Goal: Task Accomplishment & Management: Complete application form

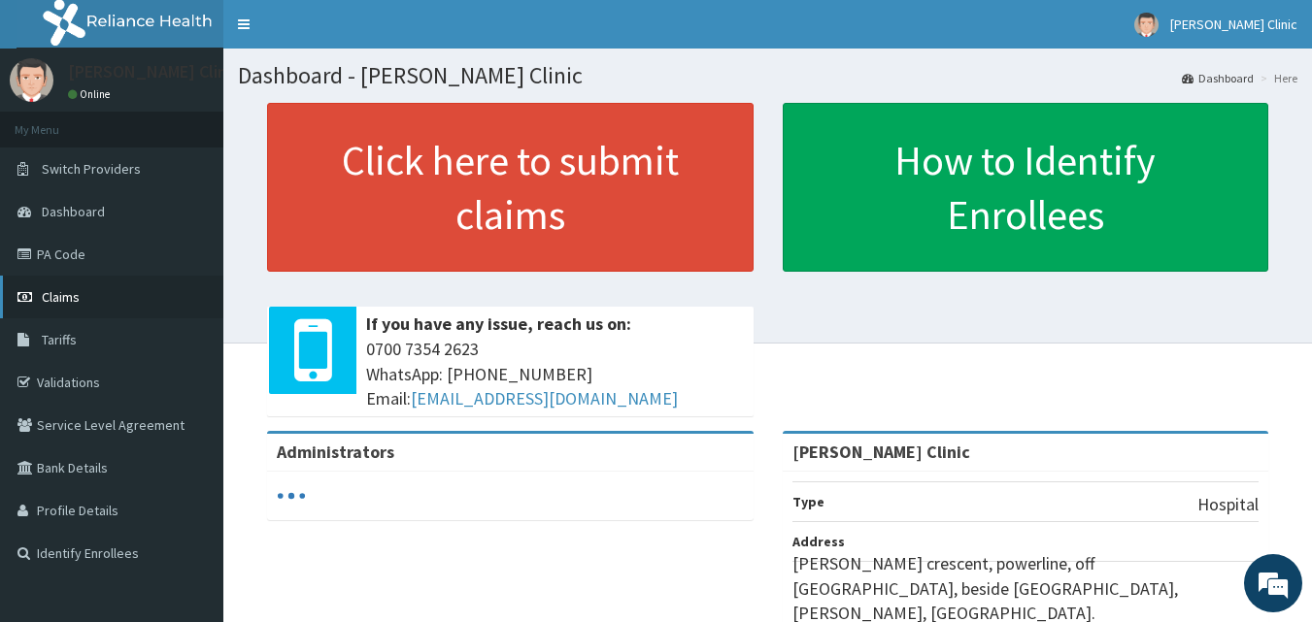
click at [69, 286] on link "Claims" at bounding box center [111, 297] width 223 height 43
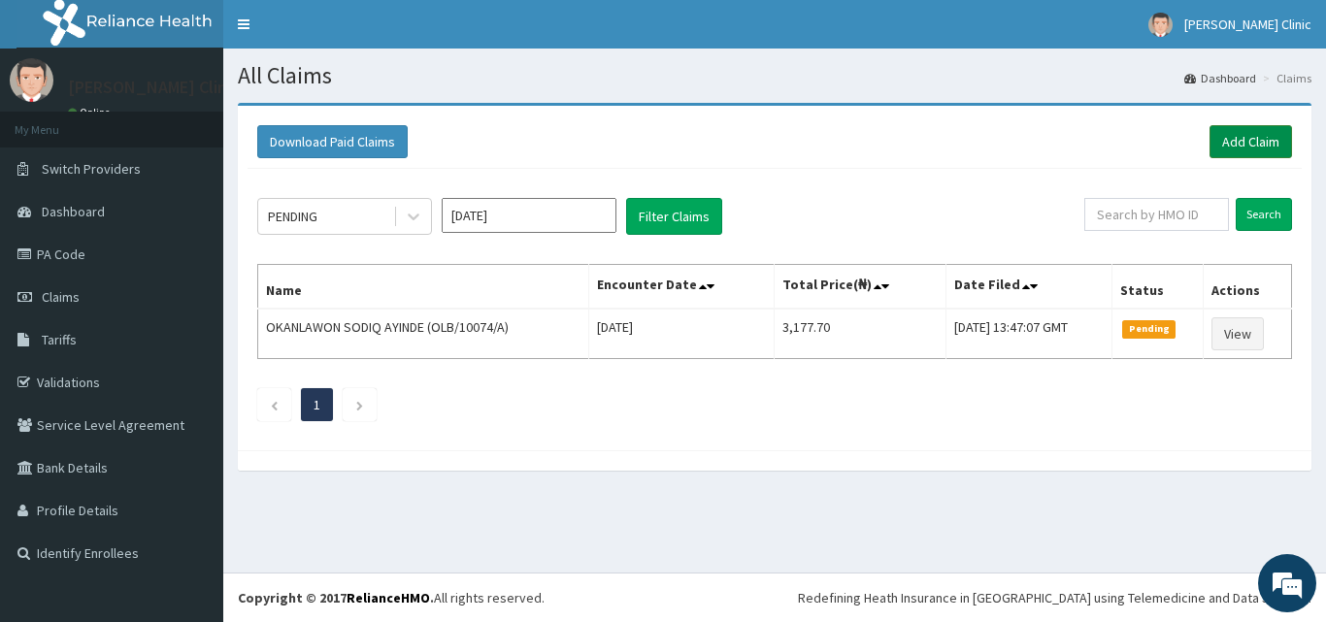
click at [1229, 130] on link "Add Claim" at bounding box center [1251, 141] width 83 height 33
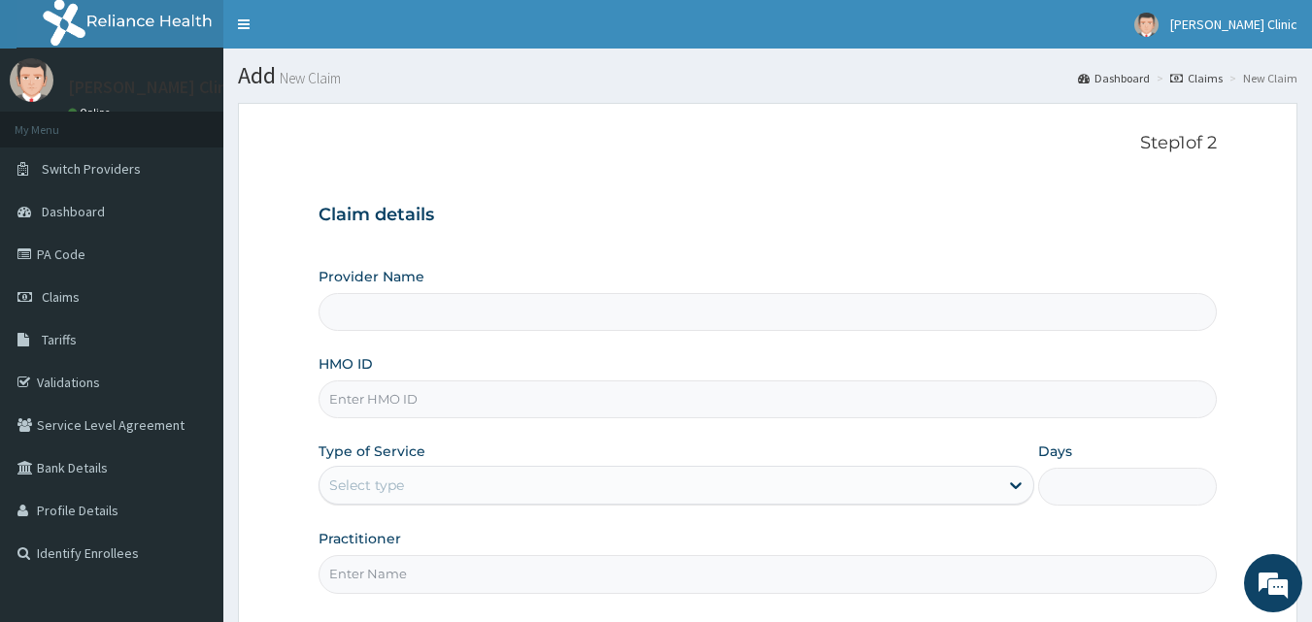
type input "[PERSON_NAME] Clinic"
click at [459, 322] on input "[PERSON_NAME] Clinic" at bounding box center [768, 312] width 899 height 38
click at [447, 370] on div "HMO ID" at bounding box center [768, 386] width 899 height 64
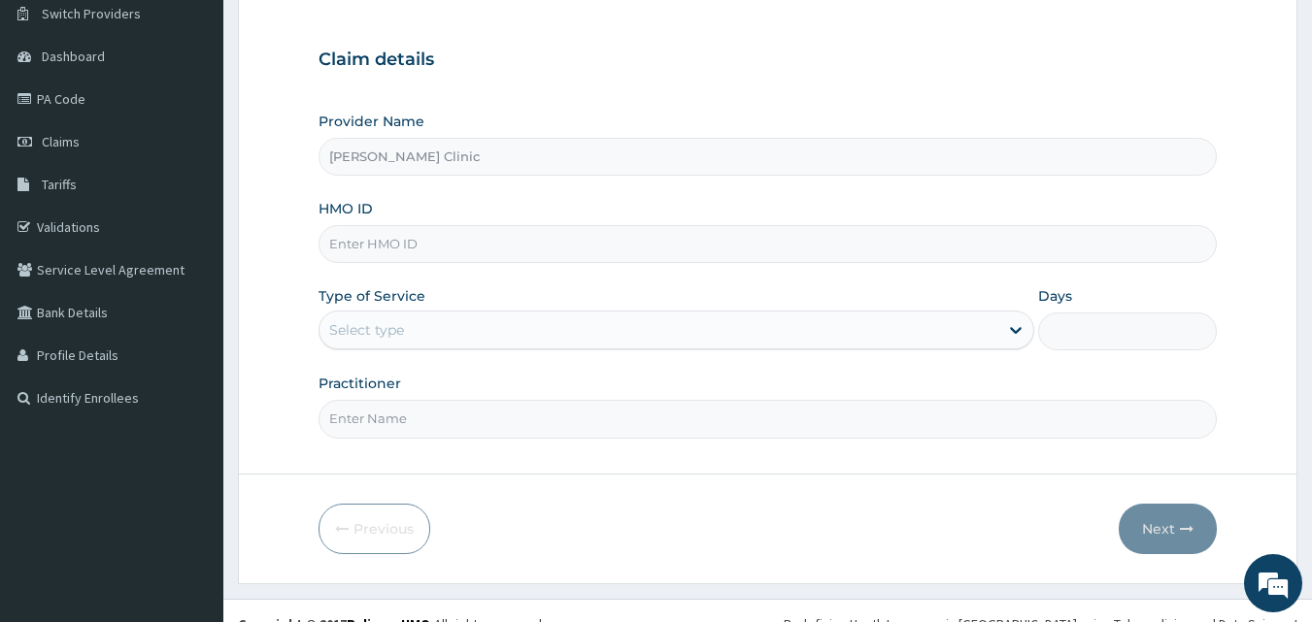
scroll to position [182, 0]
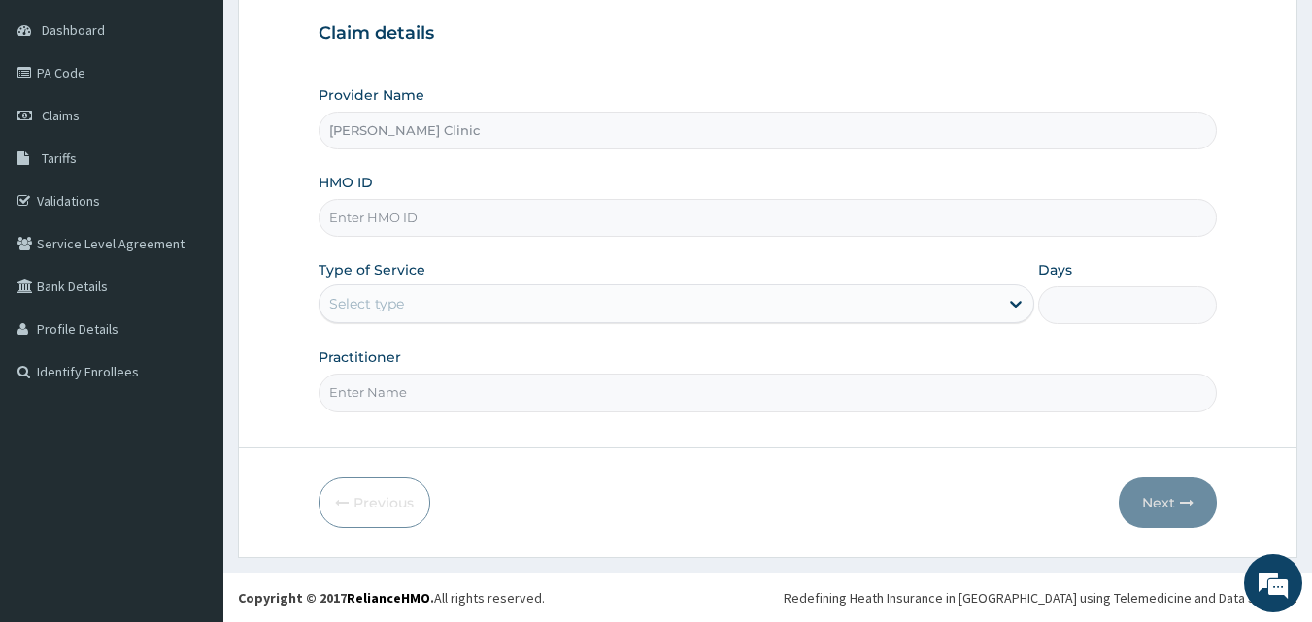
click at [374, 215] on input "HMO ID" at bounding box center [768, 218] width 899 height 38
type input "ker/10200/a"
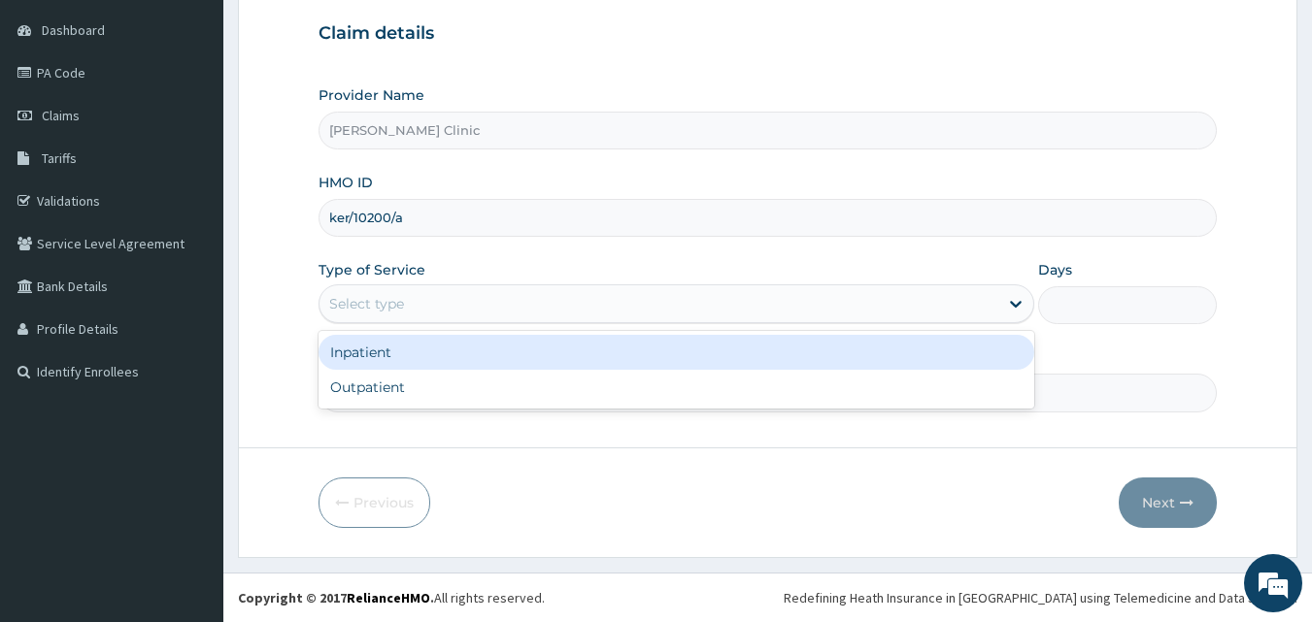
click at [484, 296] on div "Select type" at bounding box center [658, 303] width 679 height 31
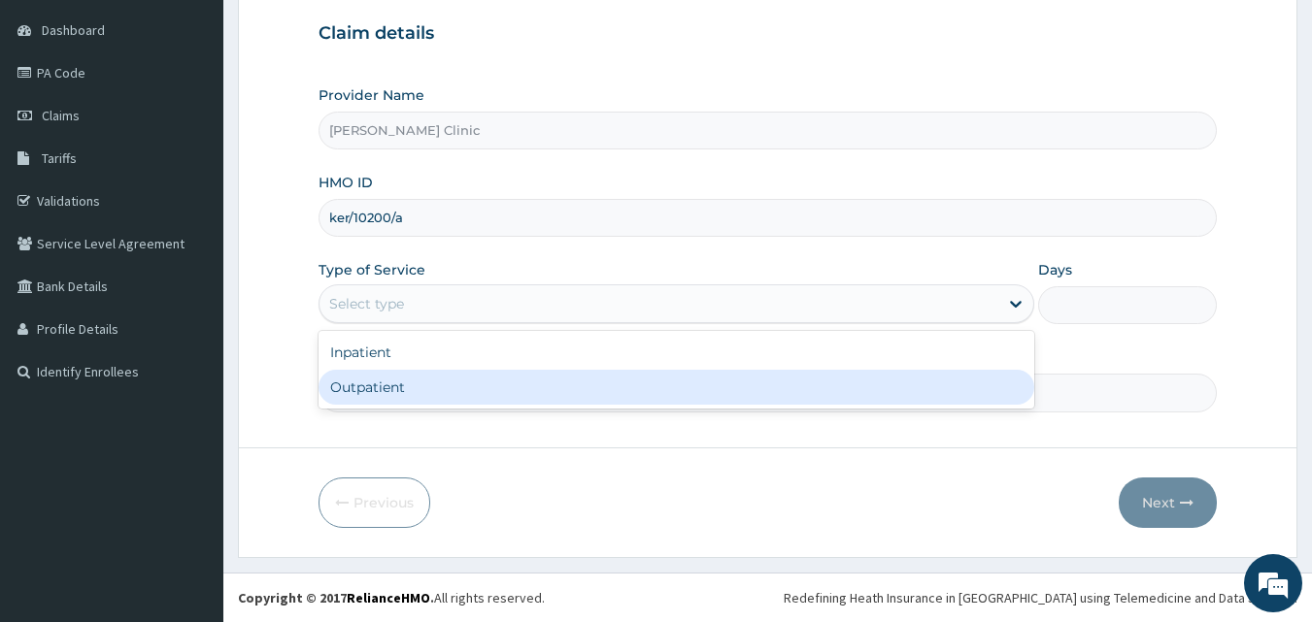
click at [421, 372] on div "Outpatient" at bounding box center [677, 387] width 716 height 35
type input "1"
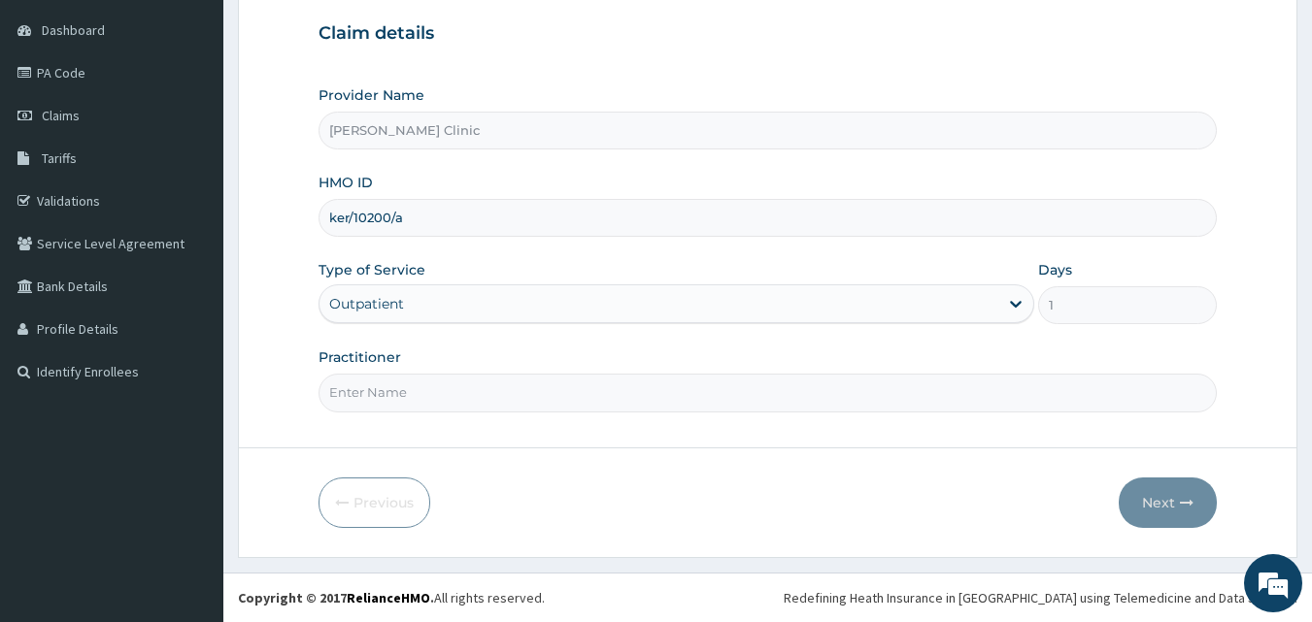
click at [471, 395] on input "Practitioner" at bounding box center [768, 393] width 899 height 38
type input "DR [PERSON_NAME]"
click at [1148, 510] on button "Next" at bounding box center [1168, 503] width 98 height 50
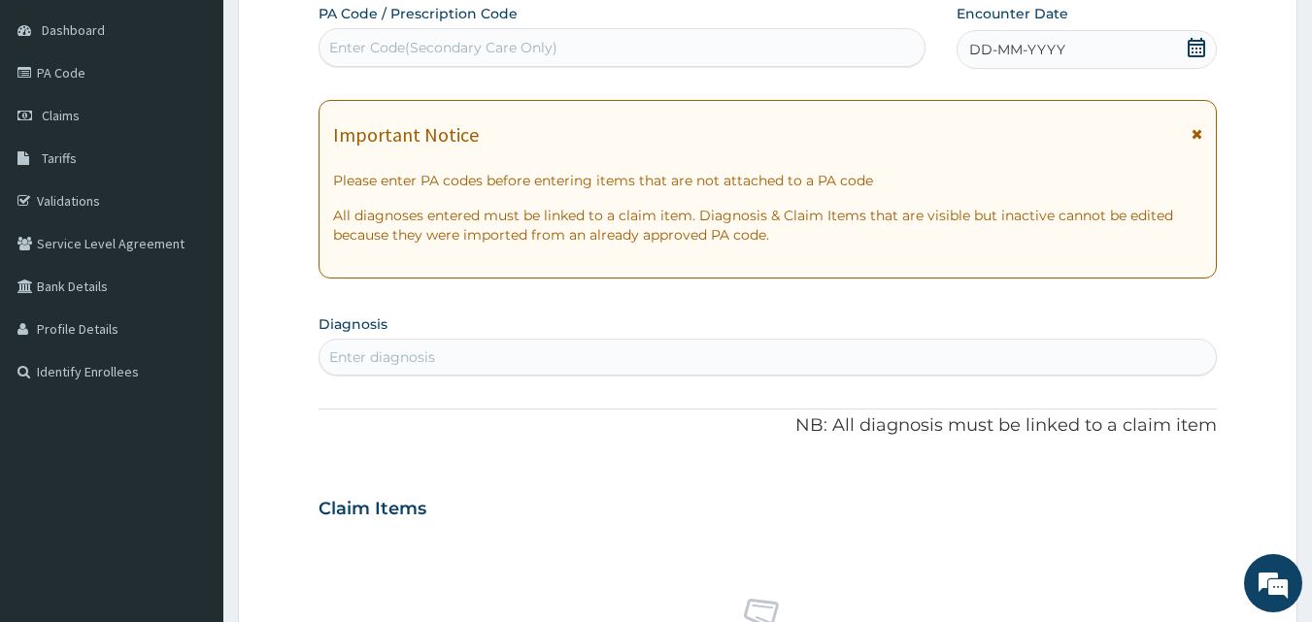
click at [770, 41] on div "Enter Code(Secondary Care Only)" at bounding box center [622, 47] width 606 height 31
paste input "PA/659B13"
type input "PA/659B13"
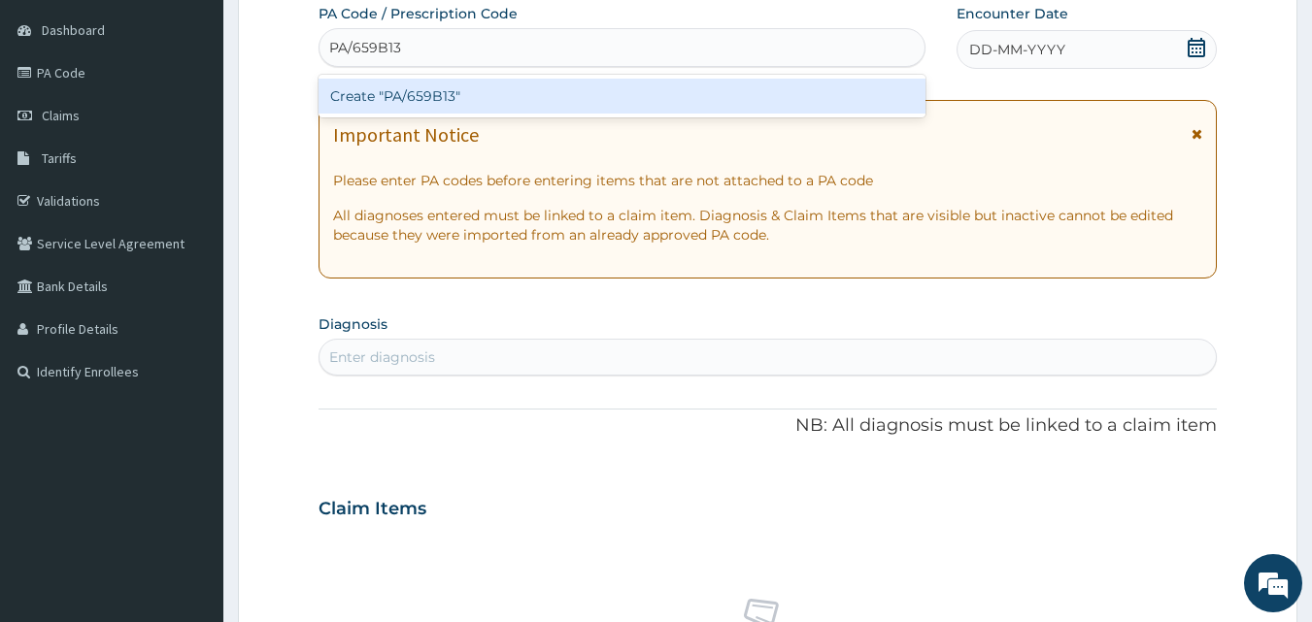
click at [416, 97] on div "Create "PA/659B13"" at bounding box center [623, 96] width 608 height 35
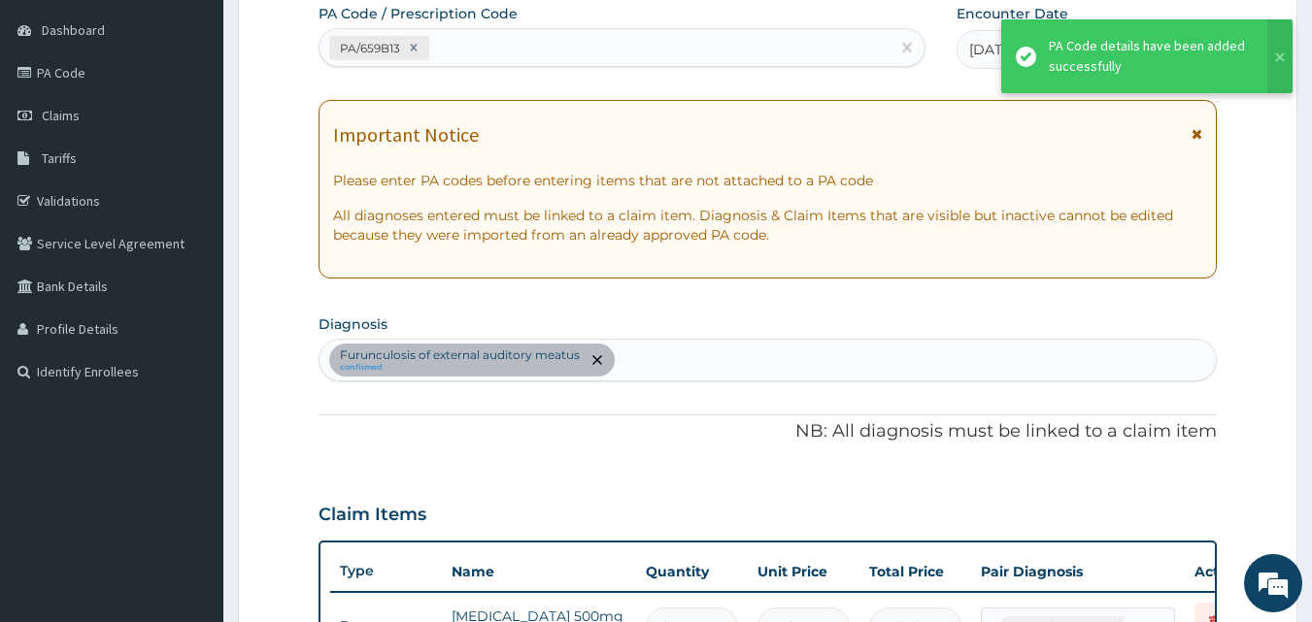
scroll to position [564, 0]
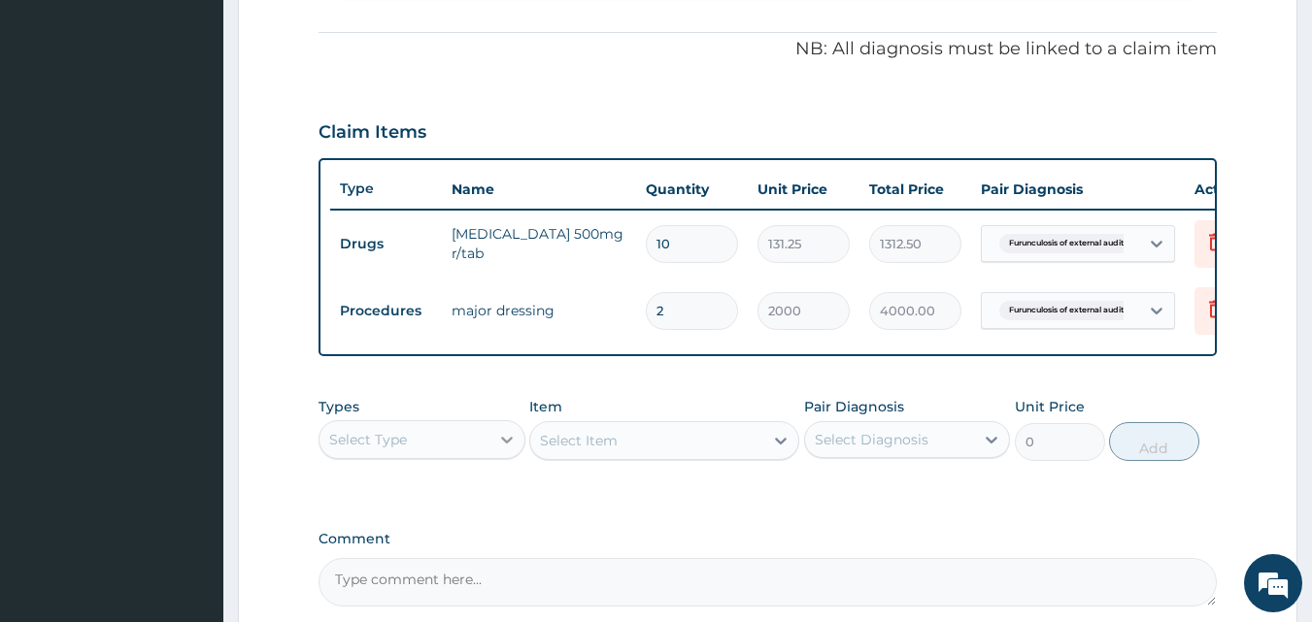
click at [490, 449] on div at bounding box center [506, 439] width 35 height 35
click at [732, 536] on div "PA Code / Prescription Code PA/659B13 Encounter Date 12-09-2025 Important Notic…" at bounding box center [768, 114] width 899 height 986
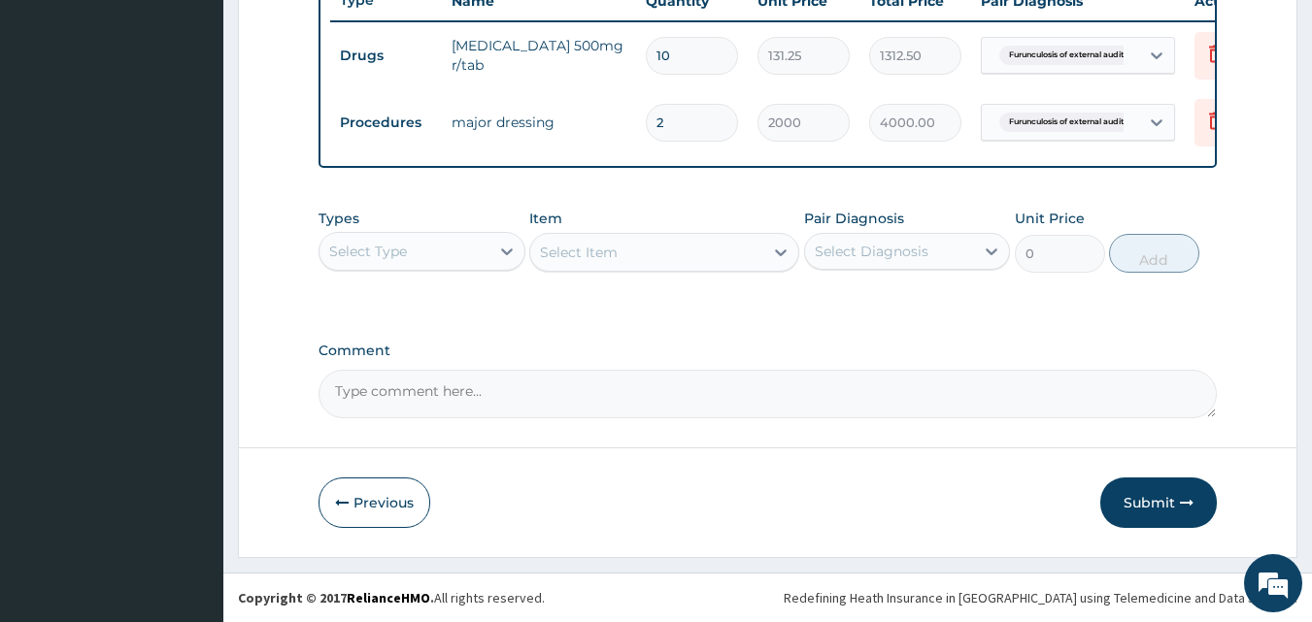
scroll to position [767, 0]
click at [395, 240] on div "Select Type" at bounding box center [404, 251] width 170 height 31
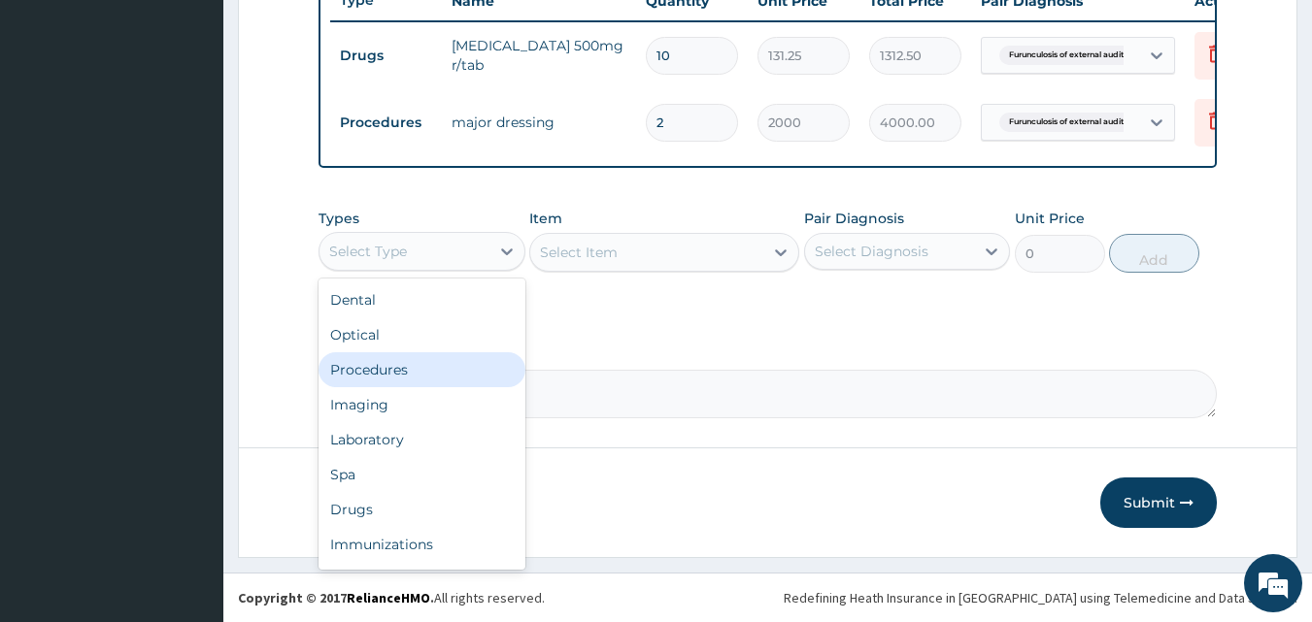
click at [386, 383] on div "Procedures" at bounding box center [422, 370] width 207 height 35
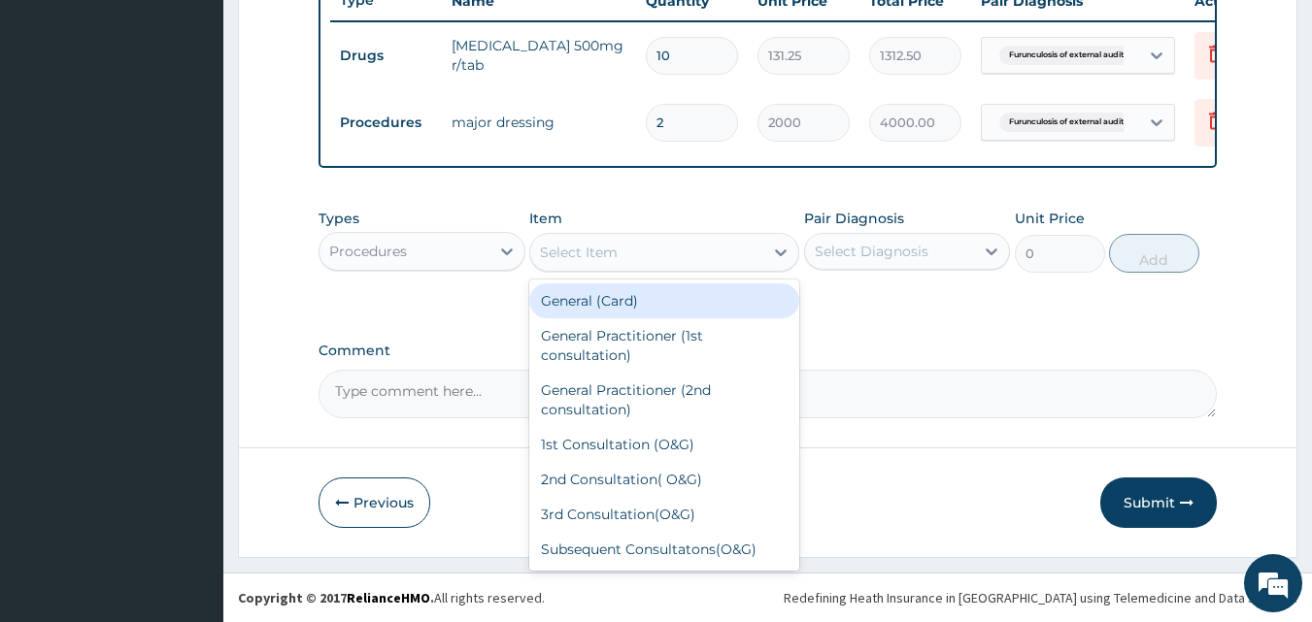
click at [694, 251] on div "Select Item" at bounding box center [646, 252] width 233 height 31
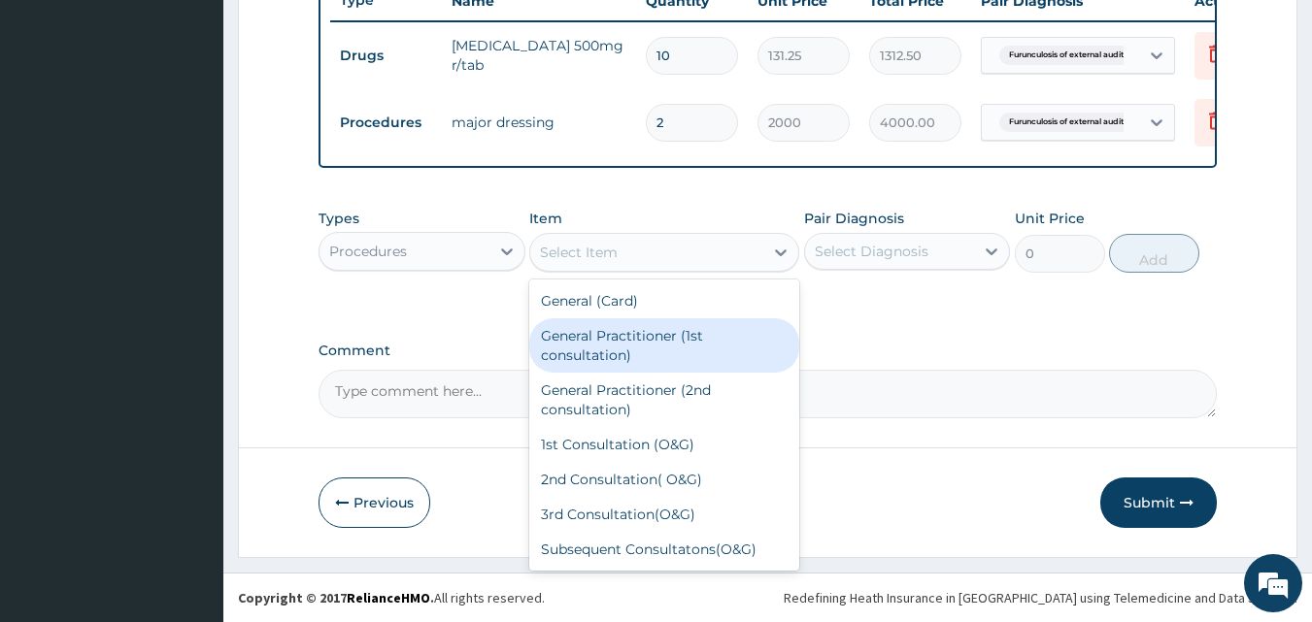
click at [689, 338] on div "General Practitioner (1st consultation)" at bounding box center [664, 346] width 270 height 54
type input "1500"
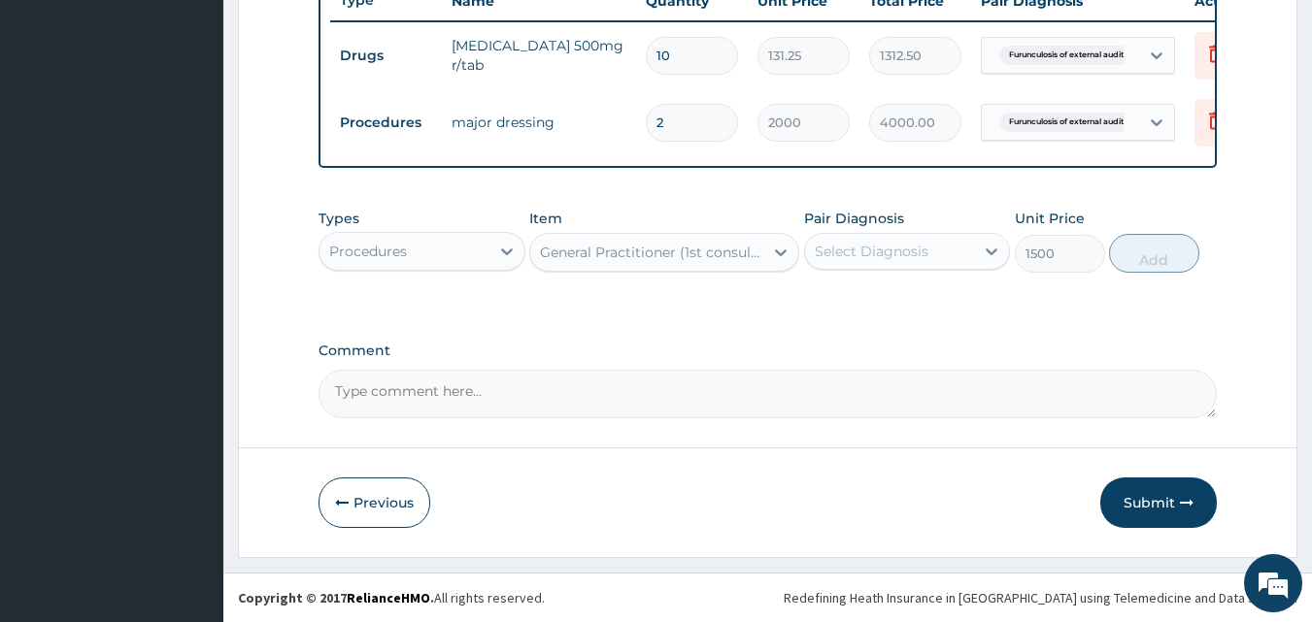
click at [902, 258] on div "Select Diagnosis" at bounding box center [872, 251] width 114 height 19
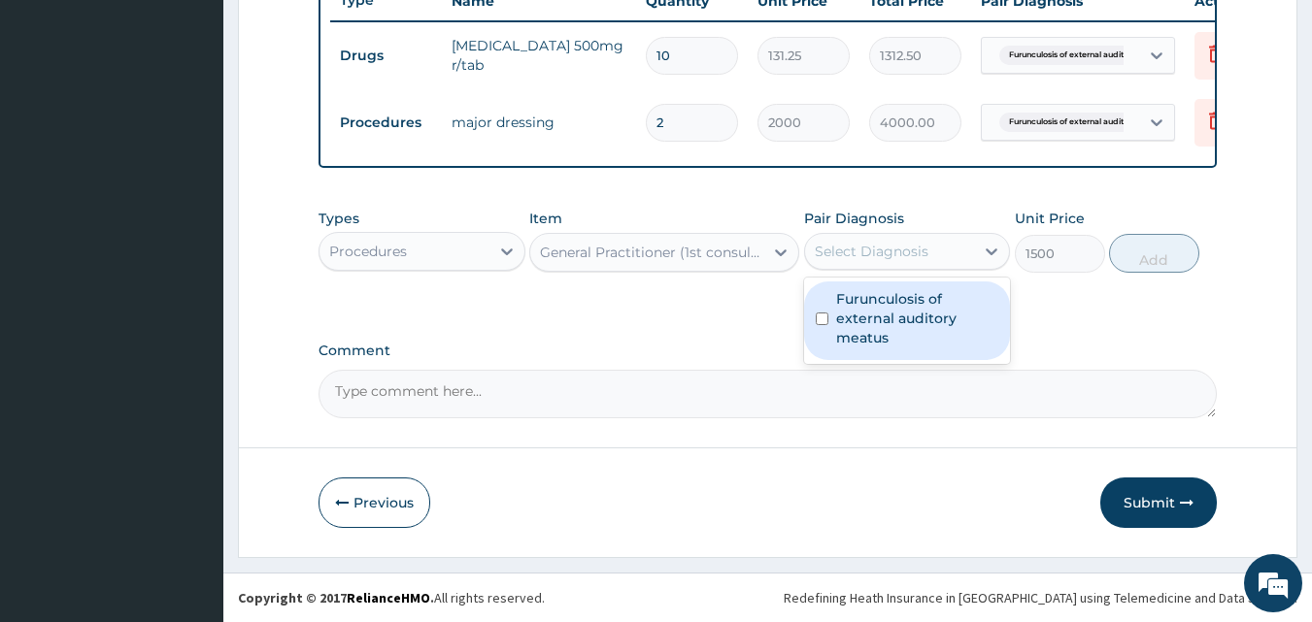
click at [823, 320] on input "checkbox" at bounding box center [822, 319] width 13 height 13
checkbox input "true"
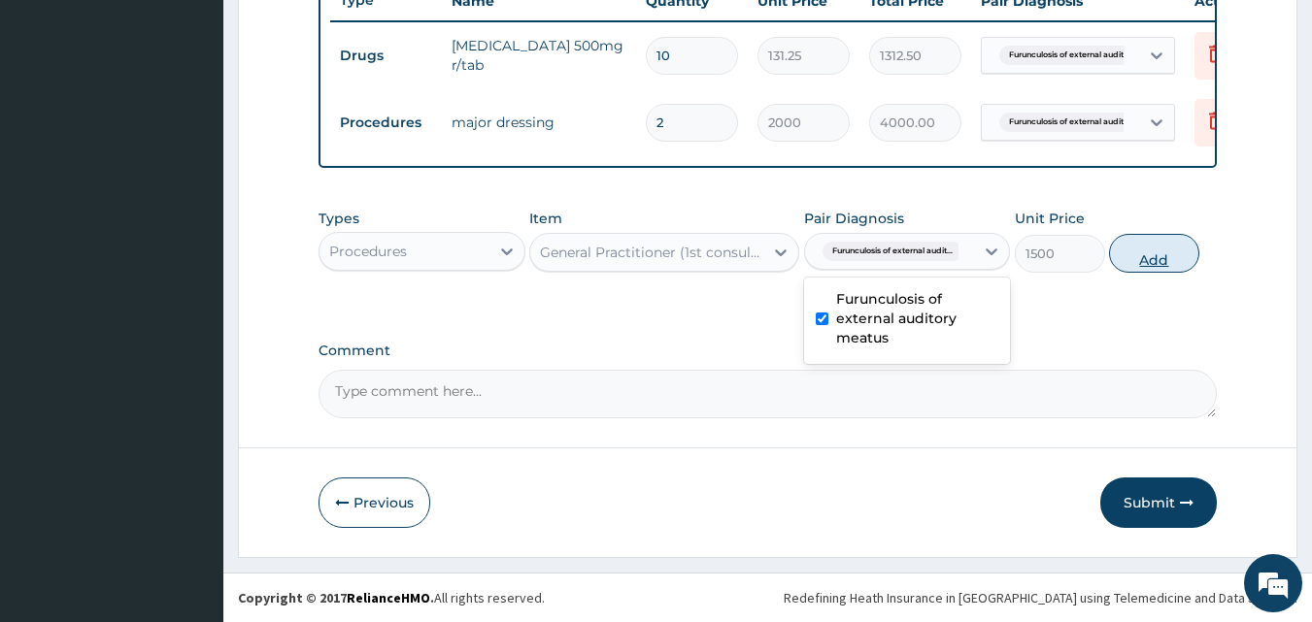
click at [1184, 258] on button "Add" at bounding box center [1154, 253] width 90 height 39
type input "0"
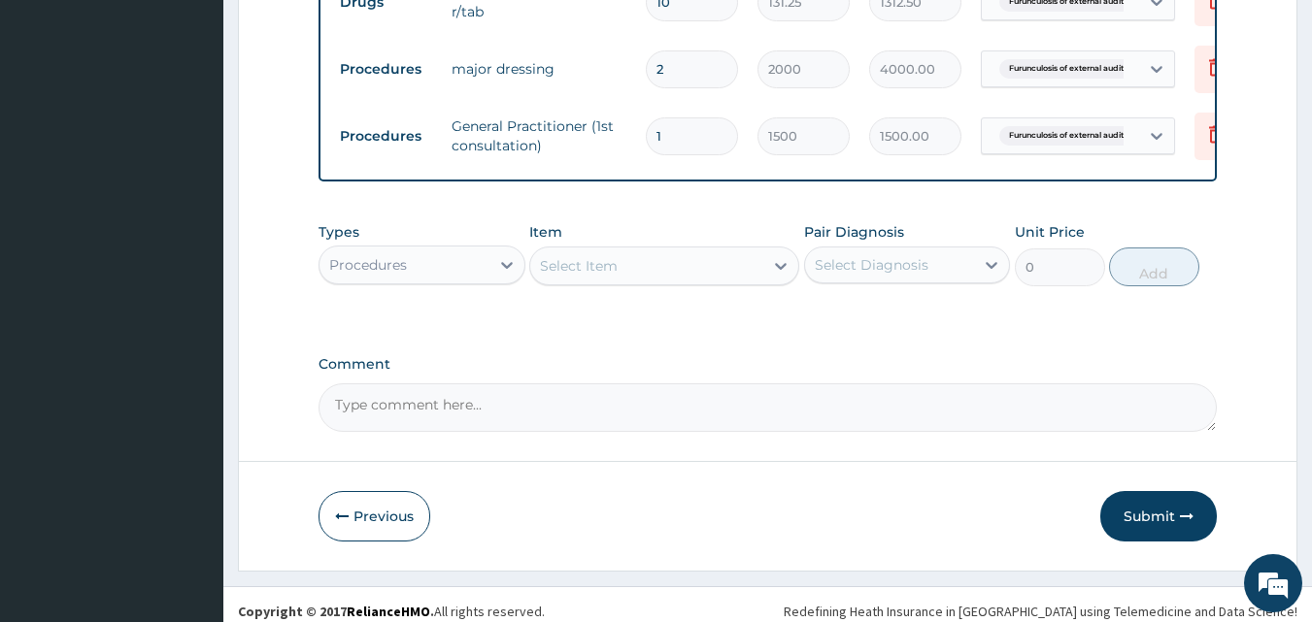
scroll to position [834, 0]
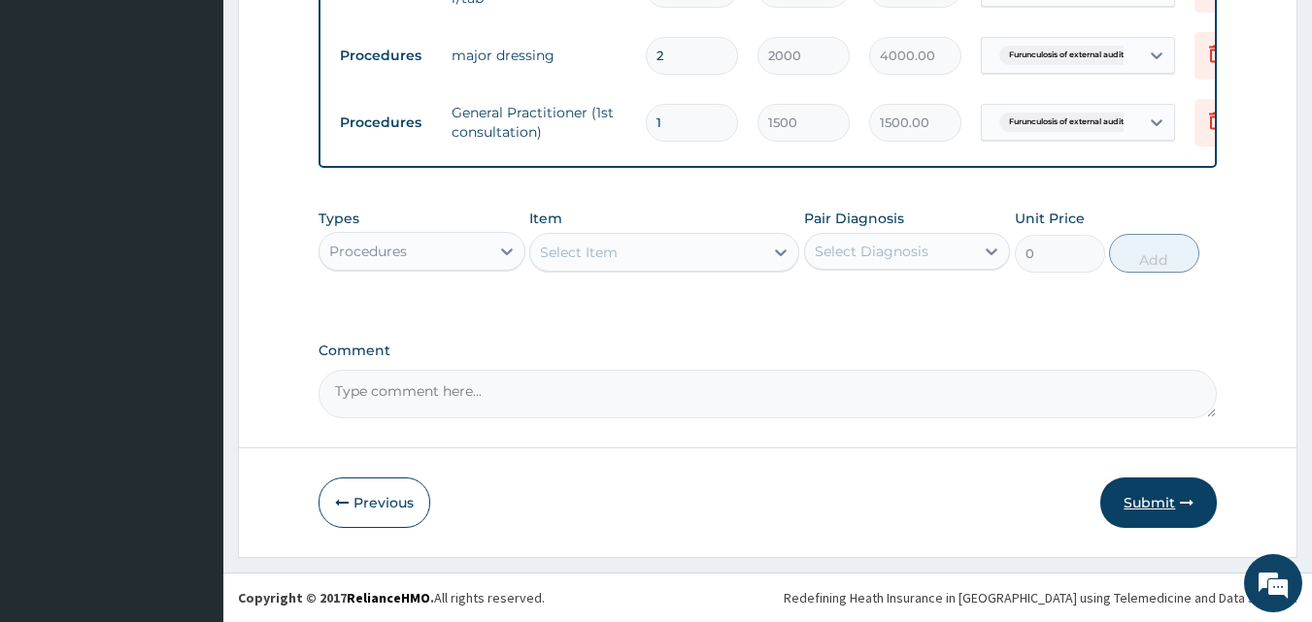
click at [1160, 490] on button "Submit" at bounding box center [1158, 503] width 117 height 50
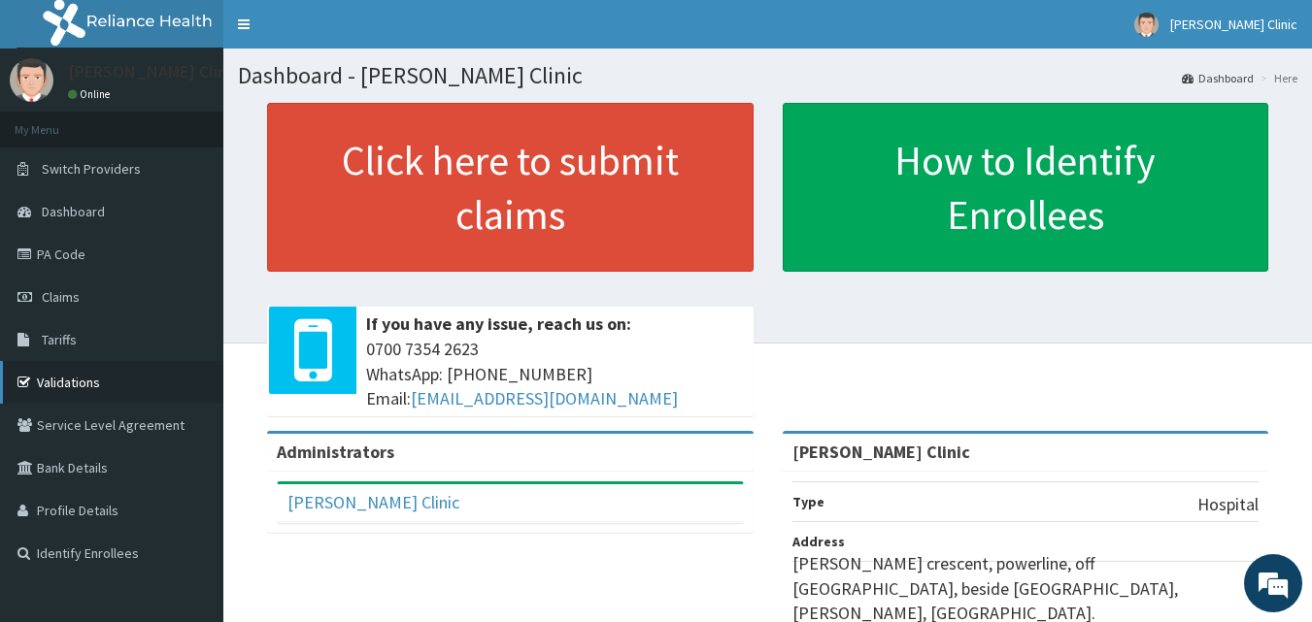
click at [67, 371] on link "Validations" at bounding box center [111, 382] width 223 height 43
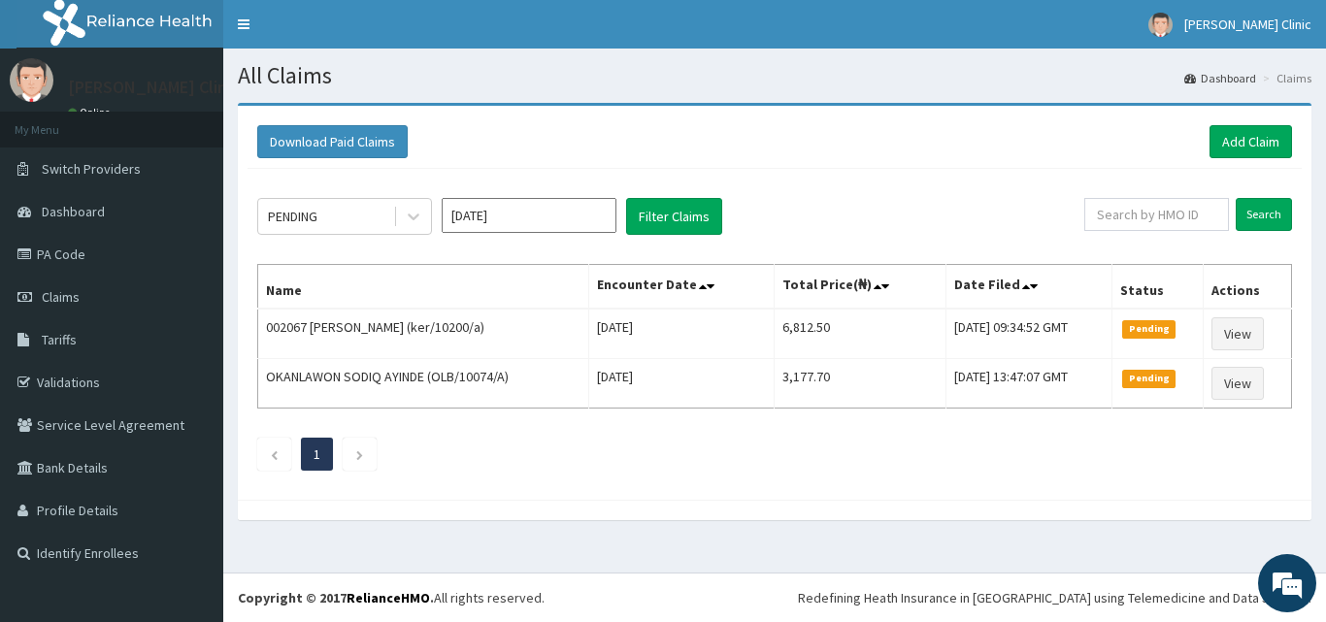
click at [1160, 490] on div "PENDING Sep 2025 Filter Claims Search Name Encounter Date Total Price(₦) Date F…" at bounding box center [775, 329] width 1055 height 321
click at [1232, 139] on link "Add Claim" at bounding box center [1251, 141] width 83 height 33
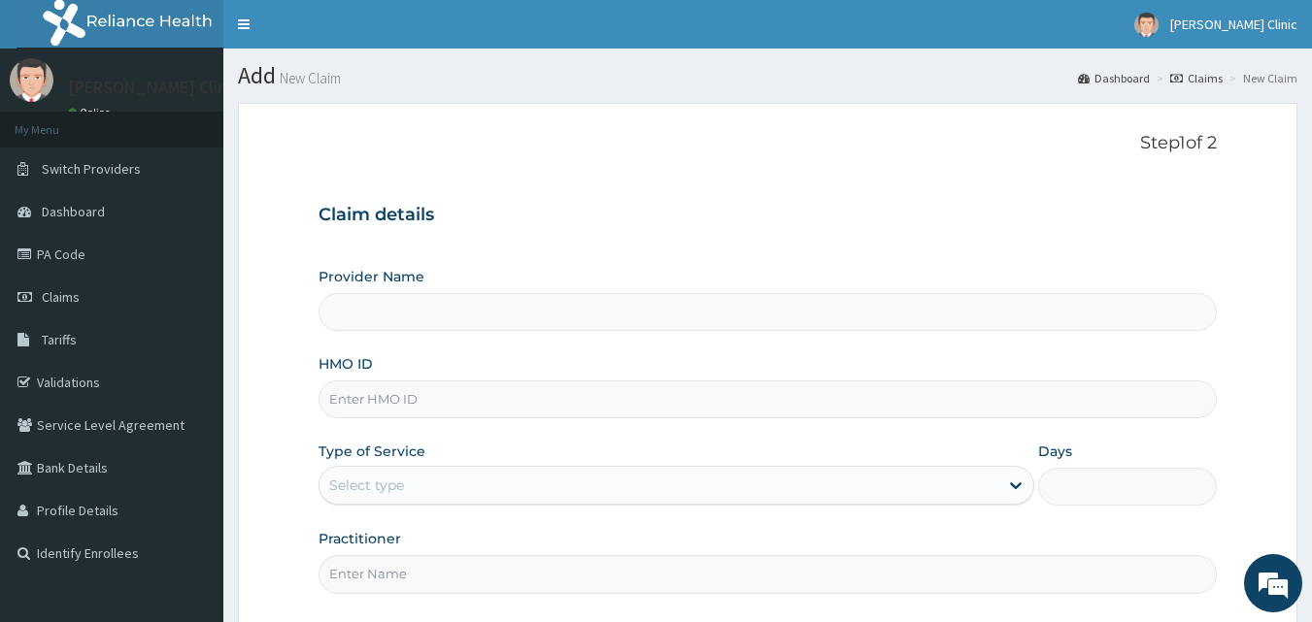
click at [611, 408] on input "HMO ID" at bounding box center [768, 400] width 899 height 38
type input "[PERSON_NAME] Clinic"
type input "fmc/11525/a"
click at [1126, 451] on div "Days" at bounding box center [1127, 474] width 179 height 64
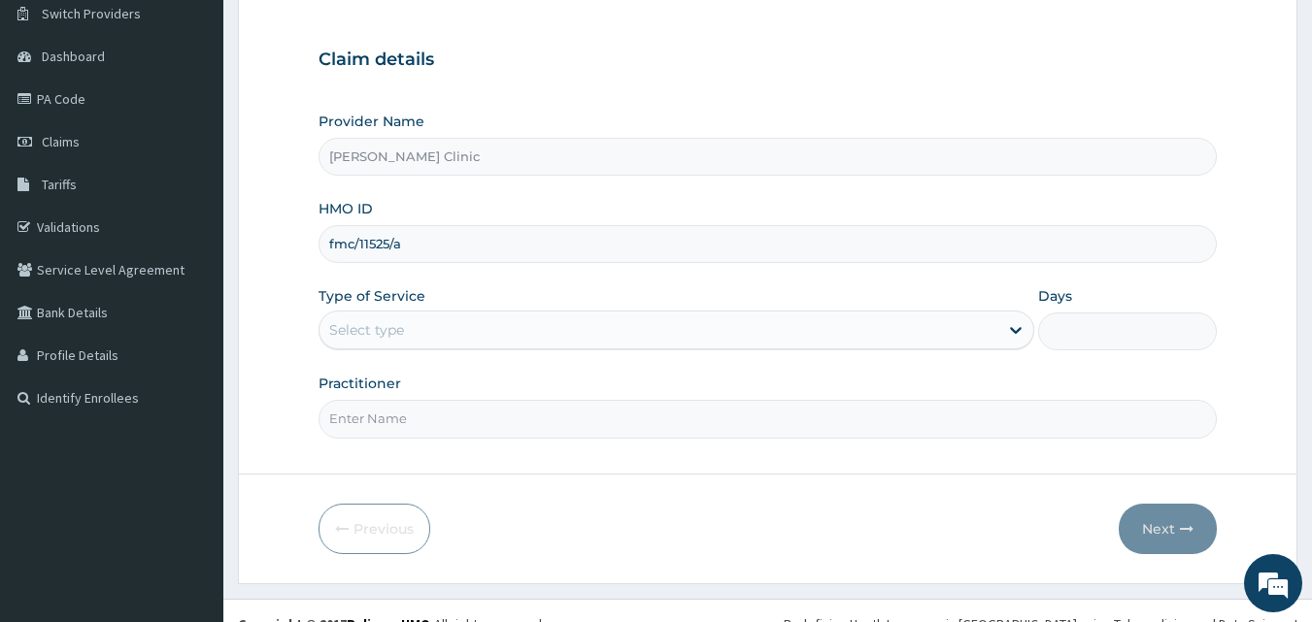
scroll to position [182, 0]
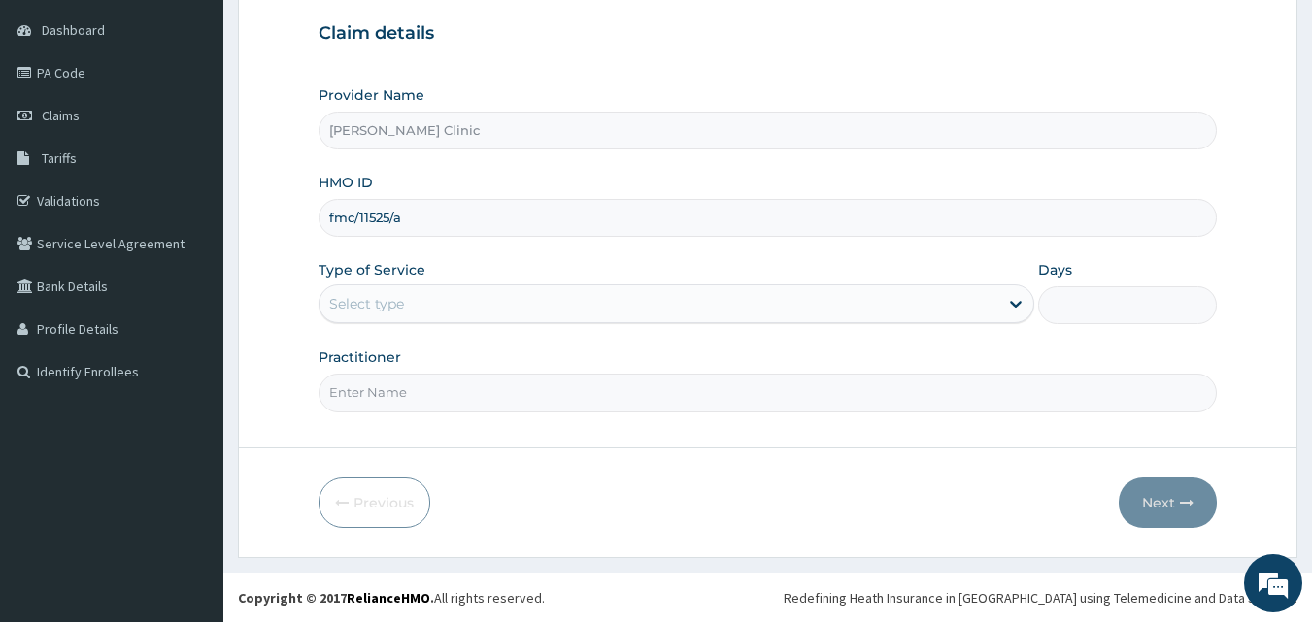
click at [554, 316] on div "Select type" at bounding box center [658, 303] width 679 height 31
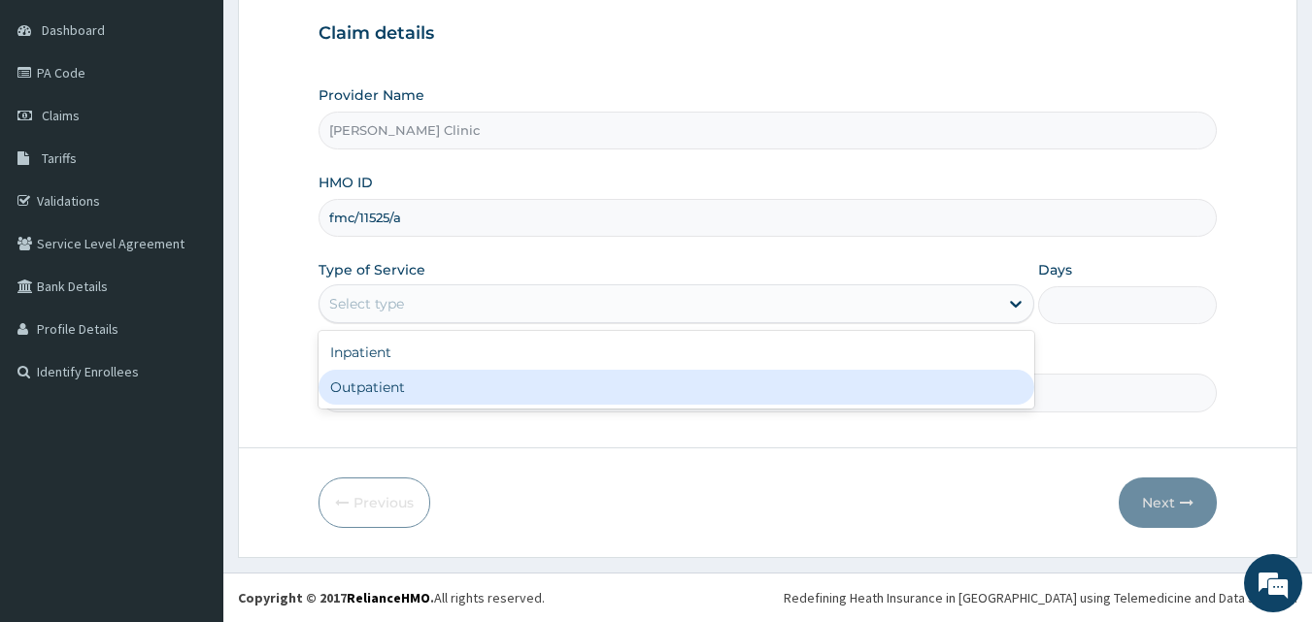
click at [438, 378] on div "Outpatient" at bounding box center [677, 387] width 716 height 35
type input "1"
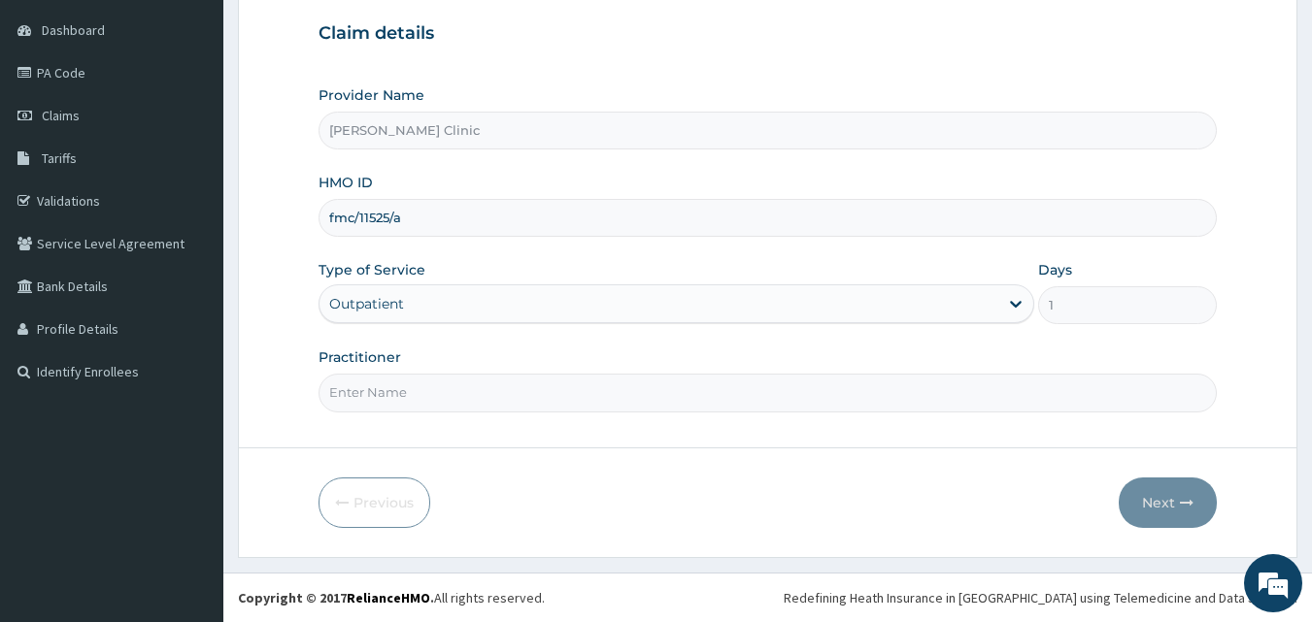
click at [523, 401] on input "Practitioner" at bounding box center [768, 393] width 899 height 38
type input "DR EMMY"
click at [535, 488] on div "Previous Next" at bounding box center [768, 503] width 899 height 50
click at [1186, 500] on icon "button" at bounding box center [1187, 503] width 14 height 14
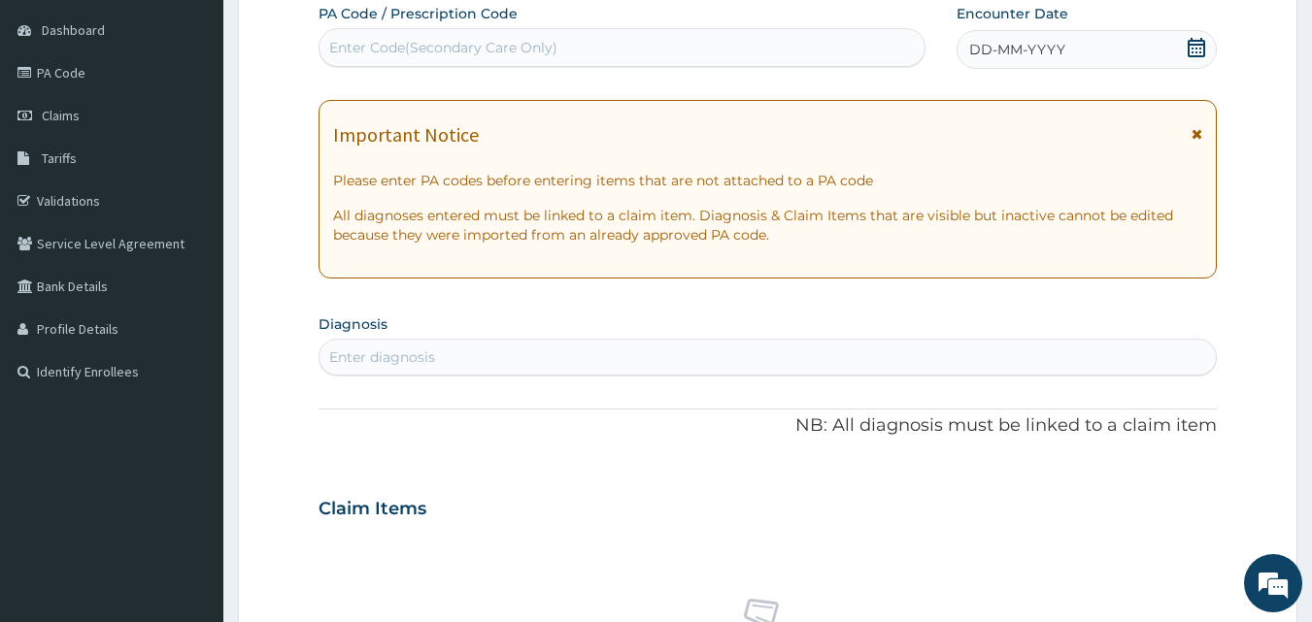
click at [1197, 47] on icon at bounding box center [1196, 47] width 19 height 19
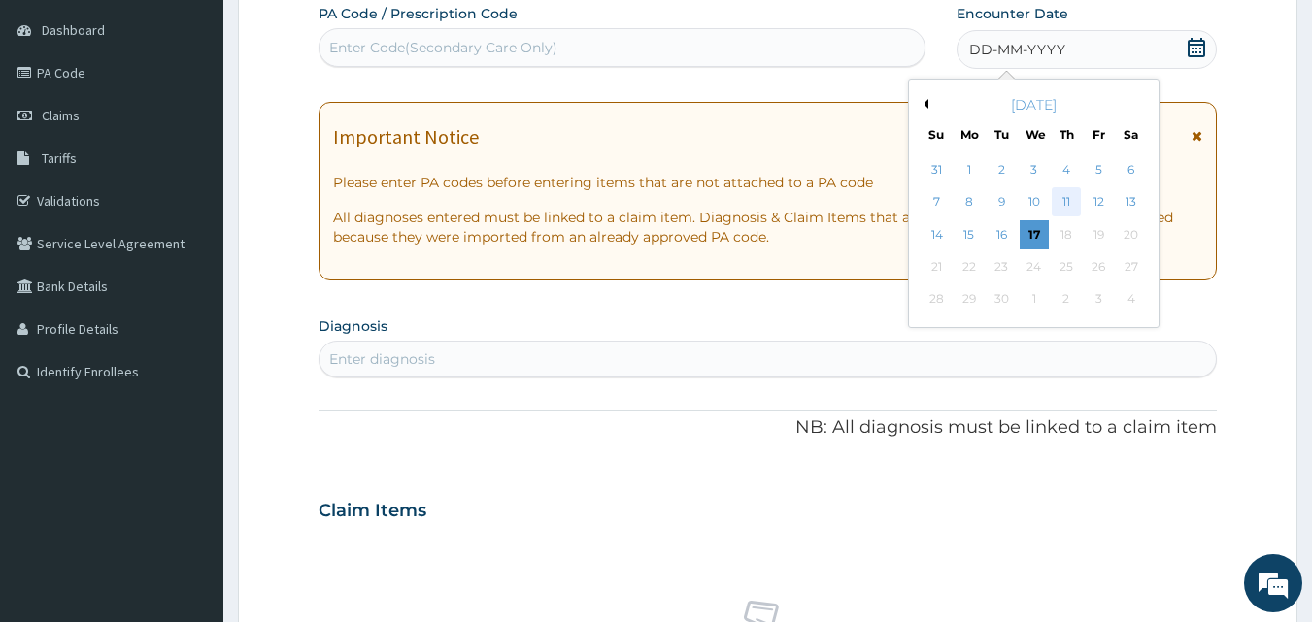
click at [1066, 192] on div "11" at bounding box center [1066, 202] width 29 height 29
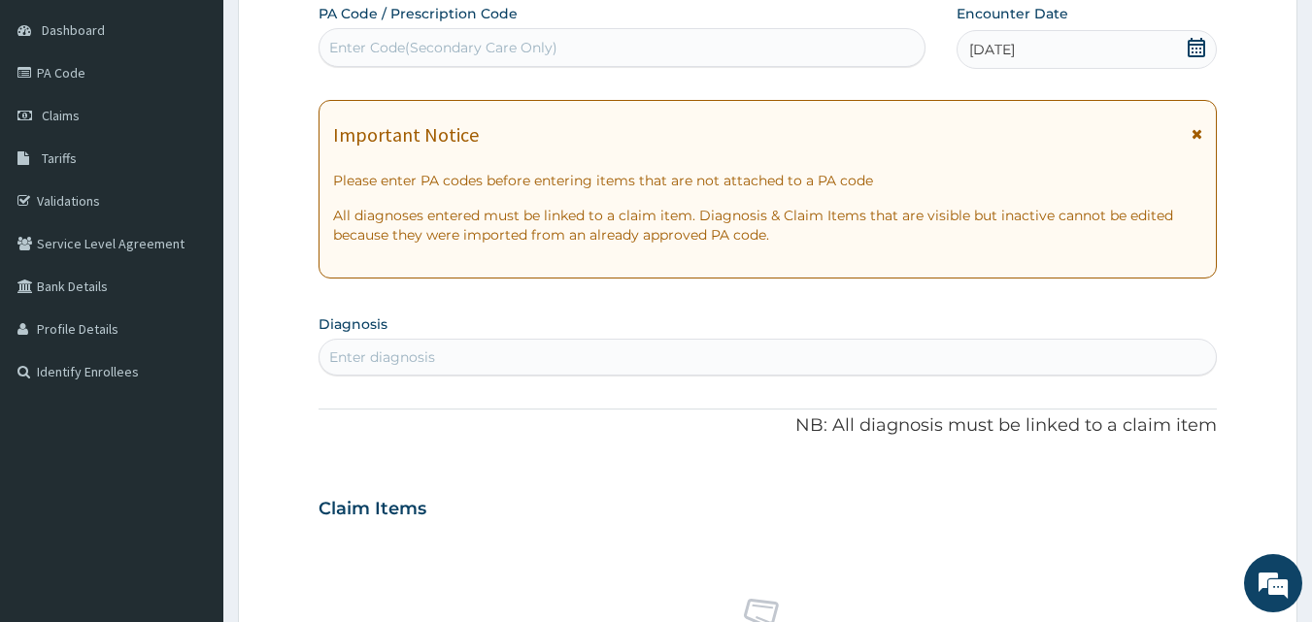
click at [567, 44] on div "Enter Code(Secondary Care Only)" at bounding box center [622, 47] width 606 height 31
click at [639, 319] on section "Diagnosis Enter diagnosis" at bounding box center [768, 343] width 899 height 66
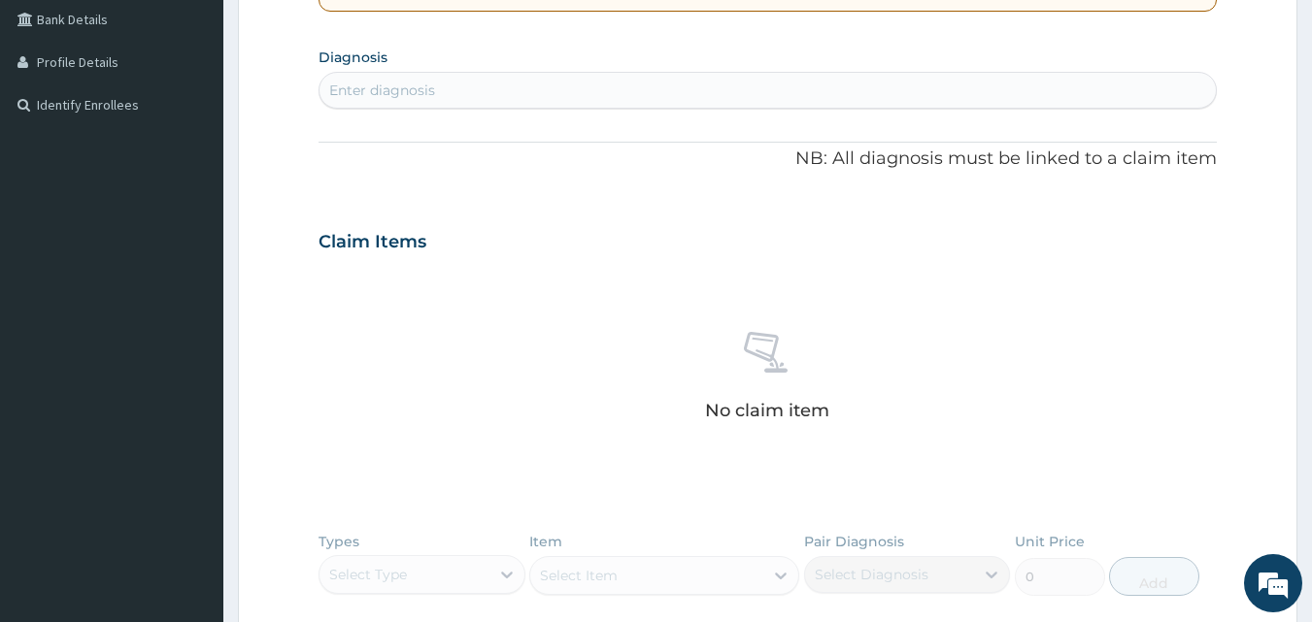
scroll to position [453, 0]
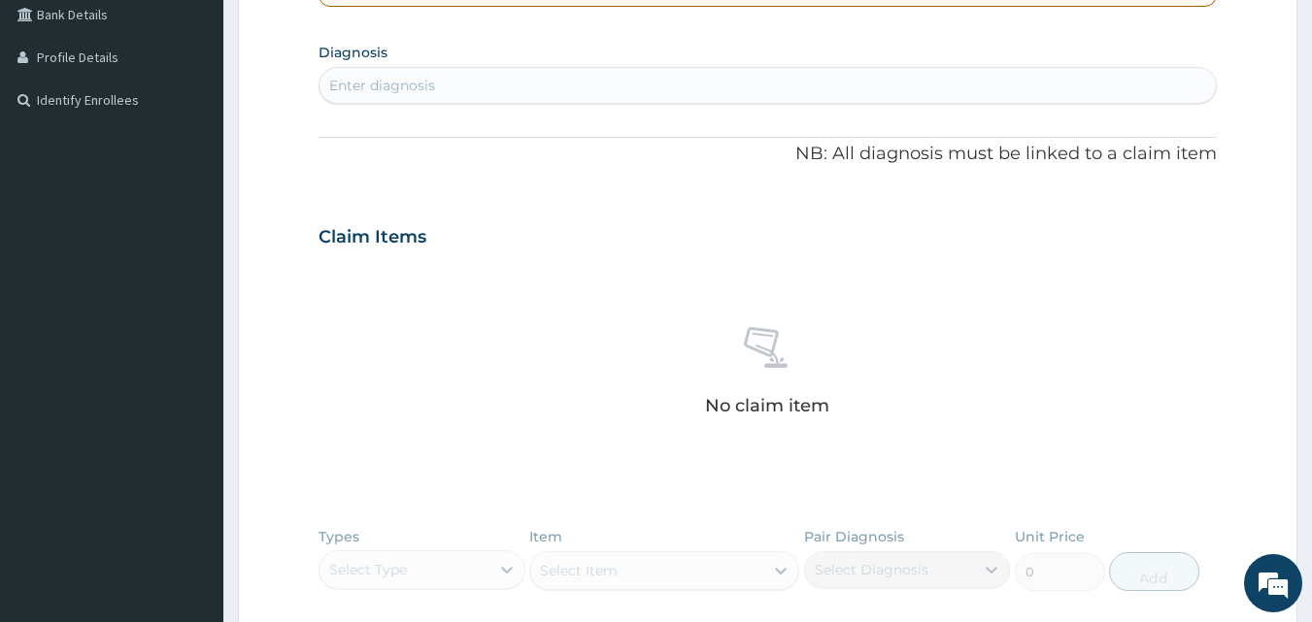
click at [529, 90] on div "Enter diagnosis" at bounding box center [767, 85] width 897 height 31
type input "peptic"
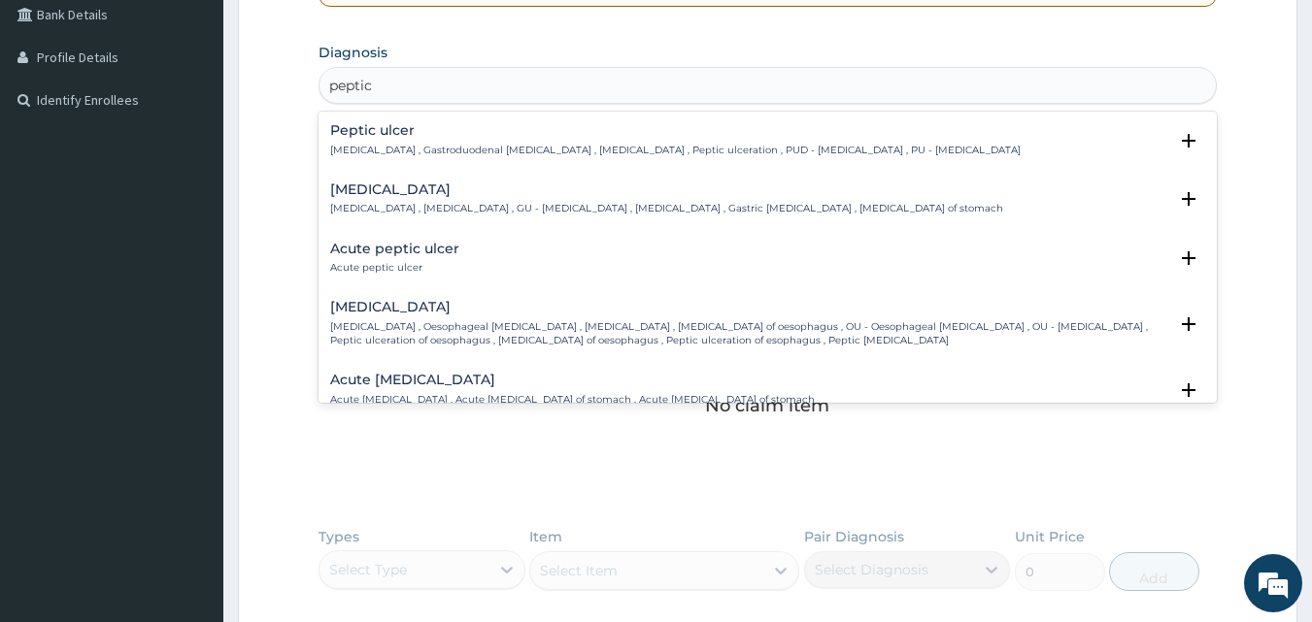
click at [512, 136] on h4 "Peptic ulcer" at bounding box center [675, 130] width 690 height 15
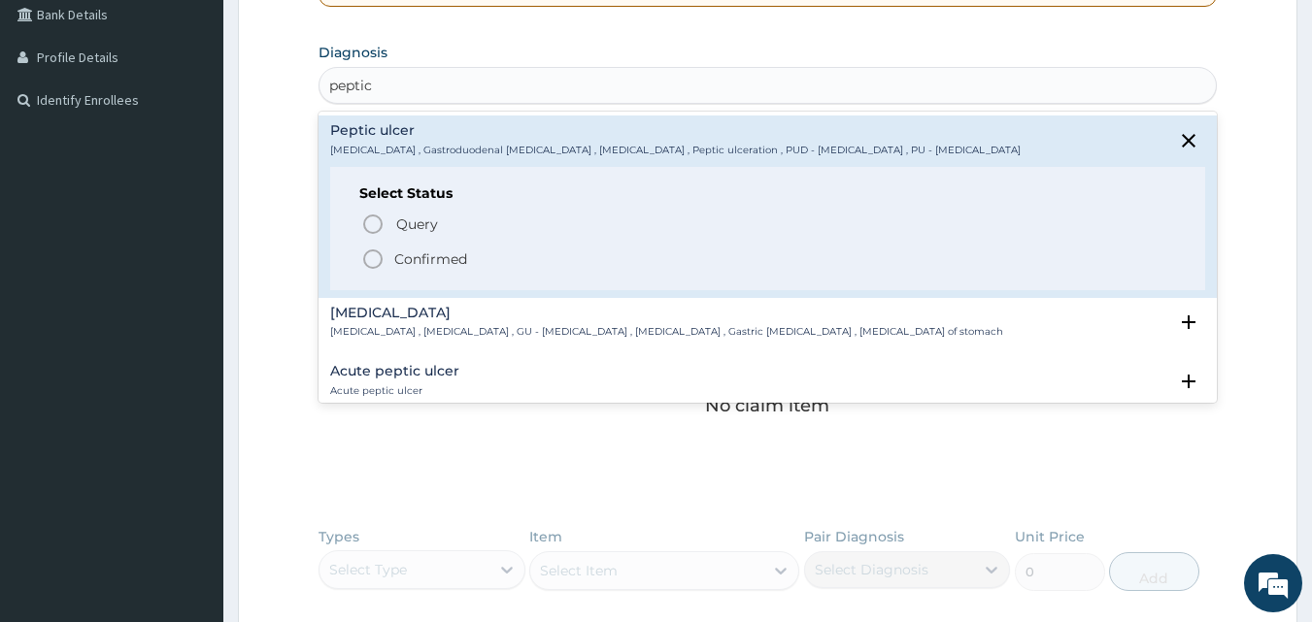
click at [379, 258] on icon "status option filled" at bounding box center [372, 259] width 23 height 23
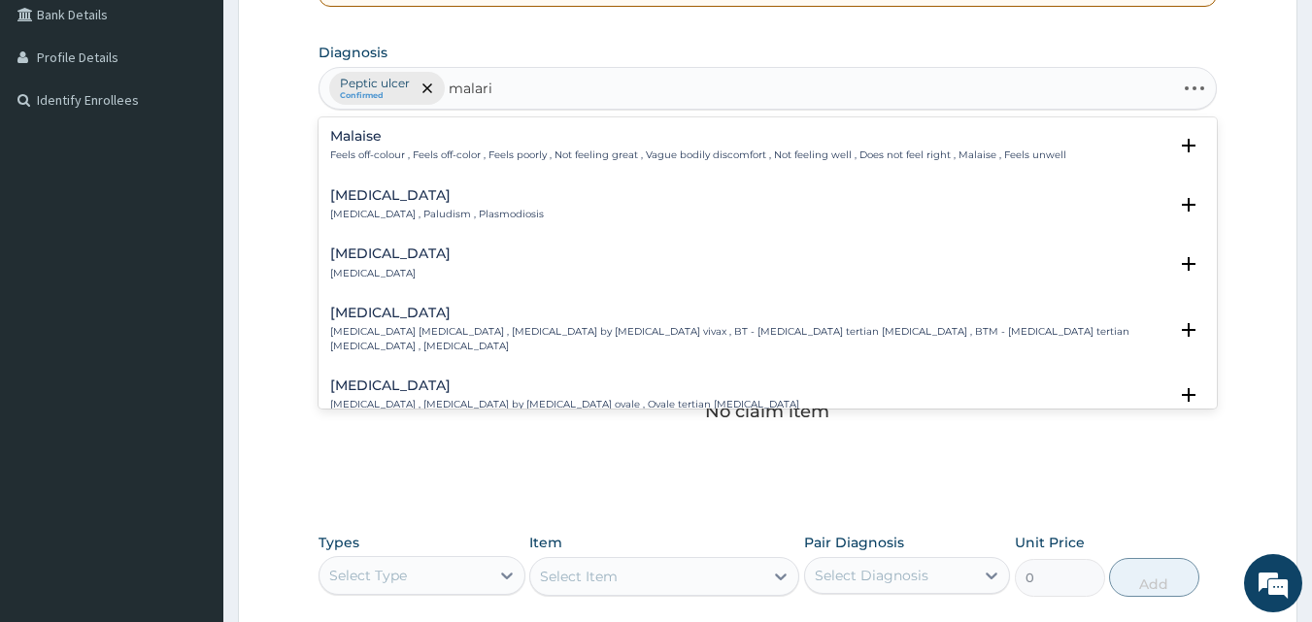
type input "malaria"
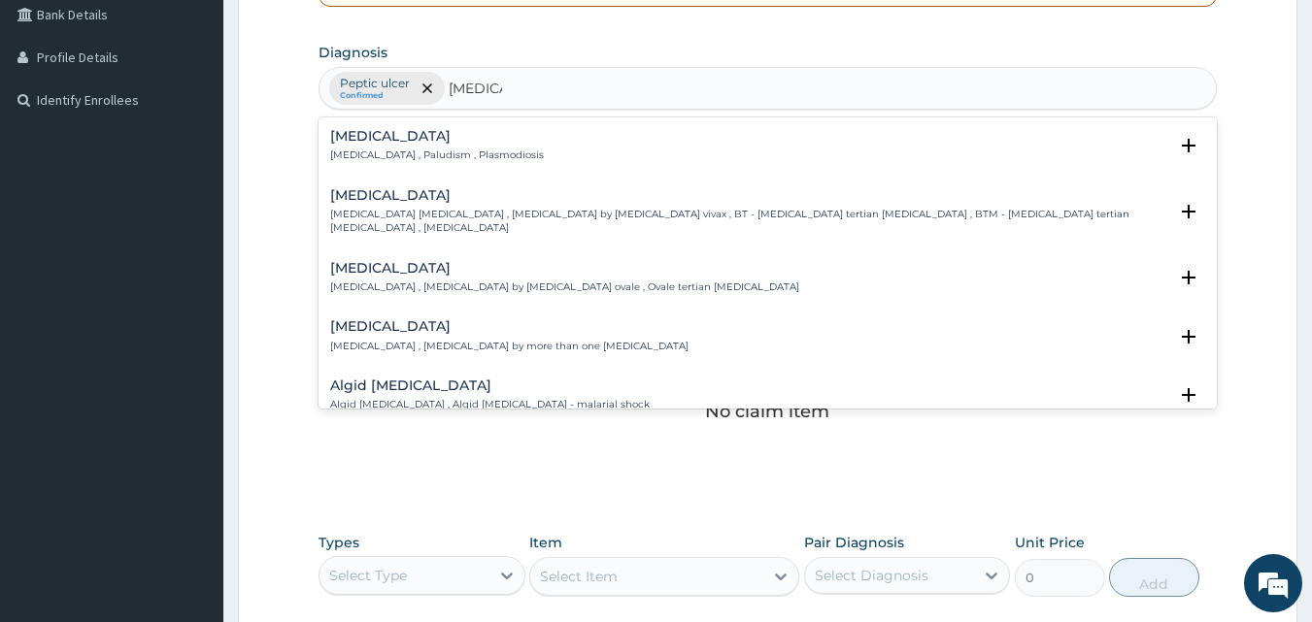
click at [413, 143] on h4 "Malaria" at bounding box center [437, 136] width 214 height 15
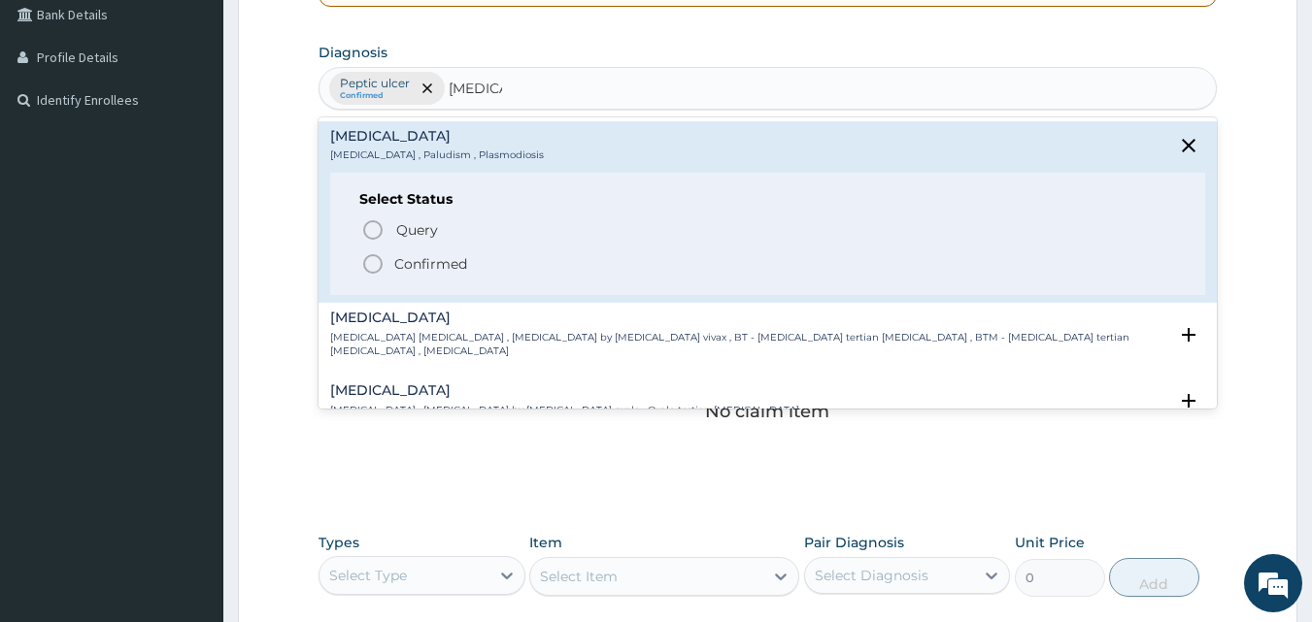
click at [376, 264] on icon "status option filled" at bounding box center [372, 263] width 23 height 23
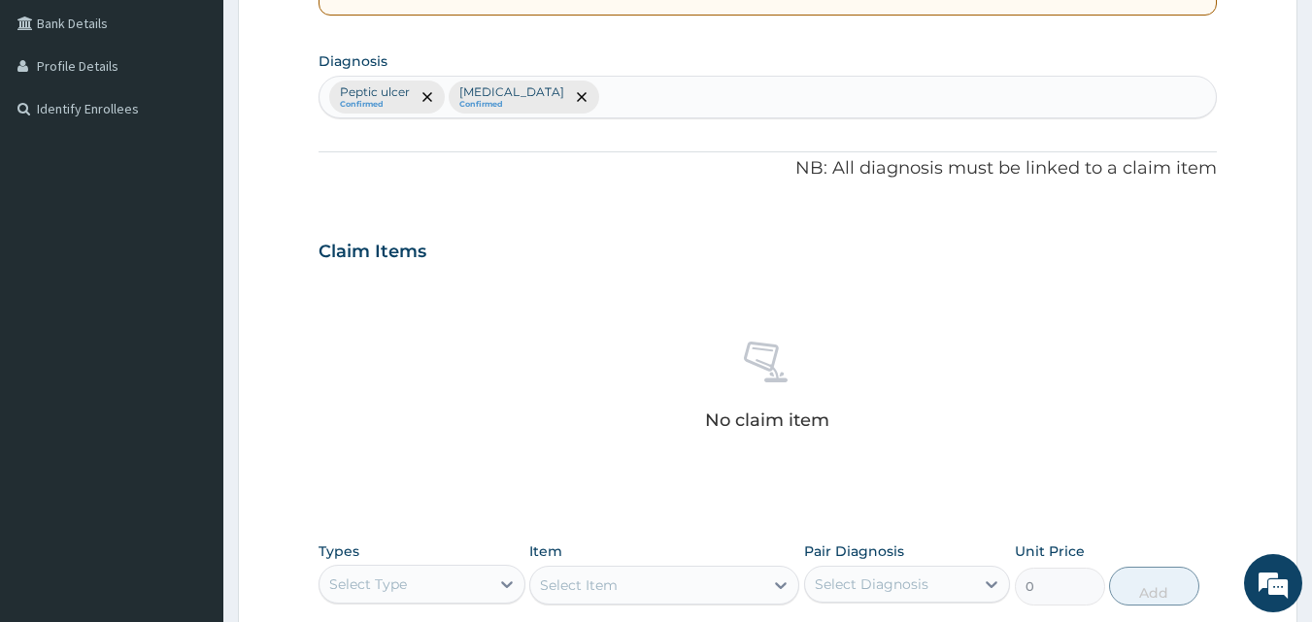
scroll to position [428, 0]
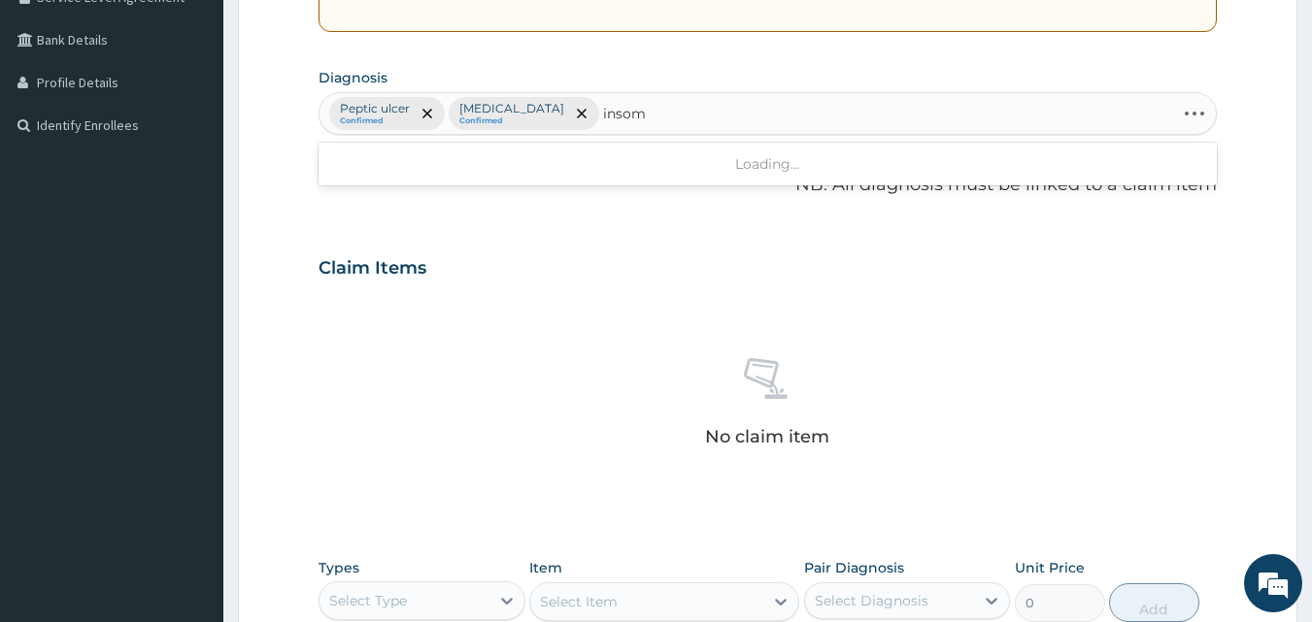
type input "inso"
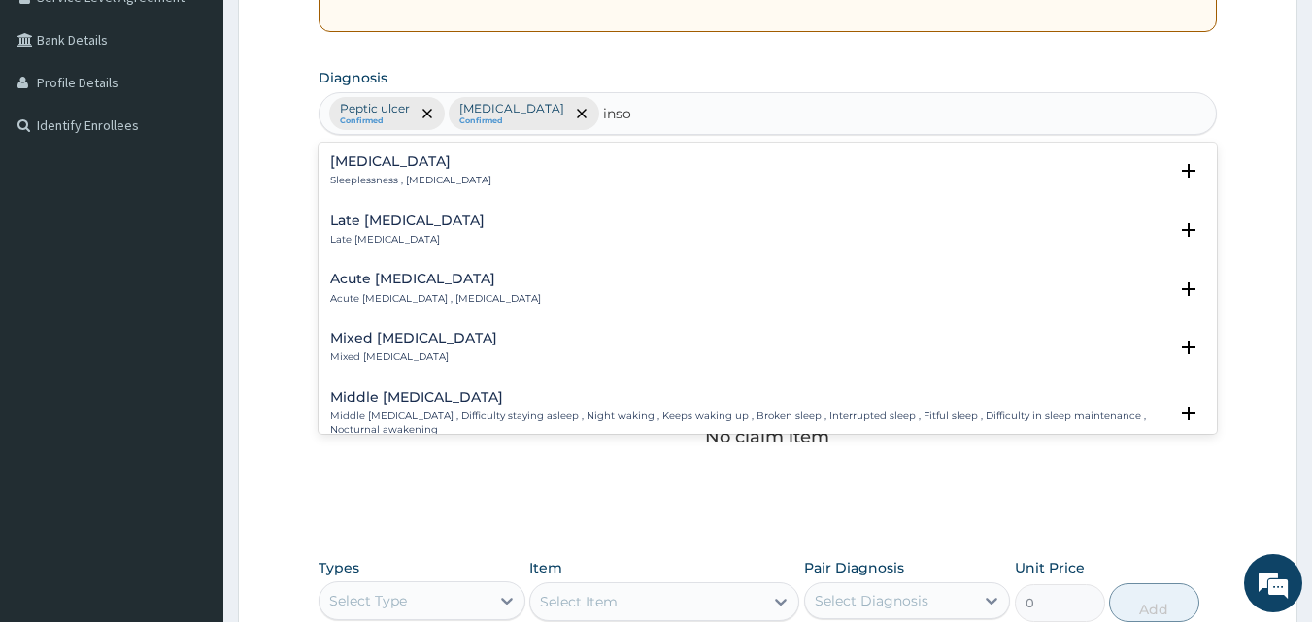
click at [513, 179] on div "Insomnia Sleeplessness , Insomnia" at bounding box center [768, 171] width 876 height 34
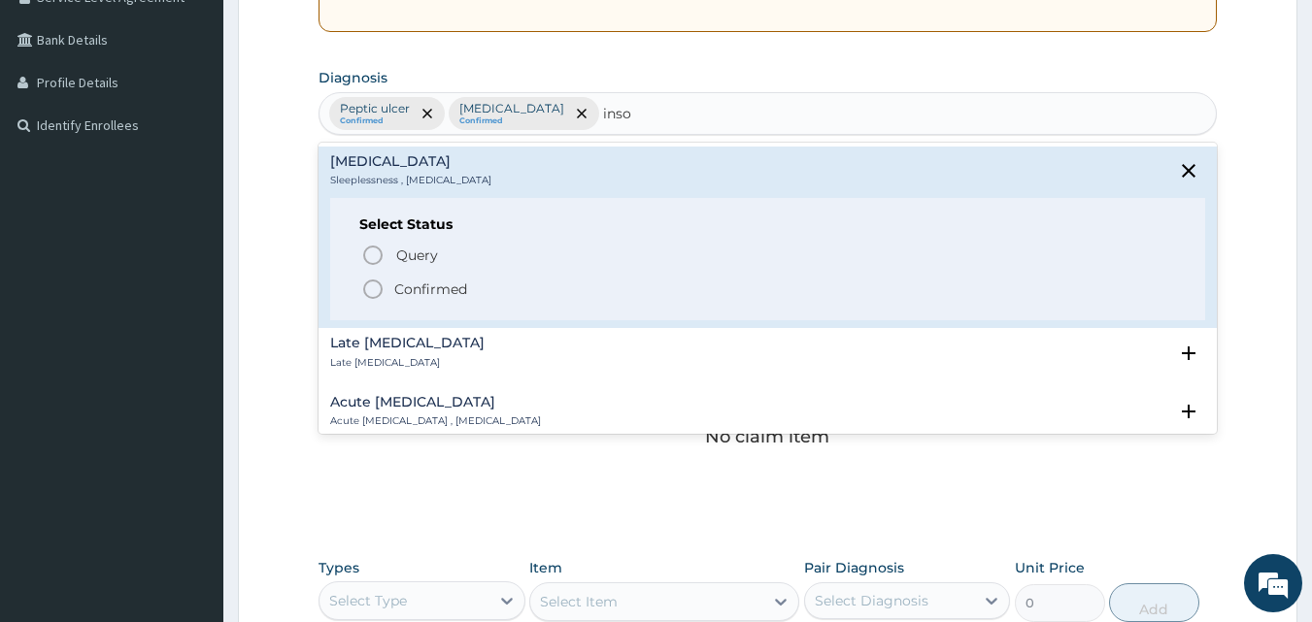
click at [370, 288] on icon "status option filled" at bounding box center [372, 289] width 23 height 23
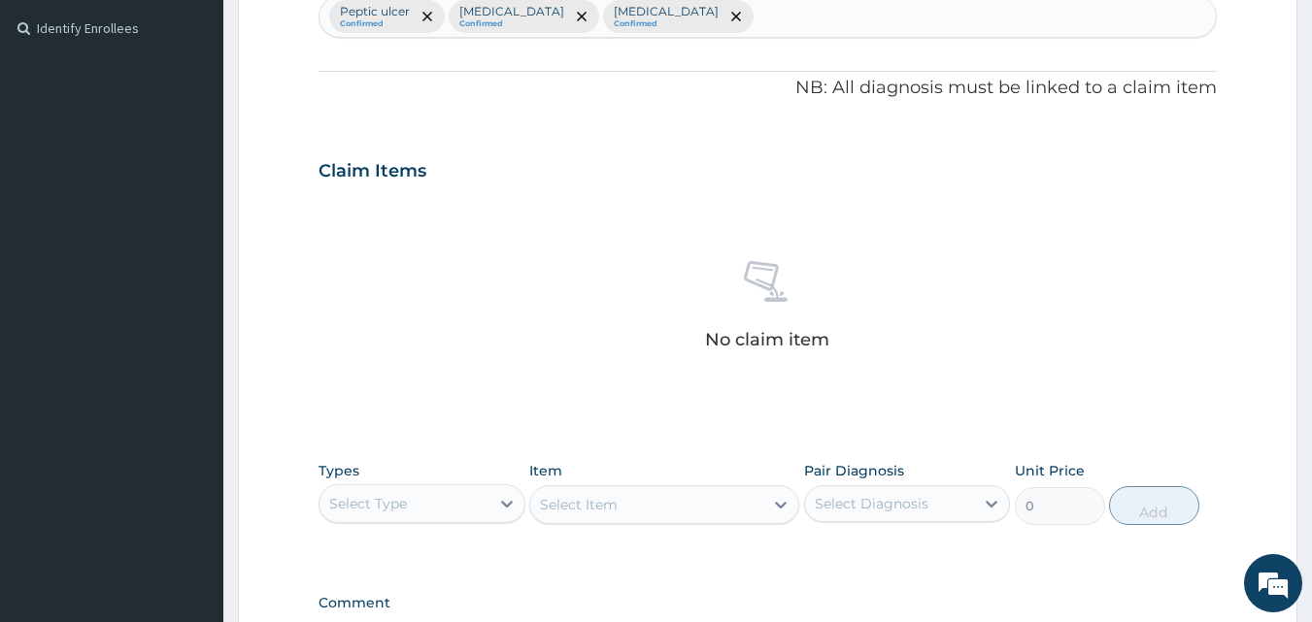
scroll to position [545, 0]
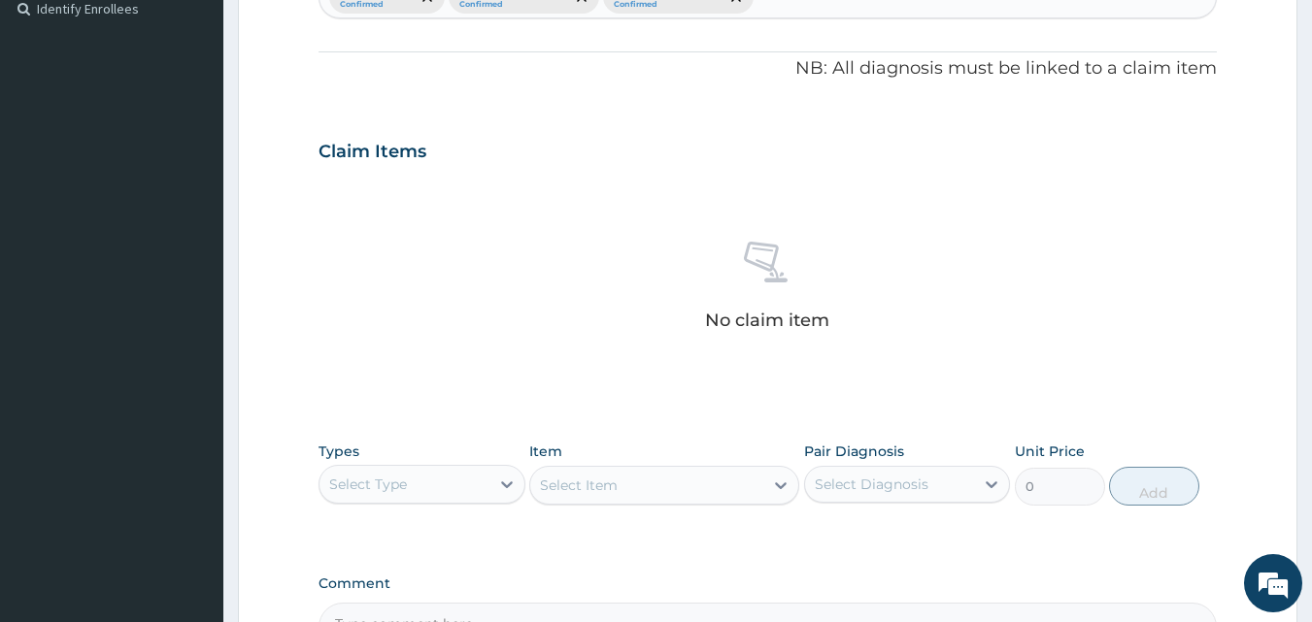
click at [1102, 301] on div "No claim item" at bounding box center [768, 289] width 899 height 223
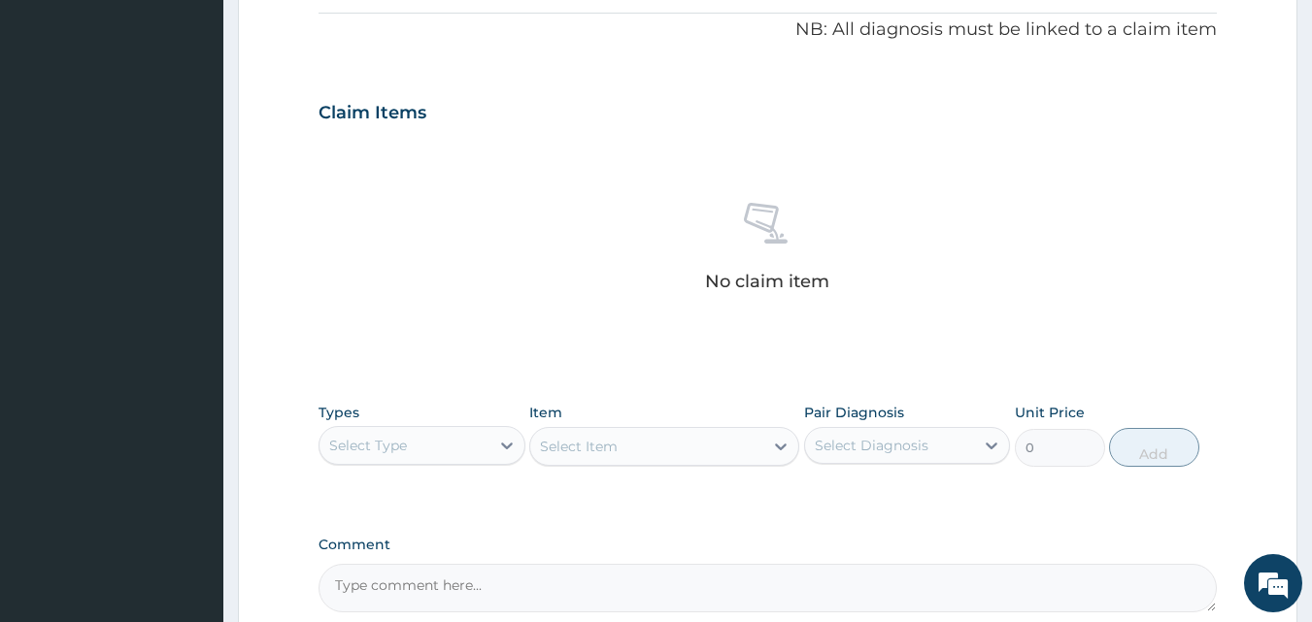
scroll to position [778, 0]
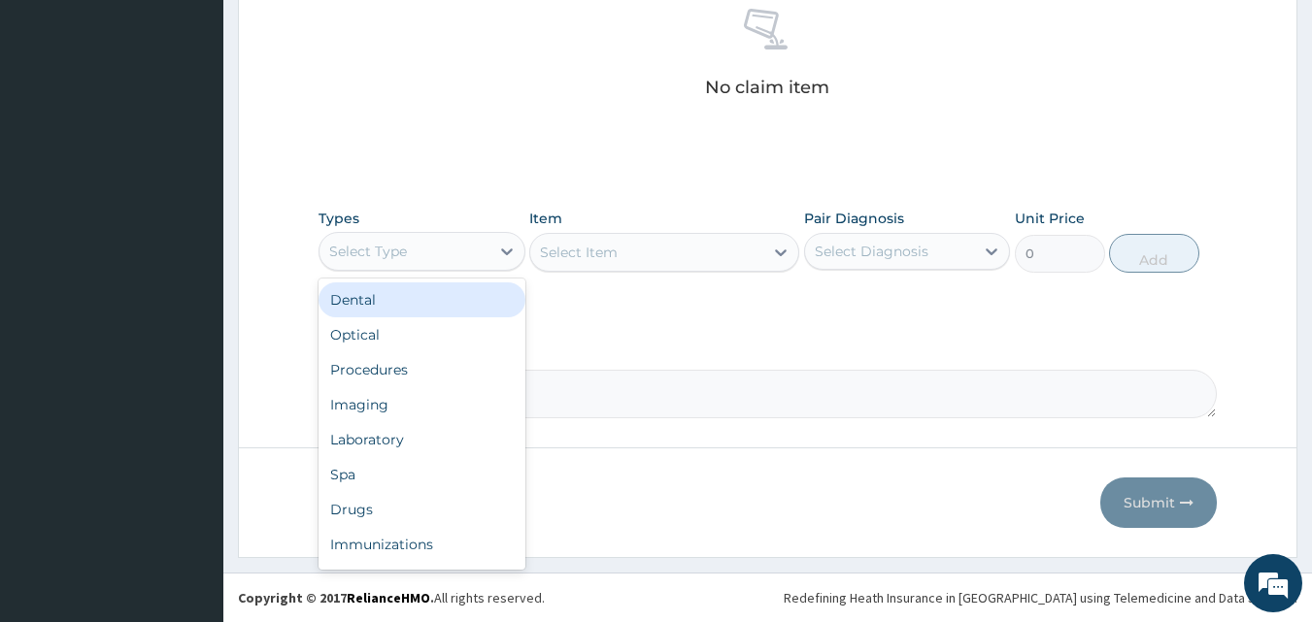
click at [469, 242] on div "Select Type" at bounding box center [404, 251] width 170 height 31
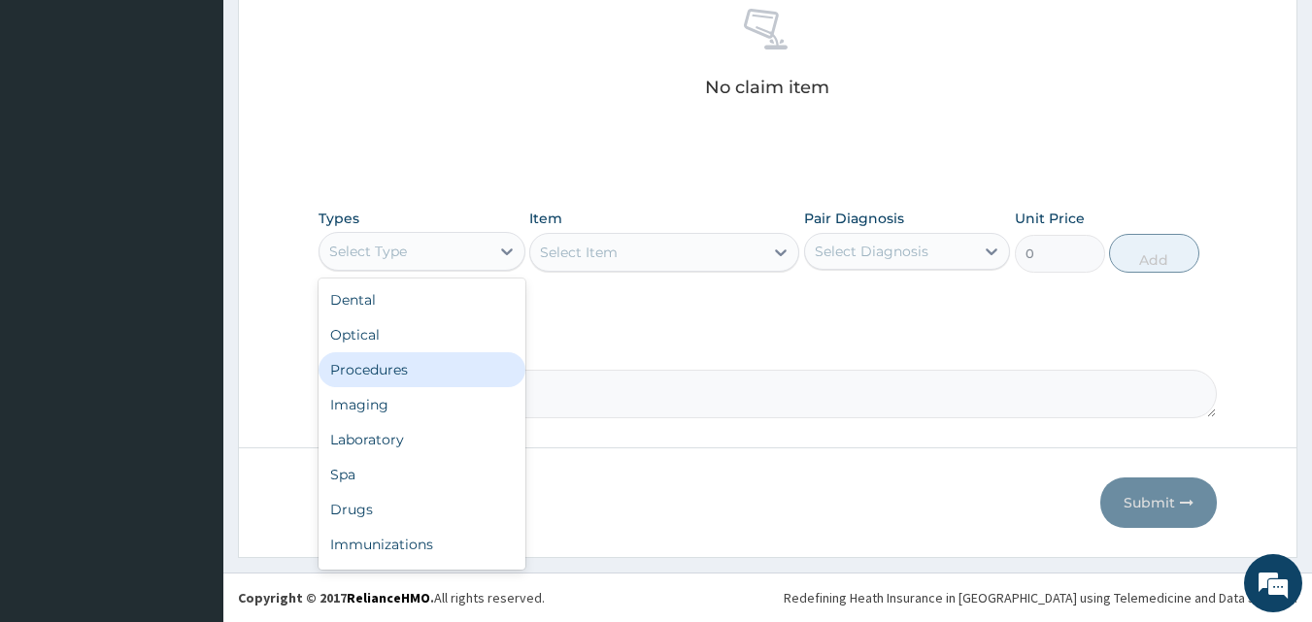
click at [419, 353] on div "Procedures" at bounding box center [422, 370] width 207 height 35
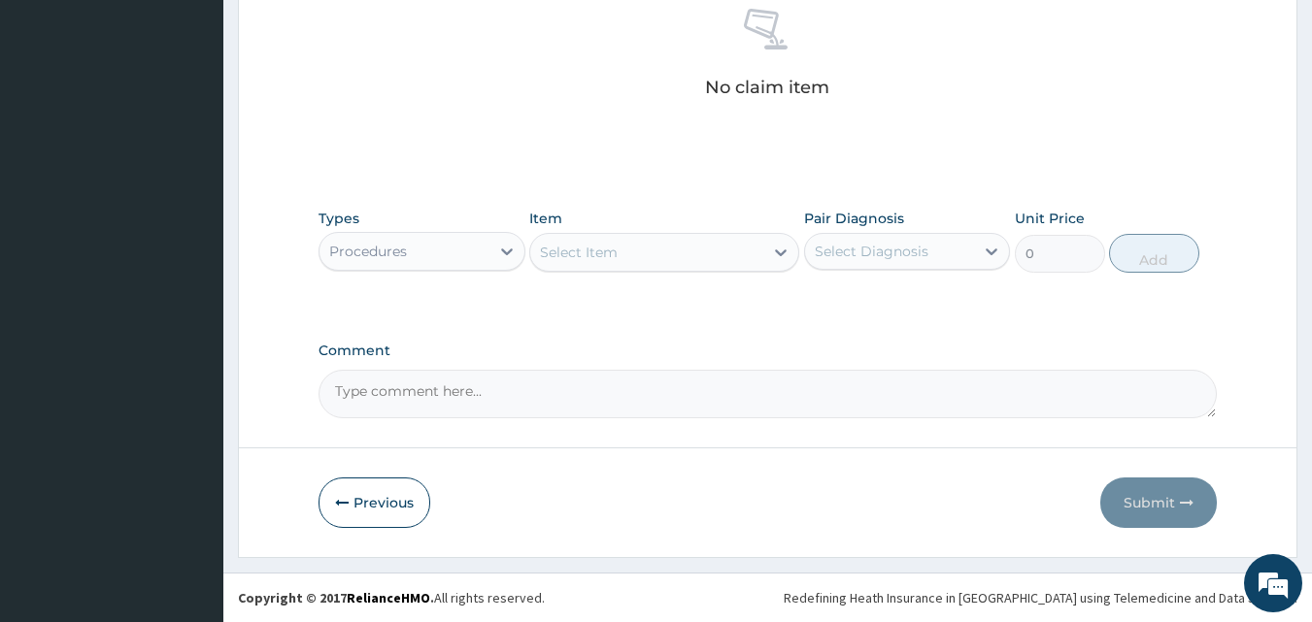
click at [646, 259] on div "Select Item" at bounding box center [646, 252] width 233 height 31
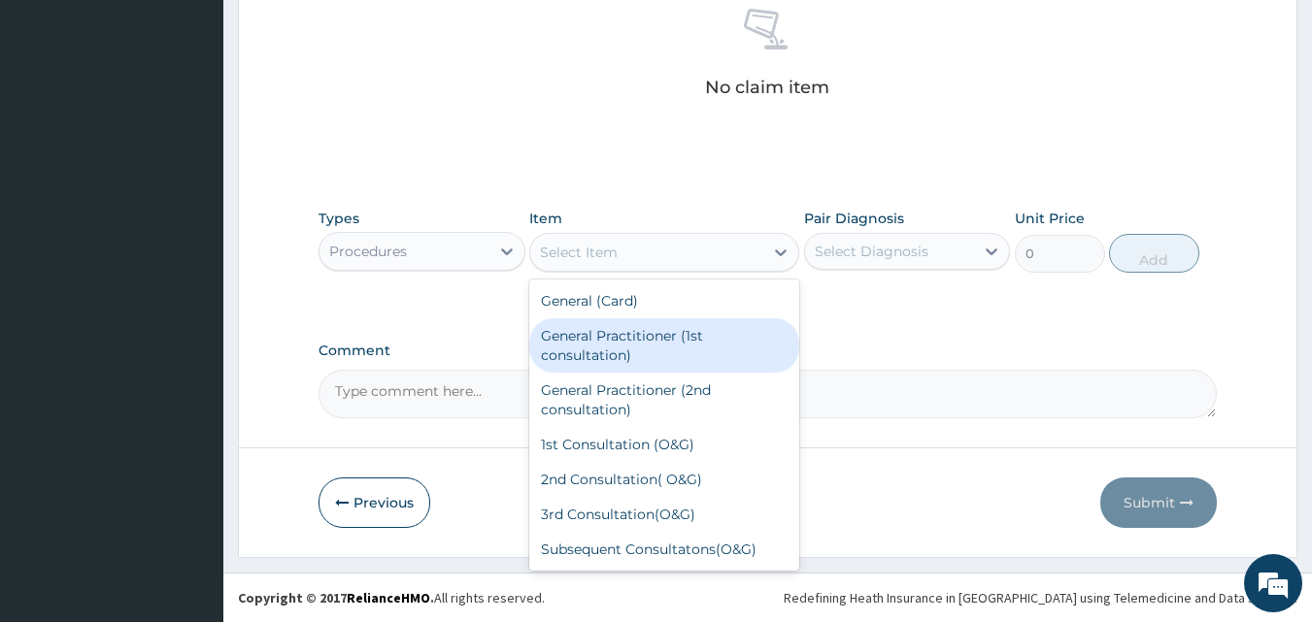
click at [634, 328] on div "General Practitioner (1st consultation)" at bounding box center [664, 346] width 270 height 54
type input "1500"
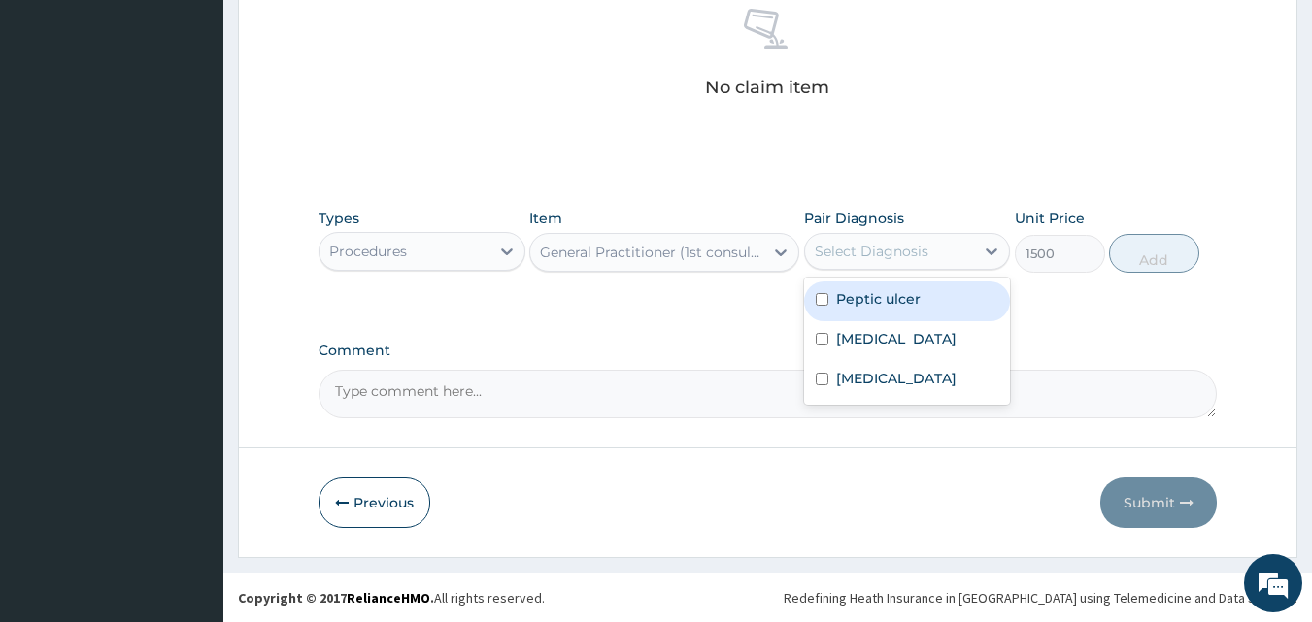
click at [902, 247] on div "Select Diagnosis" at bounding box center [872, 251] width 114 height 19
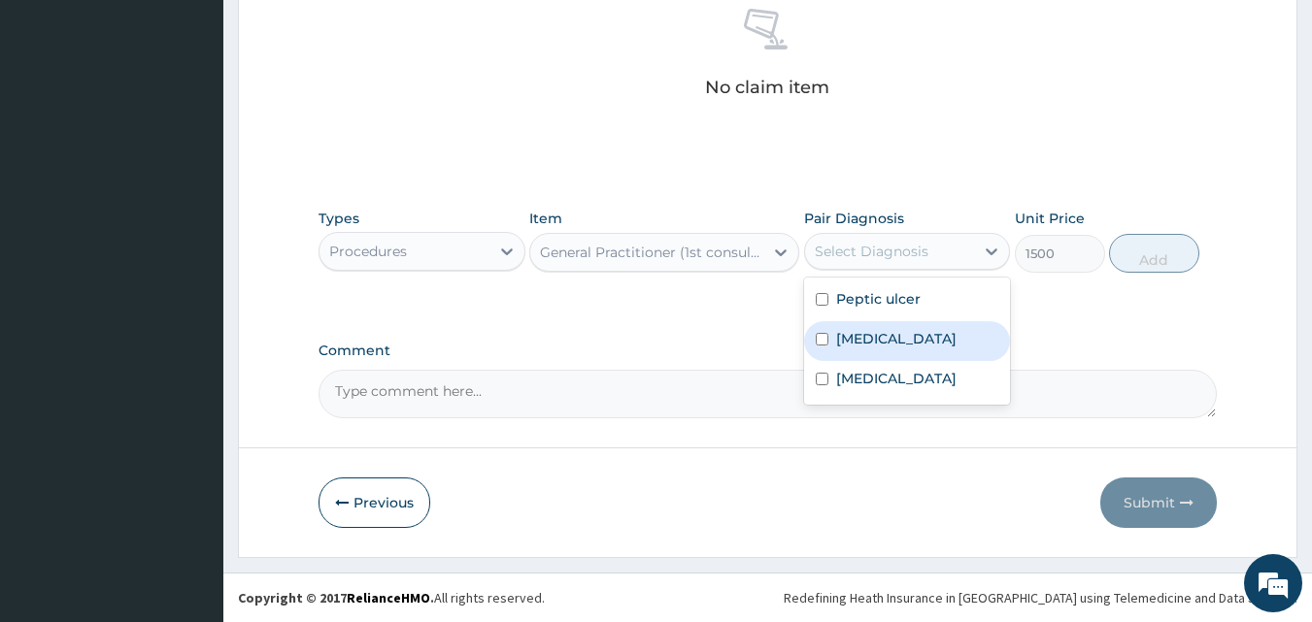
click at [824, 342] on input "checkbox" at bounding box center [822, 339] width 13 height 13
checkbox input "true"
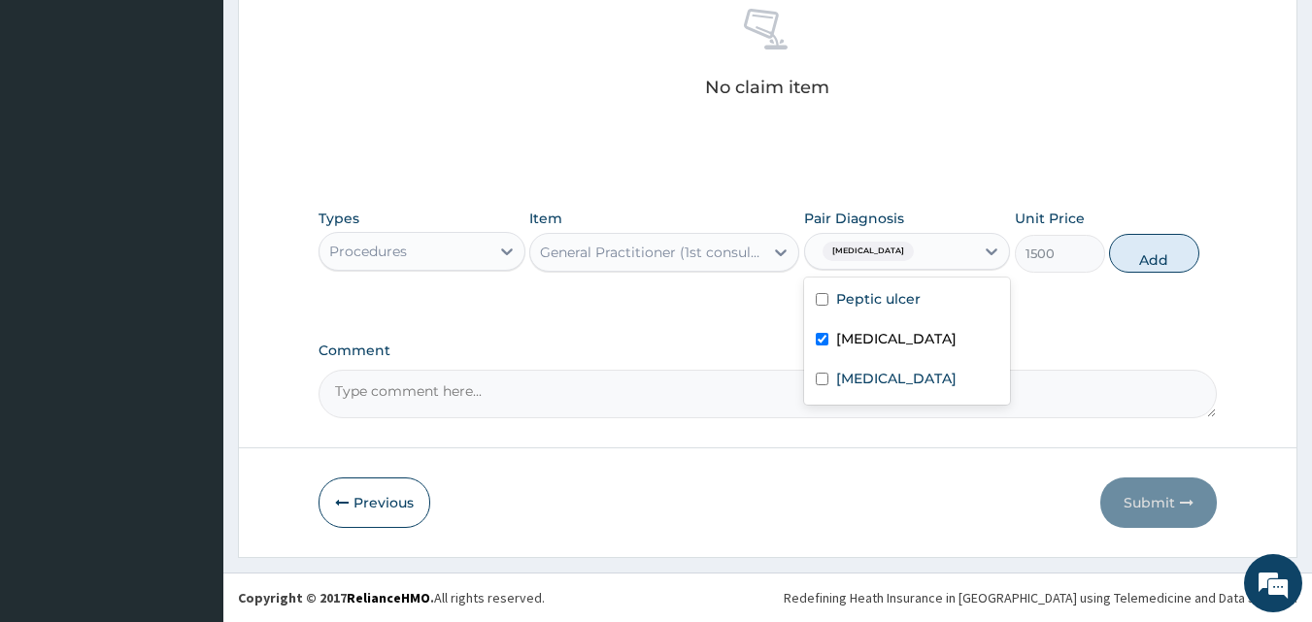
click at [1137, 253] on button "Add" at bounding box center [1154, 253] width 90 height 39
type input "0"
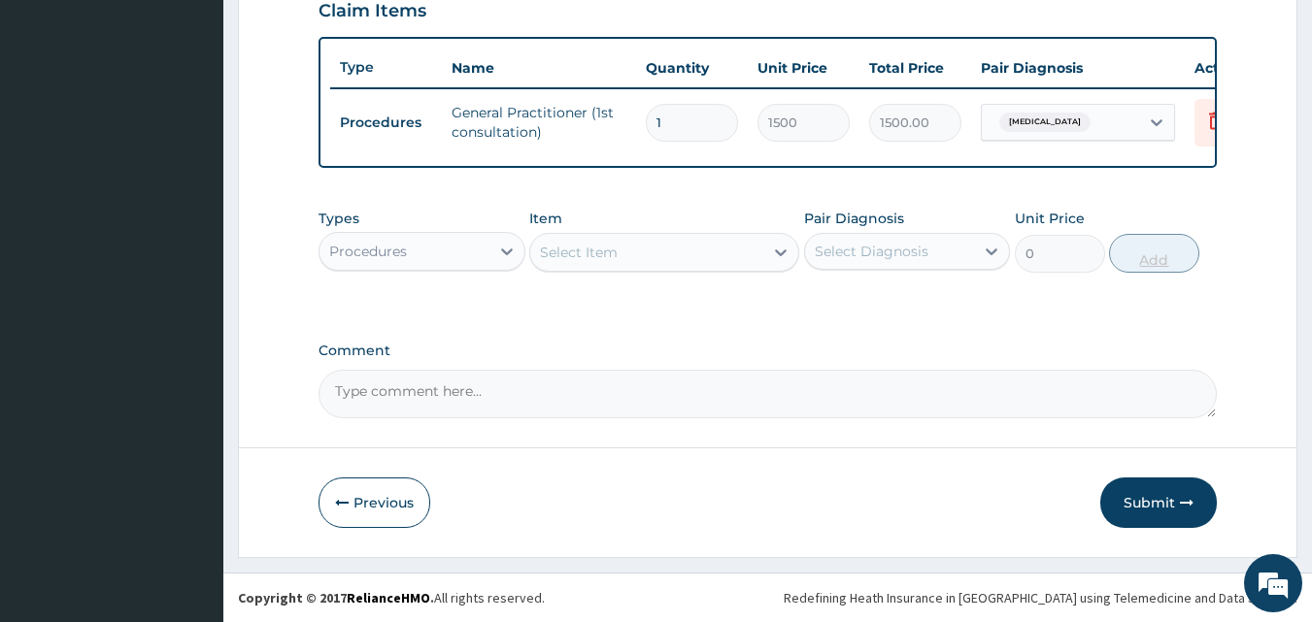
scroll to position [700, 0]
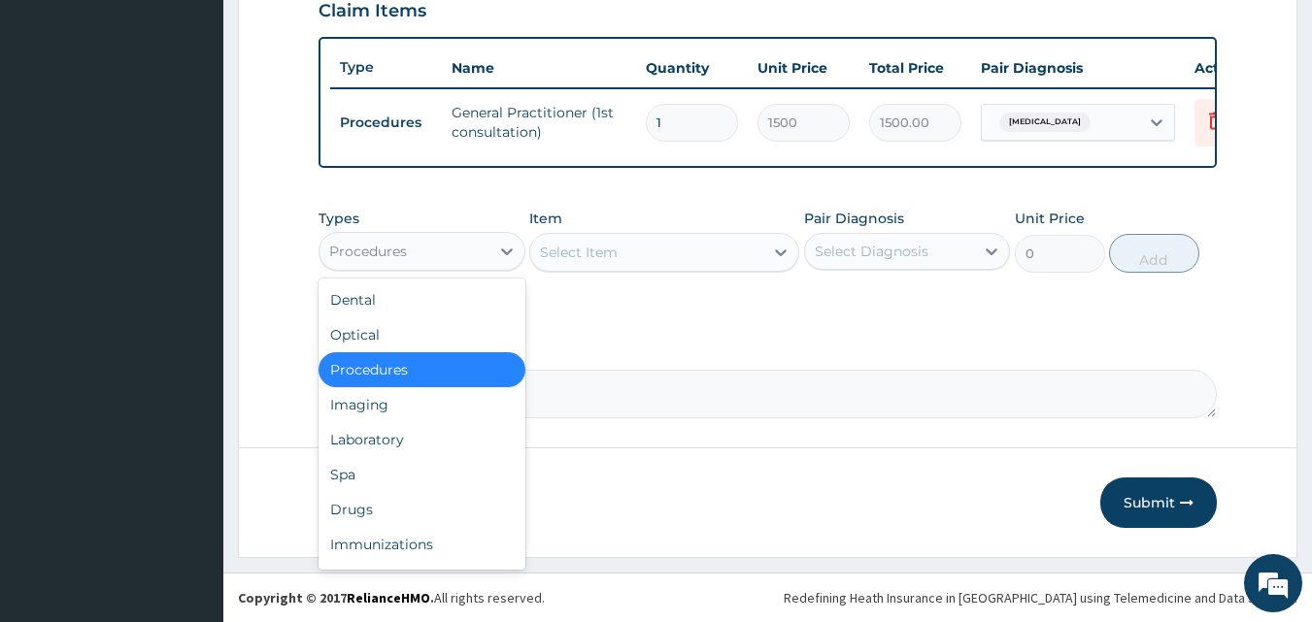
click at [432, 247] on div "Procedures" at bounding box center [404, 251] width 170 height 31
click at [357, 509] on div "Drugs" at bounding box center [422, 509] width 207 height 35
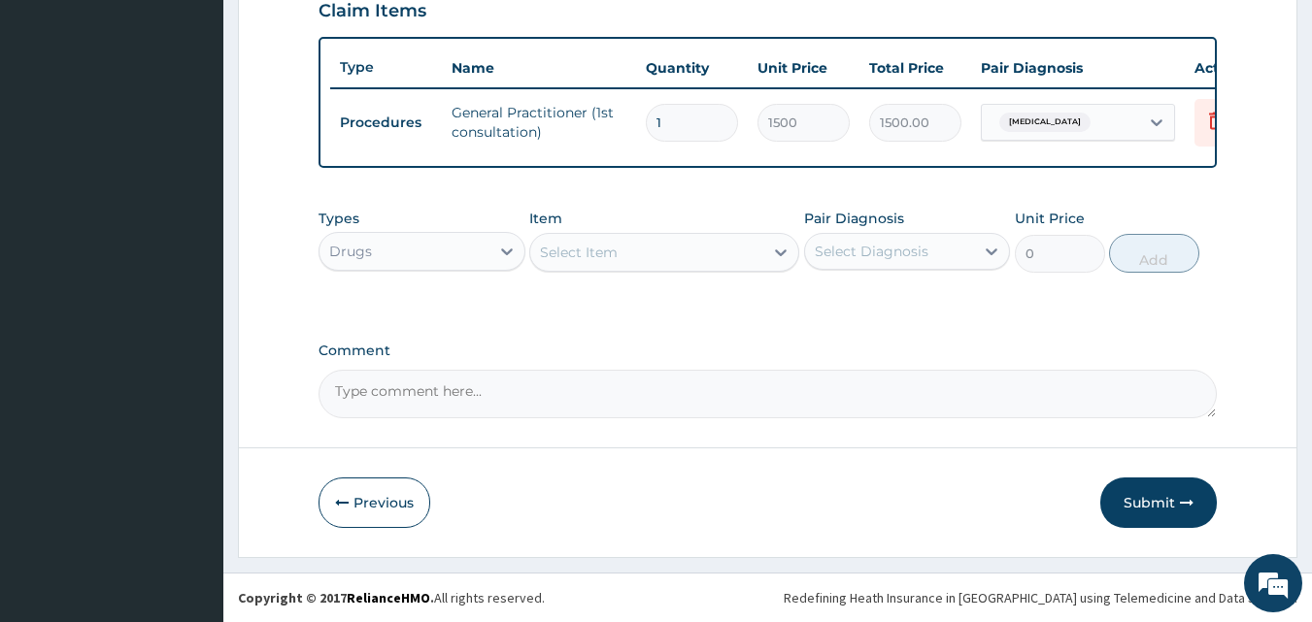
click at [634, 260] on div "Select Item" at bounding box center [646, 252] width 233 height 31
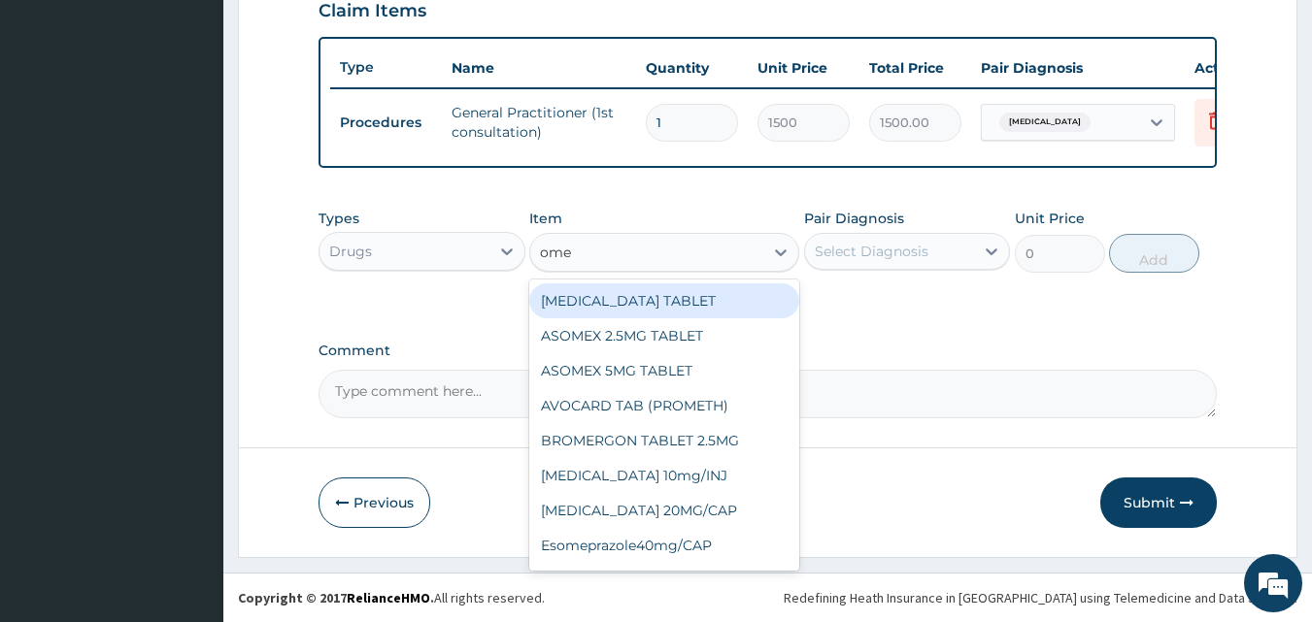
type input "omep"
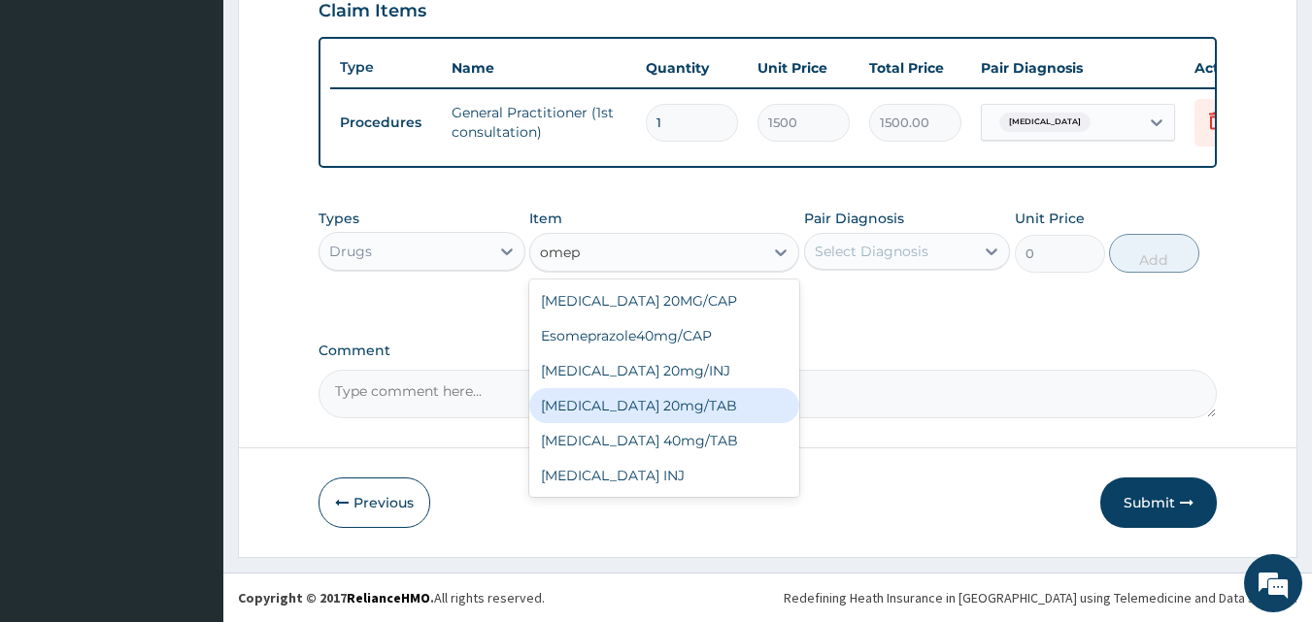
click at [655, 414] on div "OMEPRAZOLE 20mg/TAB" at bounding box center [664, 405] width 270 height 35
type input "78.75"
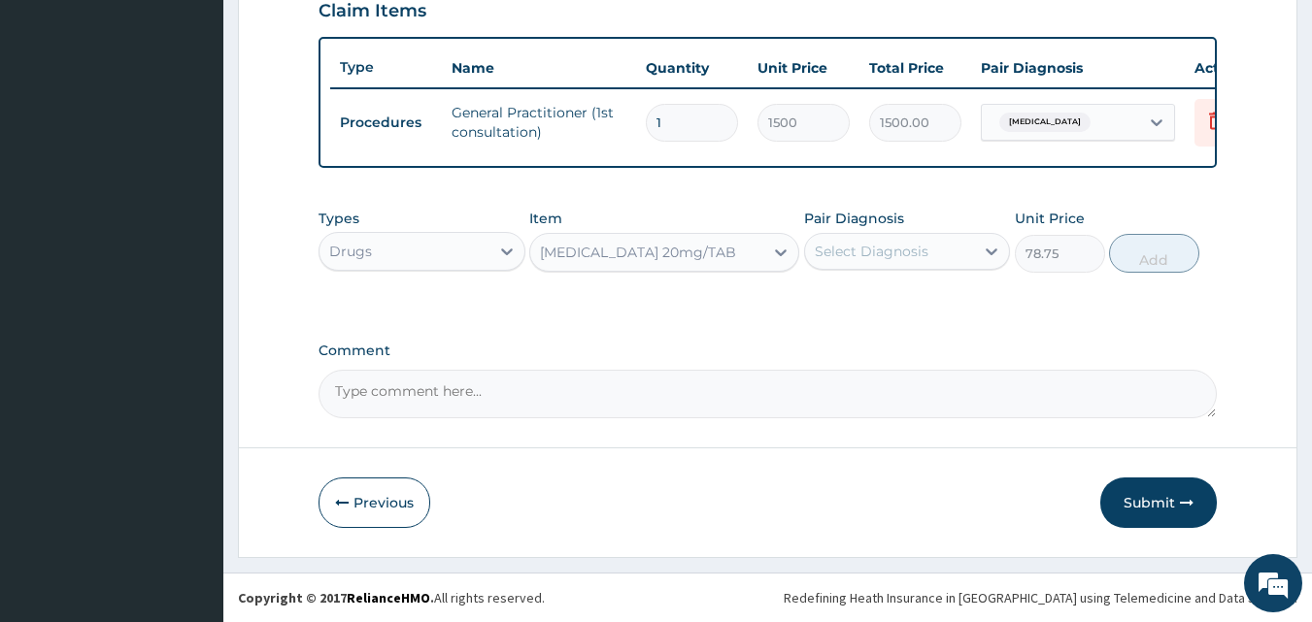
click at [919, 258] on div "Select Diagnosis" at bounding box center [872, 251] width 114 height 19
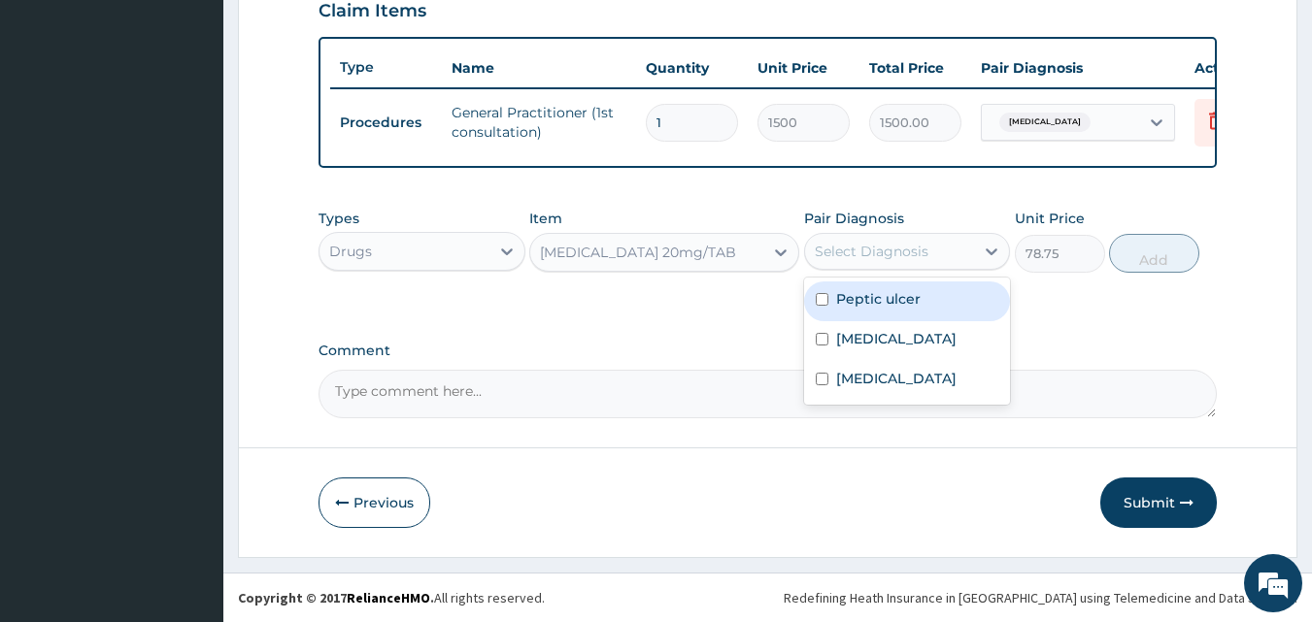
click at [836, 300] on label "Peptic ulcer" at bounding box center [878, 298] width 84 height 19
checkbox input "true"
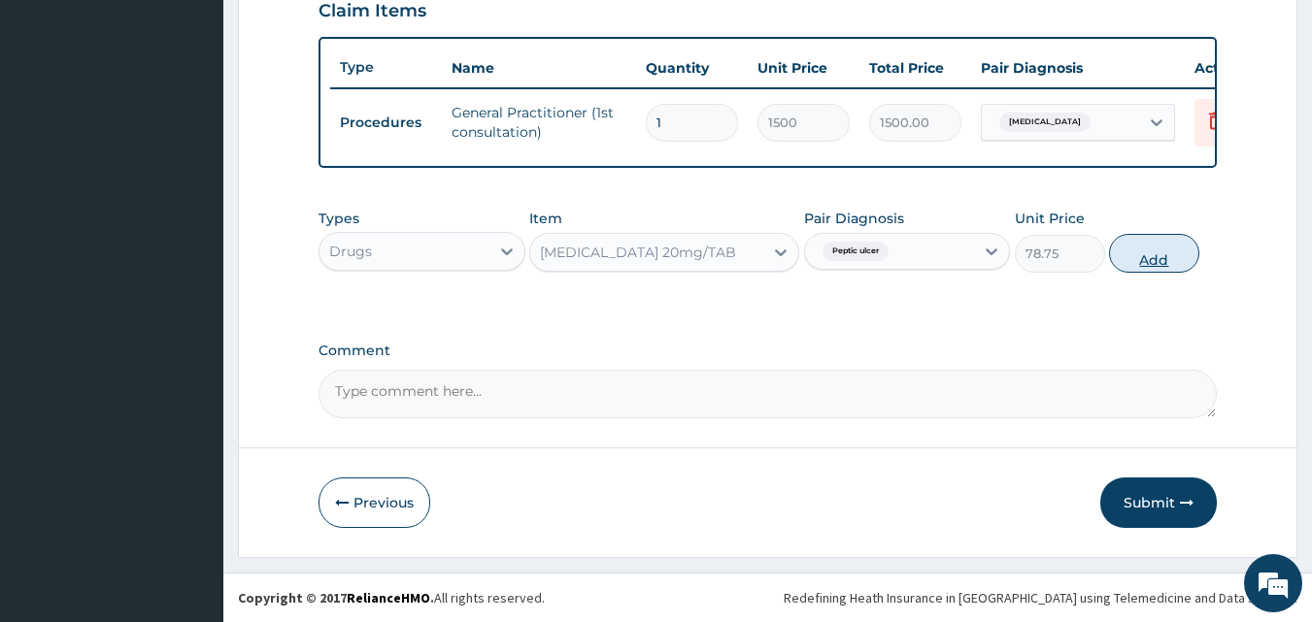
click at [1142, 260] on button "Add" at bounding box center [1154, 253] width 90 height 39
type input "0"
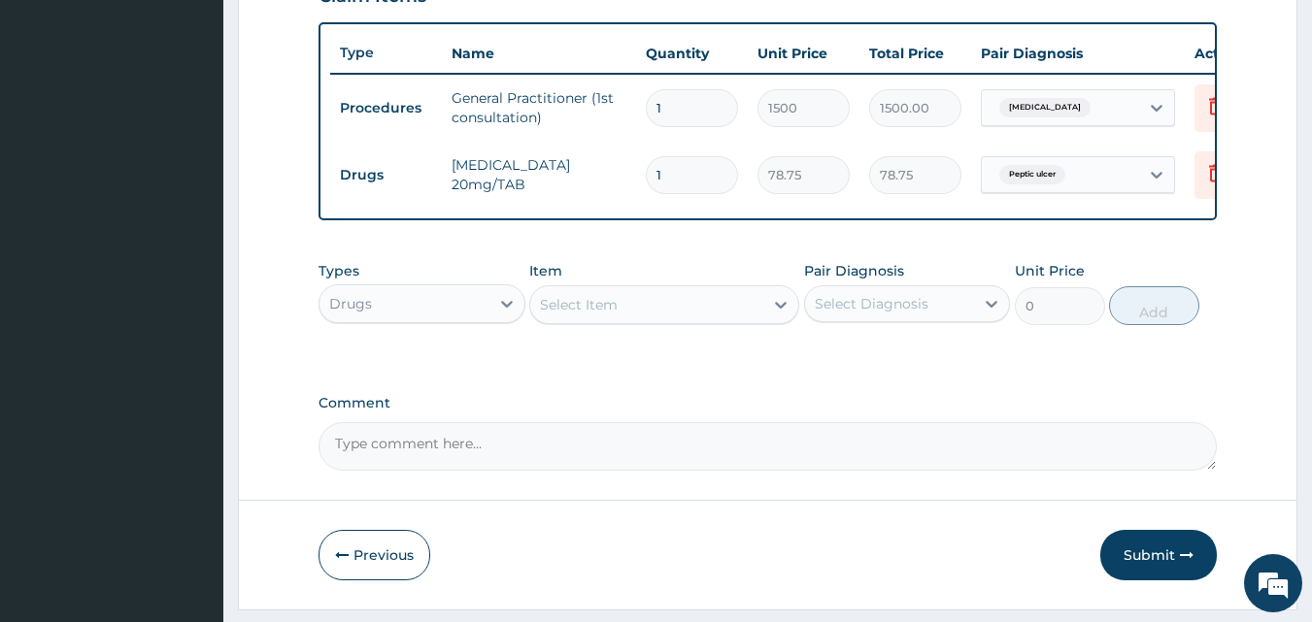
type input "10"
type input "787.50"
type input "10"
click at [728, 320] on div "Select Item" at bounding box center [646, 304] width 233 height 31
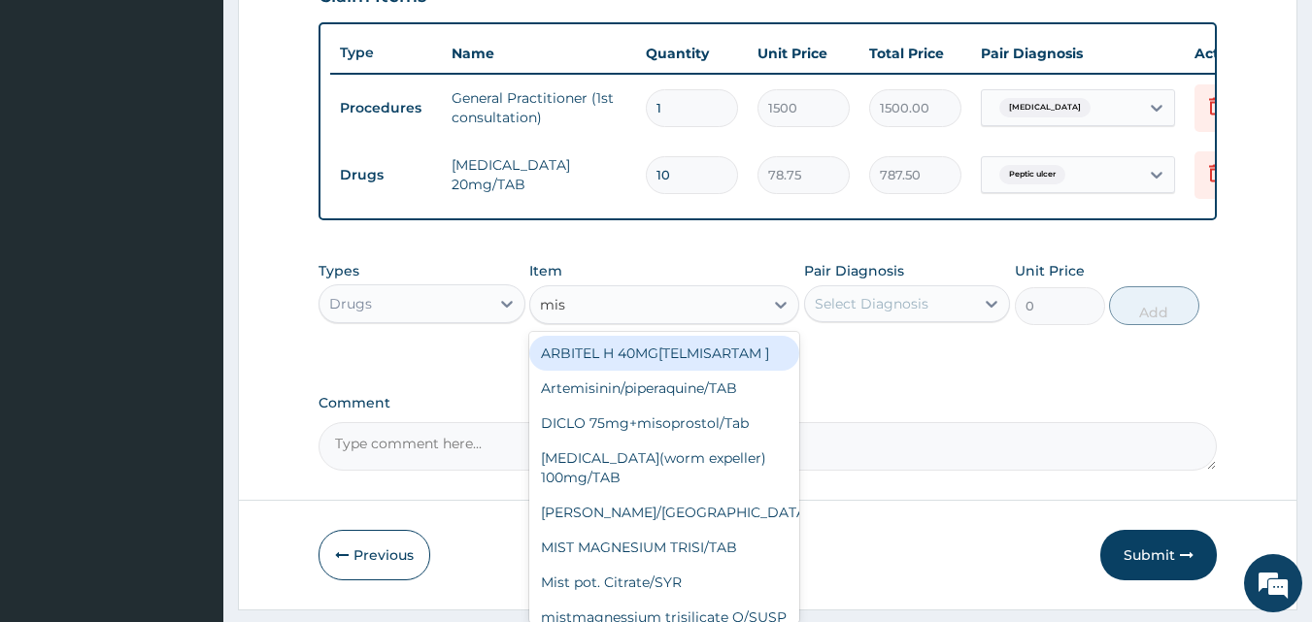
type input "mist"
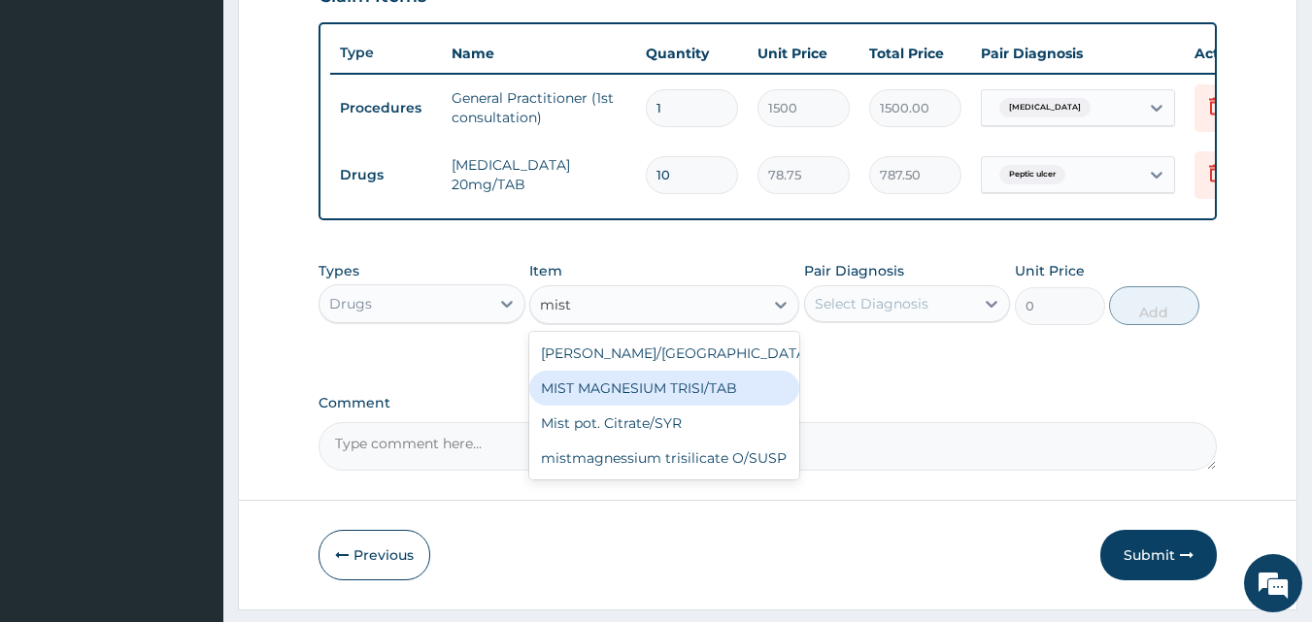
click at [712, 406] on div "MIST MAGNESIUM TRISI/TAB" at bounding box center [664, 388] width 270 height 35
type input "500"
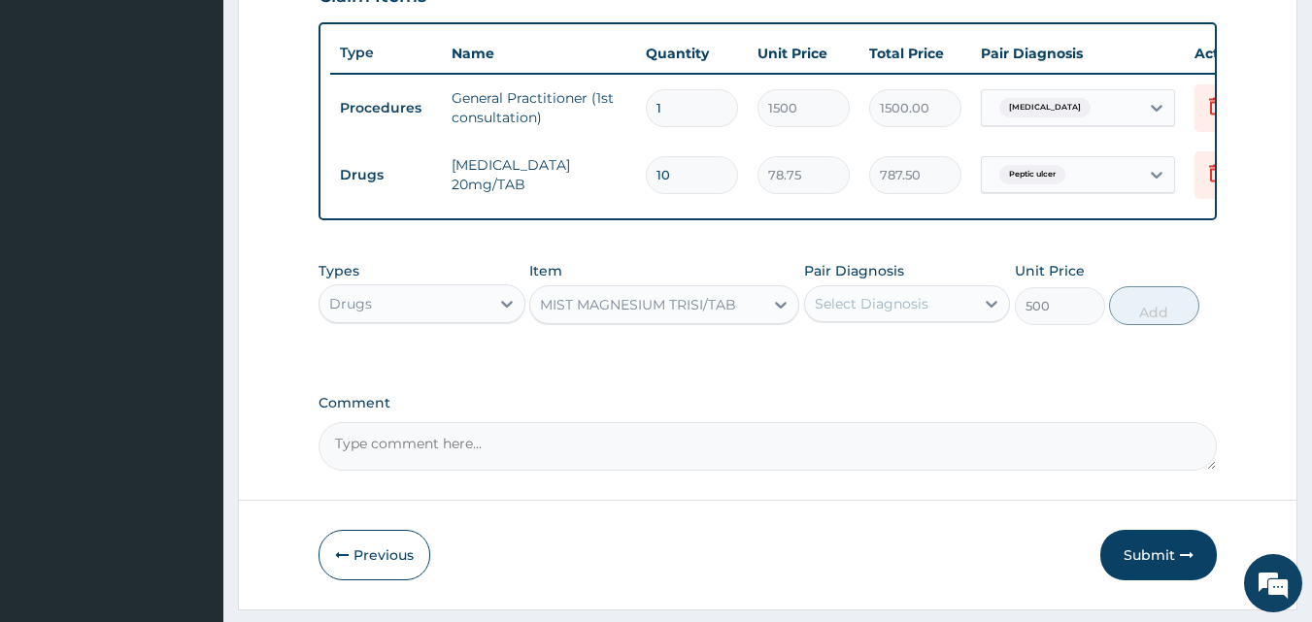
click at [923, 314] on div "Select Diagnosis" at bounding box center [872, 303] width 114 height 19
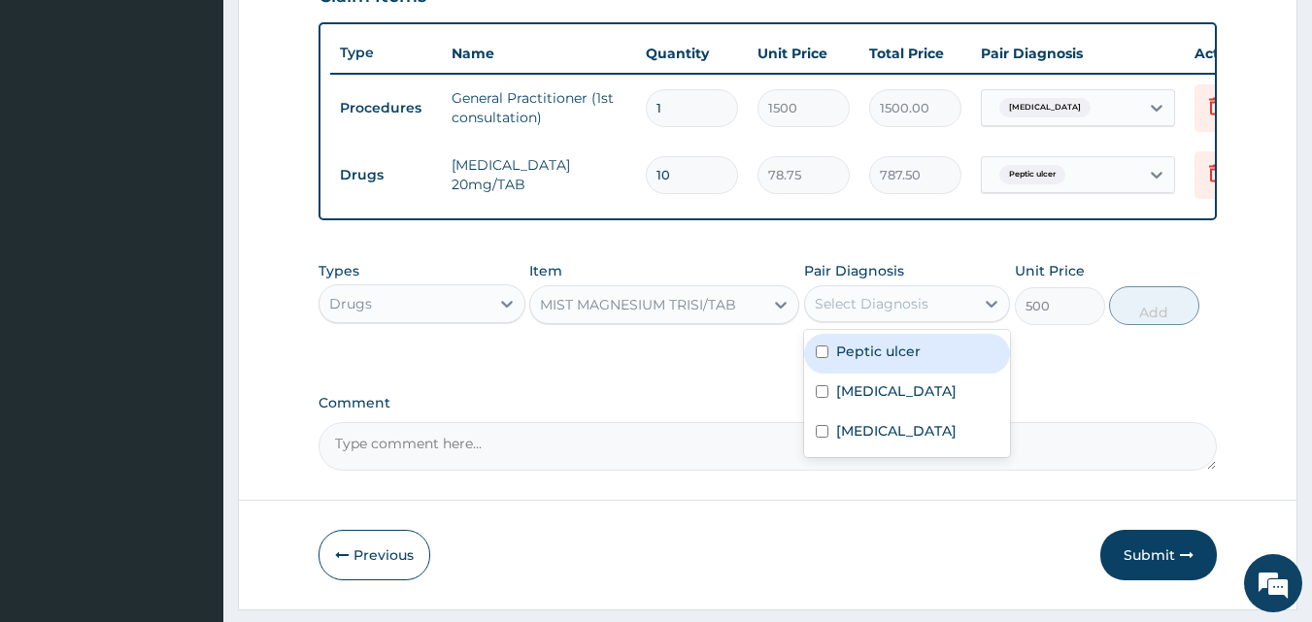
click at [825, 358] on input "checkbox" at bounding box center [822, 352] width 13 height 13
checkbox input "true"
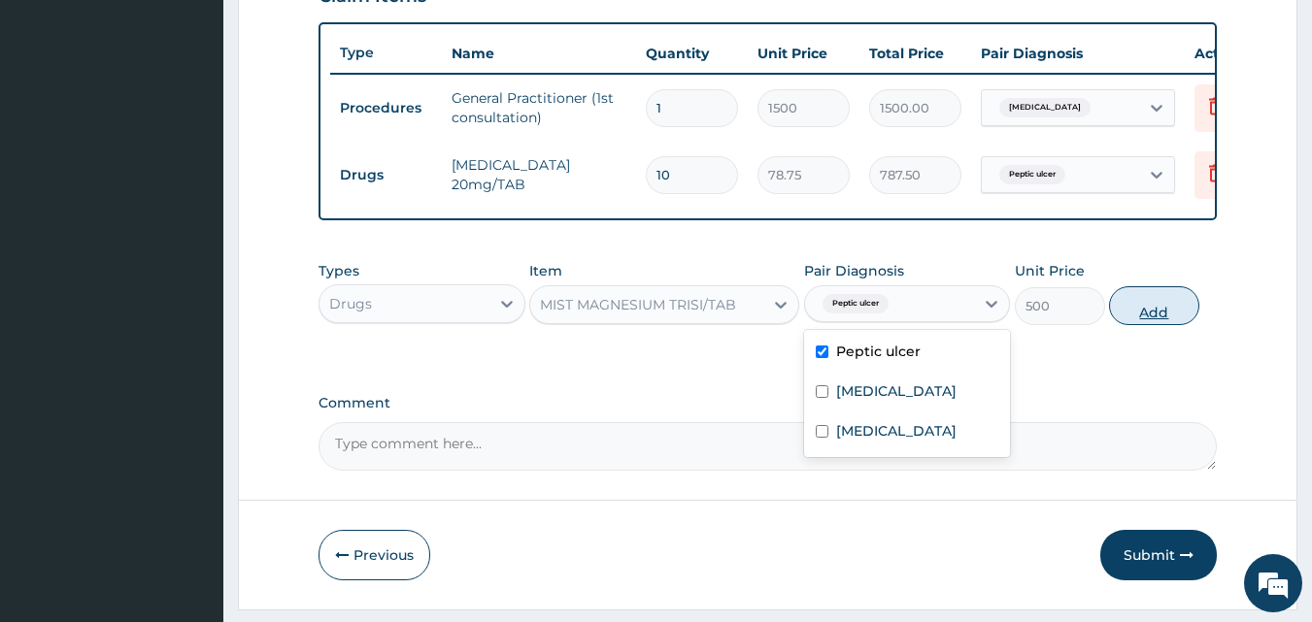
click at [1141, 325] on button "Add" at bounding box center [1154, 305] width 90 height 39
type input "0"
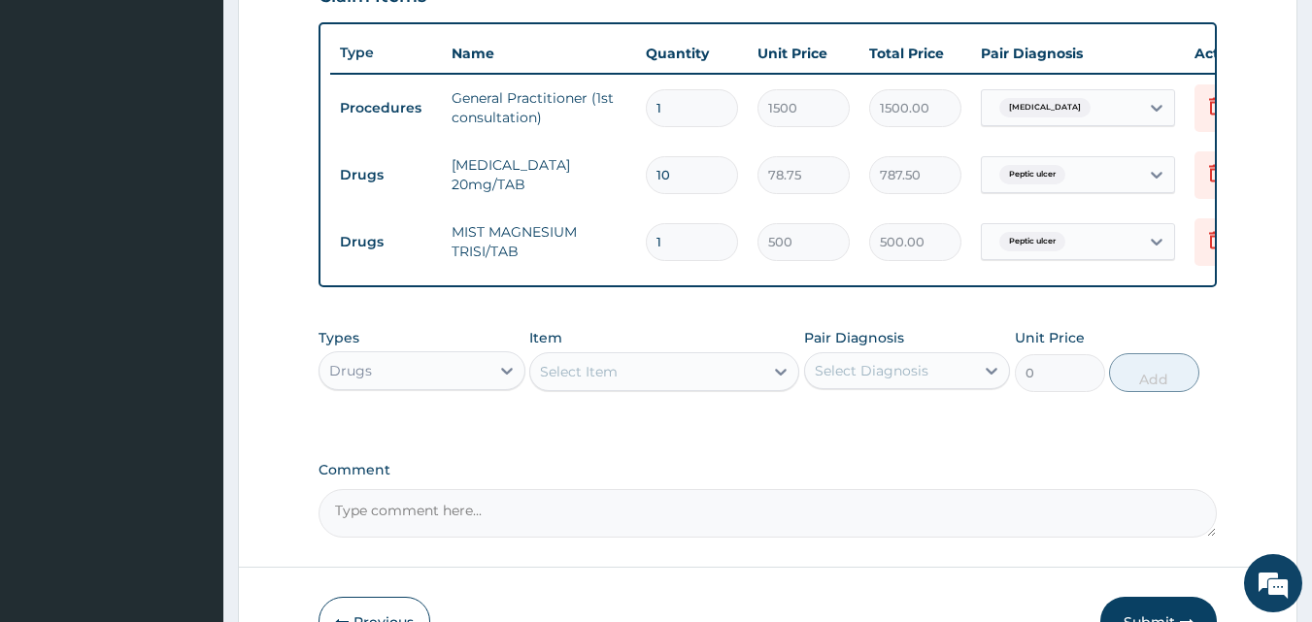
click at [658, 387] on div "Select Item" at bounding box center [646, 371] width 233 height 31
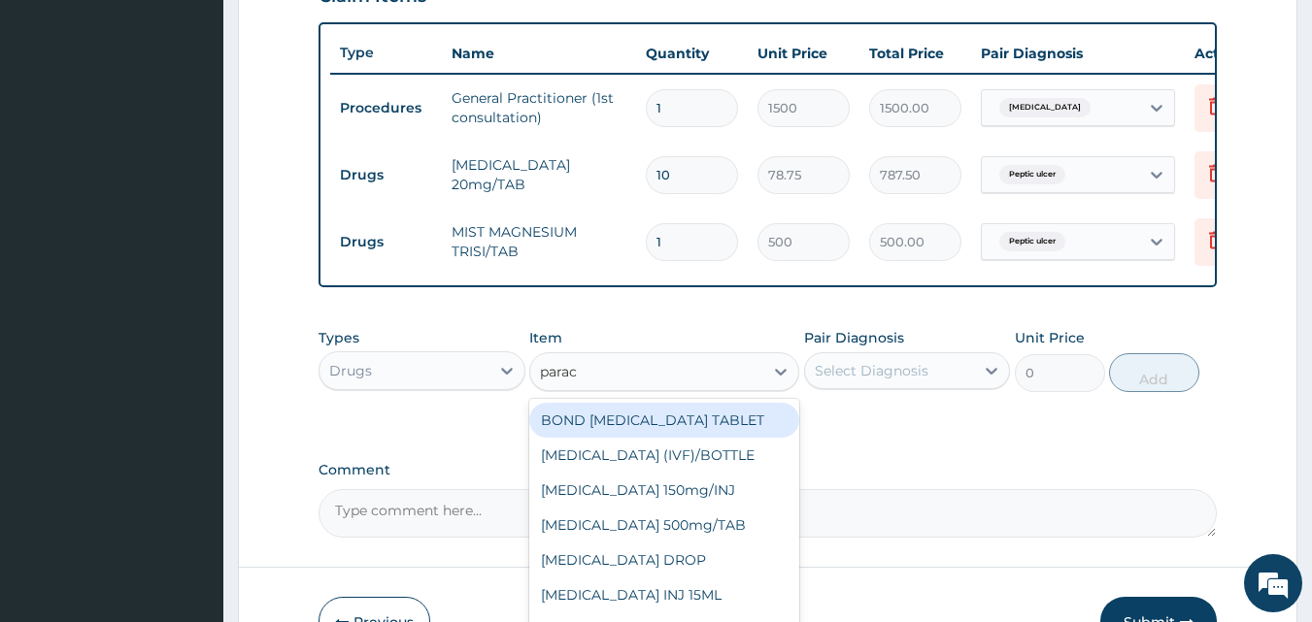
type input "parace"
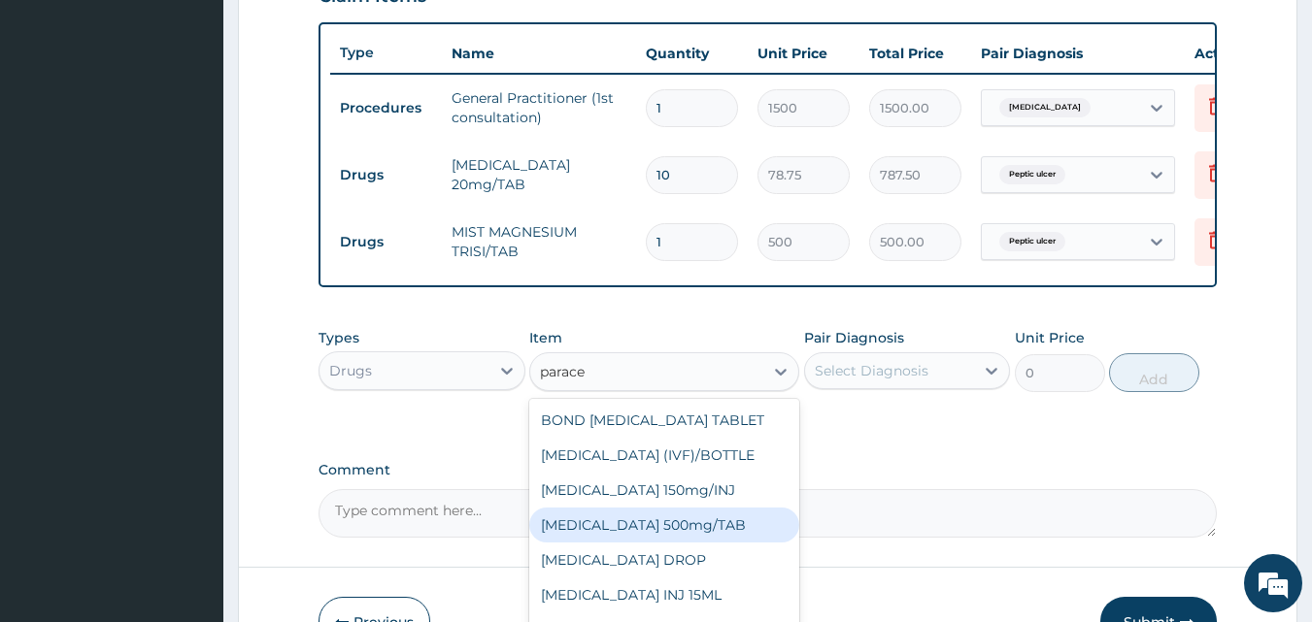
click at [626, 539] on div "[MEDICAL_DATA] 500mg/TAB" at bounding box center [664, 525] width 270 height 35
type input "15"
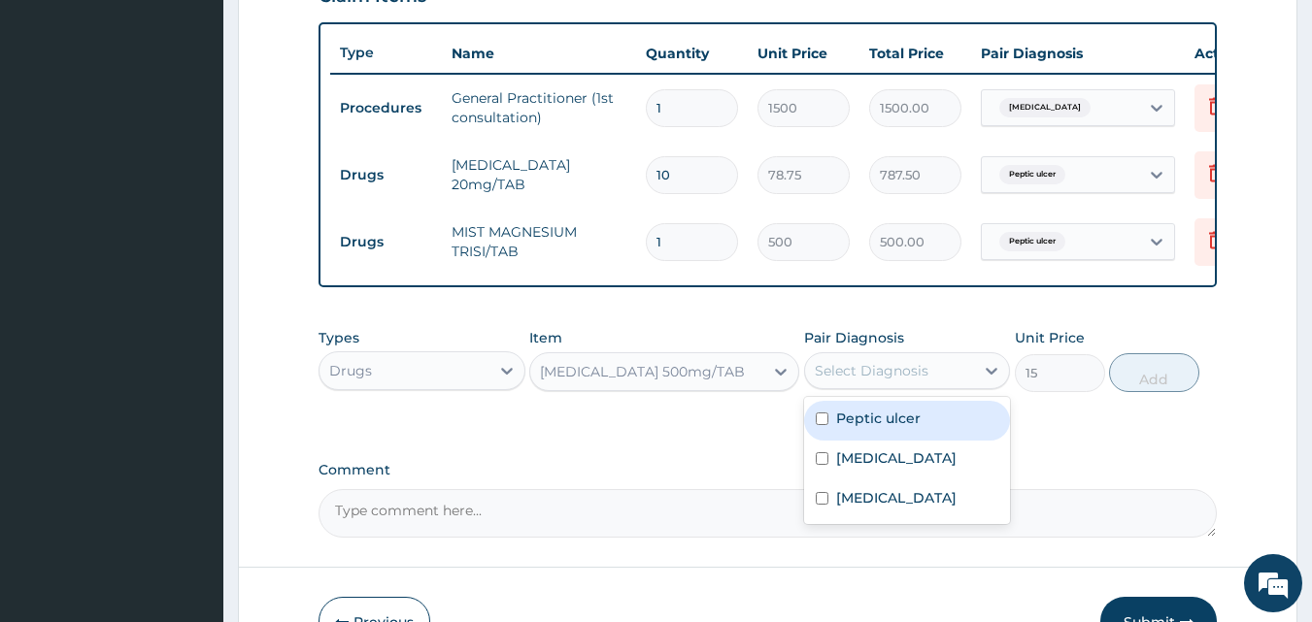
click at [908, 381] on div "Select Diagnosis" at bounding box center [872, 370] width 114 height 19
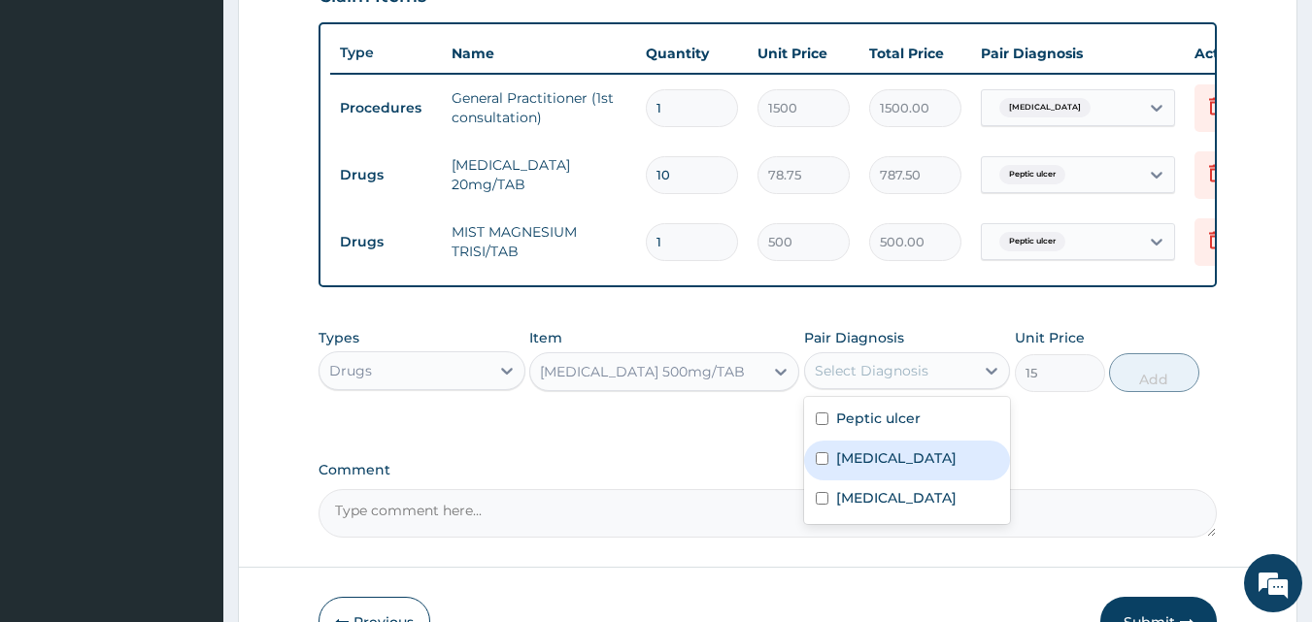
click at [822, 465] on input "checkbox" at bounding box center [822, 459] width 13 height 13
checkbox input "true"
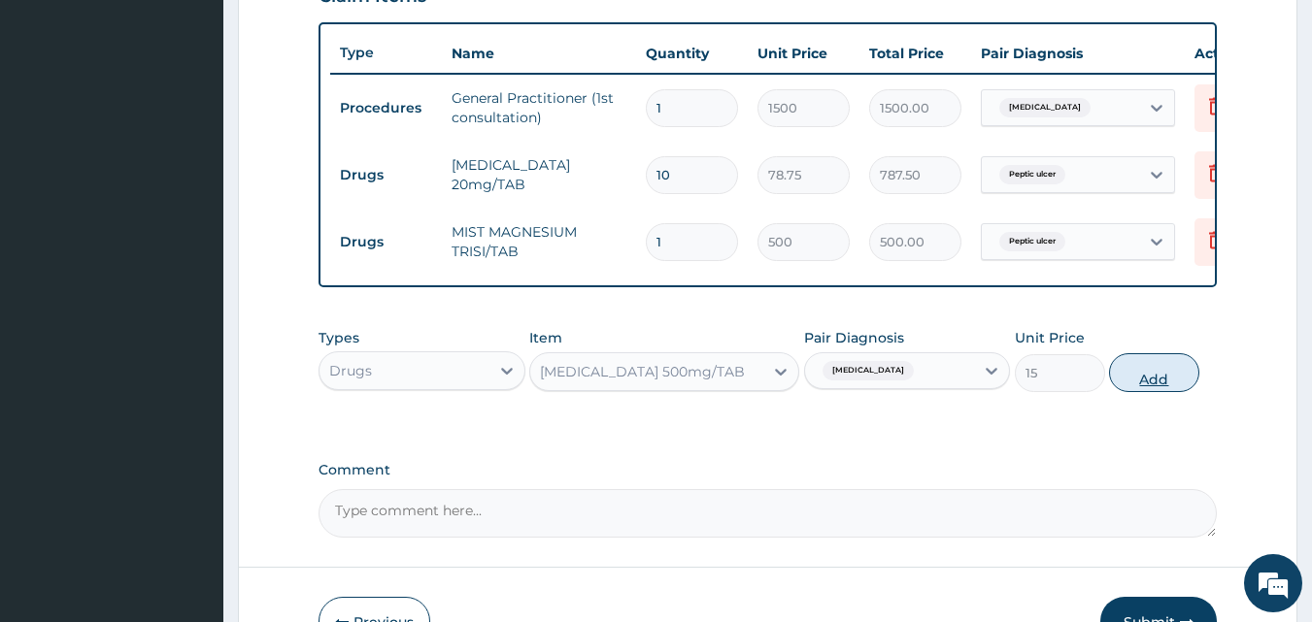
click at [1154, 387] on button "Add" at bounding box center [1154, 372] width 90 height 39
type input "0"
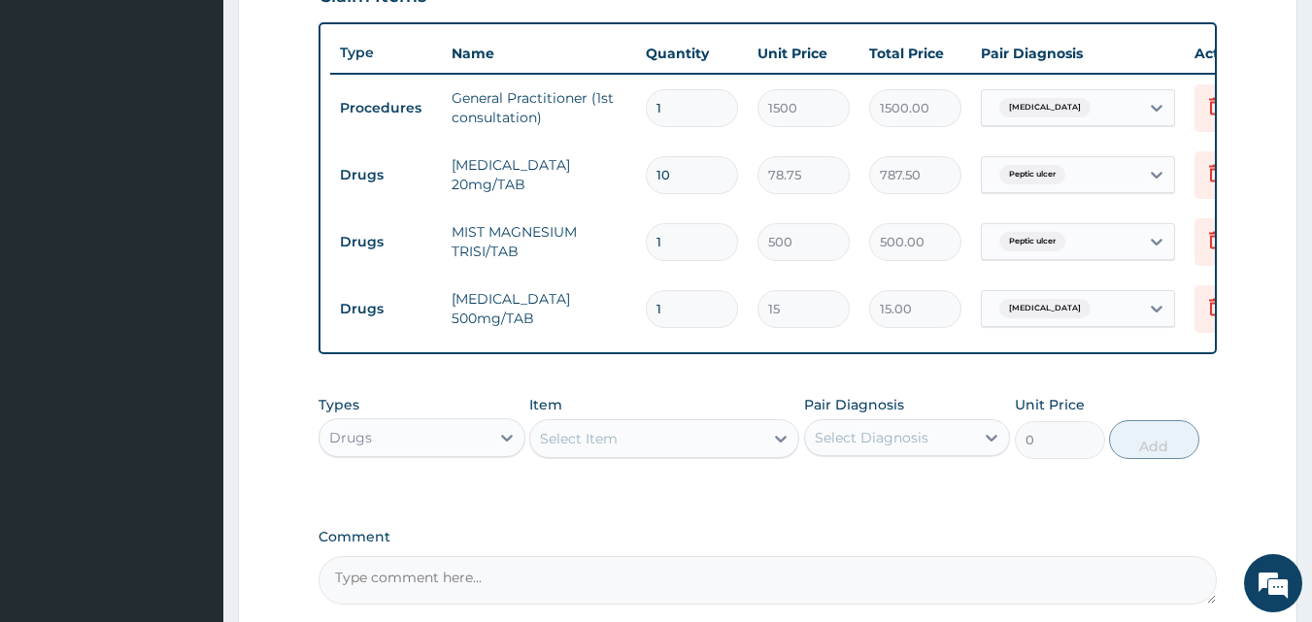
click at [715, 454] on div "Select Item" at bounding box center [646, 438] width 233 height 31
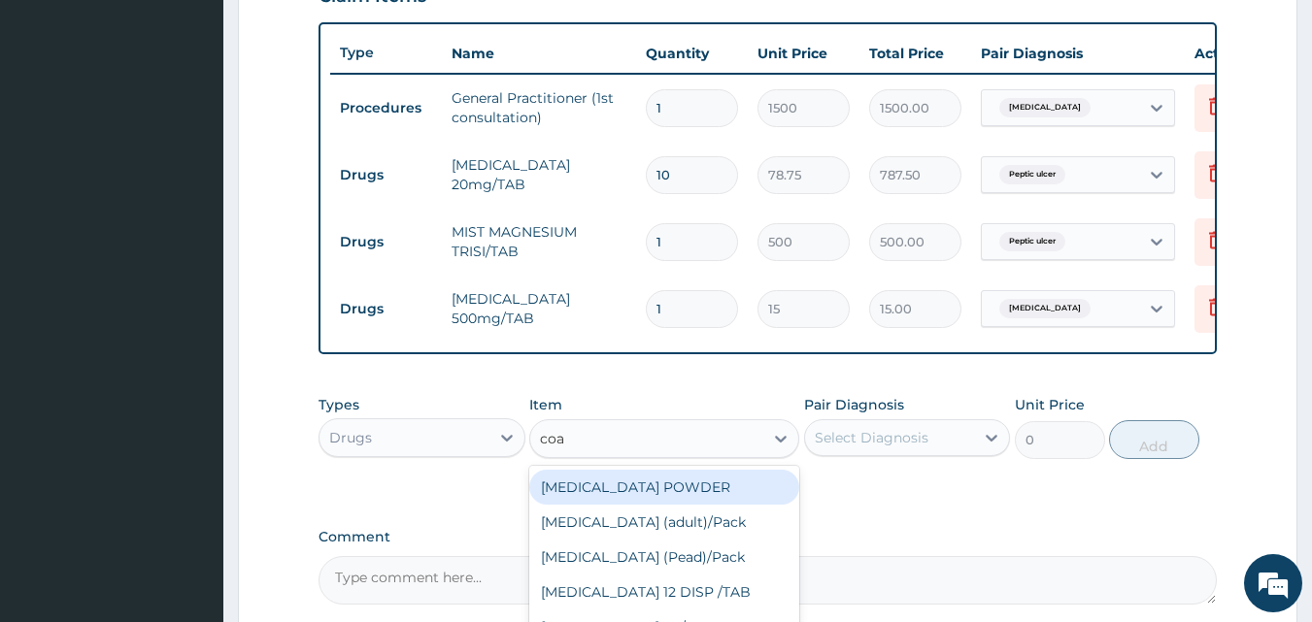
type input "coar"
click at [684, 505] on div "[MEDICAL_DATA] (adult)/Pack" at bounding box center [664, 487] width 270 height 35
type input "682.5"
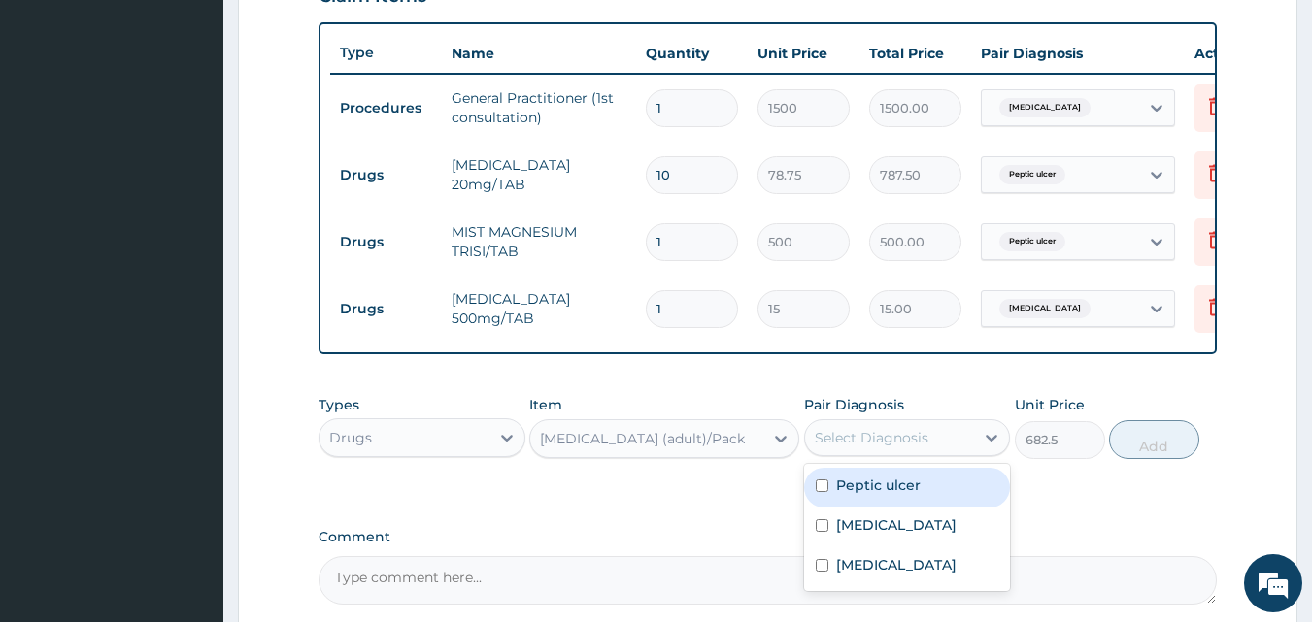
click at [858, 453] on div "Select Diagnosis" at bounding box center [890, 437] width 170 height 31
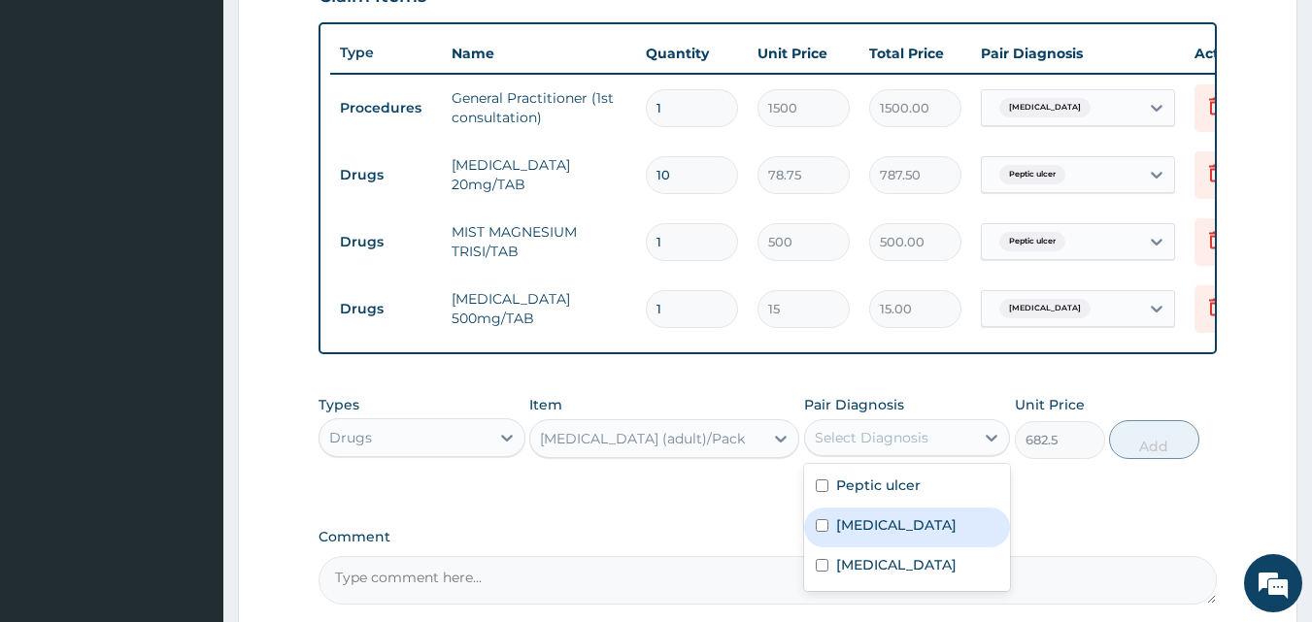
click at [826, 533] on div "Malaria" at bounding box center [907, 528] width 207 height 40
checkbox input "true"
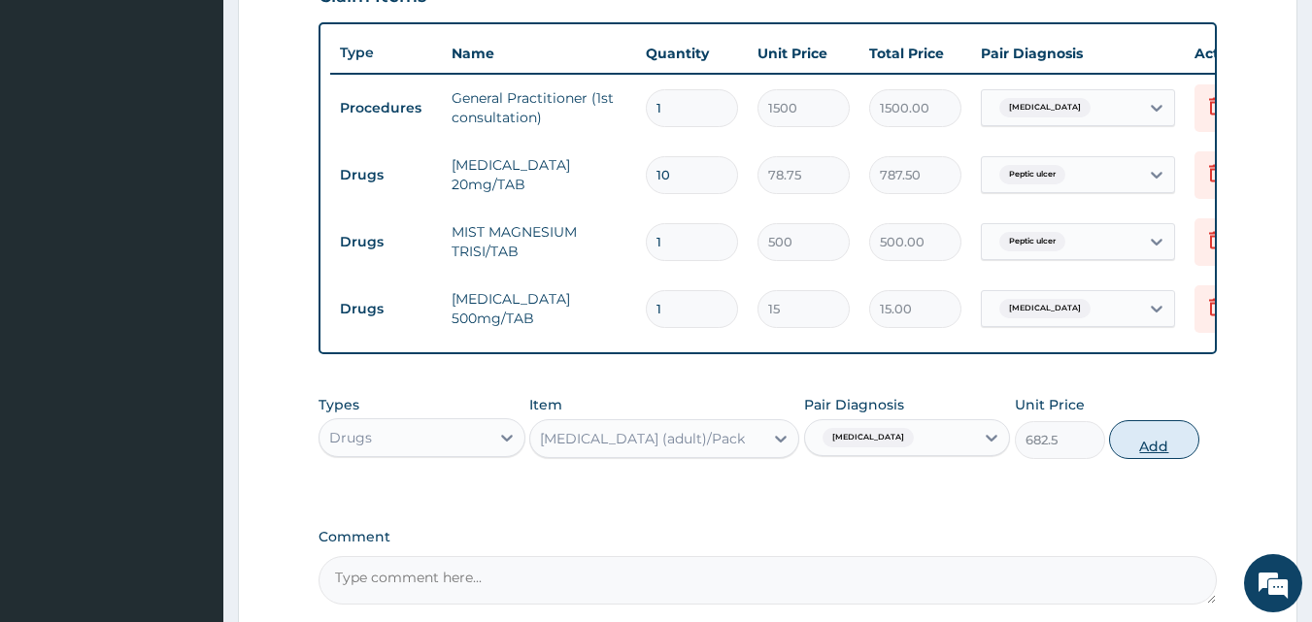
click at [1169, 453] on button "Add" at bounding box center [1154, 439] width 90 height 39
type input "0"
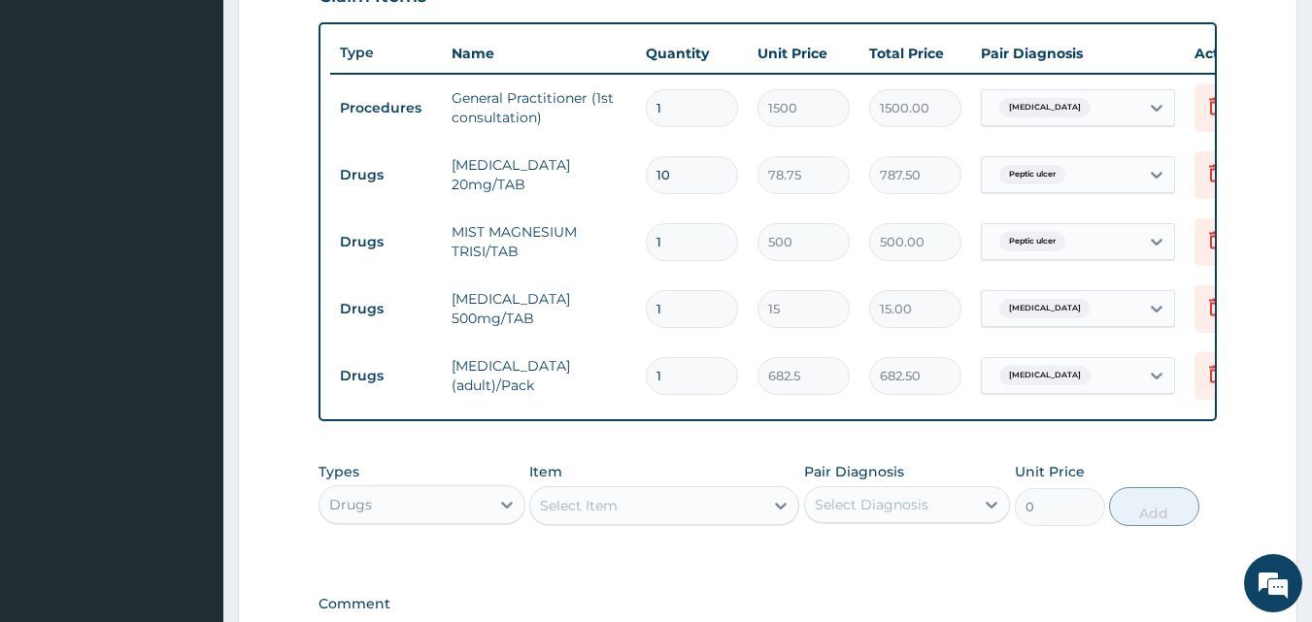
click at [813, 565] on div "Types Drugs Item Select Item Pair Diagnosis Select Diagnosis Unit Price 0 Add" at bounding box center [768, 509] width 899 height 113
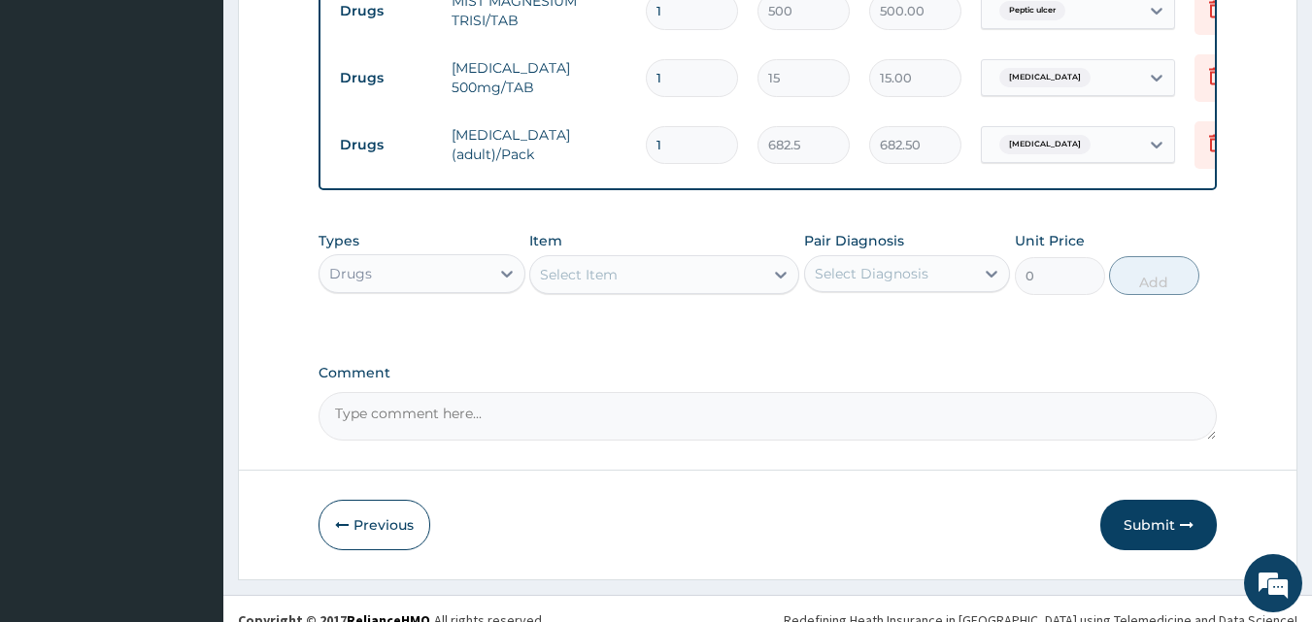
scroll to position [968, 0]
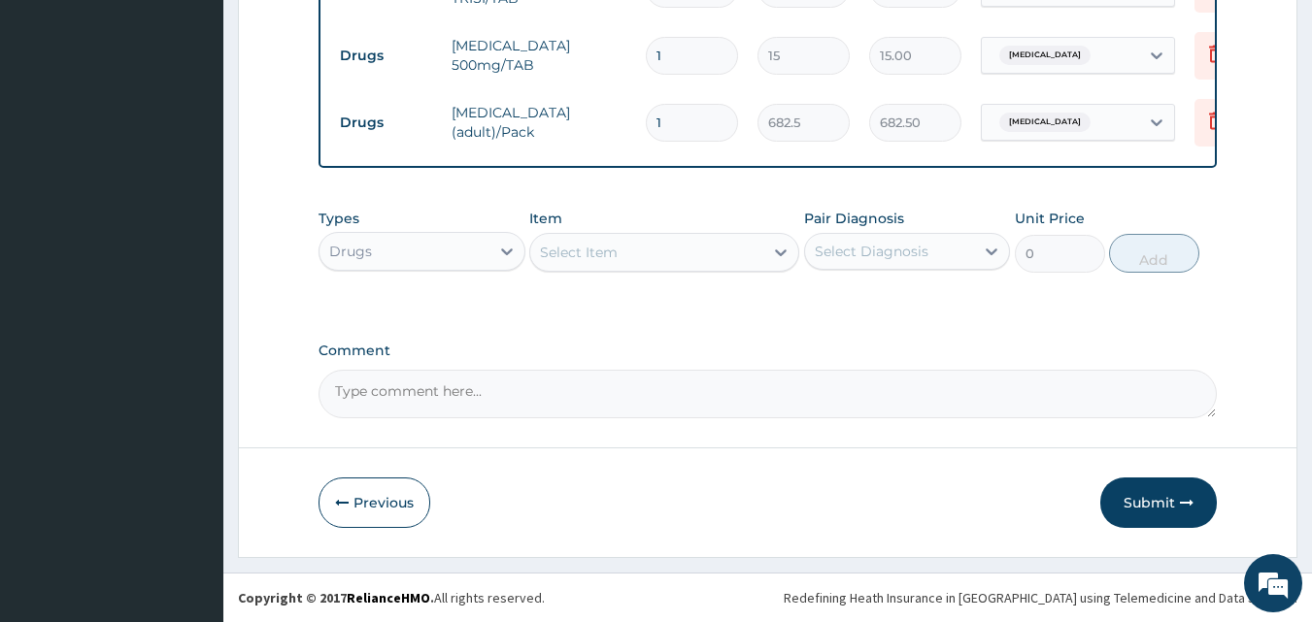
click at [617, 257] on div "Select Item" at bounding box center [579, 252] width 78 height 19
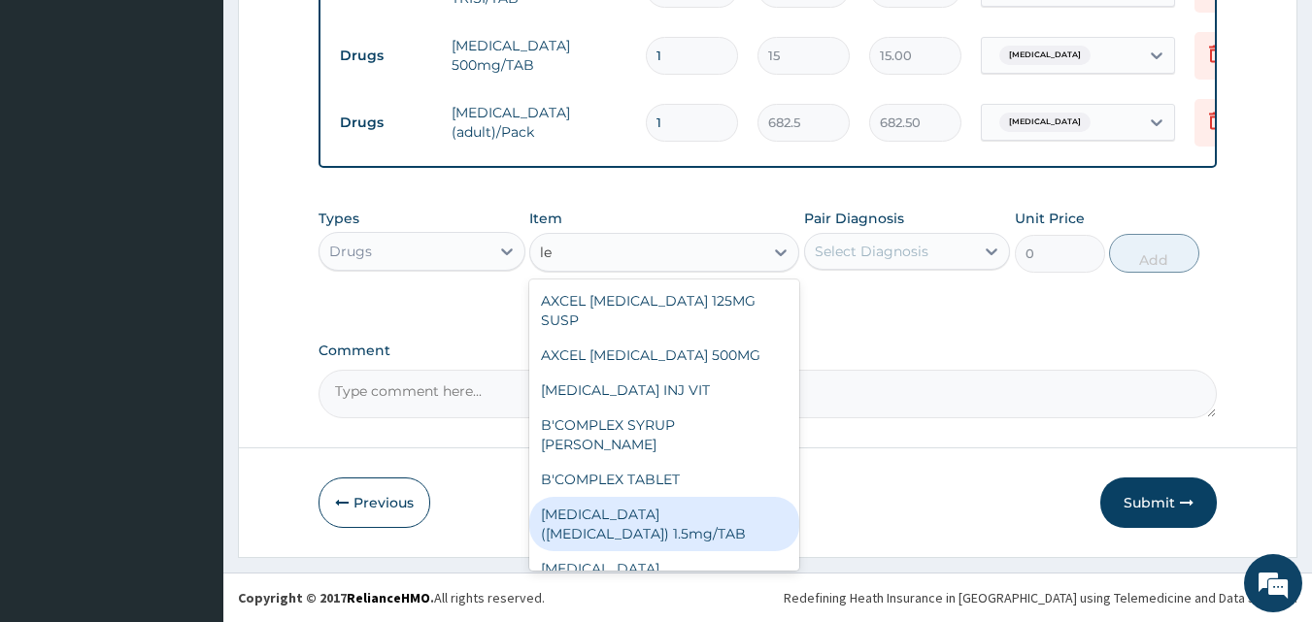
type input "l"
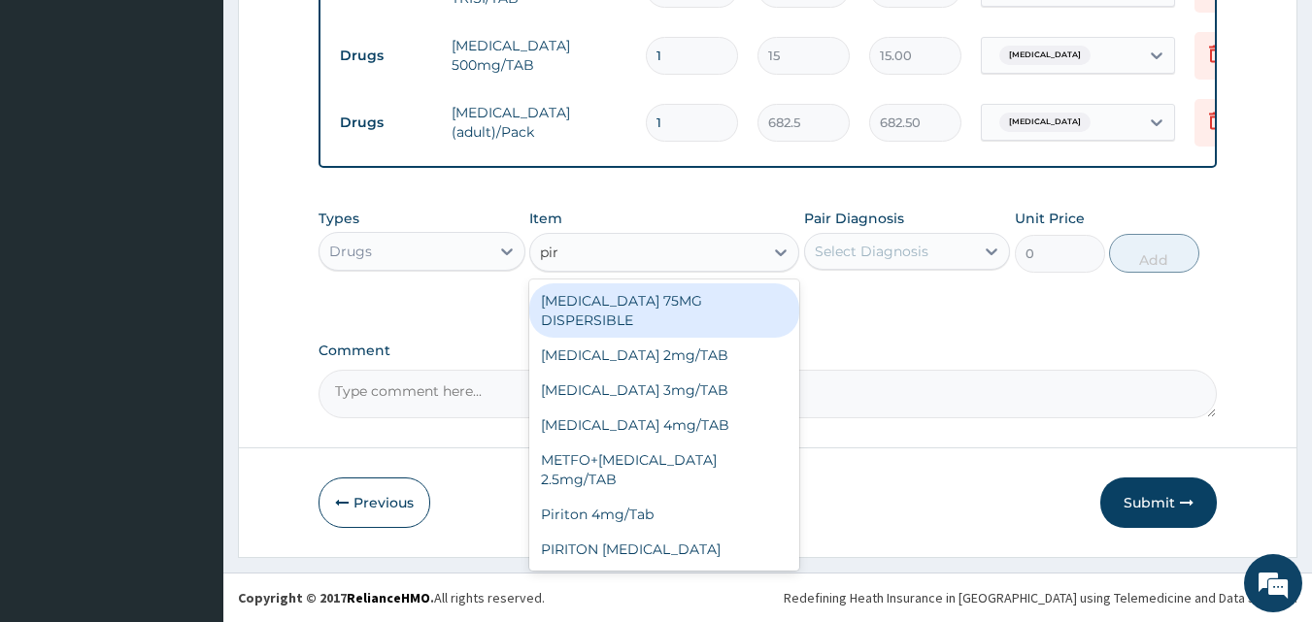
type input "piri"
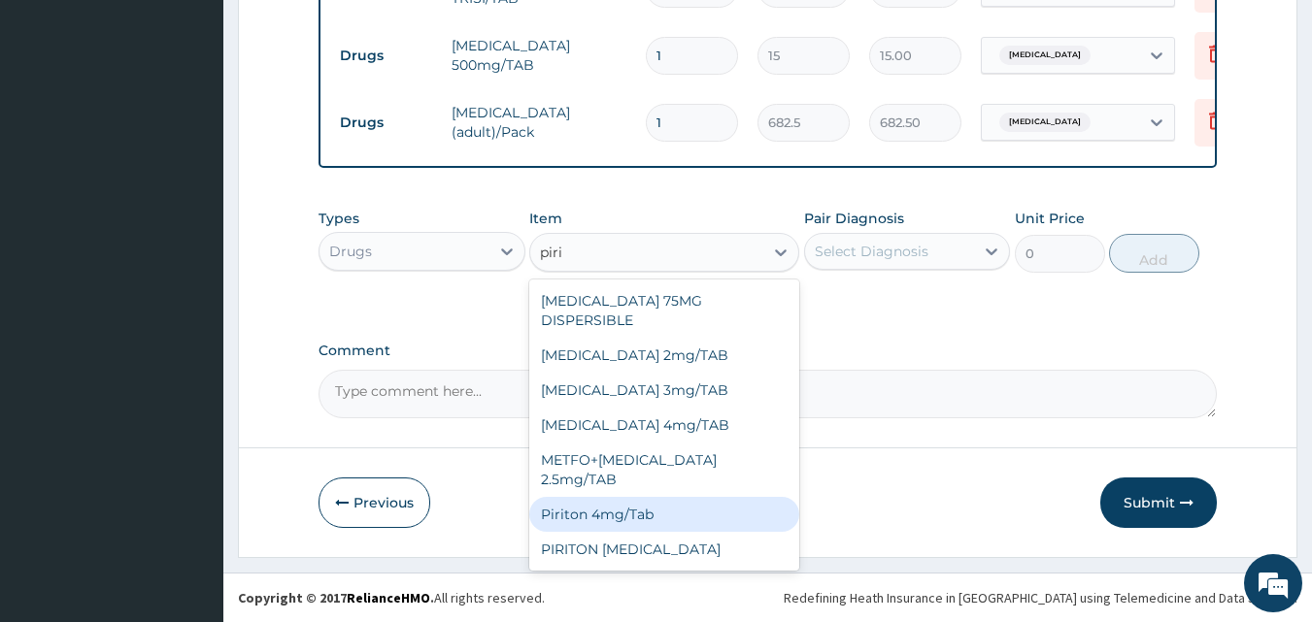
click at [615, 497] on div "Piriton 4mg/Tab" at bounding box center [664, 514] width 270 height 35
type input "35"
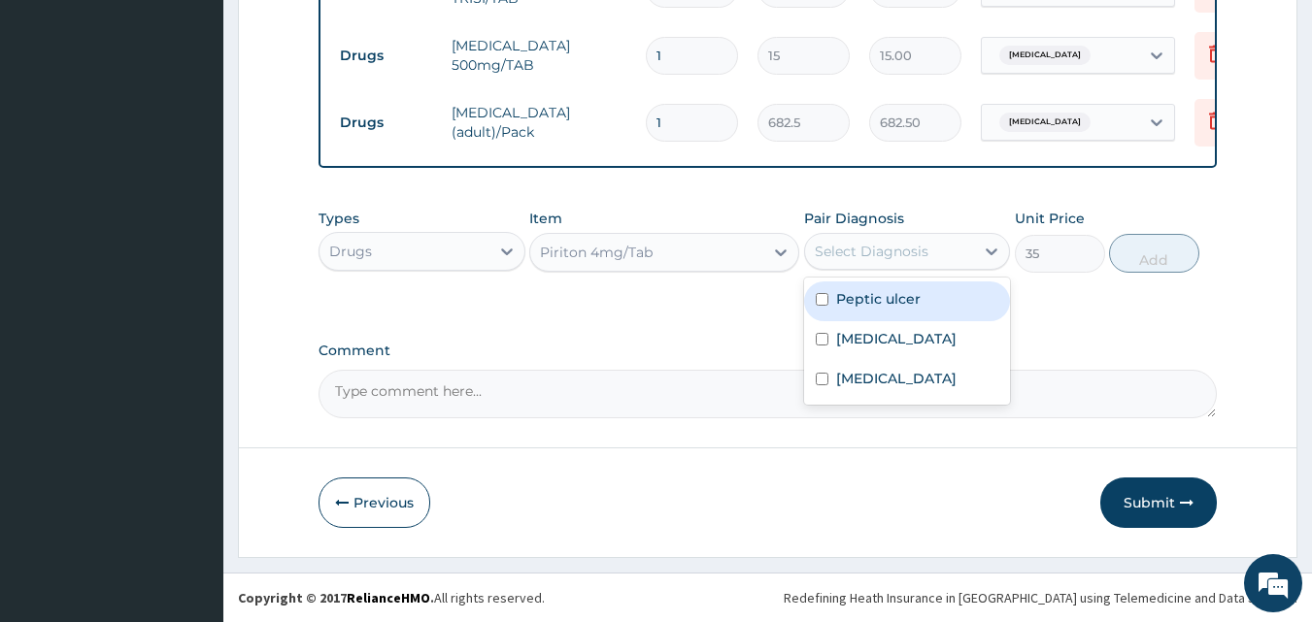
click at [932, 249] on div "Select Diagnosis" at bounding box center [890, 251] width 170 height 31
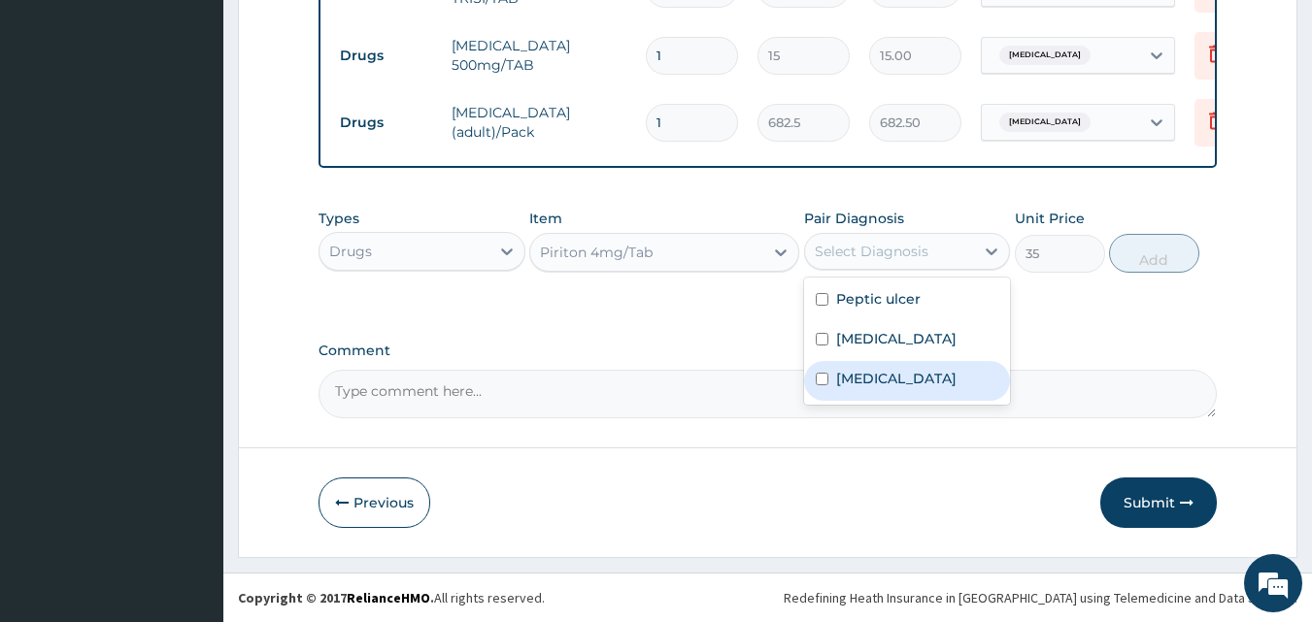
click at [818, 381] on input "checkbox" at bounding box center [822, 379] width 13 height 13
checkbox input "true"
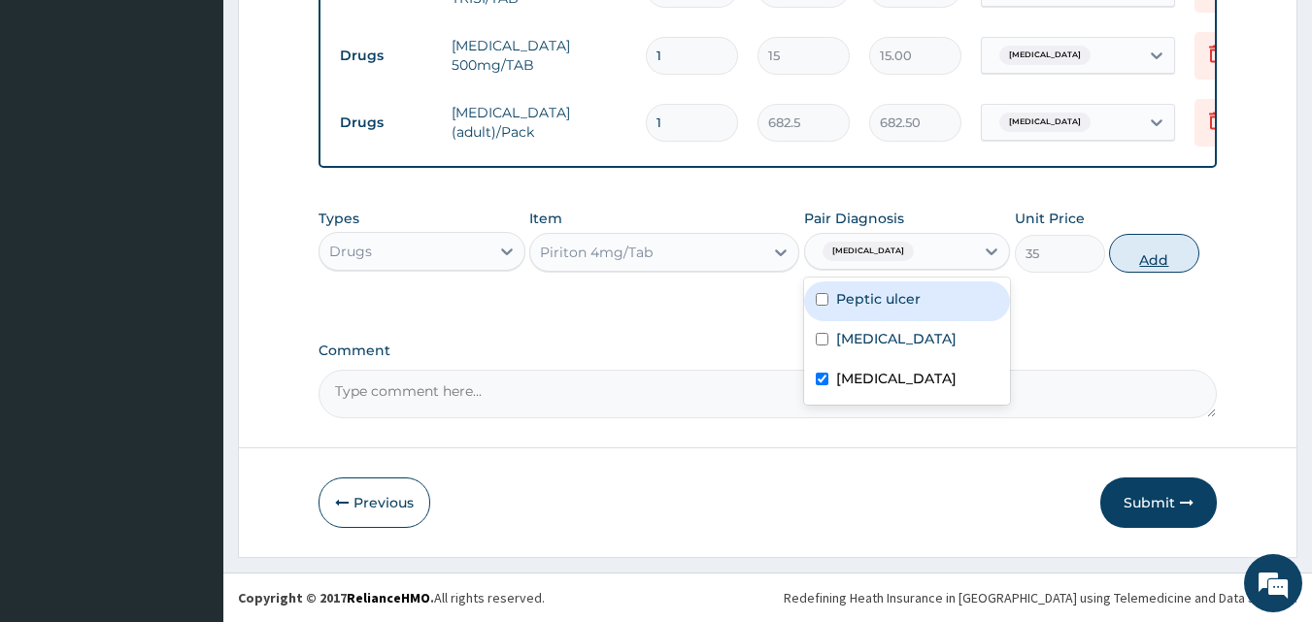
click at [1159, 255] on button "Add" at bounding box center [1154, 253] width 90 height 39
type input "0"
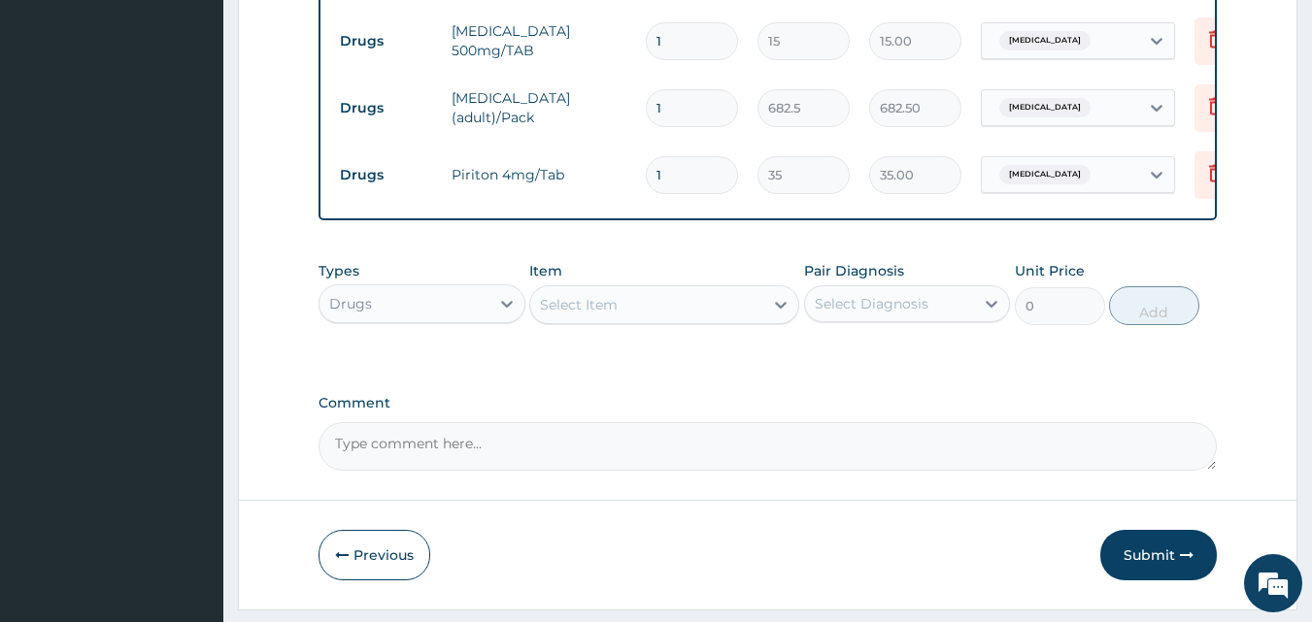
click at [693, 175] on input "1" at bounding box center [692, 175] width 92 height 38
type input "0.00"
type input "5"
type input "175.00"
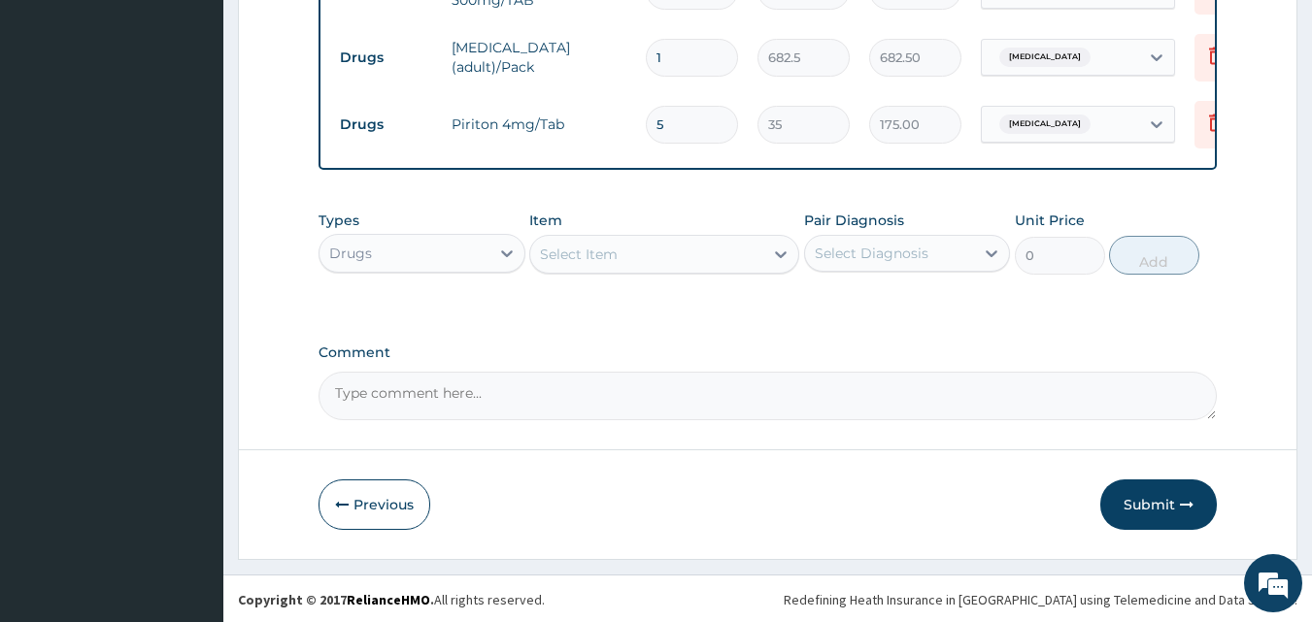
scroll to position [1035, 0]
type input "5"
click at [1138, 496] on button "Submit" at bounding box center [1158, 503] width 117 height 50
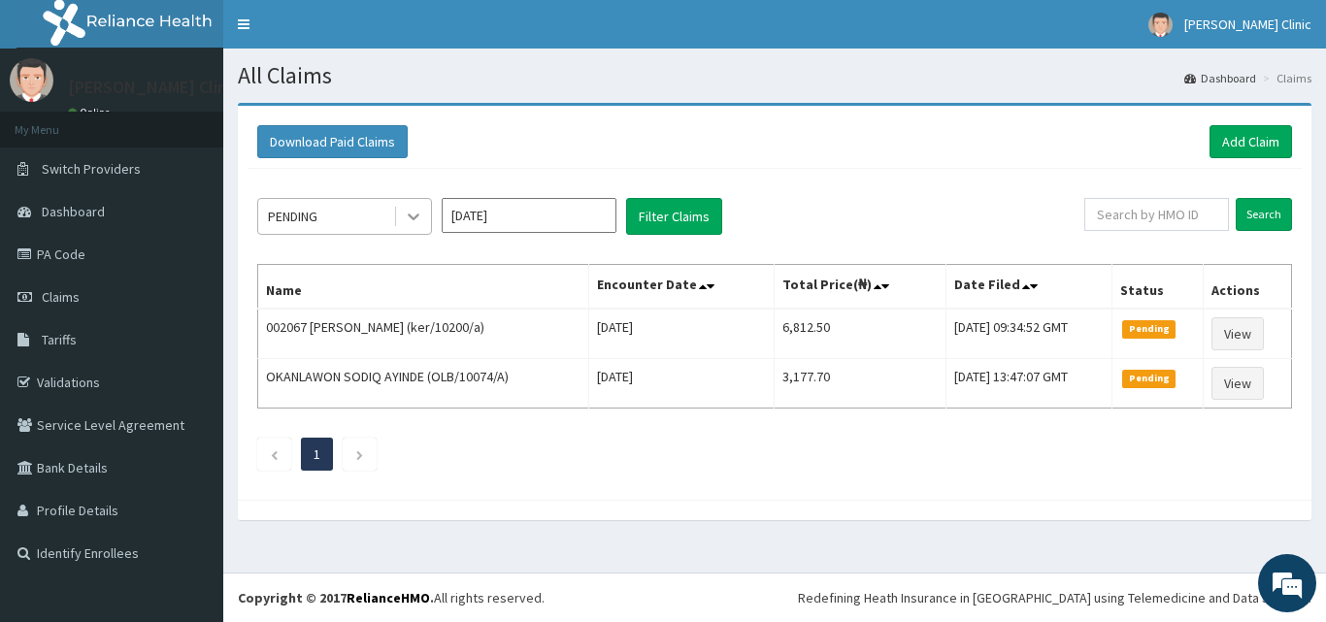
click at [419, 215] on icon at bounding box center [414, 218] width 12 height 7
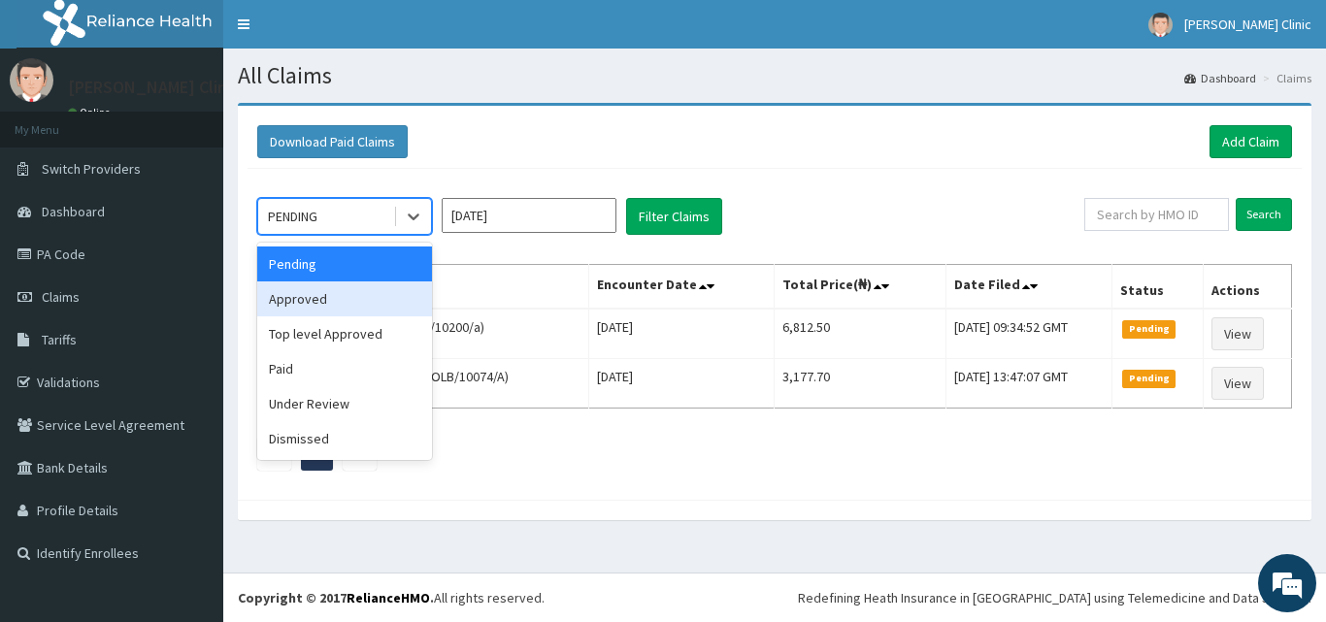
click at [357, 287] on div "Approved" at bounding box center [344, 299] width 175 height 35
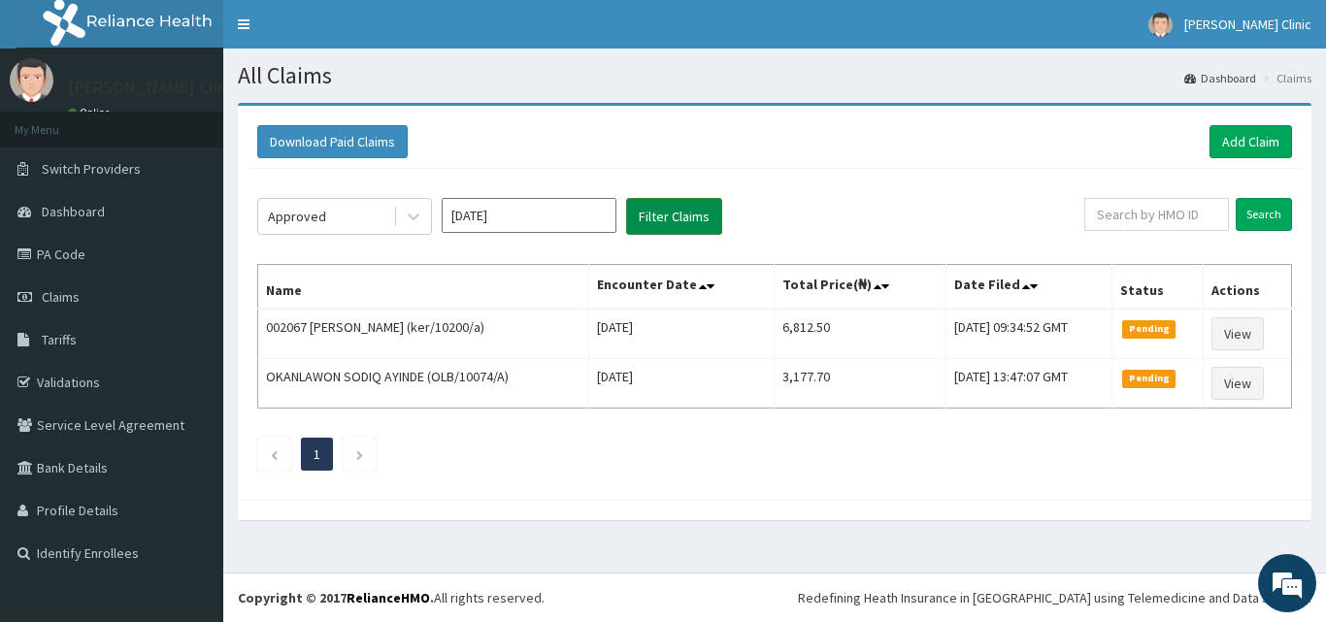
click at [664, 218] on button "Filter Claims" at bounding box center [674, 216] width 96 height 37
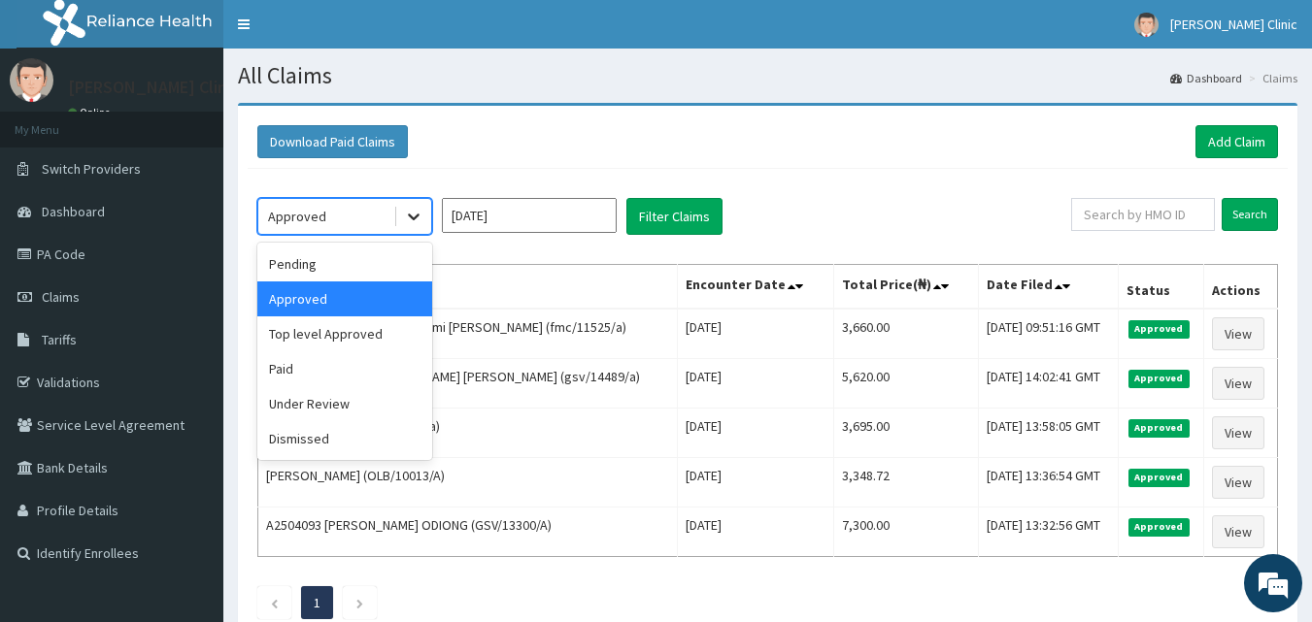
click at [416, 214] on icon at bounding box center [413, 216] width 19 height 19
click at [356, 275] on div "Pending" at bounding box center [344, 264] width 175 height 35
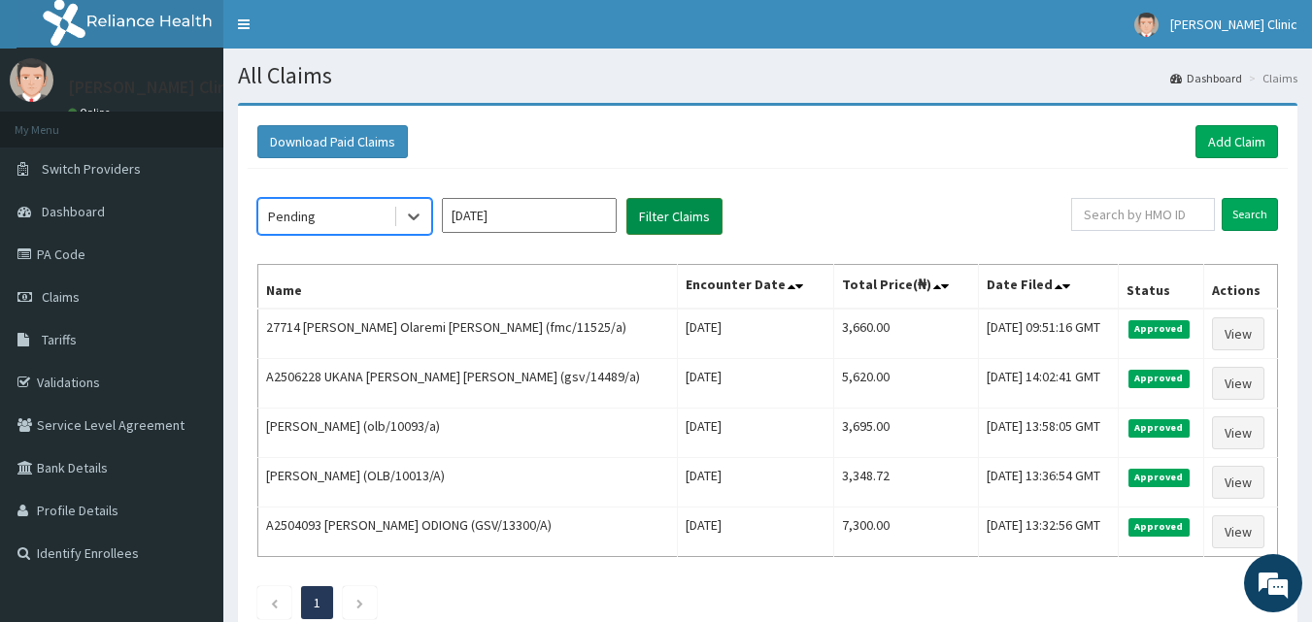
click at [694, 211] on button "Filter Claims" at bounding box center [674, 216] width 96 height 37
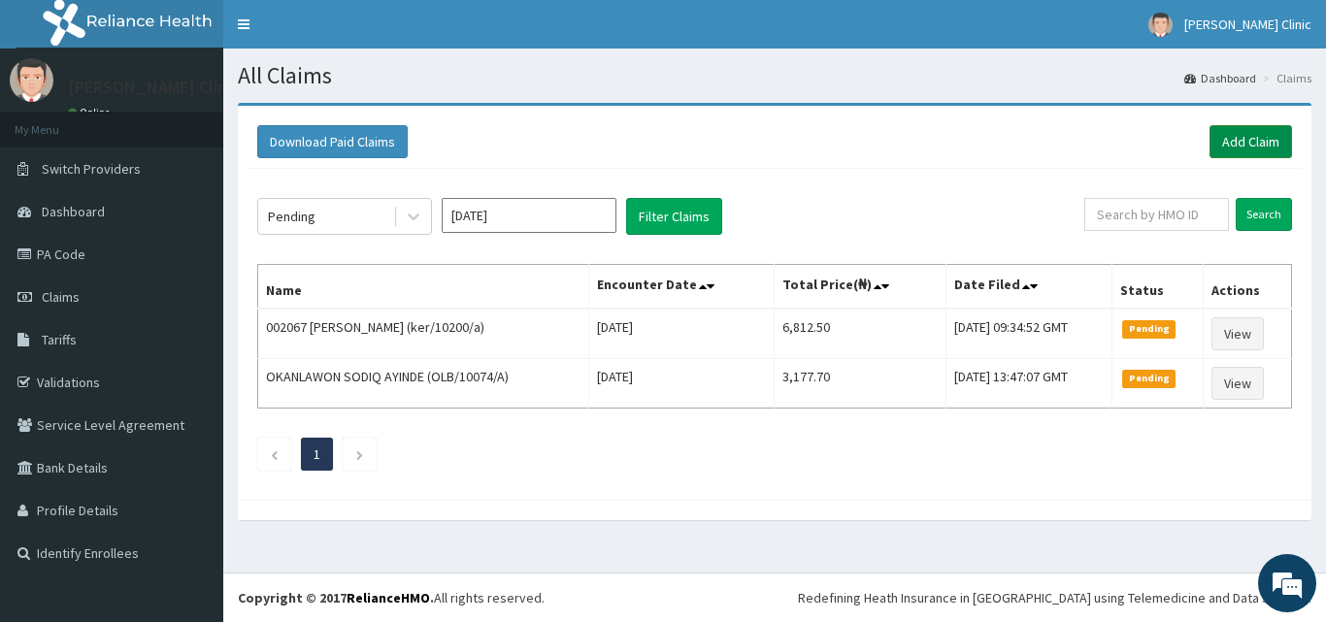
click at [1256, 142] on link "Add Claim" at bounding box center [1251, 141] width 83 height 33
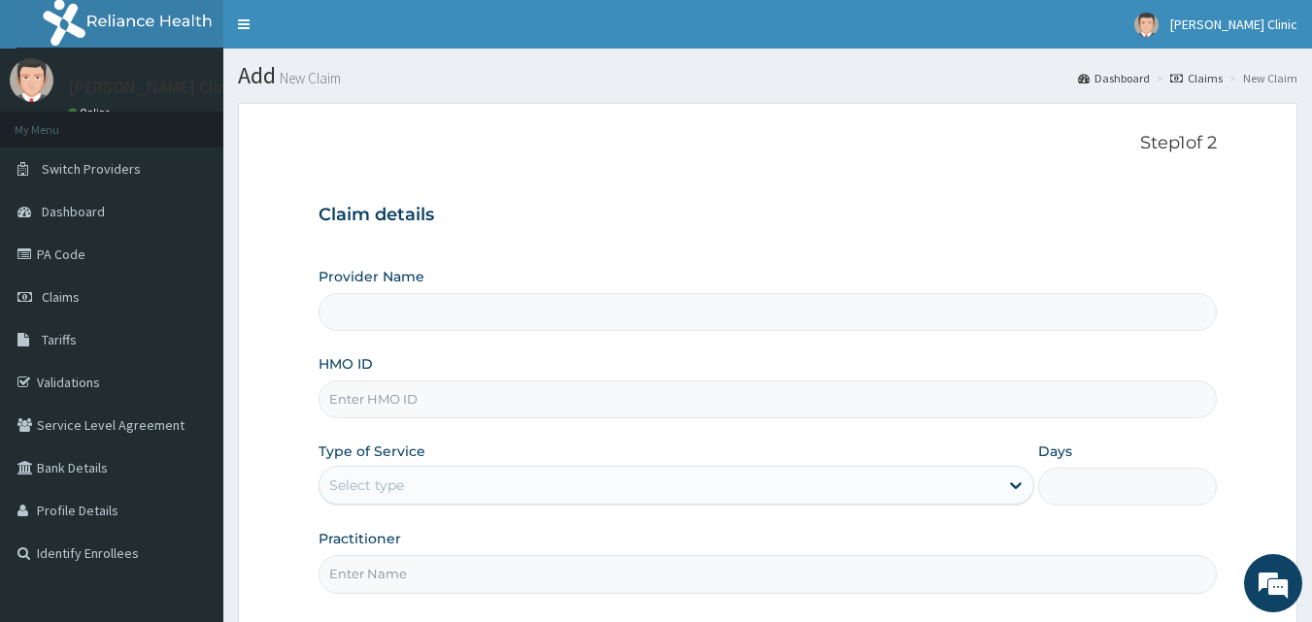
click at [1245, 371] on form "Step 1 of 2 Claim details Provider Name HMO ID Type of Service Select type Days…" at bounding box center [767, 421] width 1059 height 637
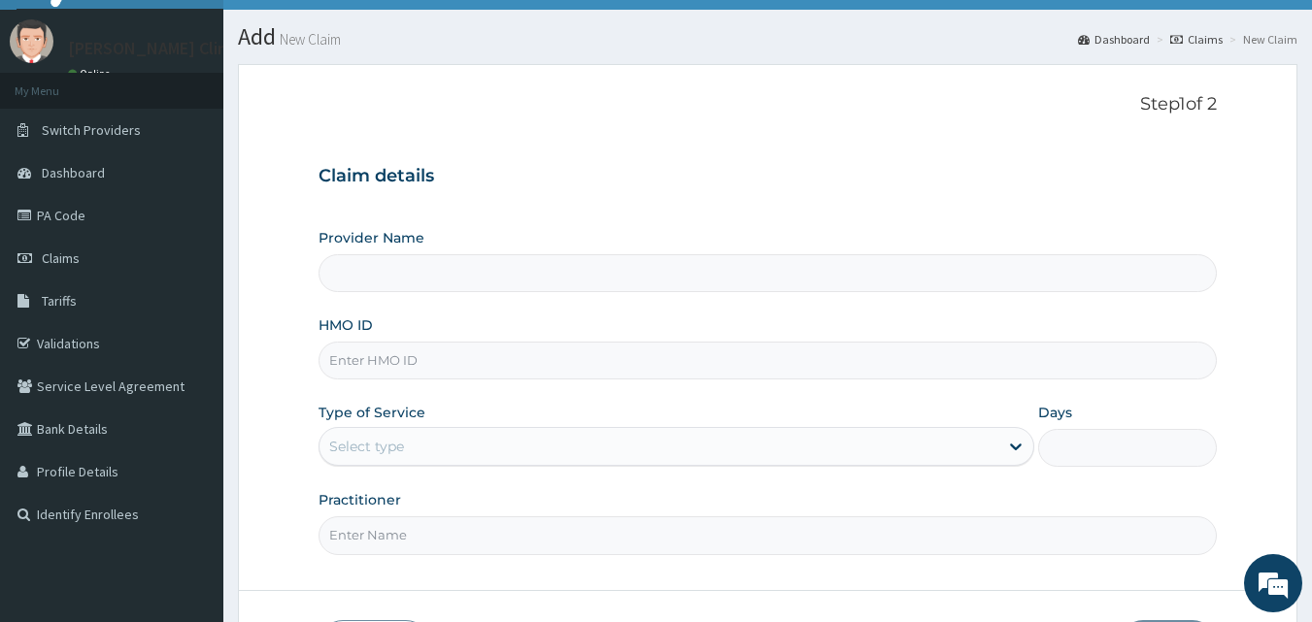
type input "[PERSON_NAME] Clinic"
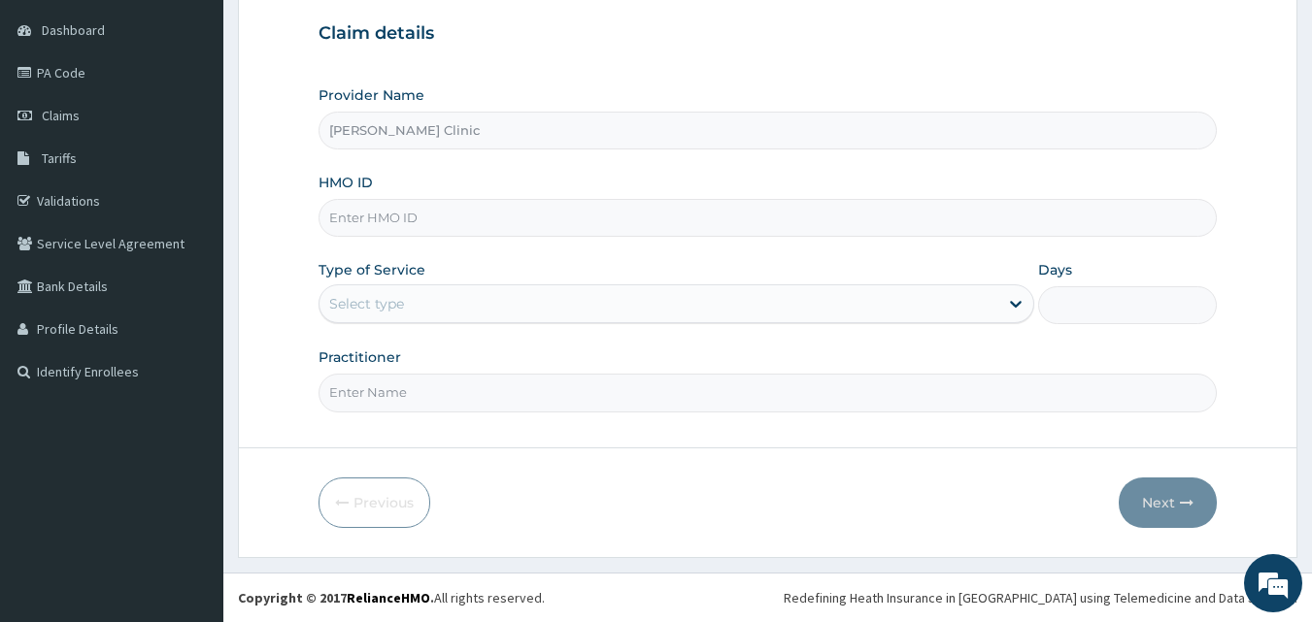
click at [494, 219] on input "HMO ID" at bounding box center [768, 218] width 899 height 38
type input "ker/10313/b"
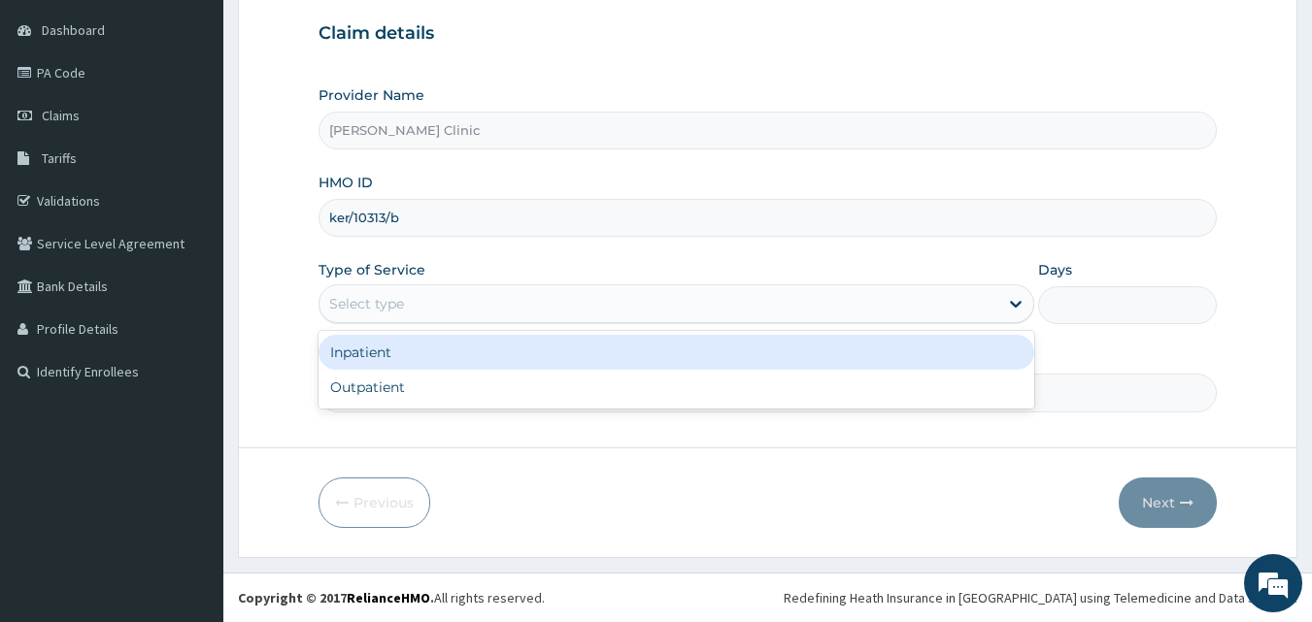
click at [669, 305] on div "Select type" at bounding box center [658, 303] width 679 height 31
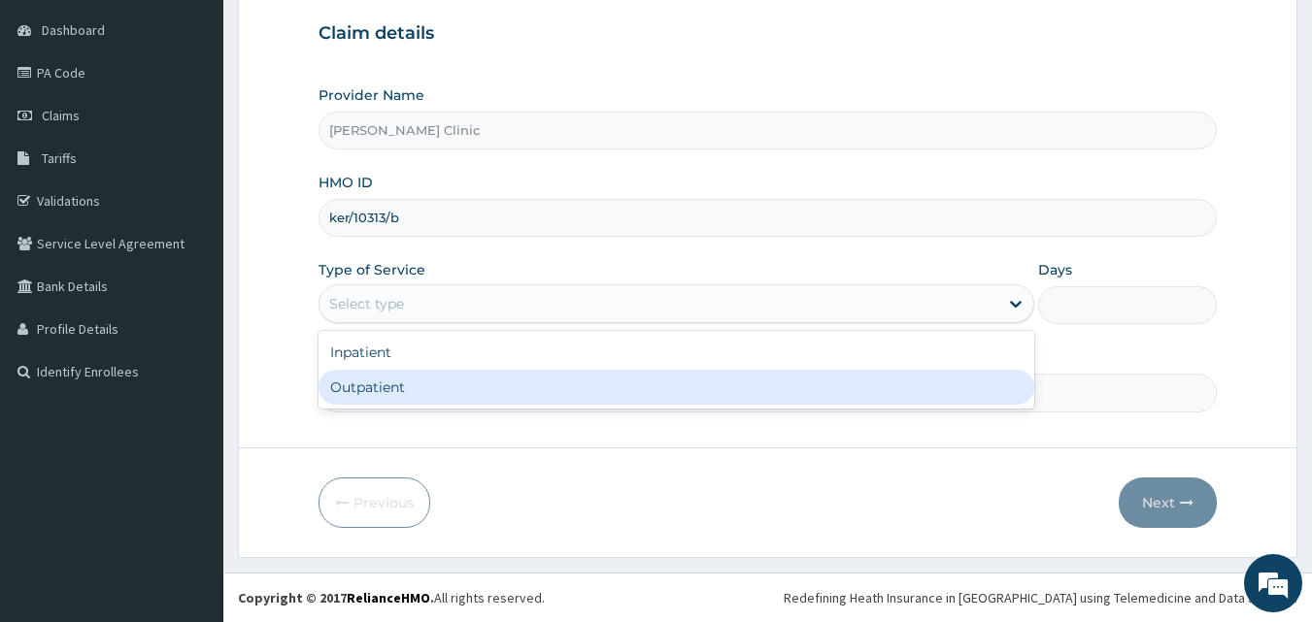
click at [518, 385] on div "Outpatient" at bounding box center [677, 387] width 716 height 35
type input "1"
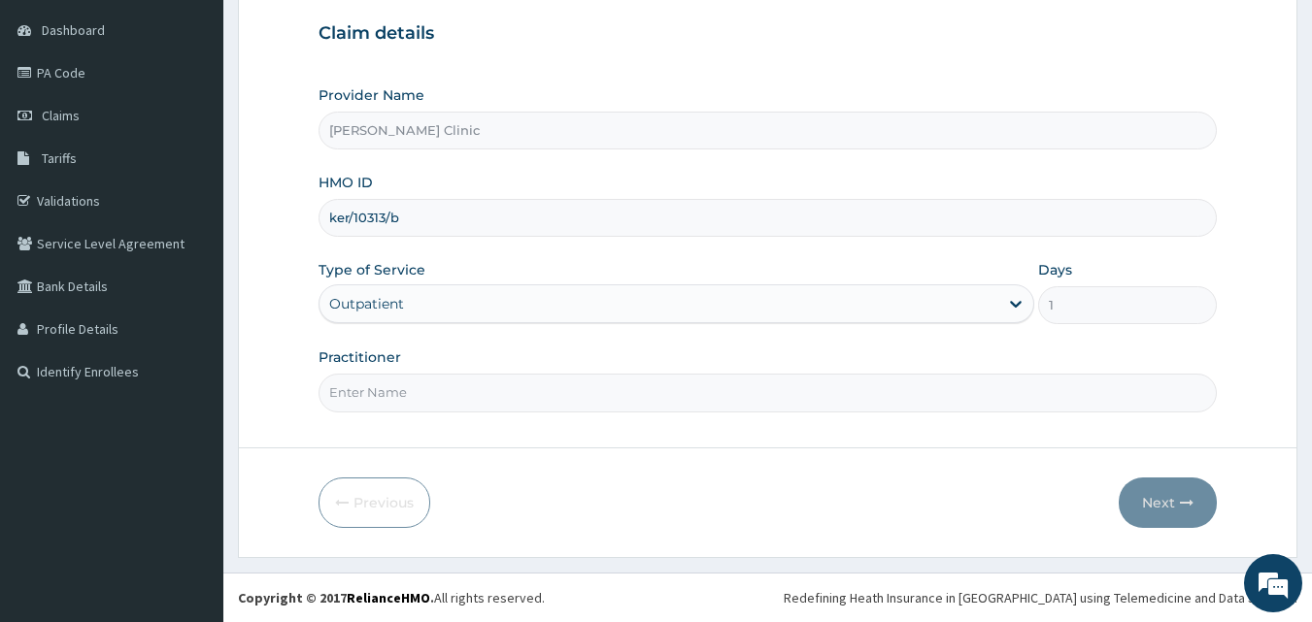
click at [575, 402] on input "Practitioner" at bounding box center [768, 393] width 899 height 38
type input "DR [PERSON_NAME]"
click at [1159, 495] on button "Next" at bounding box center [1168, 503] width 98 height 50
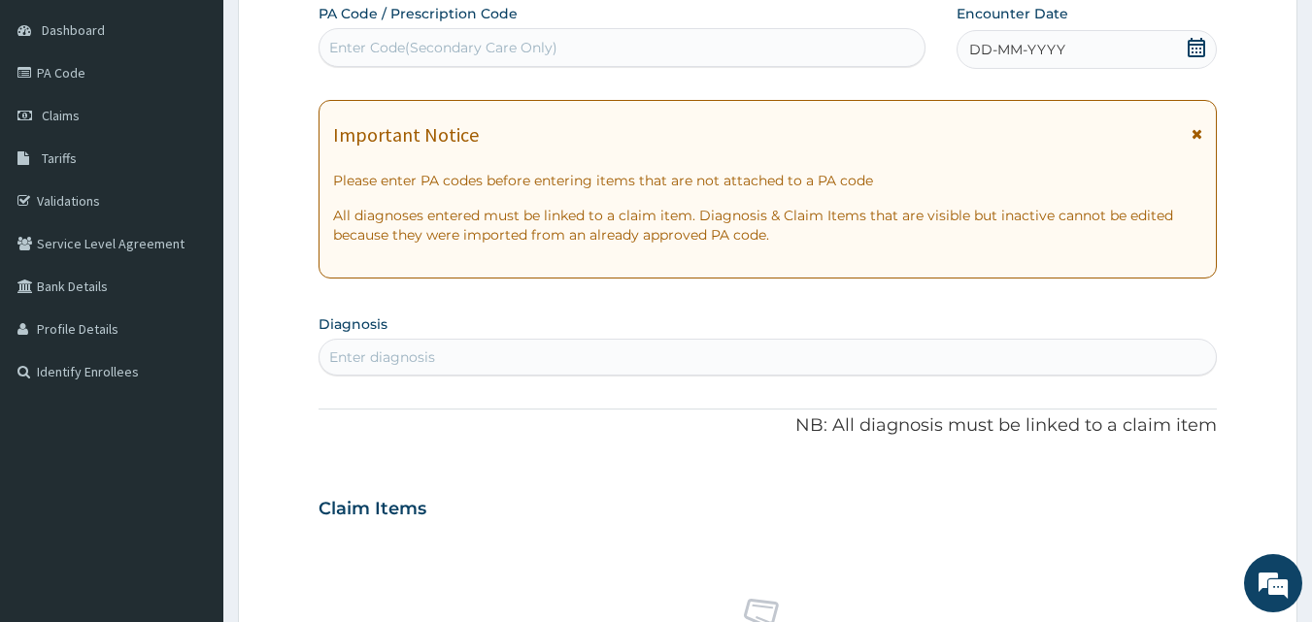
click at [1200, 44] on icon at bounding box center [1196, 47] width 17 height 19
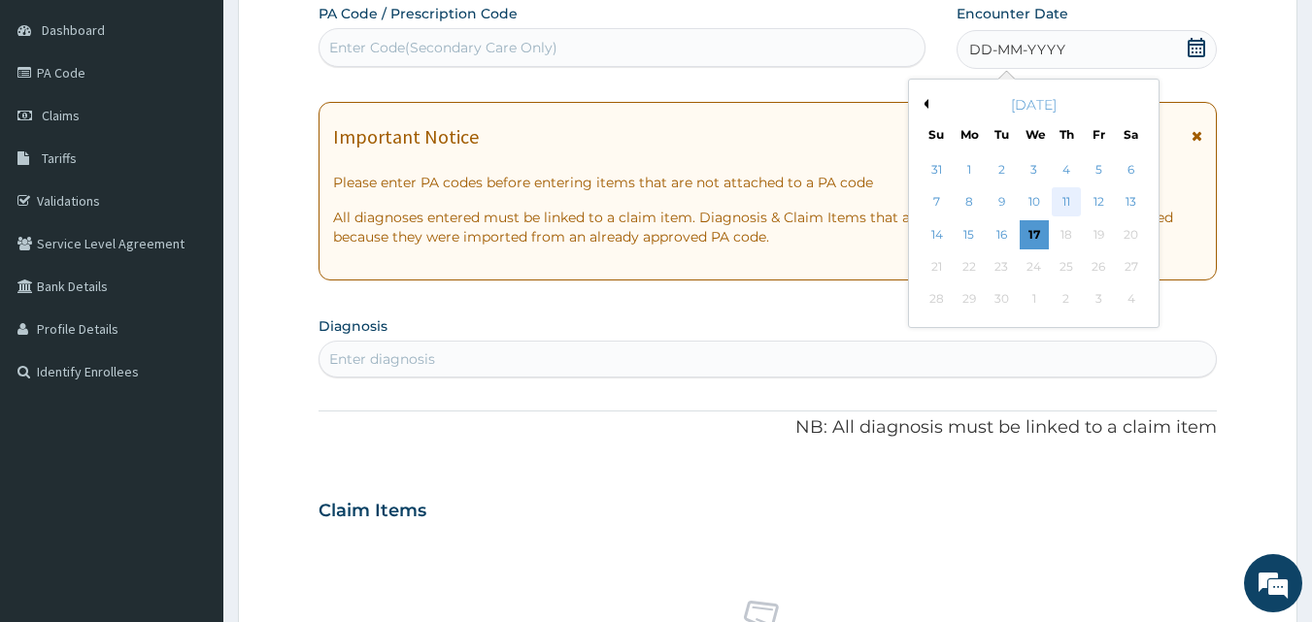
click at [1064, 197] on div "11" at bounding box center [1066, 202] width 29 height 29
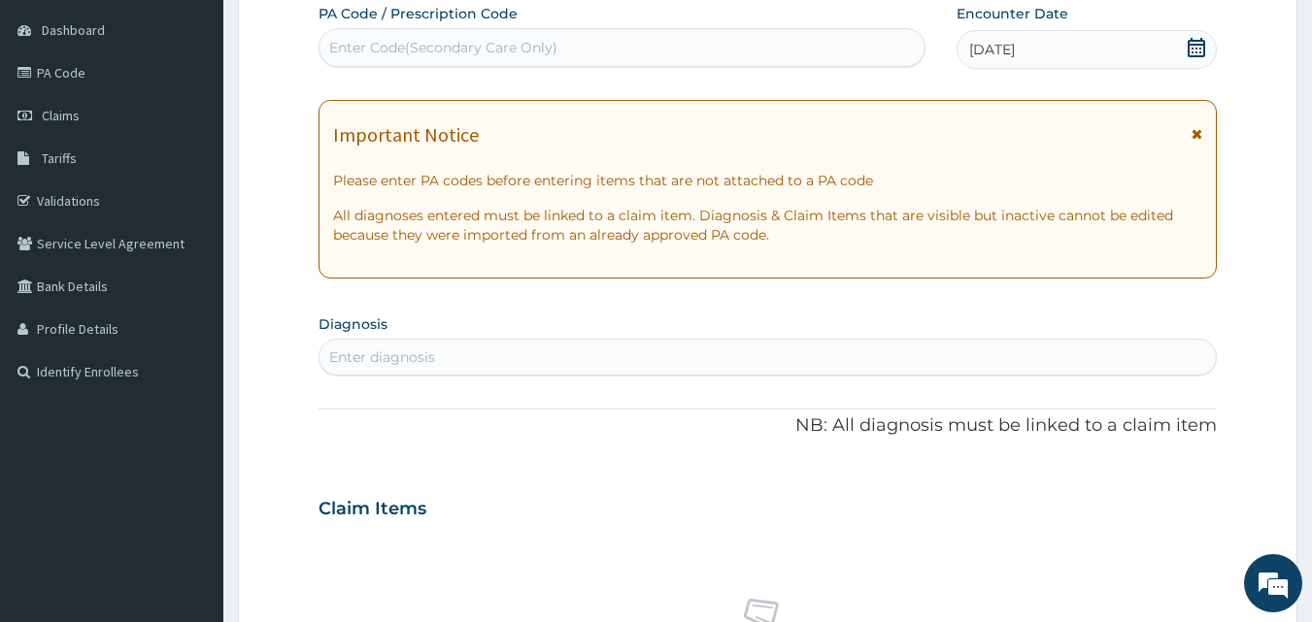
click at [574, 445] on div "PA Code / Prescription Code Enter Code(Secondary Care Only) Encounter Date [DAT…" at bounding box center [768, 506] width 899 height 1005
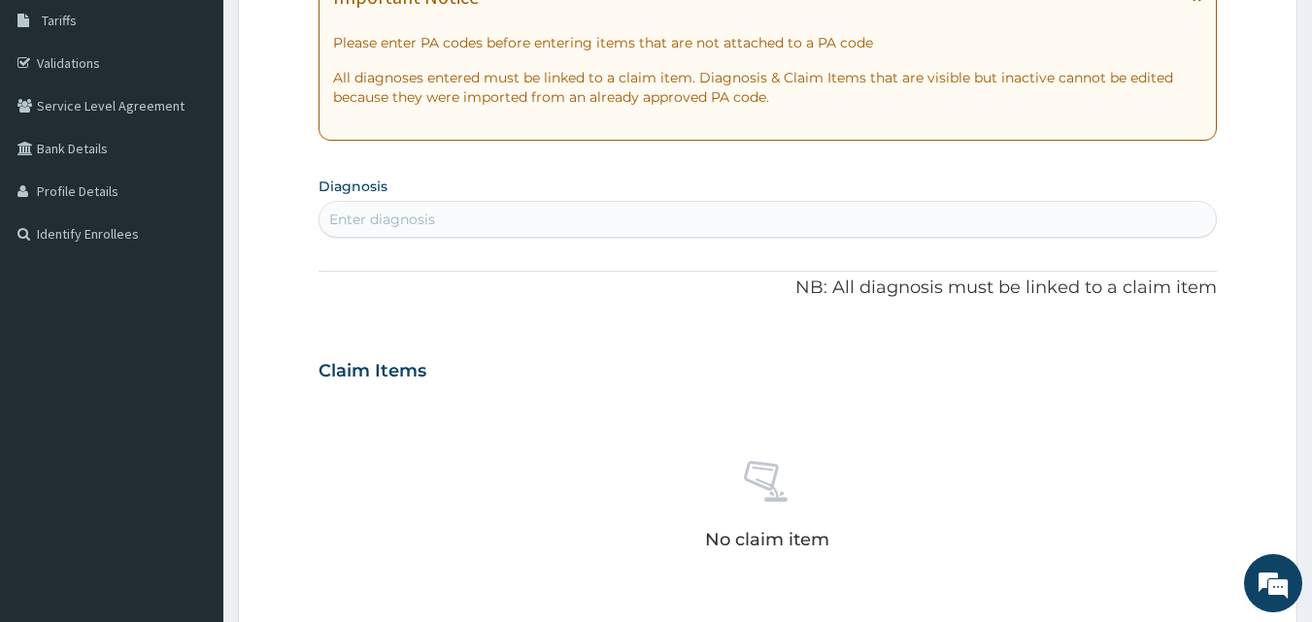
scroll to position [337, 0]
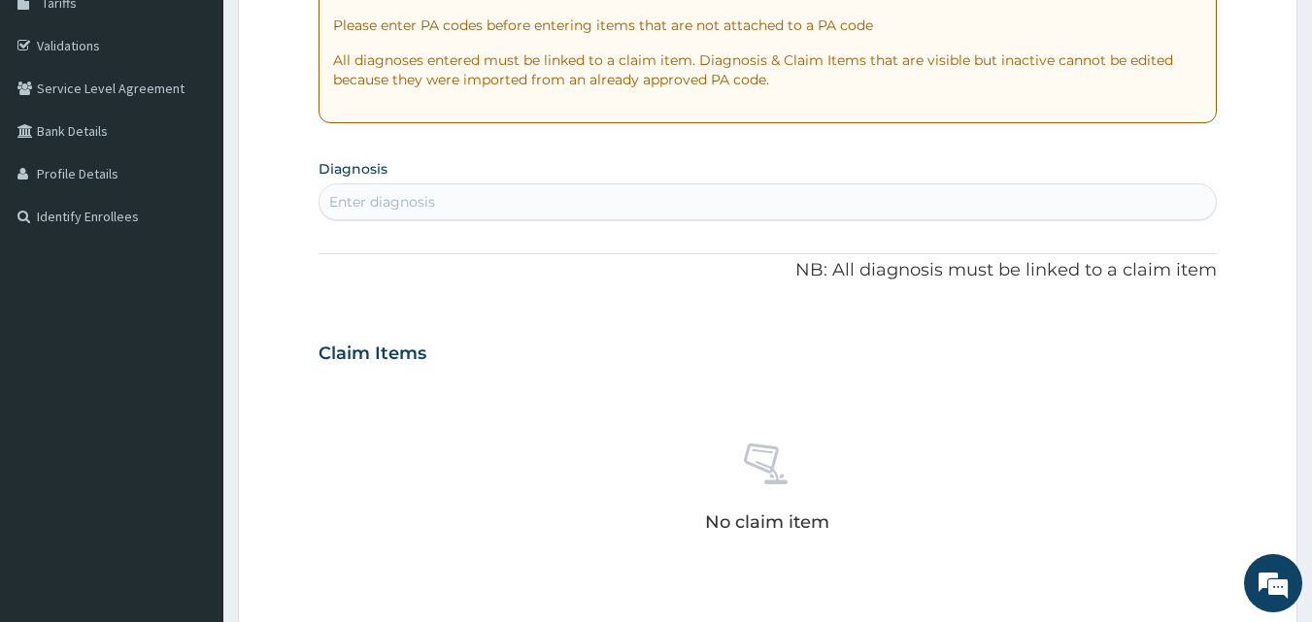
click at [436, 201] on div "Enter diagnosis" at bounding box center [767, 201] width 897 height 31
type input "m"
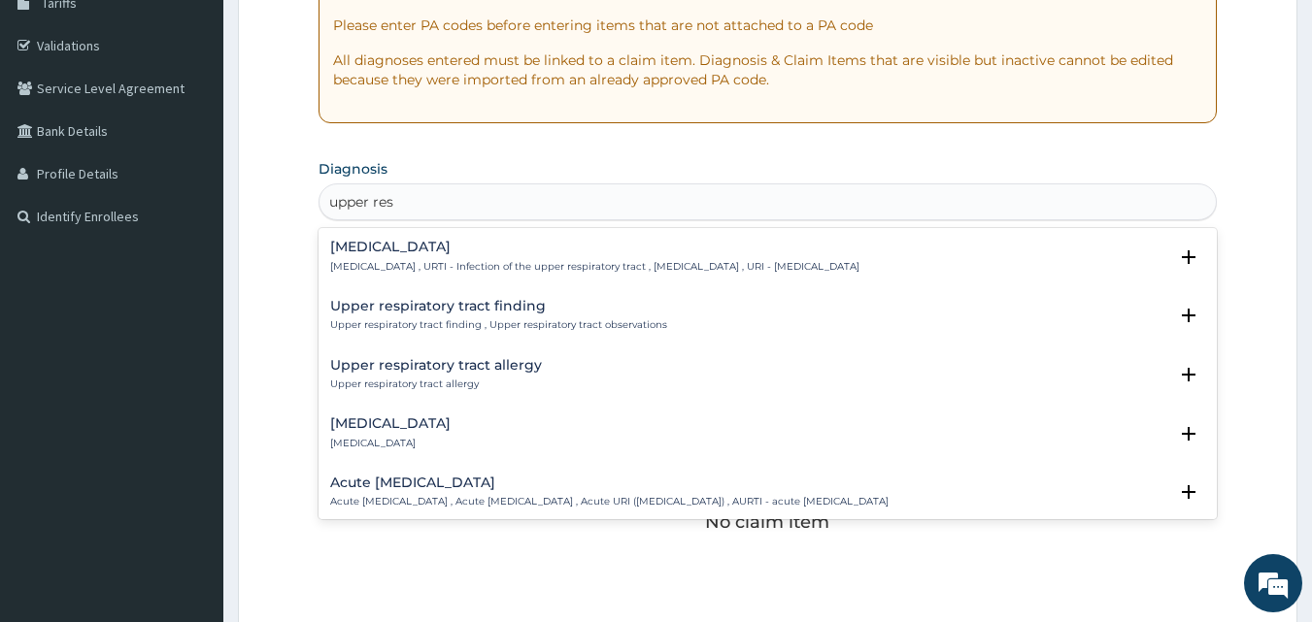
type input "upper resp"
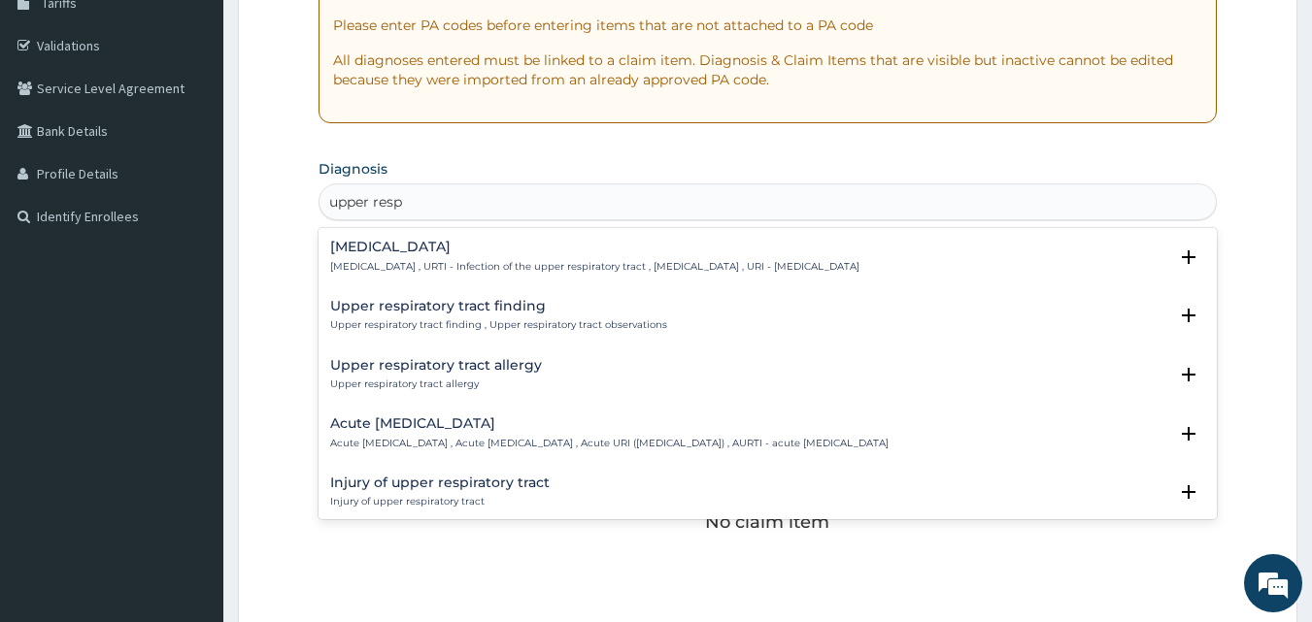
click at [661, 253] on h4 "[MEDICAL_DATA]" at bounding box center [594, 247] width 529 height 15
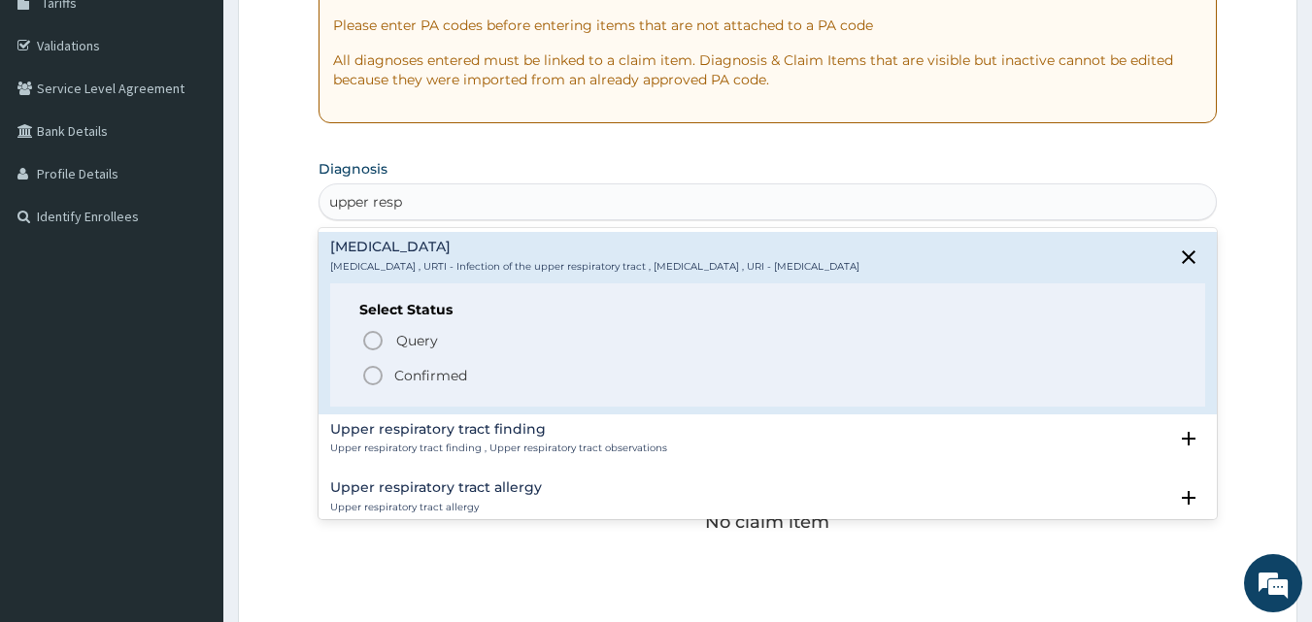
click at [378, 378] on icon "status option filled" at bounding box center [372, 375] width 23 height 23
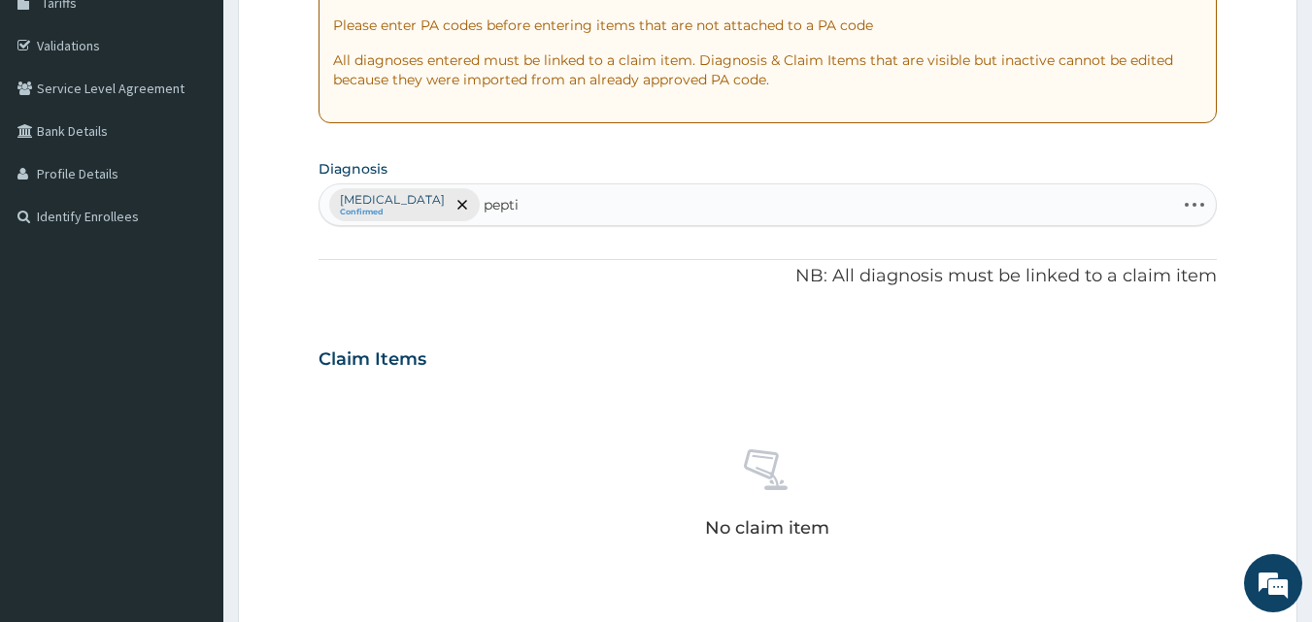
type input "peptic"
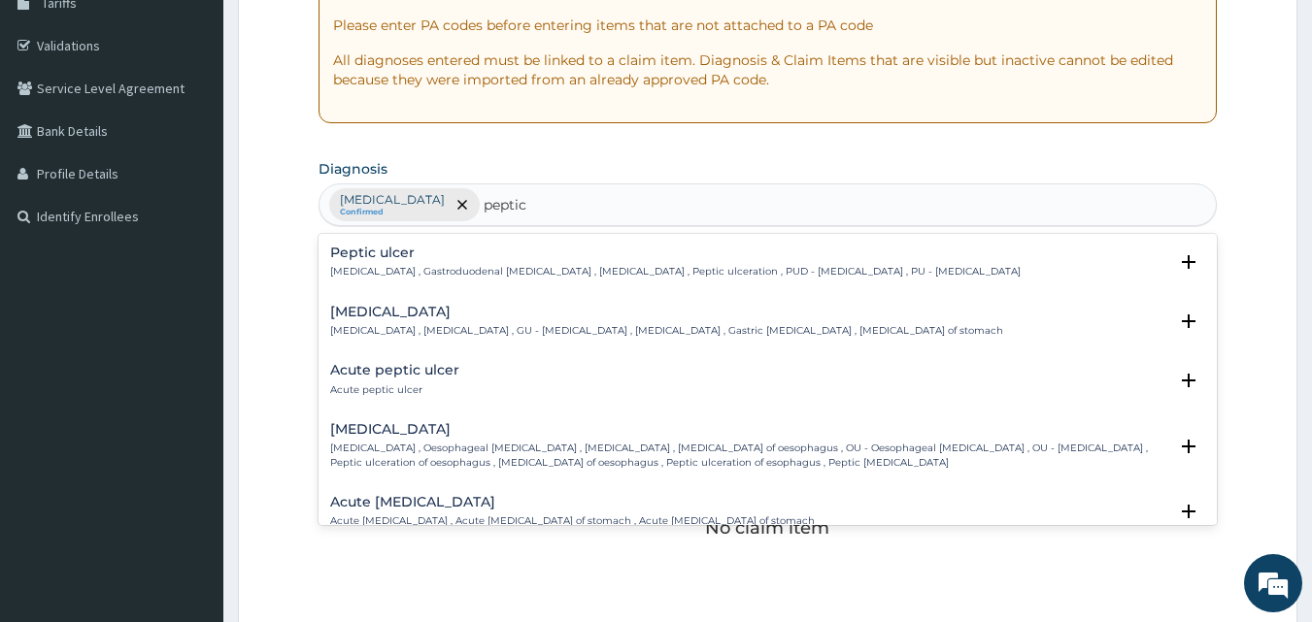
click at [464, 262] on div "Peptic ulcer Peptic ulcer , Gastroduodenal ulcer , Peptic ulcer disease , Pepti…" at bounding box center [675, 263] width 690 height 34
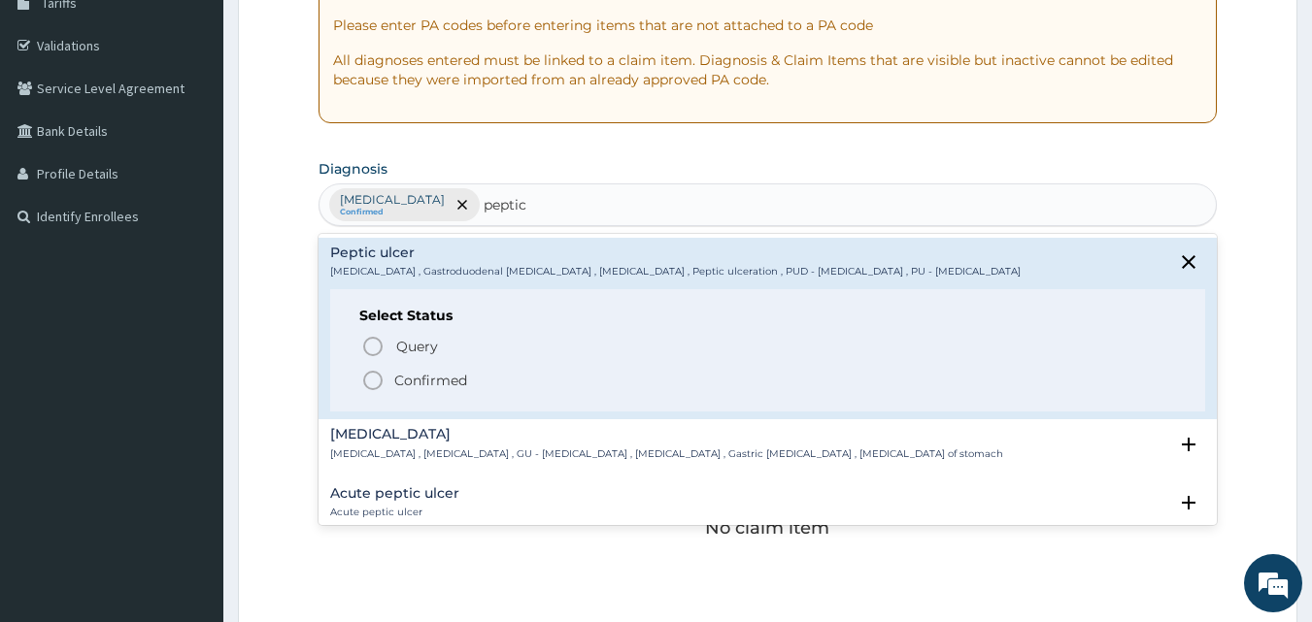
click at [379, 377] on icon "status option filled" at bounding box center [372, 380] width 23 height 23
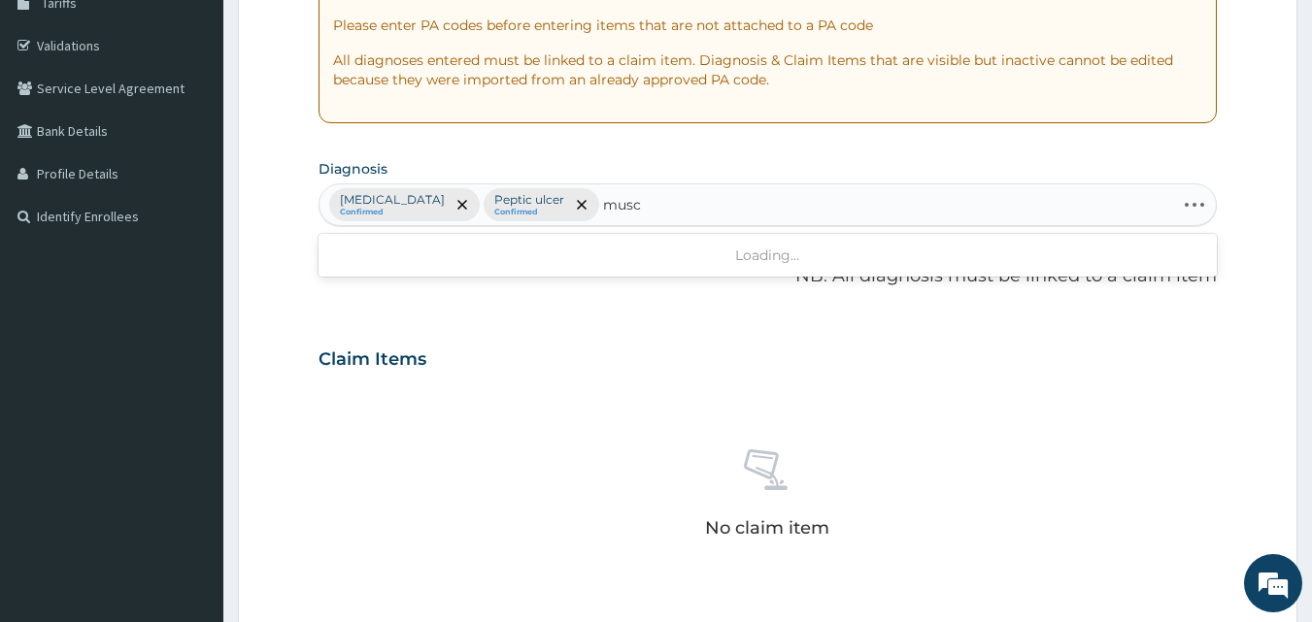
type input "muscu"
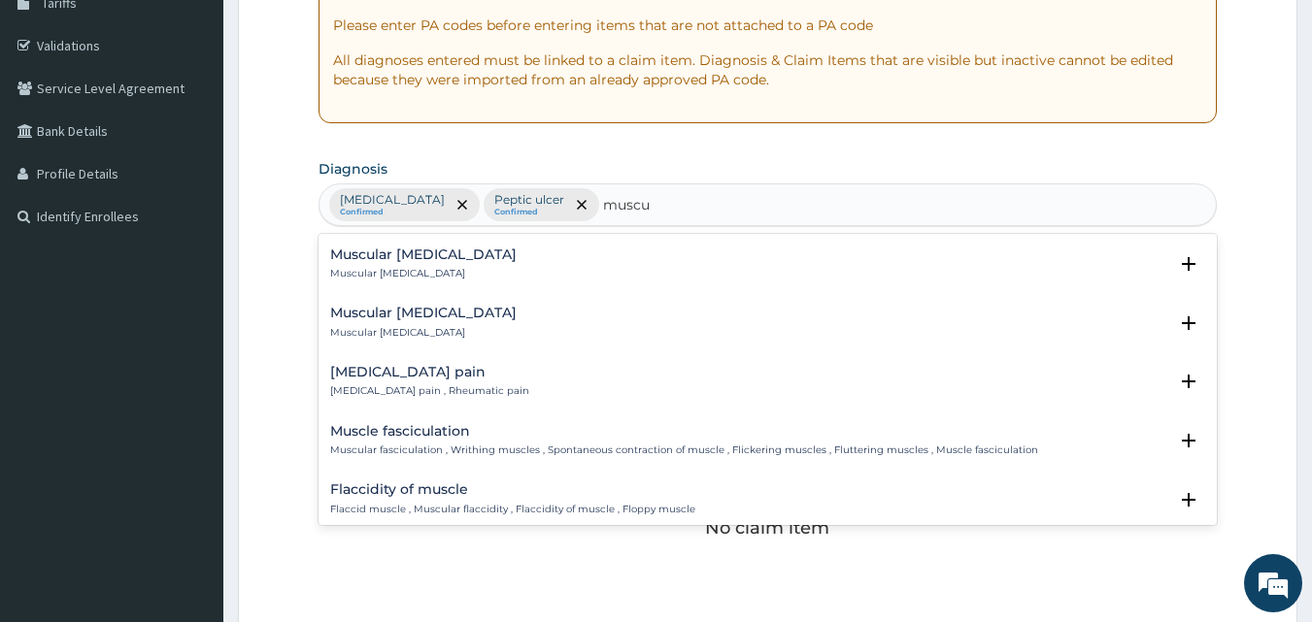
scroll to position [595, 0]
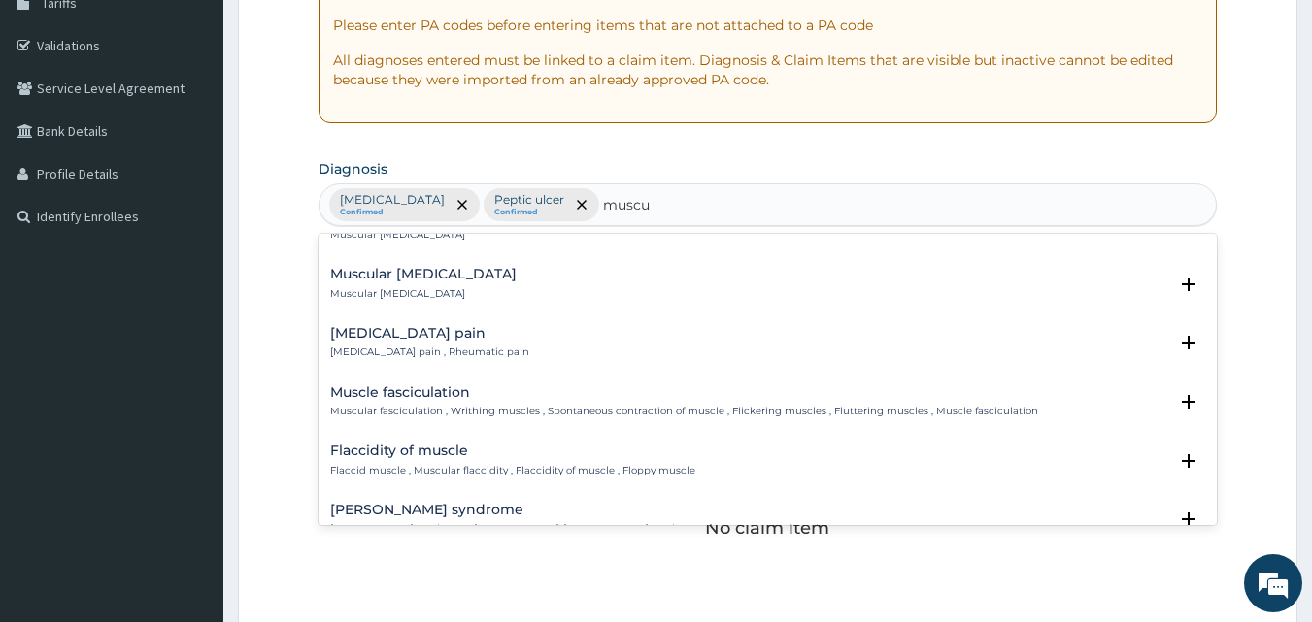
click at [531, 341] on div "[MEDICAL_DATA] pain [MEDICAL_DATA] pain , Rheumatic pain" at bounding box center [768, 343] width 876 height 34
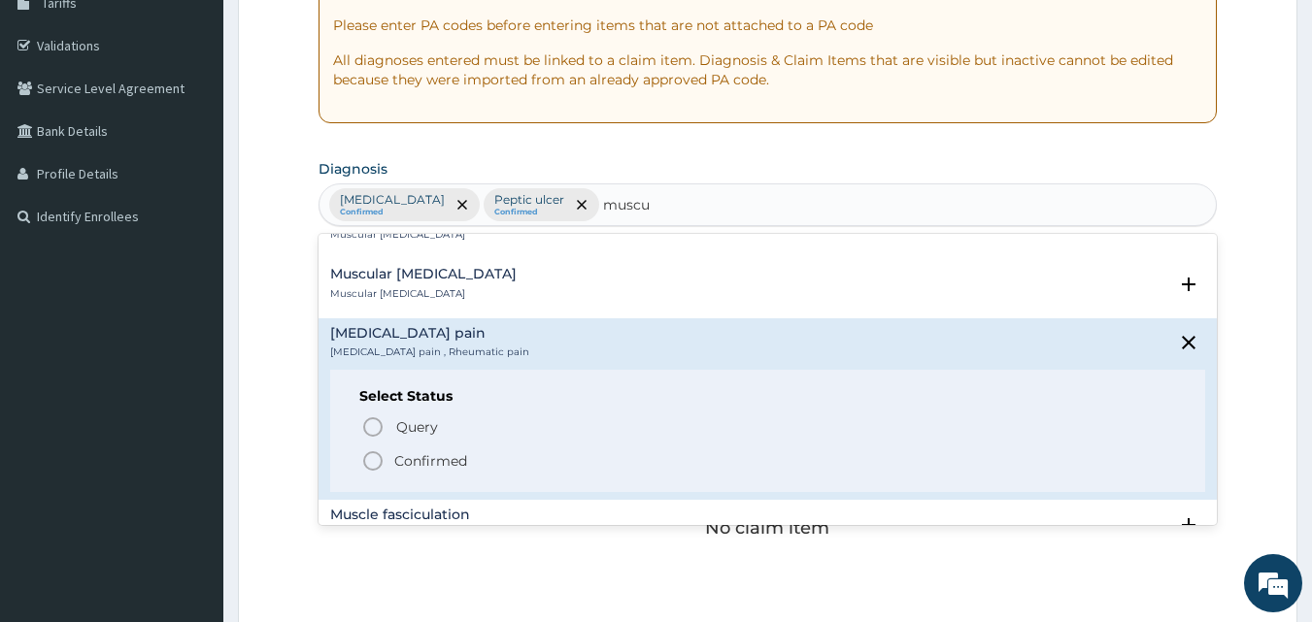
click at [378, 450] on icon "status option filled" at bounding box center [372, 461] width 23 height 23
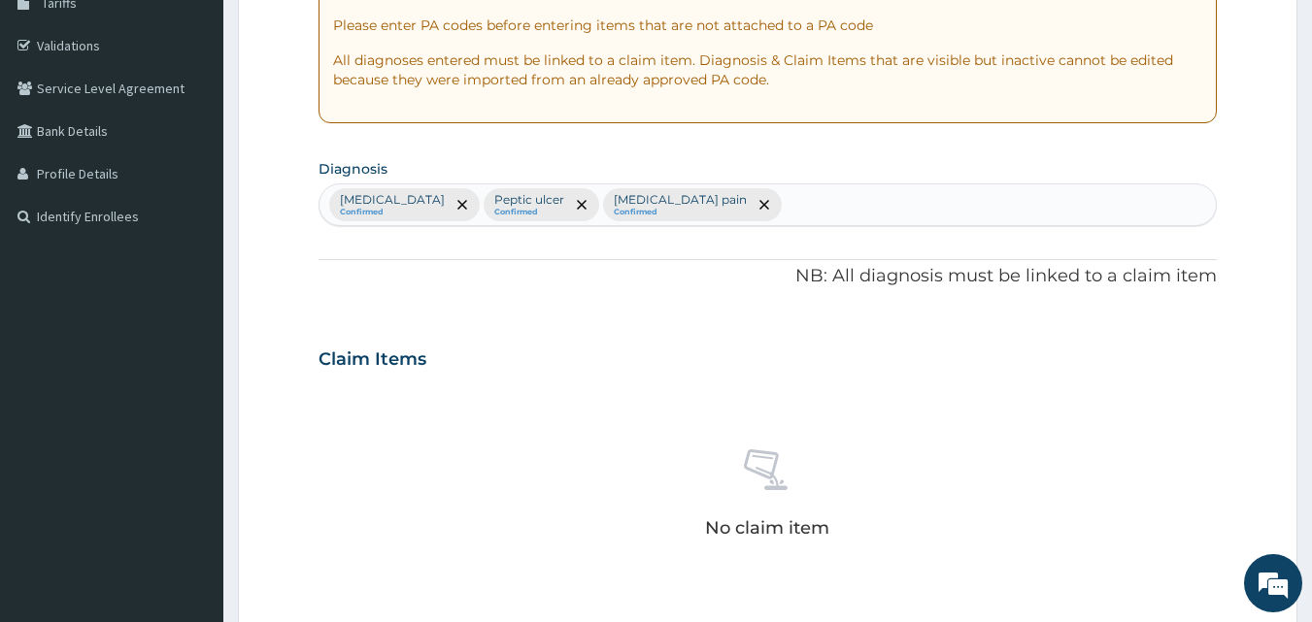
click at [1244, 512] on form "Step 2 of 2 PA Code / Prescription Code Enter Code(Secondary Care Only) Encount…" at bounding box center [767, 382] width 1059 height 1232
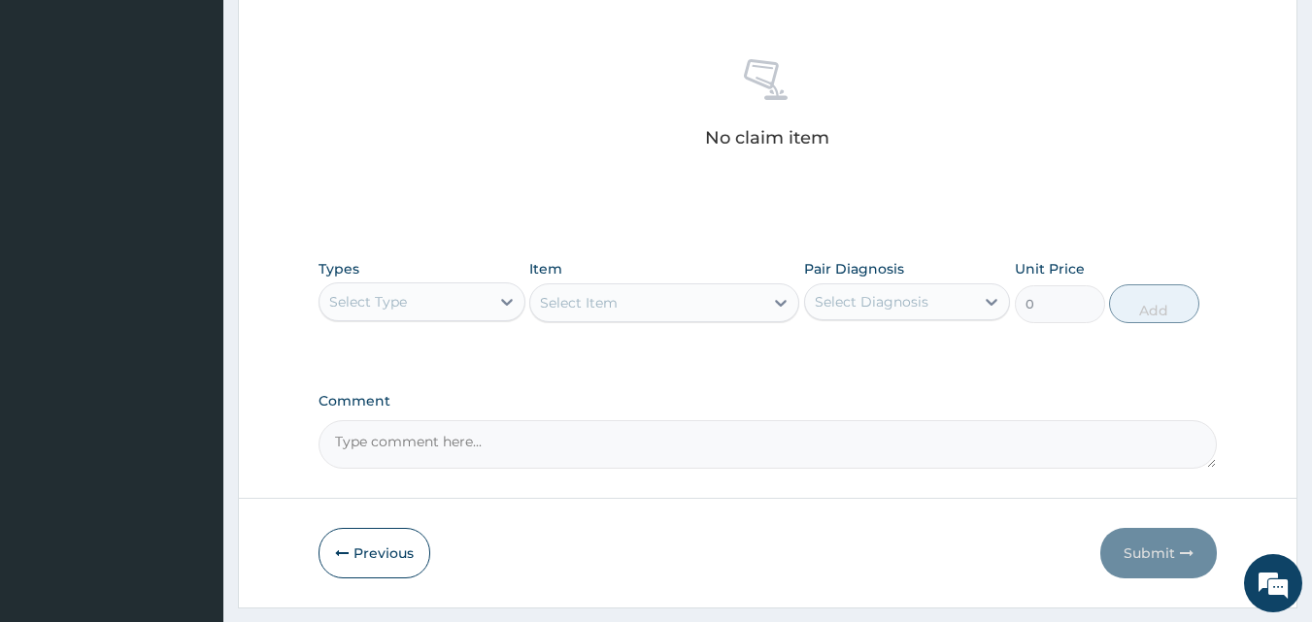
scroll to position [778, 0]
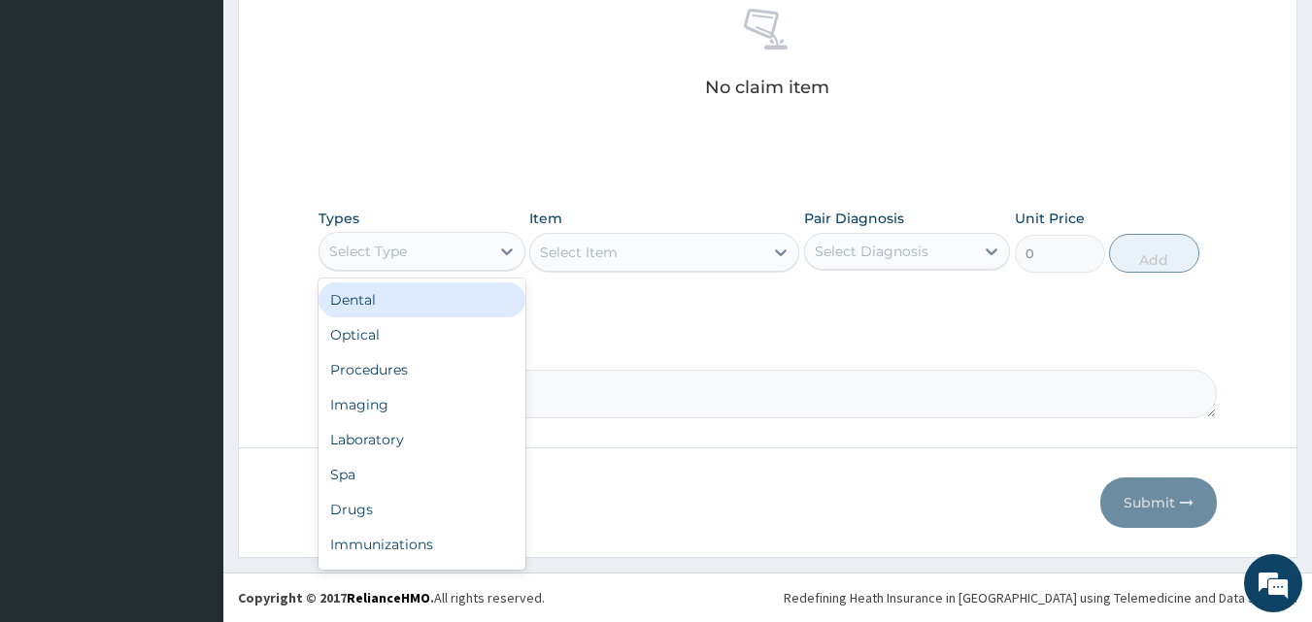
click at [461, 253] on div "Select Type" at bounding box center [404, 251] width 170 height 31
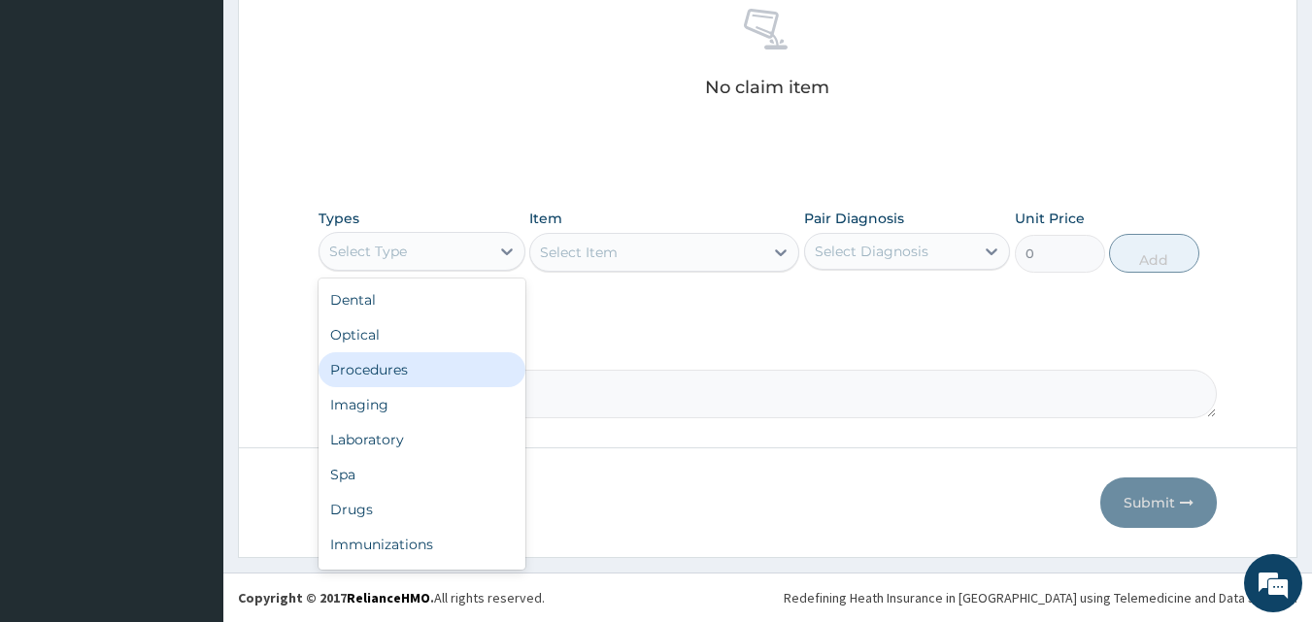
click at [380, 367] on div "Procedures" at bounding box center [422, 370] width 207 height 35
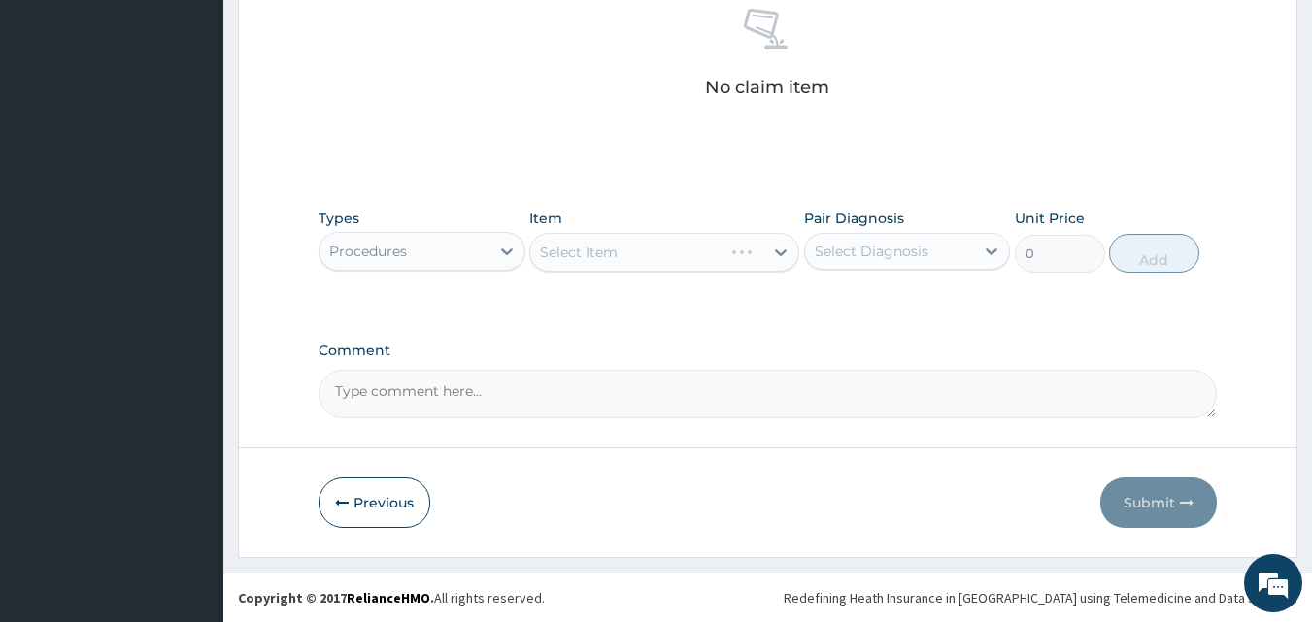
click at [796, 292] on div "Types Procedures Item Select Item Pair Diagnosis Select Diagnosis Unit Price 0 …" at bounding box center [768, 255] width 899 height 113
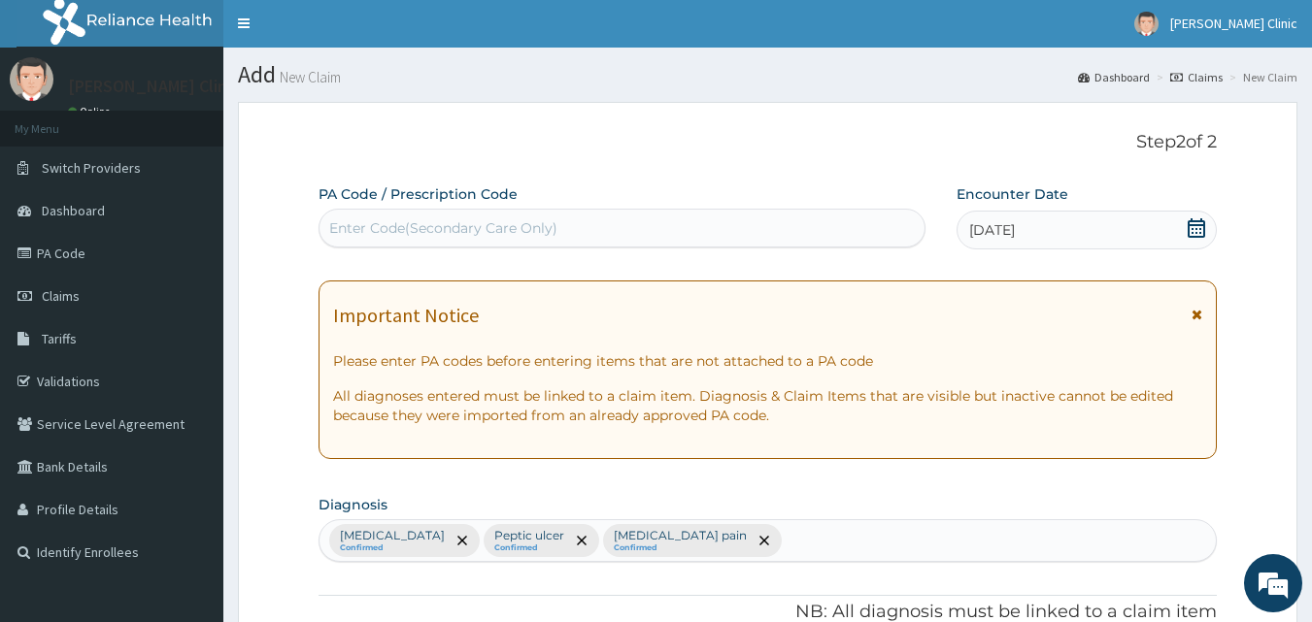
scroll to position [0, 0]
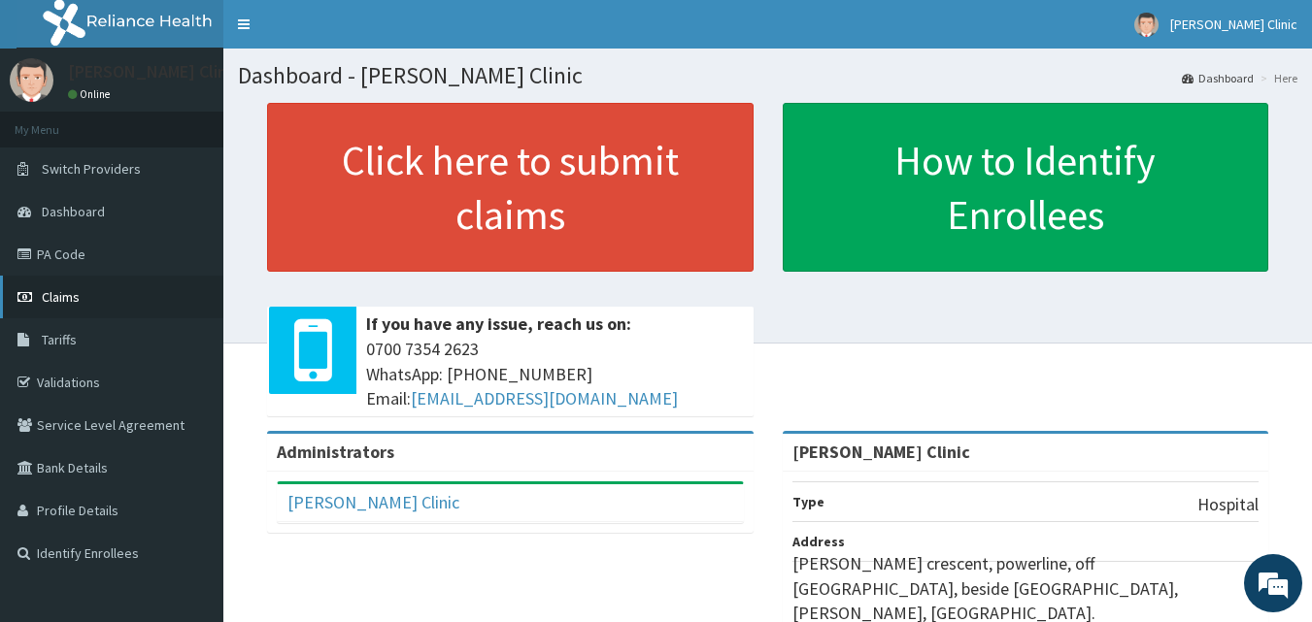
click at [68, 301] on span "Claims" at bounding box center [61, 296] width 38 height 17
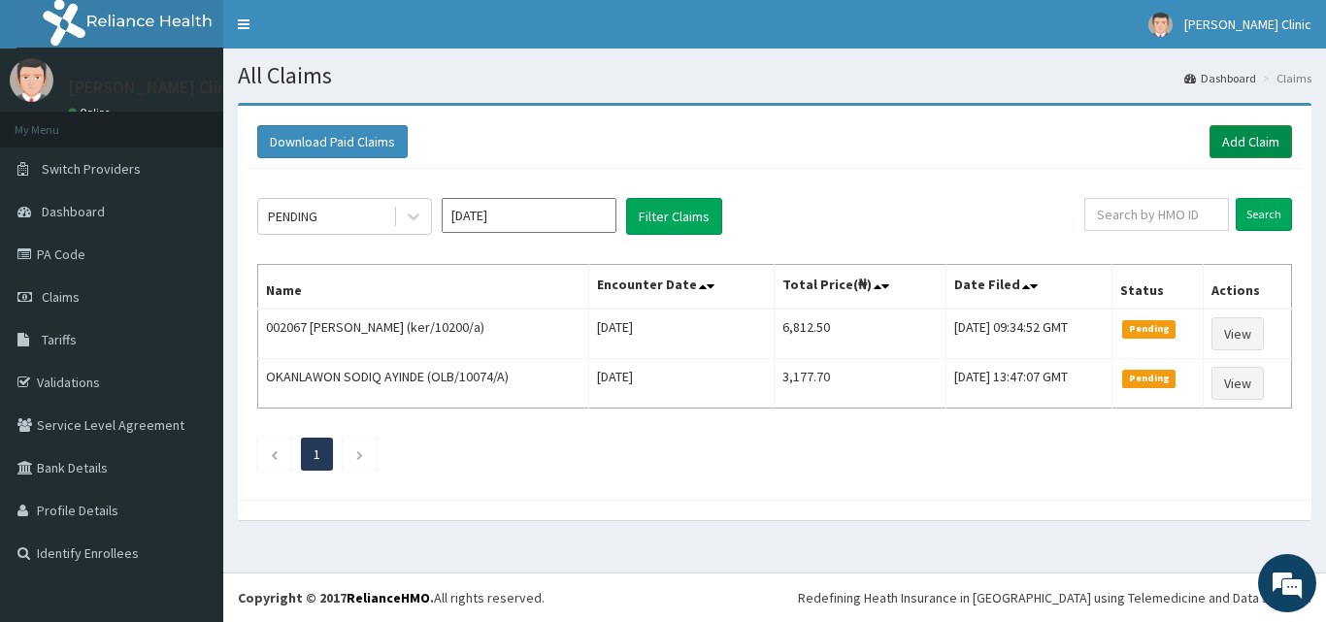
click at [1240, 138] on link "Add Claim" at bounding box center [1251, 141] width 83 height 33
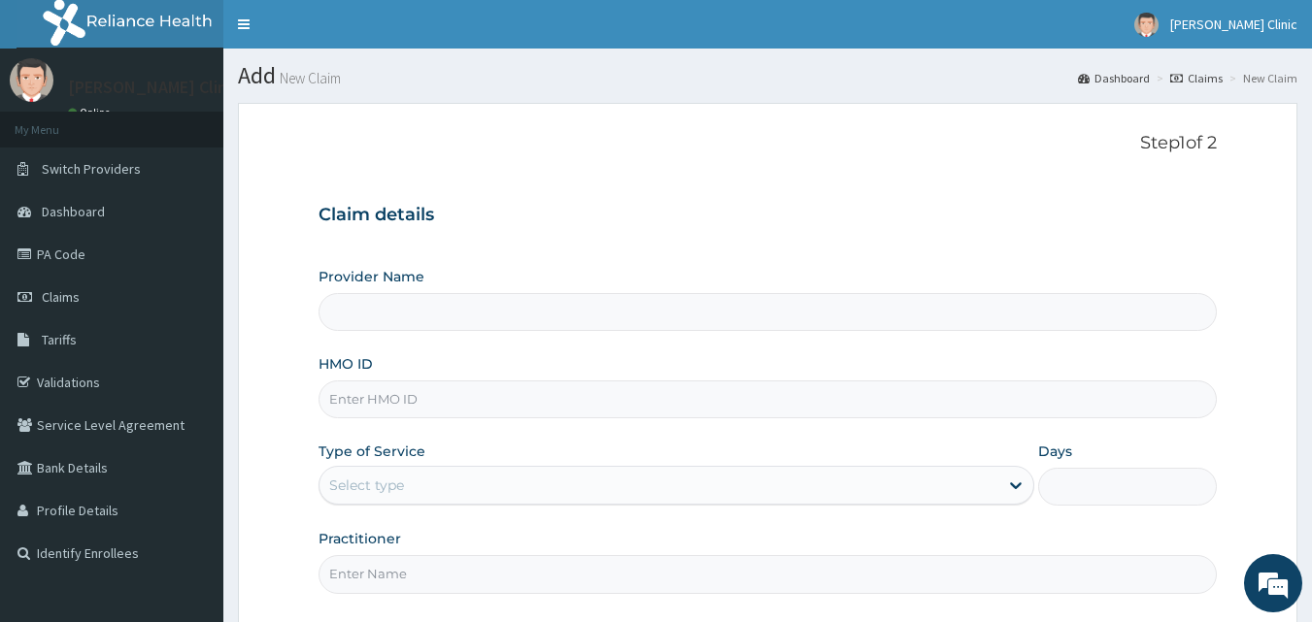
type input "[PERSON_NAME] Clinic"
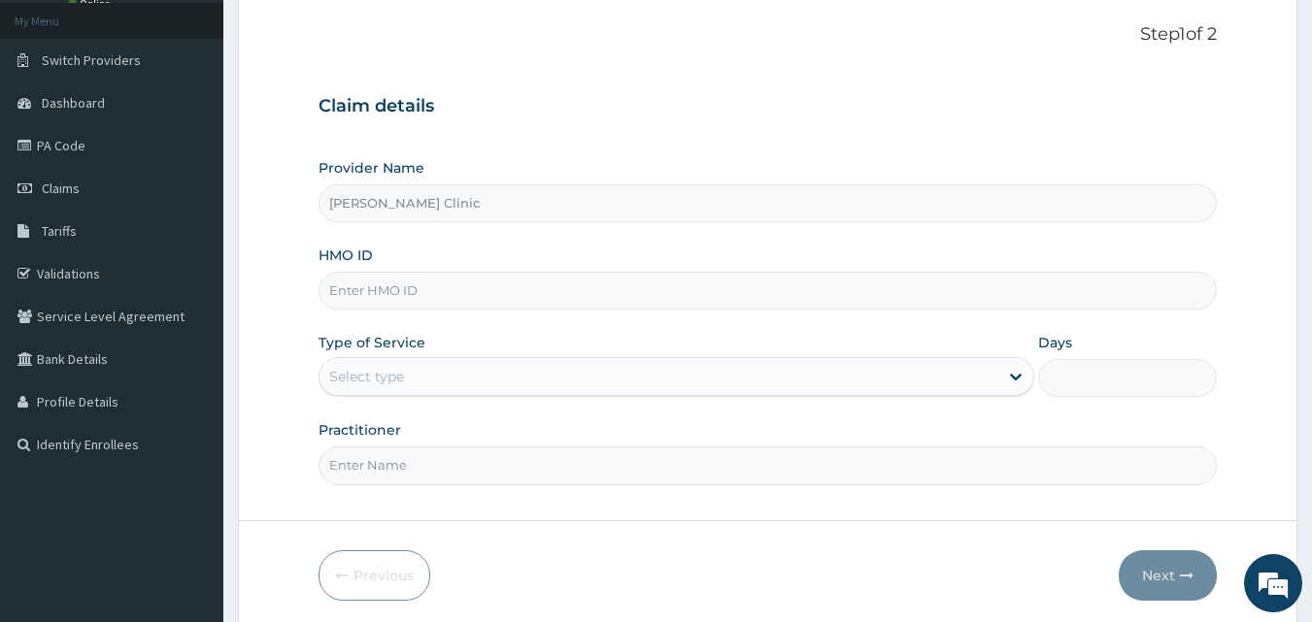
scroll to position [182, 0]
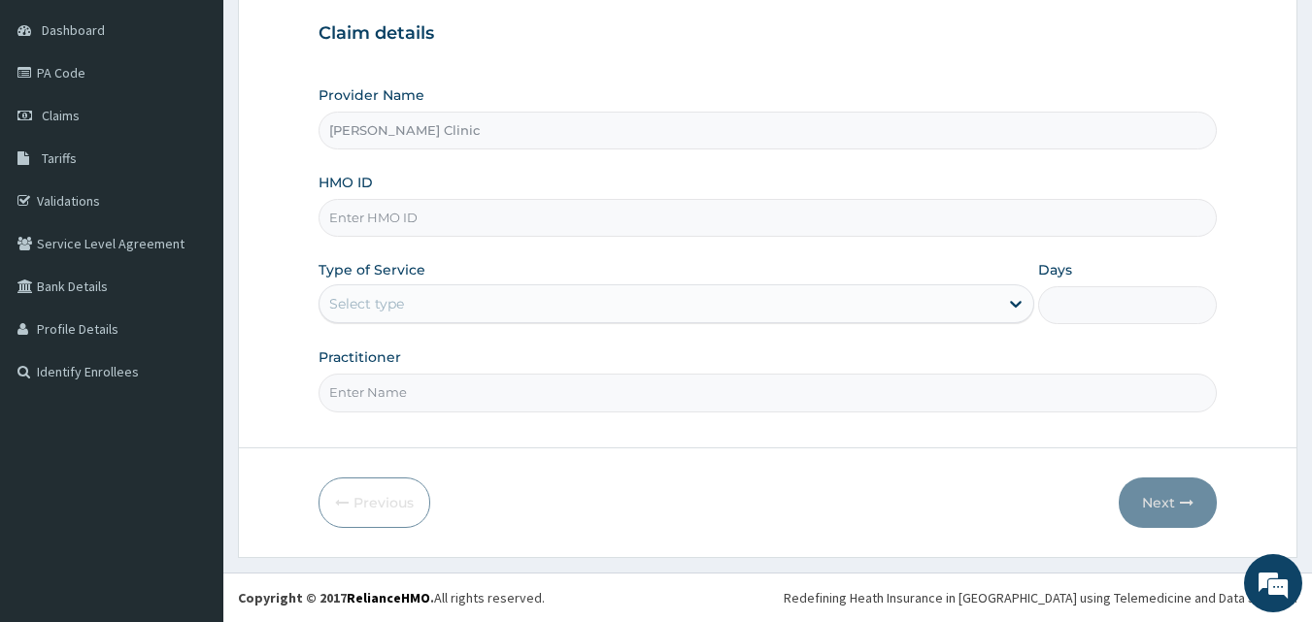
click at [654, 200] on input "HMO ID" at bounding box center [768, 218] width 899 height 38
type input "ker/10313/b"
click at [951, 357] on div "Practitioner" at bounding box center [768, 380] width 899 height 64
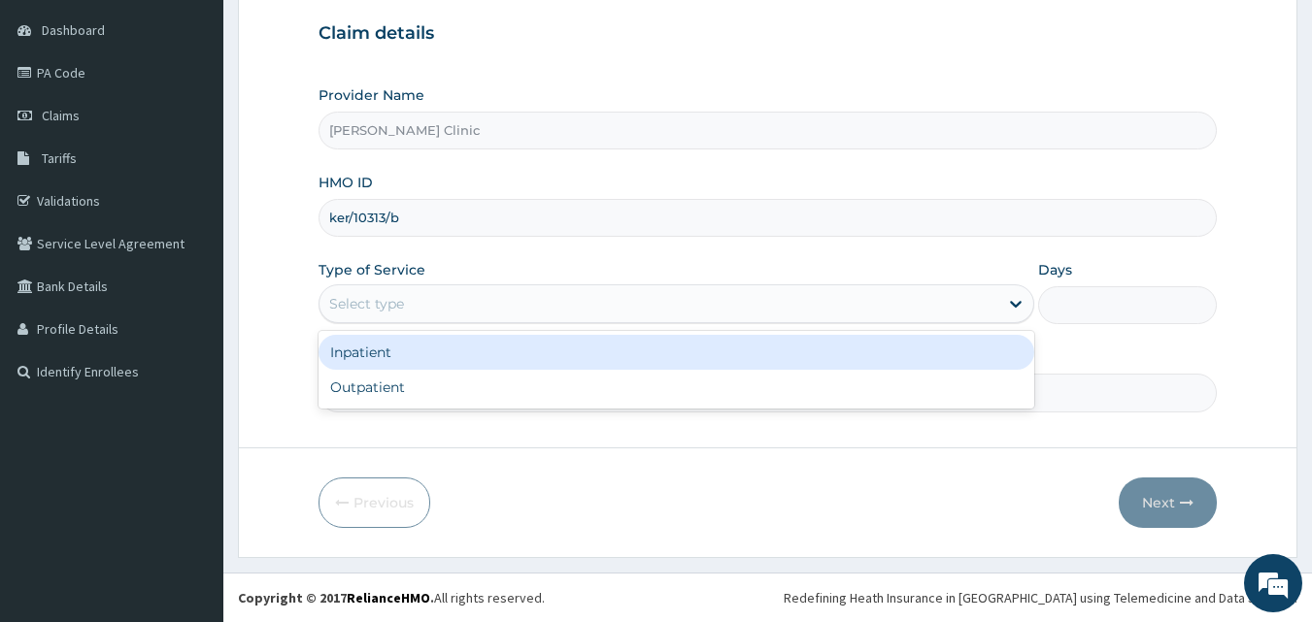
click at [914, 310] on div "Select type" at bounding box center [658, 303] width 679 height 31
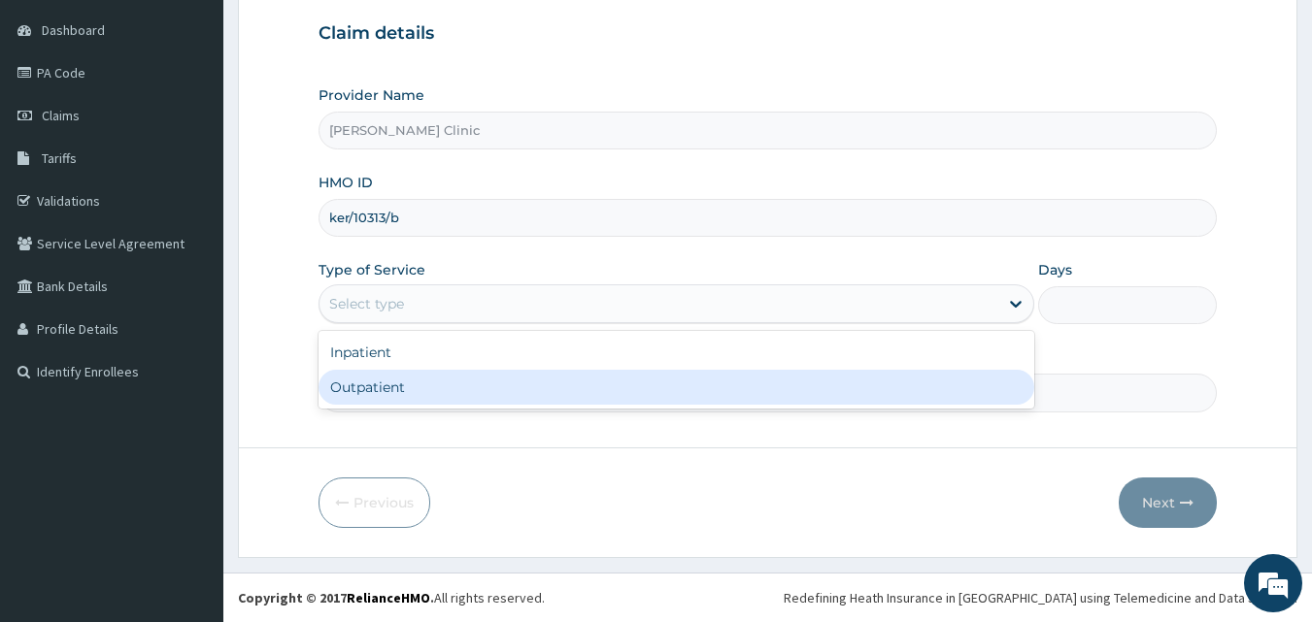
click at [536, 401] on div "Outpatient" at bounding box center [677, 387] width 716 height 35
type input "1"
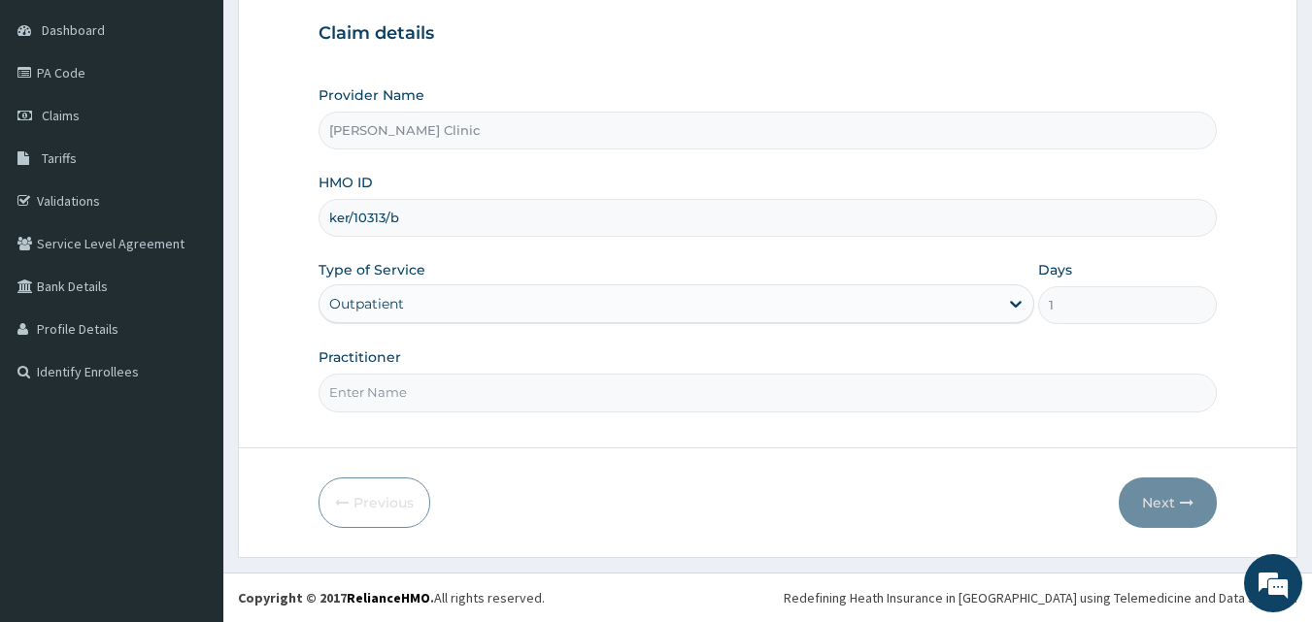
click at [869, 439] on form "Step 1 of 2 Claim details Provider Name [PERSON_NAME] HMO ID ker/10313/b Type o…" at bounding box center [767, 239] width 1059 height 637
click at [766, 398] on input "Practitioner" at bounding box center [768, 393] width 899 height 38
type input "DR [PERSON_NAME]"
click at [1162, 495] on button "Next" at bounding box center [1168, 503] width 98 height 50
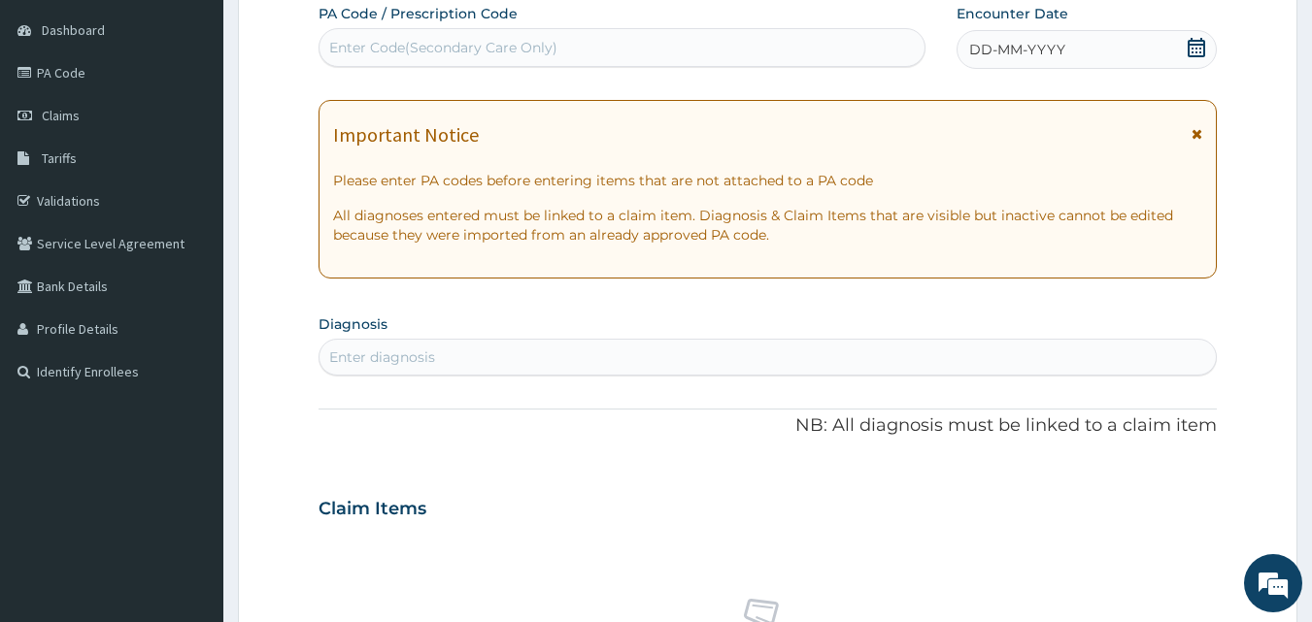
click at [1197, 41] on icon at bounding box center [1196, 47] width 17 height 19
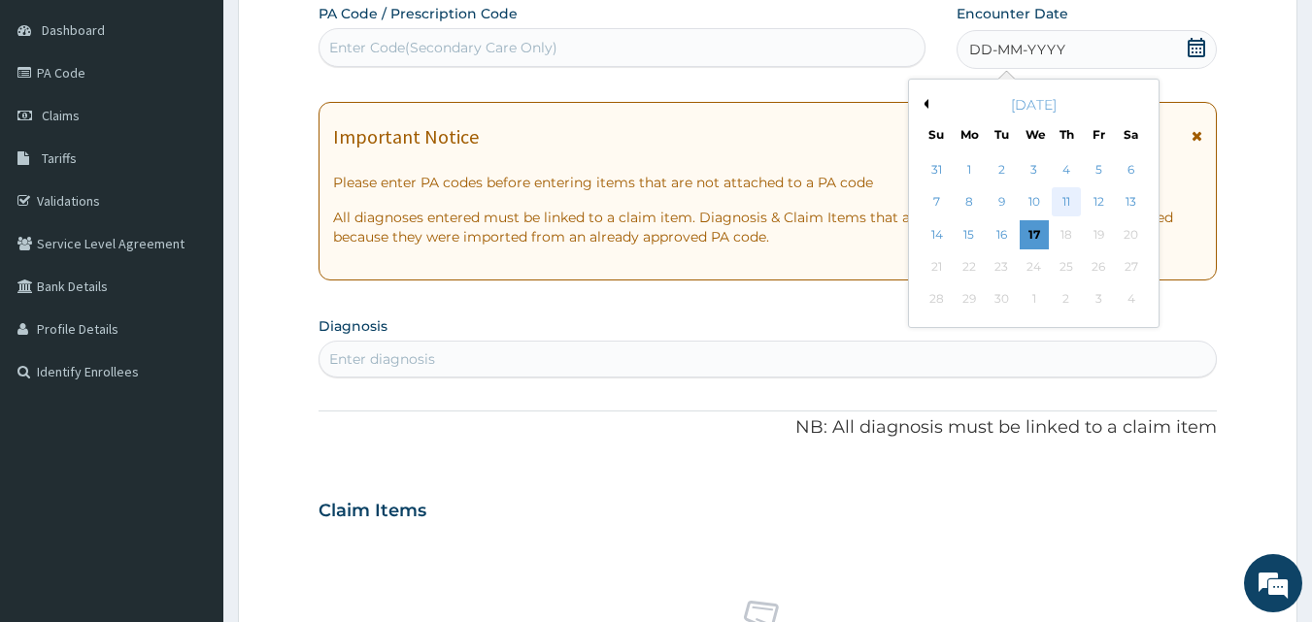
click at [1064, 191] on div "11" at bounding box center [1066, 202] width 29 height 29
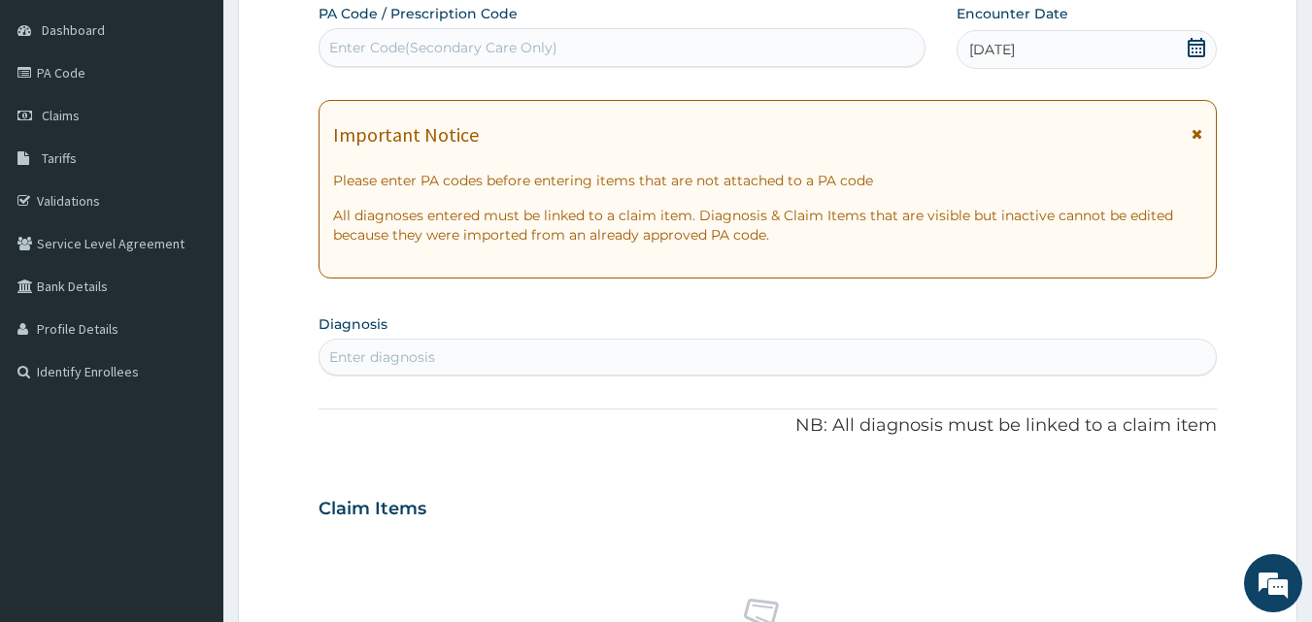
click at [556, 353] on div "Enter diagnosis" at bounding box center [767, 357] width 897 height 31
type input "t"
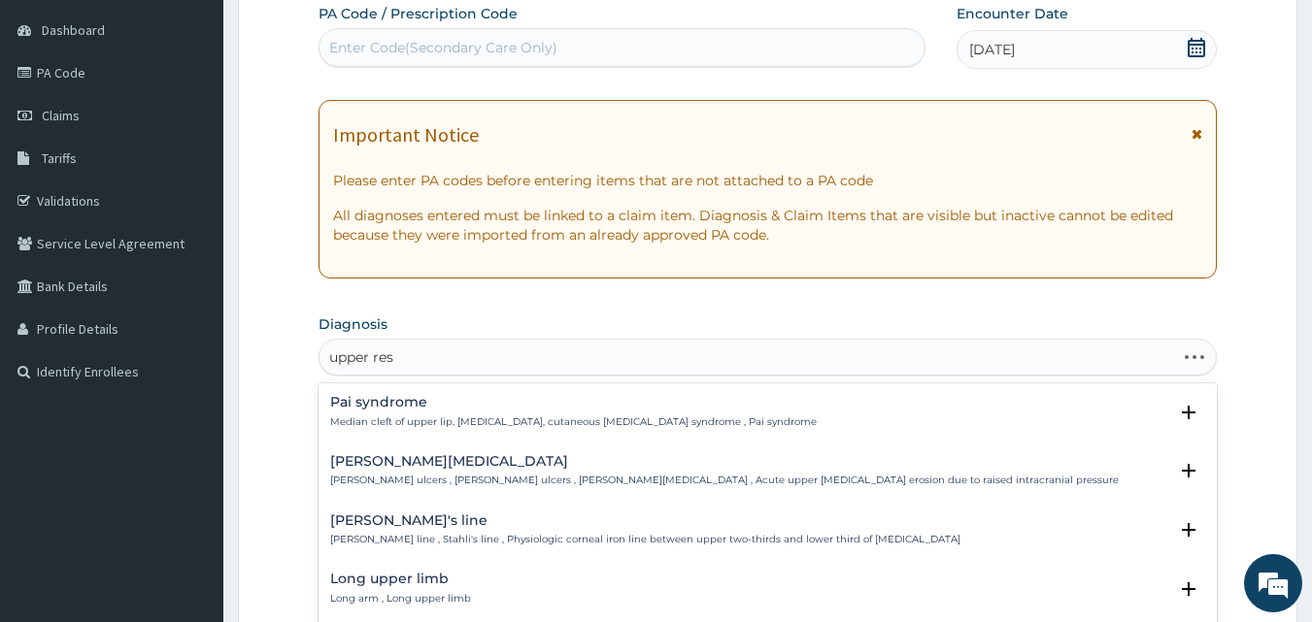
type input "upper resp"
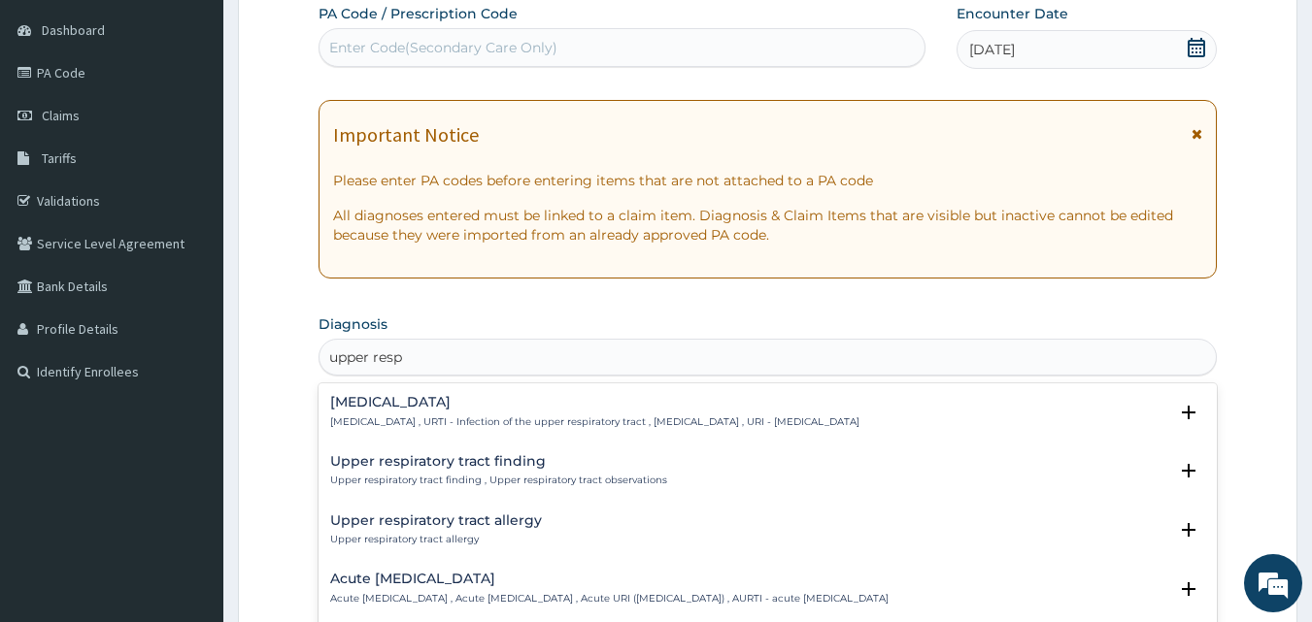
click at [561, 408] on h4 "[MEDICAL_DATA]" at bounding box center [594, 402] width 529 height 15
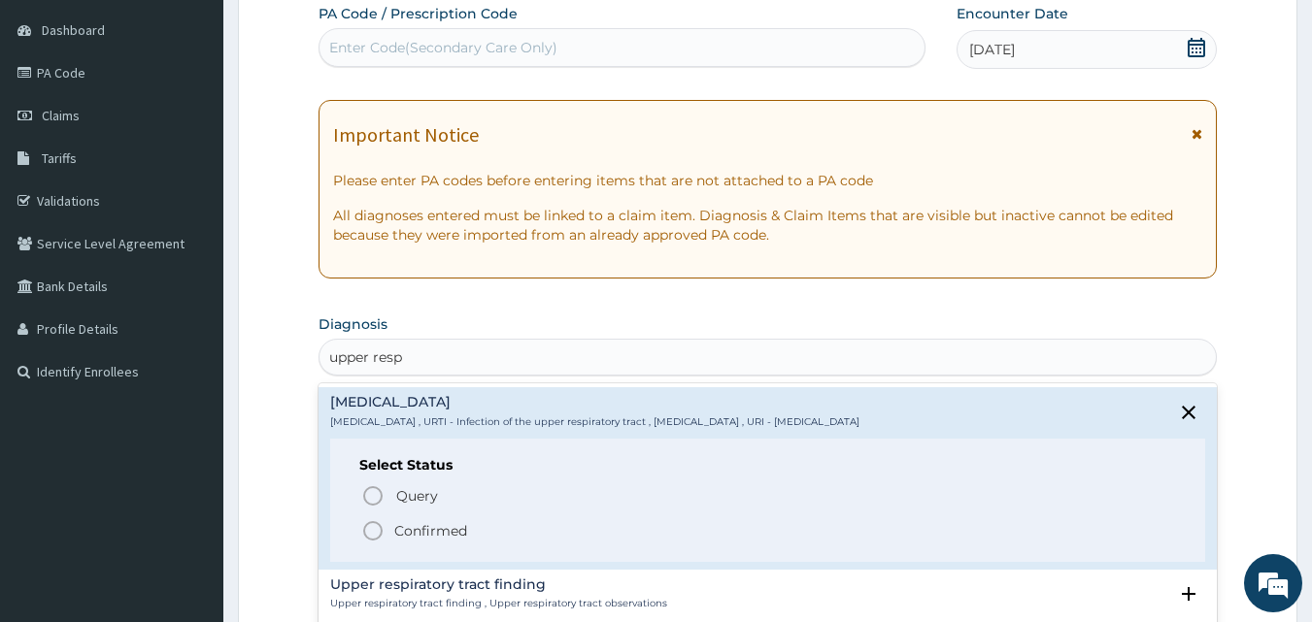
click at [375, 529] on icon "status option filled" at bounding box center [372, 531] width 23 height 23
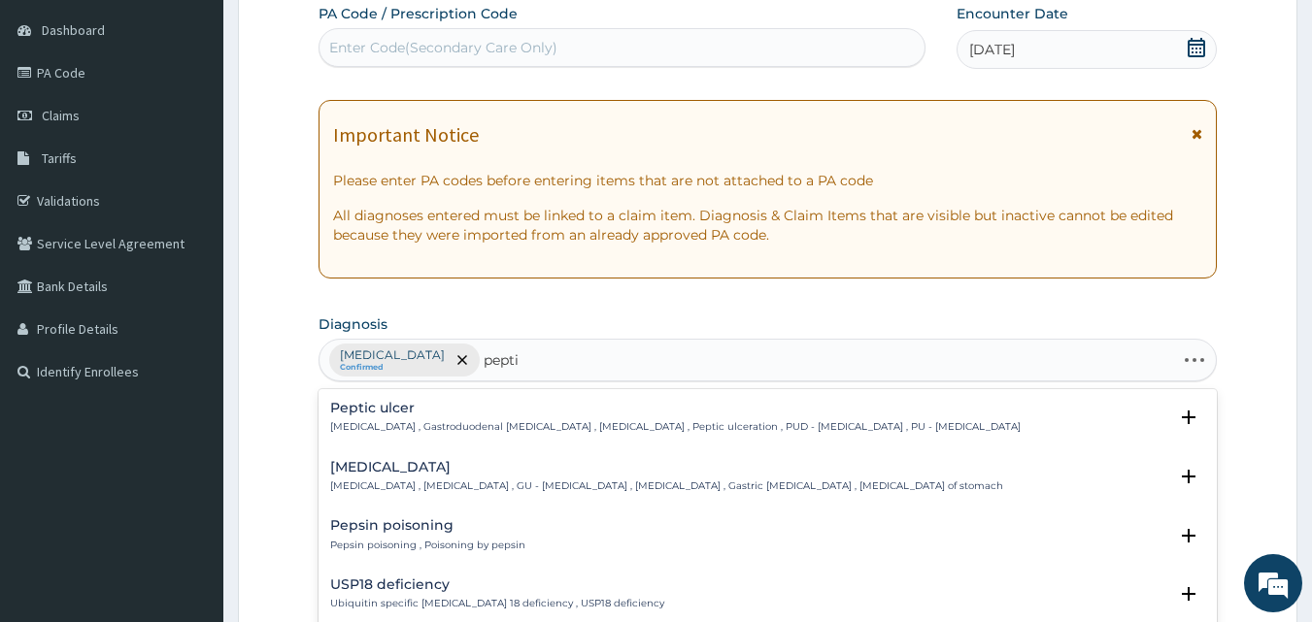
type input "peptic"
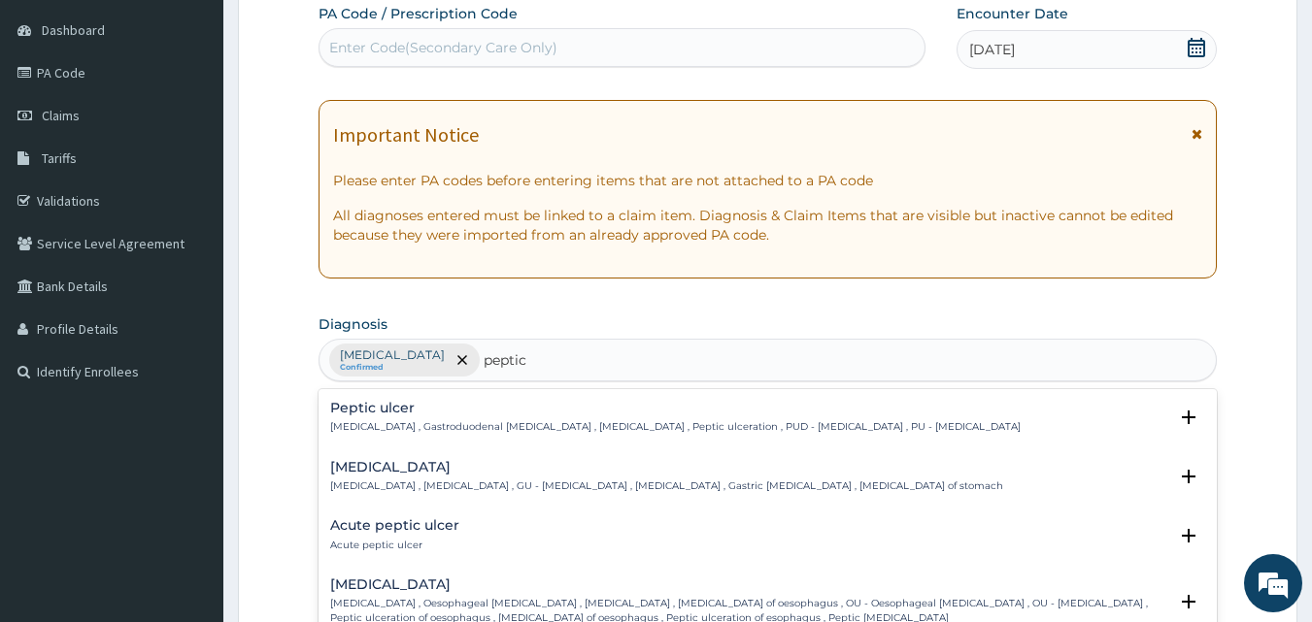
click at [515, 416] on h4 "Peptic ulcer" at bounding box center [675, 408] width 690 height 15
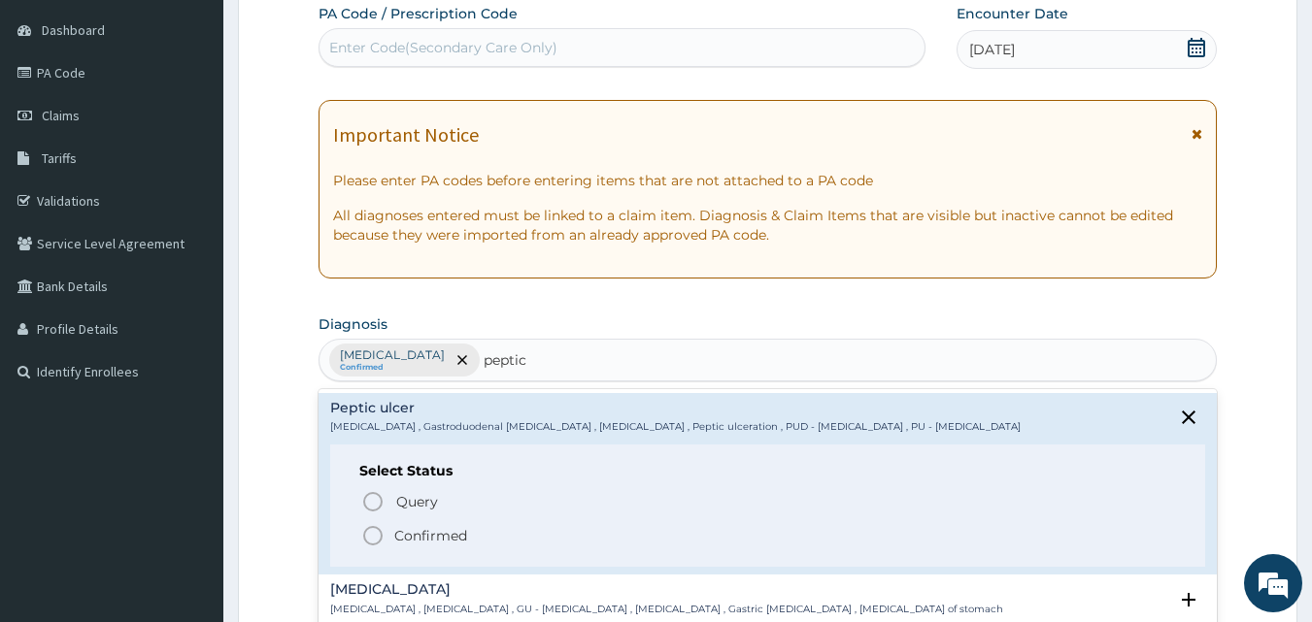
click at [370, 532] on icon "status option filled" at bounding box center [372, 535] width 23 height 23
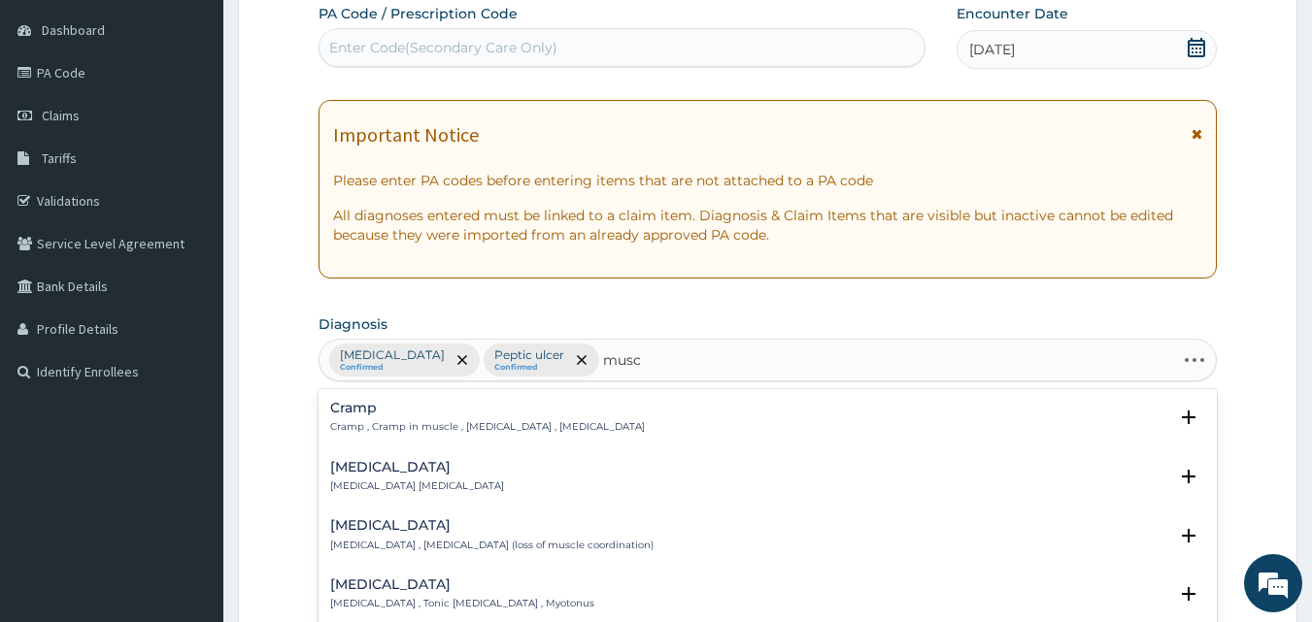
type input "muscu"
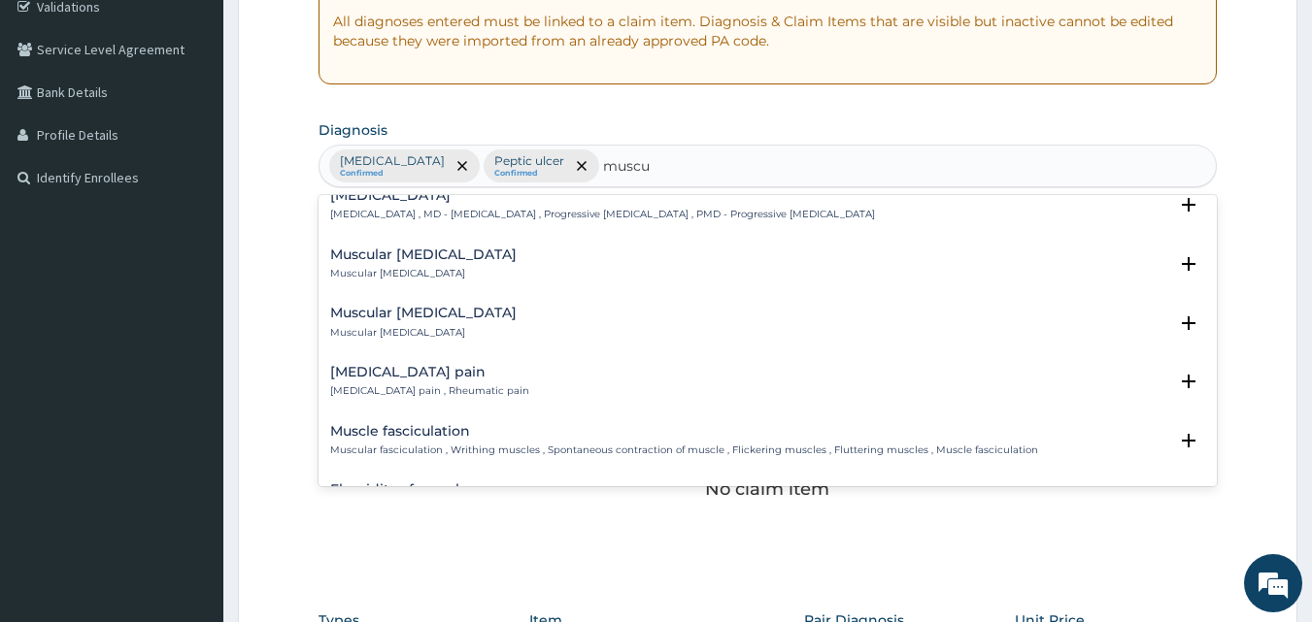
scroll to position [556, 0]
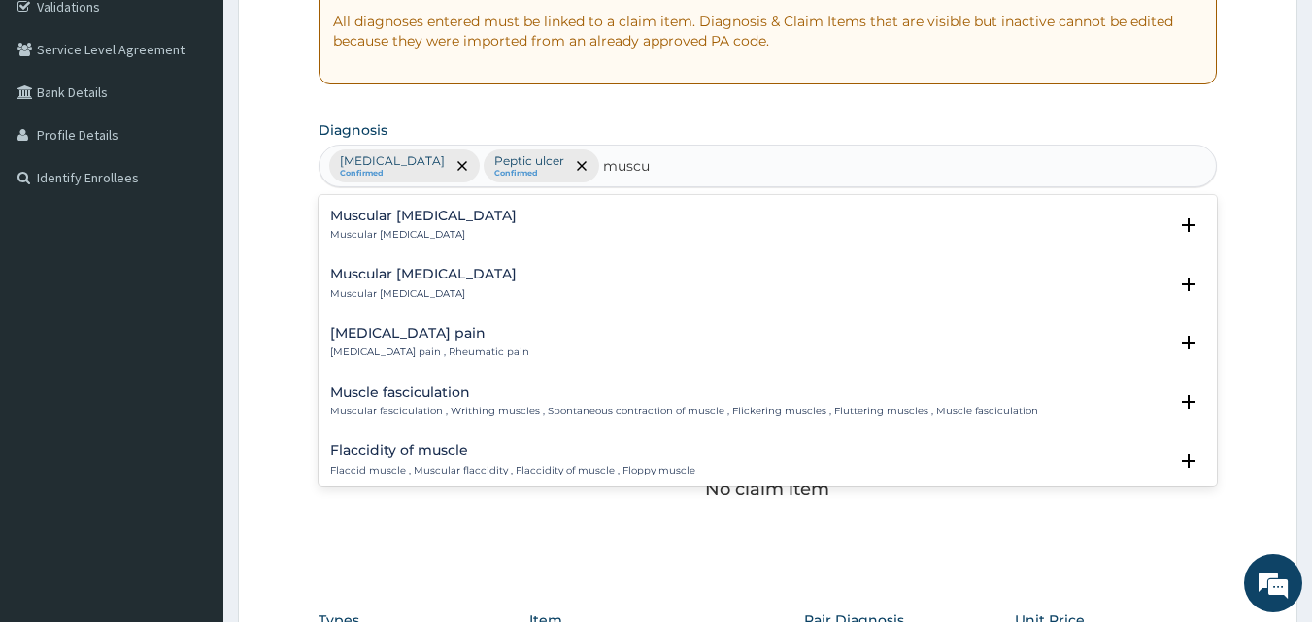
click at [571, 326] on div "[MEDICAL_DATA] pain [MEDICAL_DATA] pain , Rheumatic pain" at bounding box center [768, 343] width 876 height 34
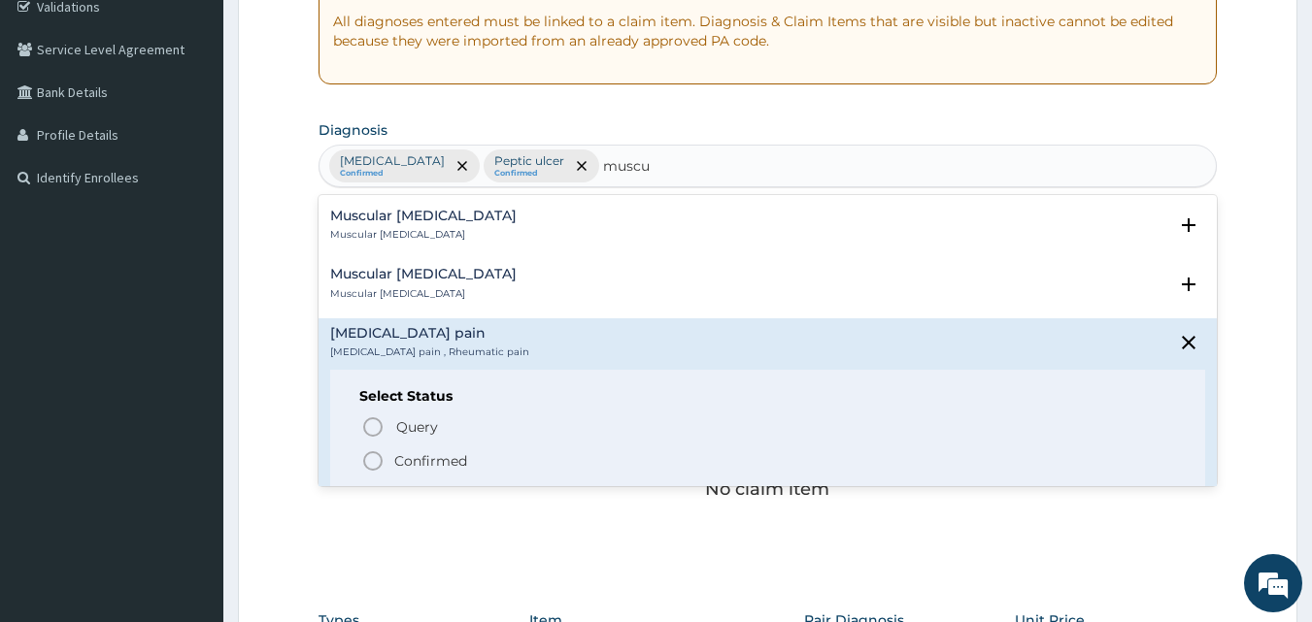
click at [571, 326] on div "[MEDICAL_DATA] pain [MEDICAL_DATA] pain , Rheumatic pain" at bounding box center [768, 343] width 876 height 34
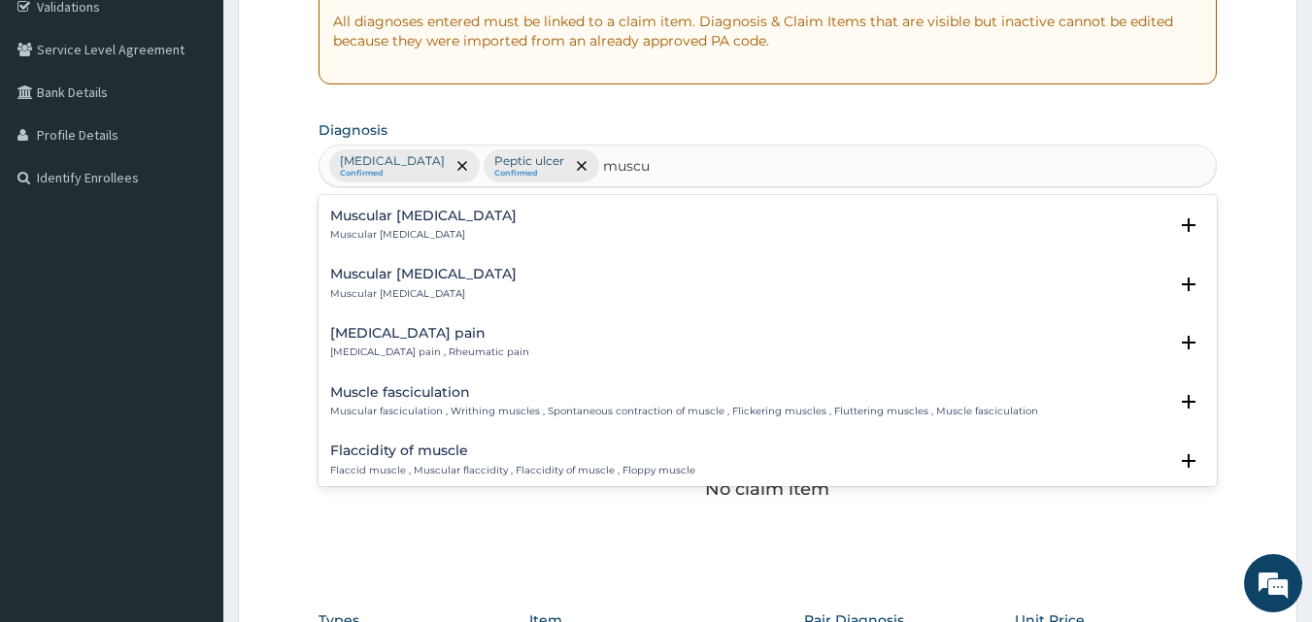
click at [571, 326] on div "[MEDICAL_DATA] pain [MEDICAL_DATA] pain , Rheumatic pain" at bounding box center [768, 343] width 876 height 34
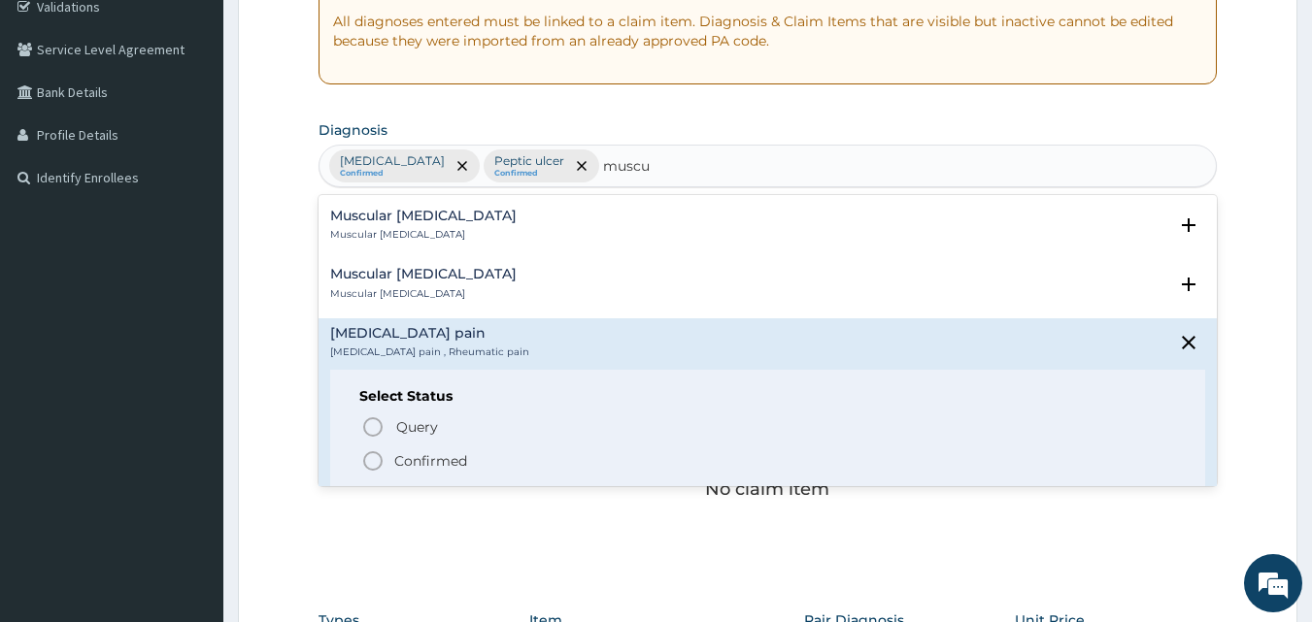
click at [380, 451] on icon "status option filled" at bounding box center [372, 461] width 23 height 23
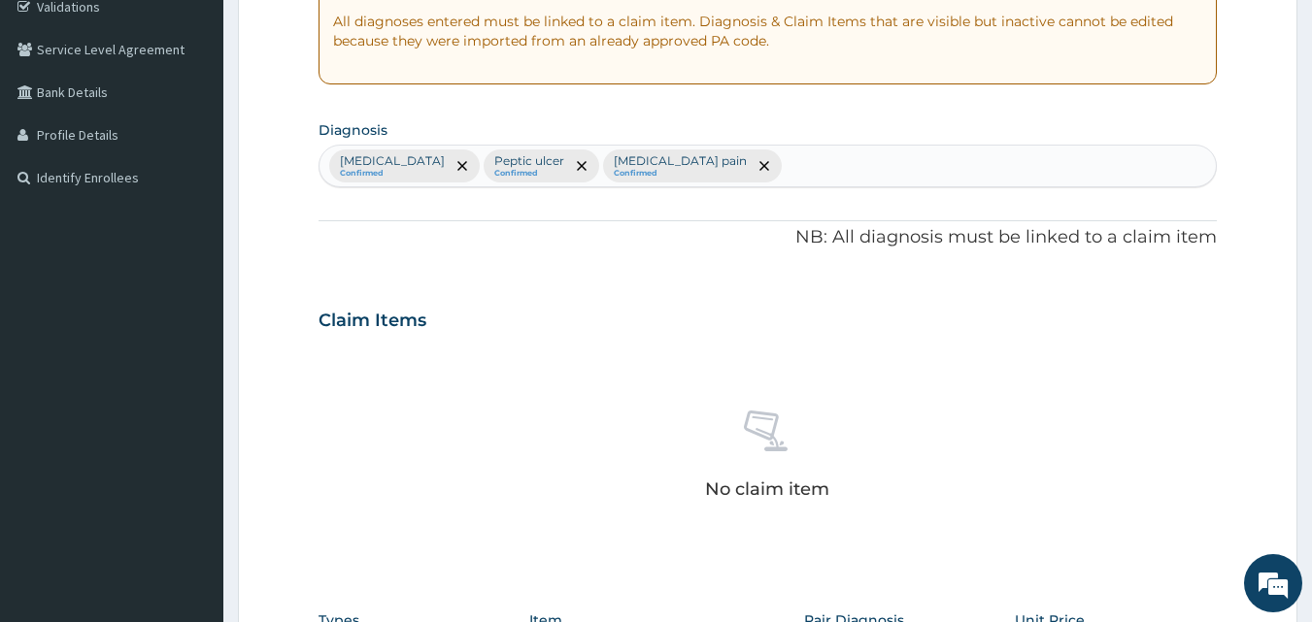
click at [1061, 364] on div "No claim item" at bounding box center [768, 458] width 899 height 223
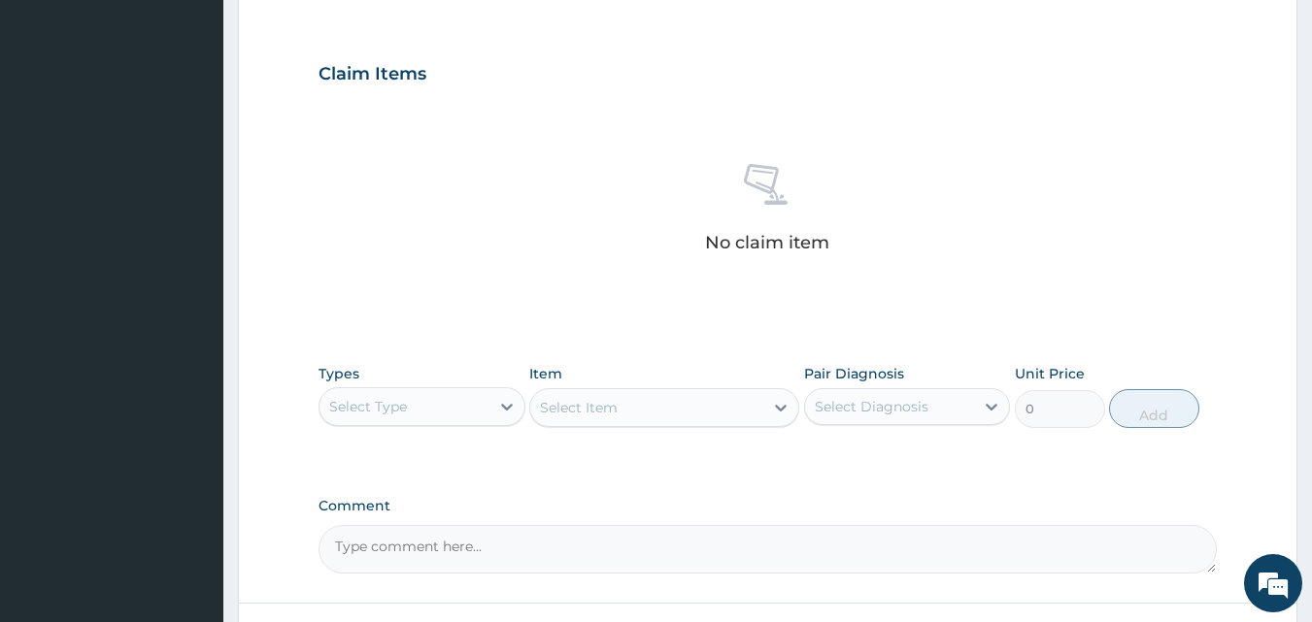
scroll to position [778, 0]
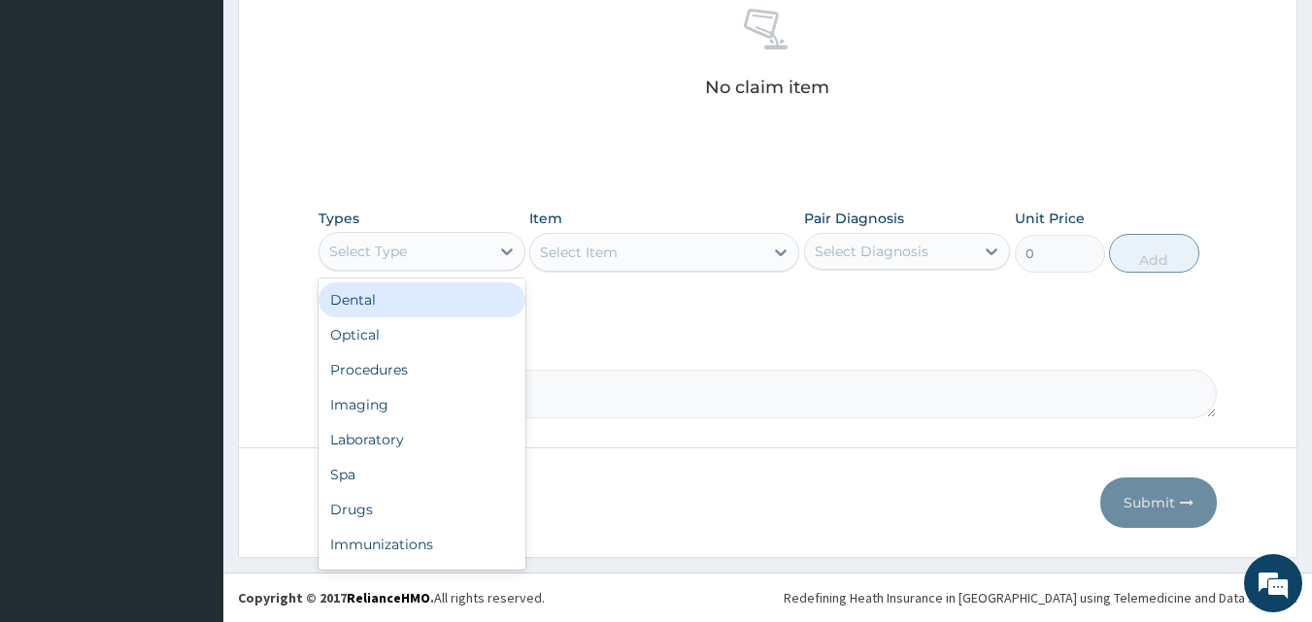
click at [420, 247] on div "Select Type" at bounding box center [404, 251] width 170 height 31
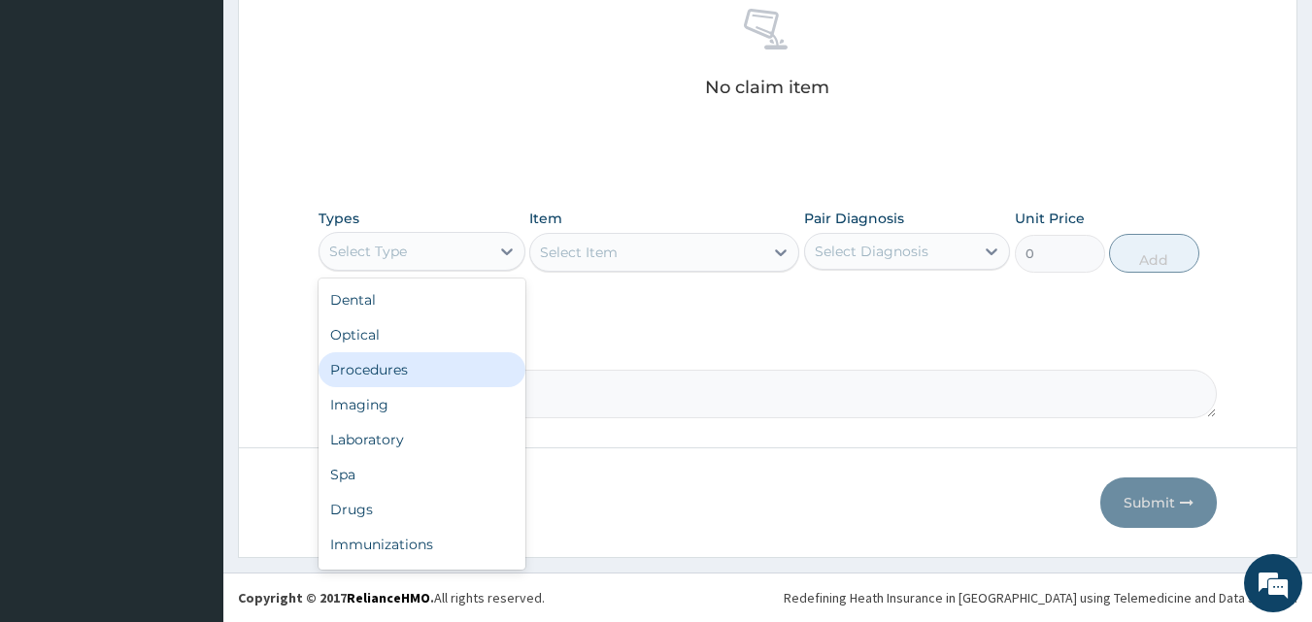
click at [375, 376] on div "Procedures" at bounding box center [422, 370] width 207 height 35
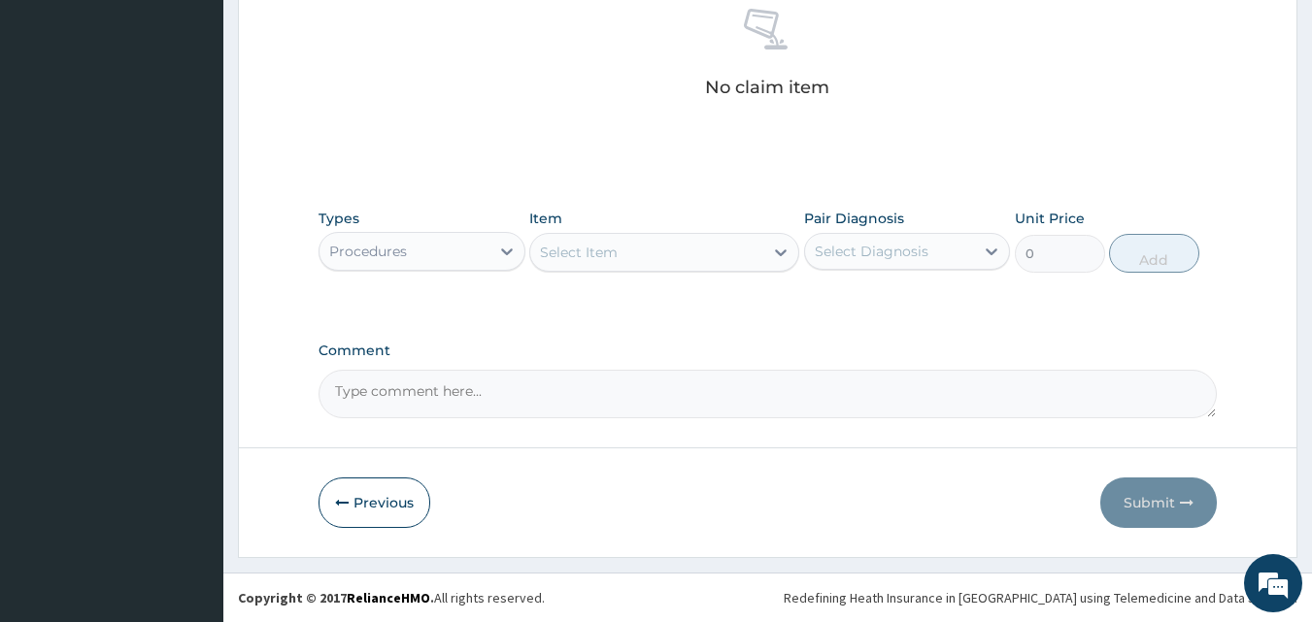
click at [662, 247] on div "Select Item" at bounding box center [646, 252] width 233 height 31
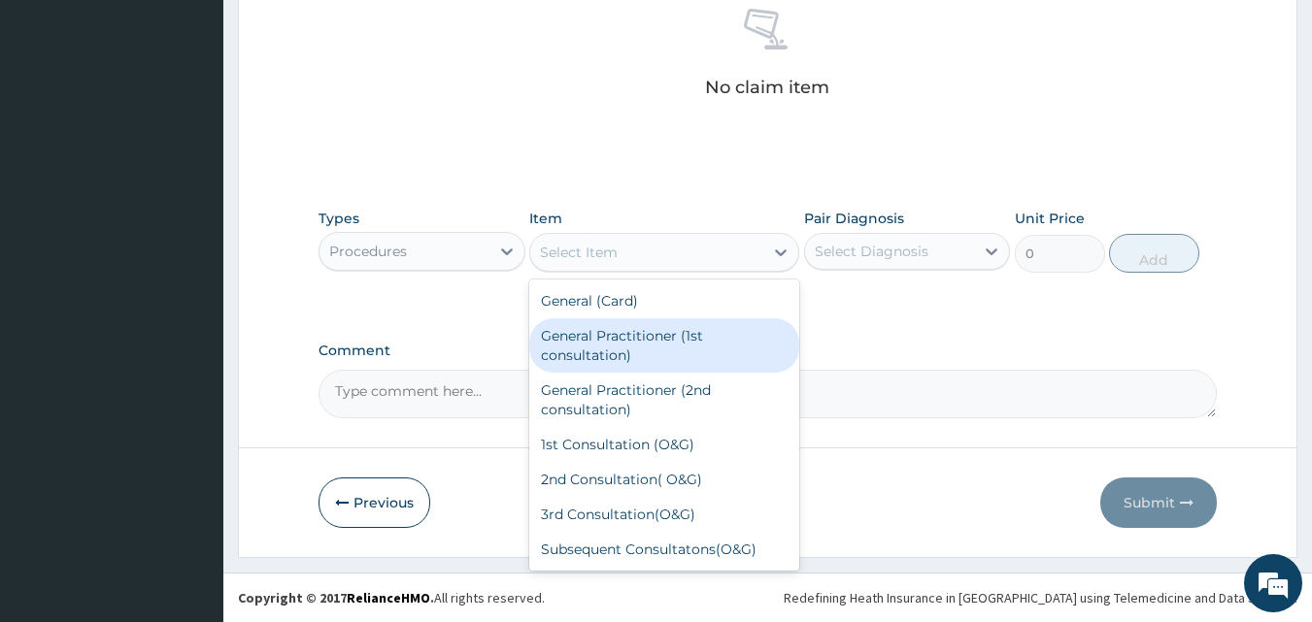
click at [654, 346] on div "General Practitioner (1st consultation)" at bounding box center [664, 346] width 270 height 54
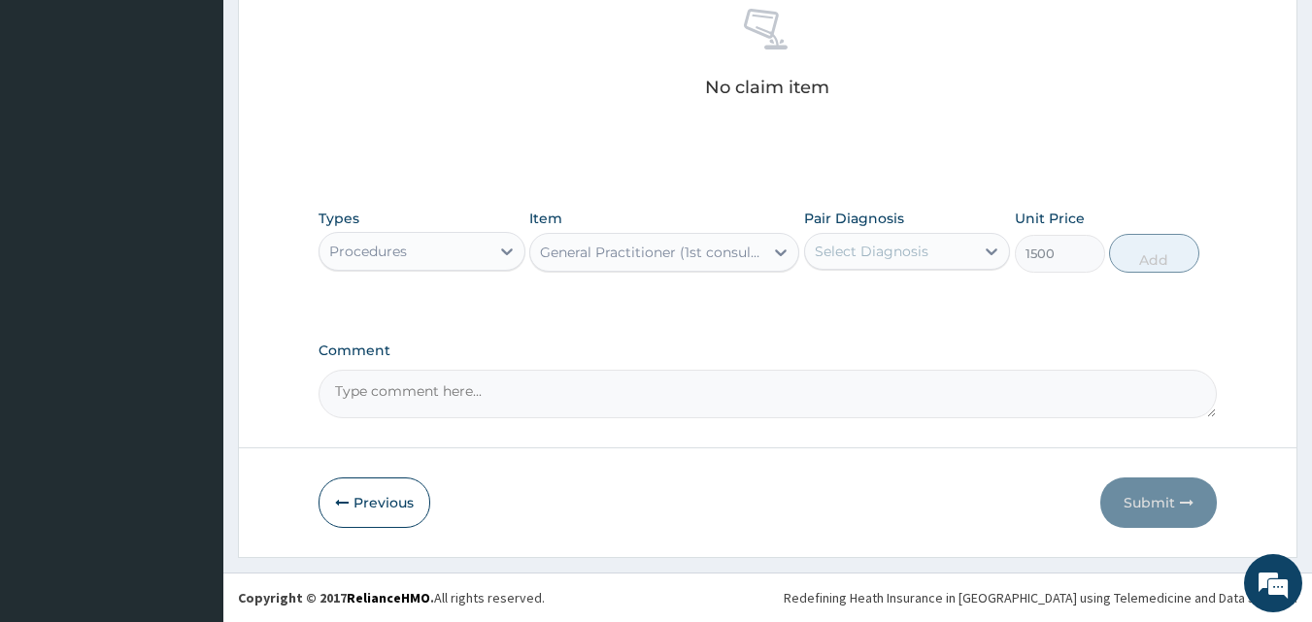
type input "1500"
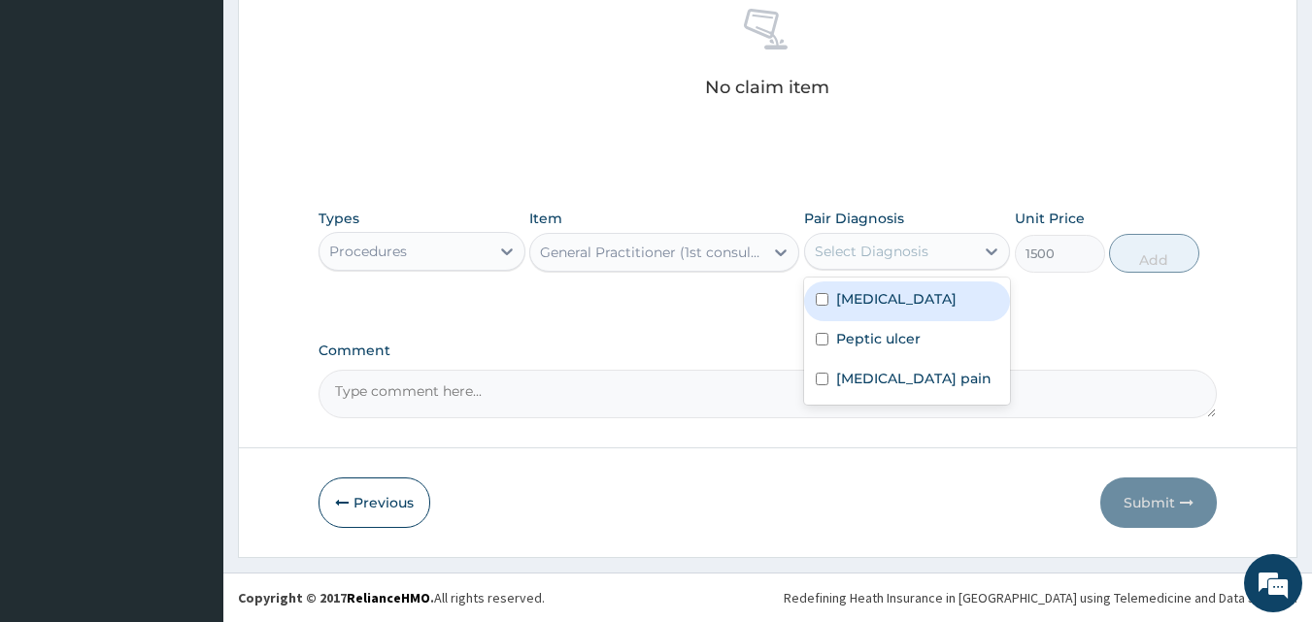
click at [945, 265] on div "Select Diagnosis" at bounding box center [890, 251] width 170 height 31
click at [824, 306] on input "checkbox" at bounding box center [822, 299] width 13 height 13
checkbox input "true"
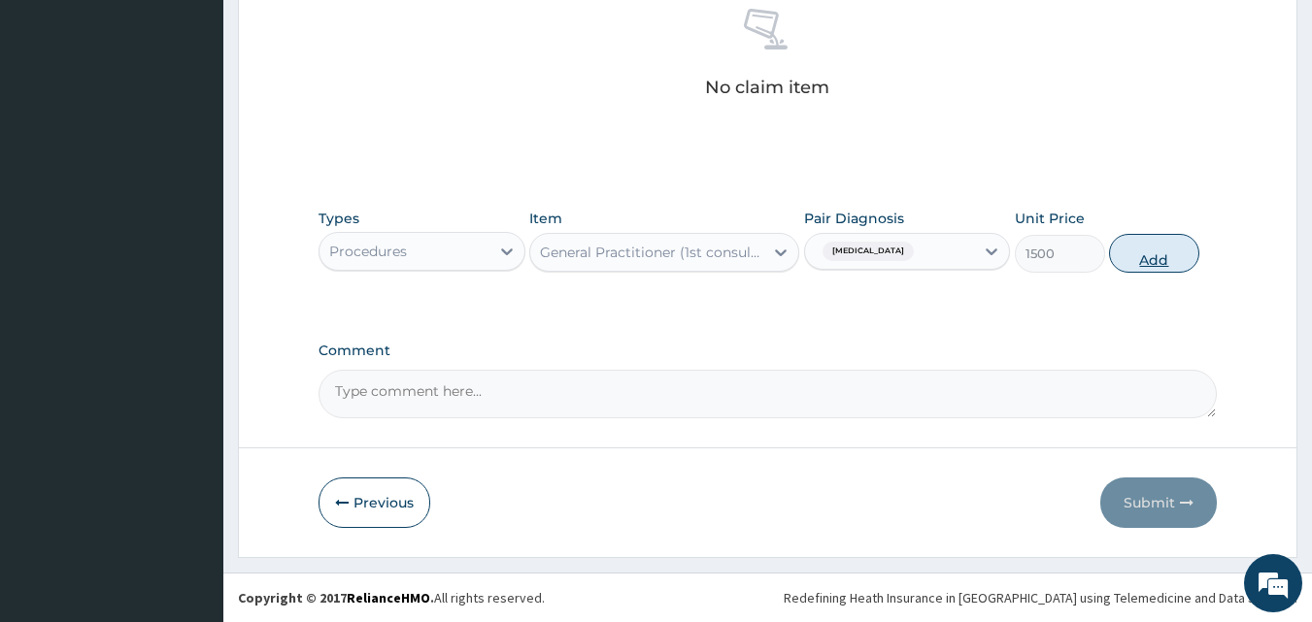
click at [1139, 256] on button "Add" at bounding box center [1154, 253] width 90 height 39
type input "0"
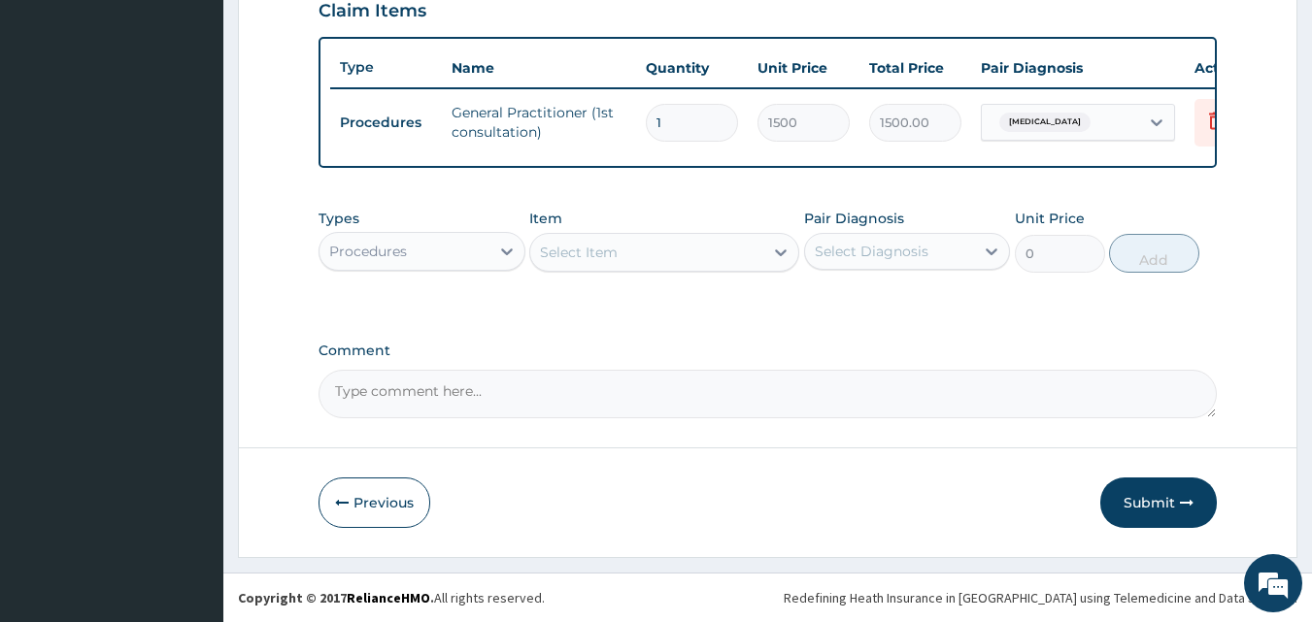
click at [465, 259] on div "Procedures" at bounding box center [404, 251] width 170 height 31
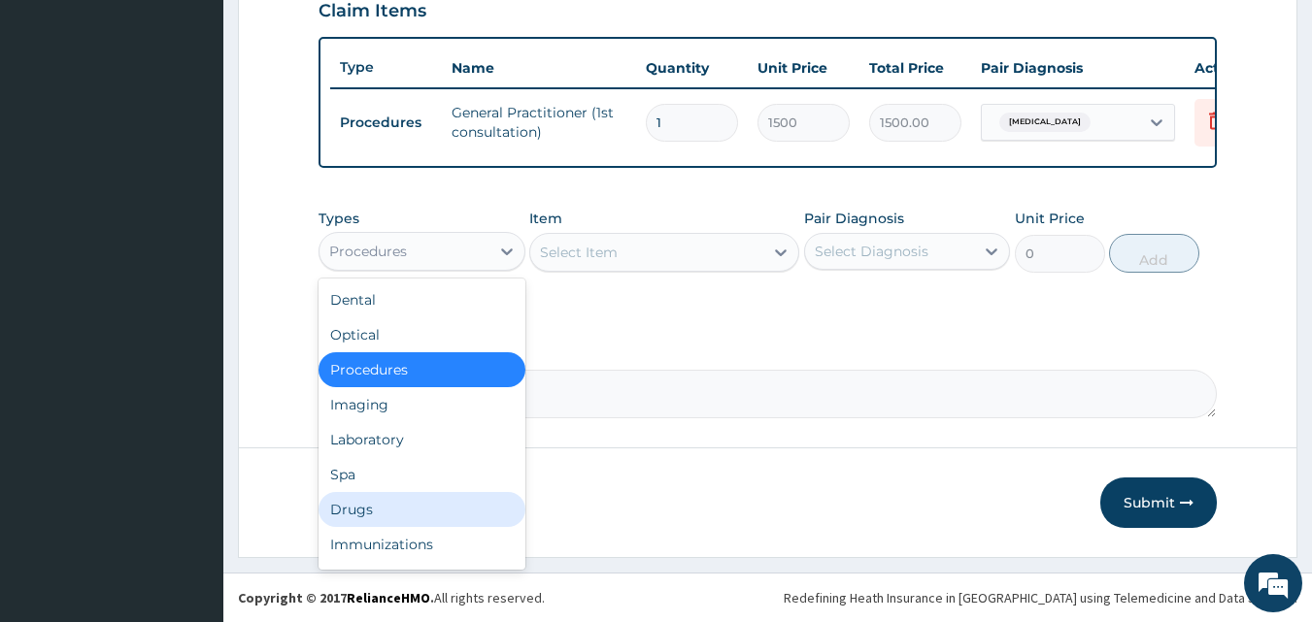
click at [365, 504] on div "Drugs" at bounding box center [422, 509] width 207 height 35
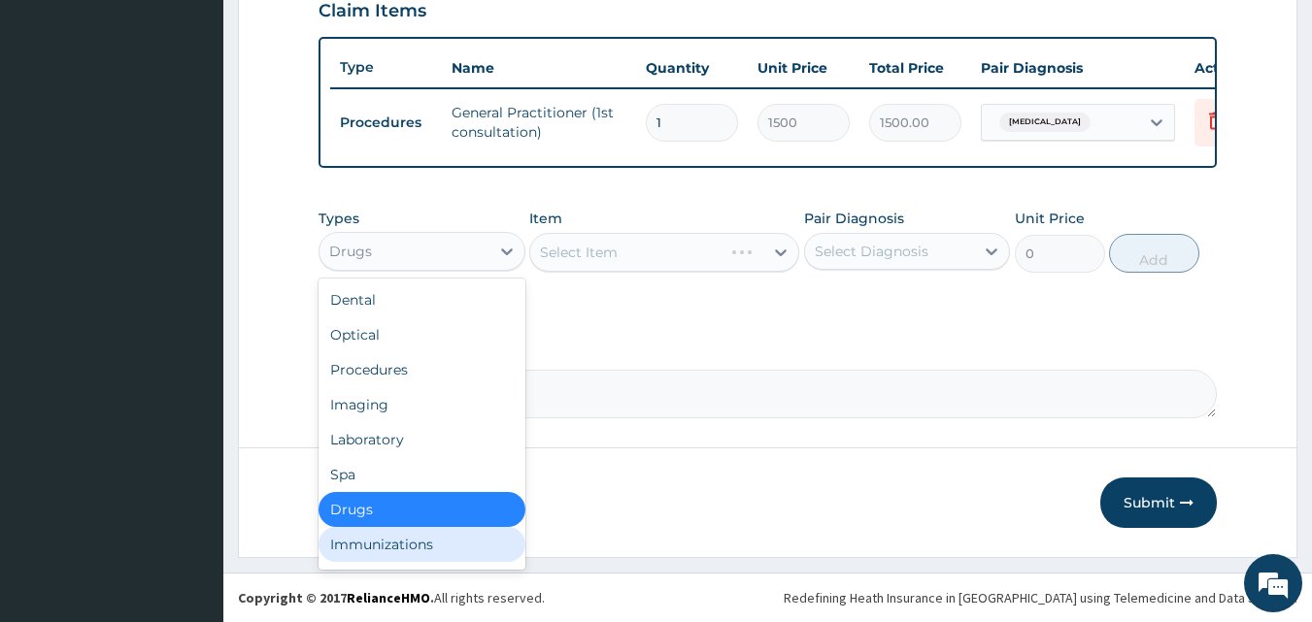
scroll to position [66, 0]
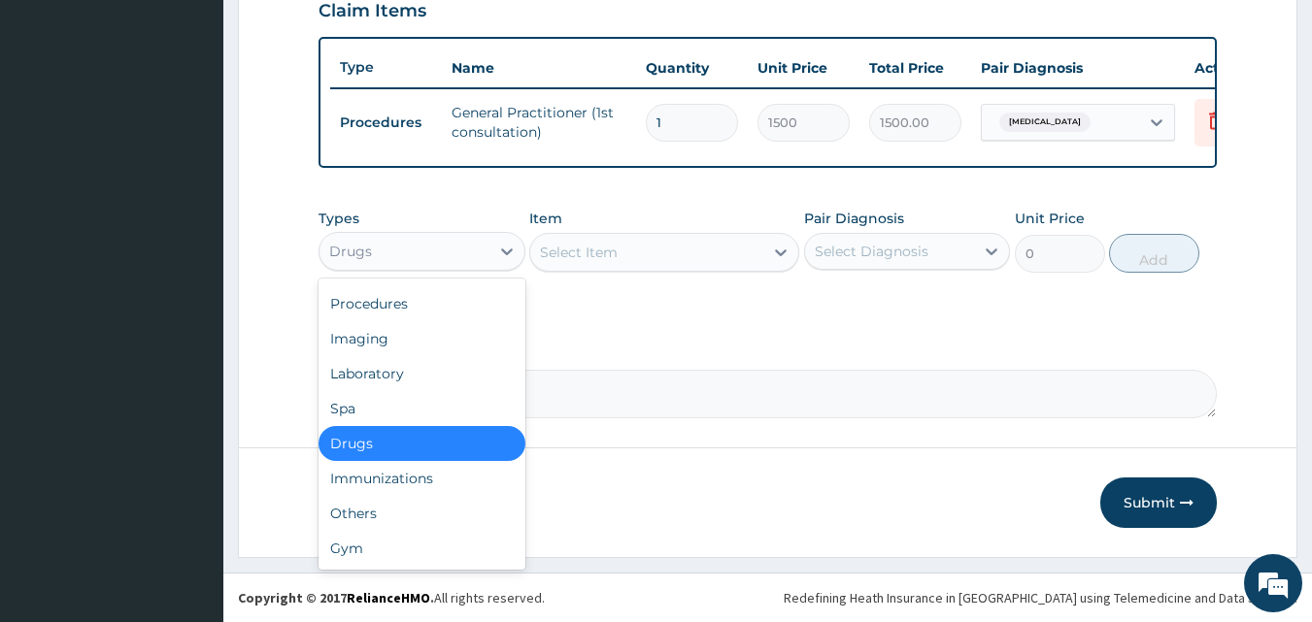
click at [430, 458] on div "Drugs" at bounding box center [422, 443] width 207 height 35
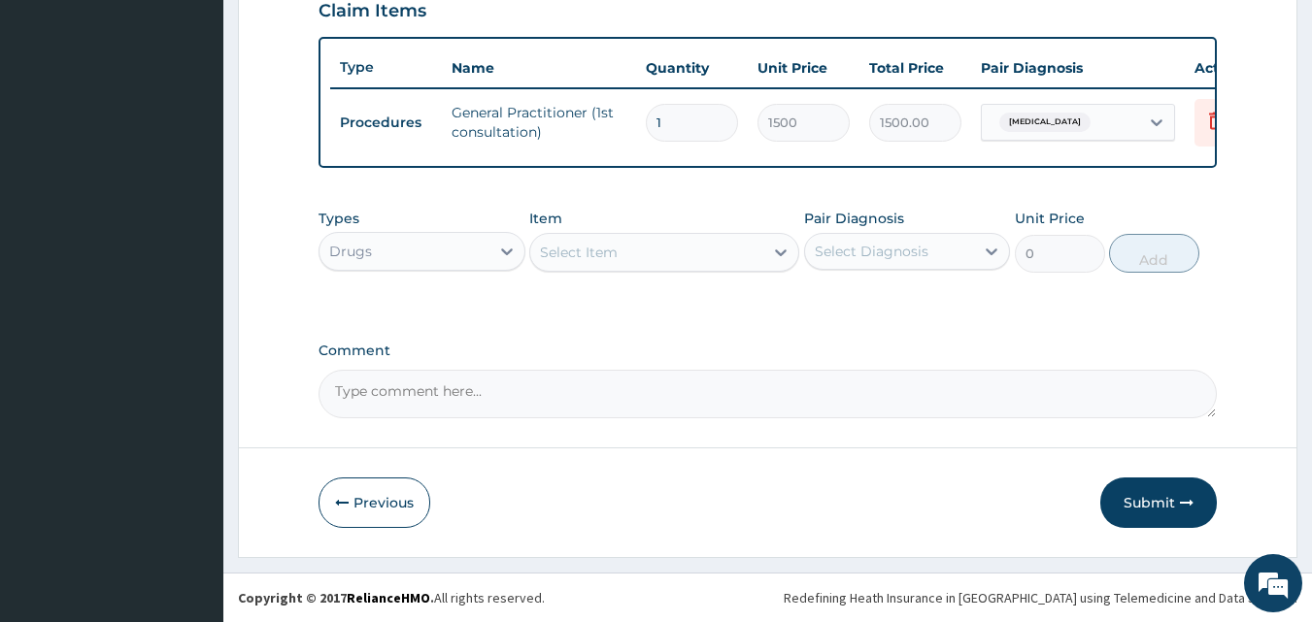
click at [1050, 348] on label "Comment" at bounding box center [768, 351] width 899 height 17
click at [1050, 370] on textarea "Comment" at bounding box center [768, 394] width 899 height 49
click at [624, 244] on div "Select Item" at bounding box center [646, 252] width 233 height 31
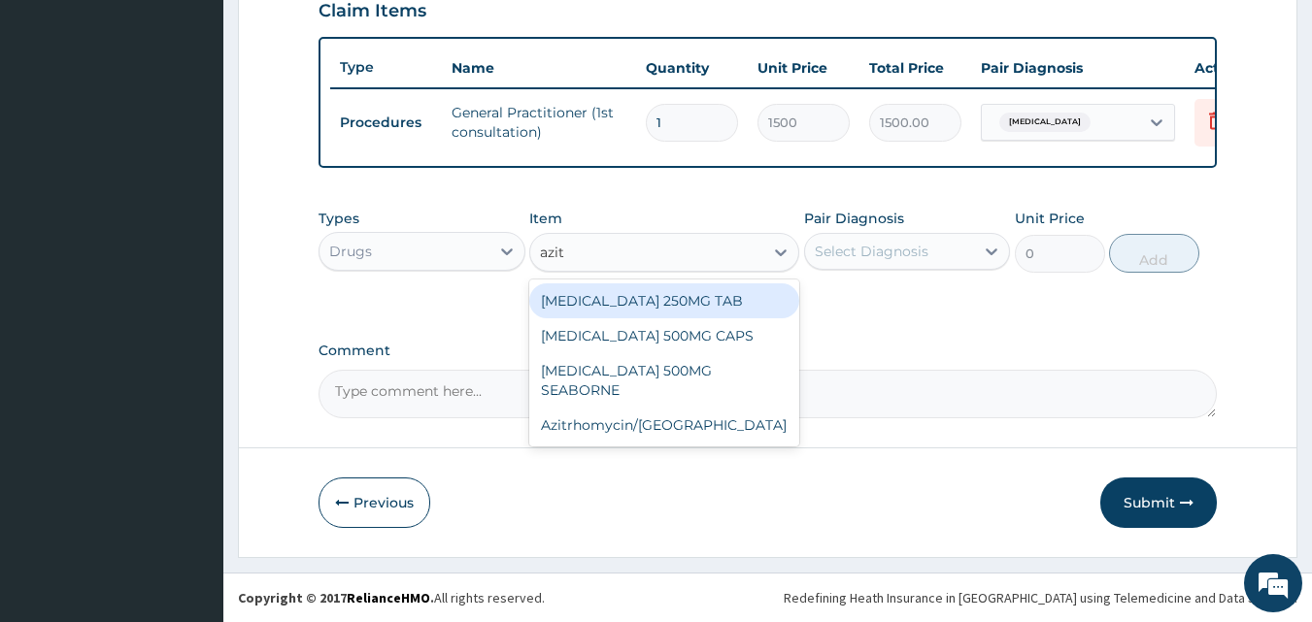
type input "azit"
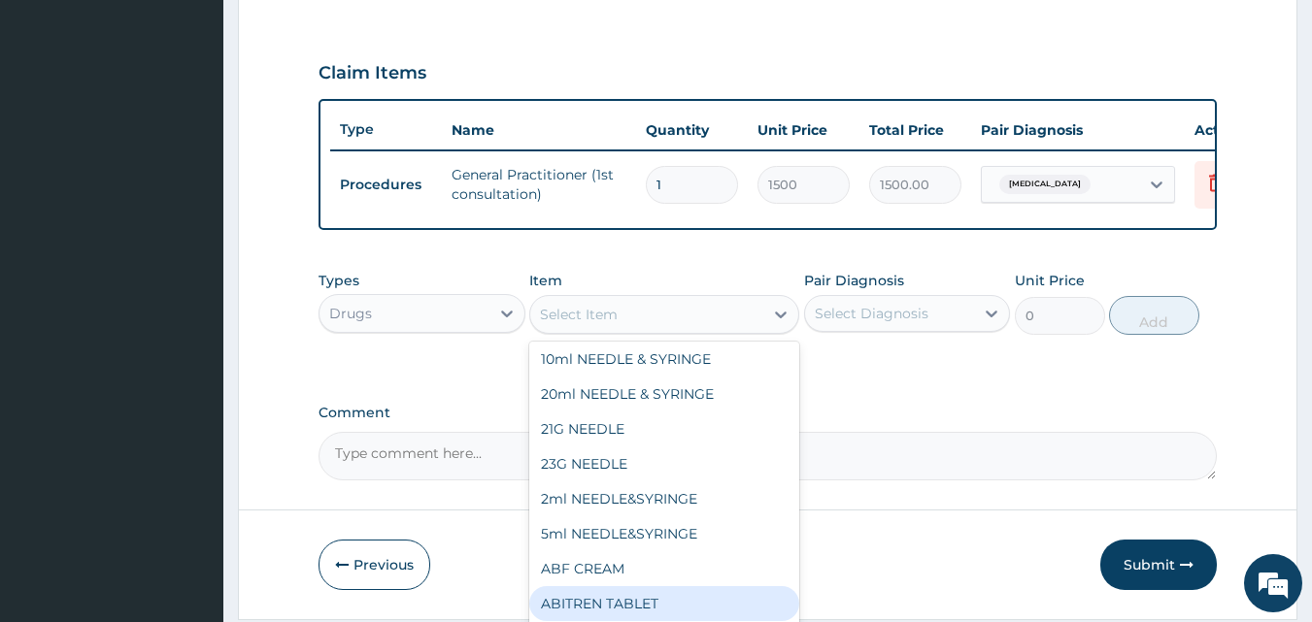
scroll to position [650, 0]
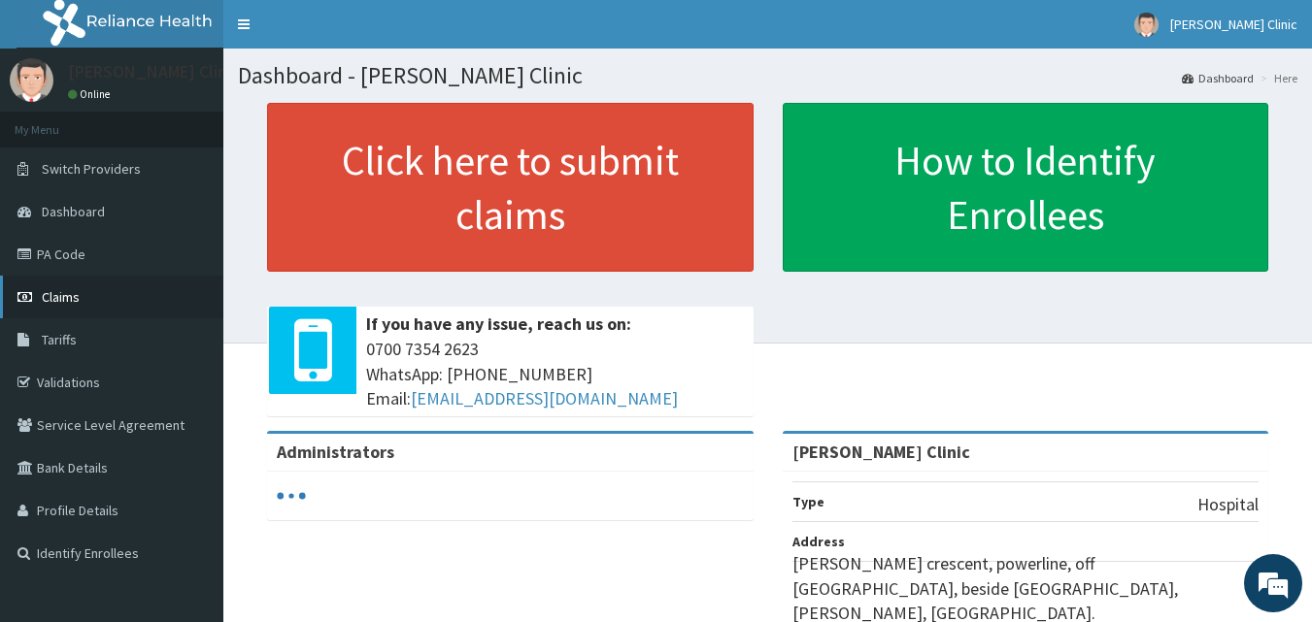
click at [64, 293] on span "Claims" at bounding box center [61, 296] width 38 height 17
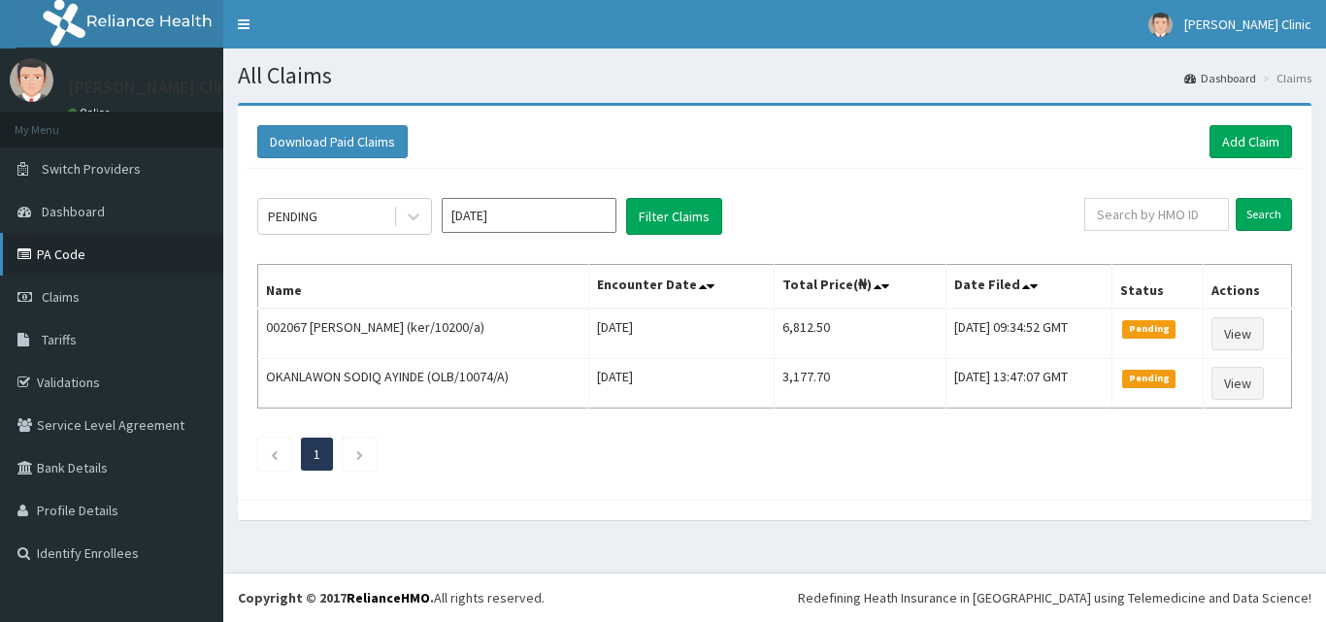
click at [76, 252] on link "PA Code" at bounding box center [111, 254] width 223 height 43
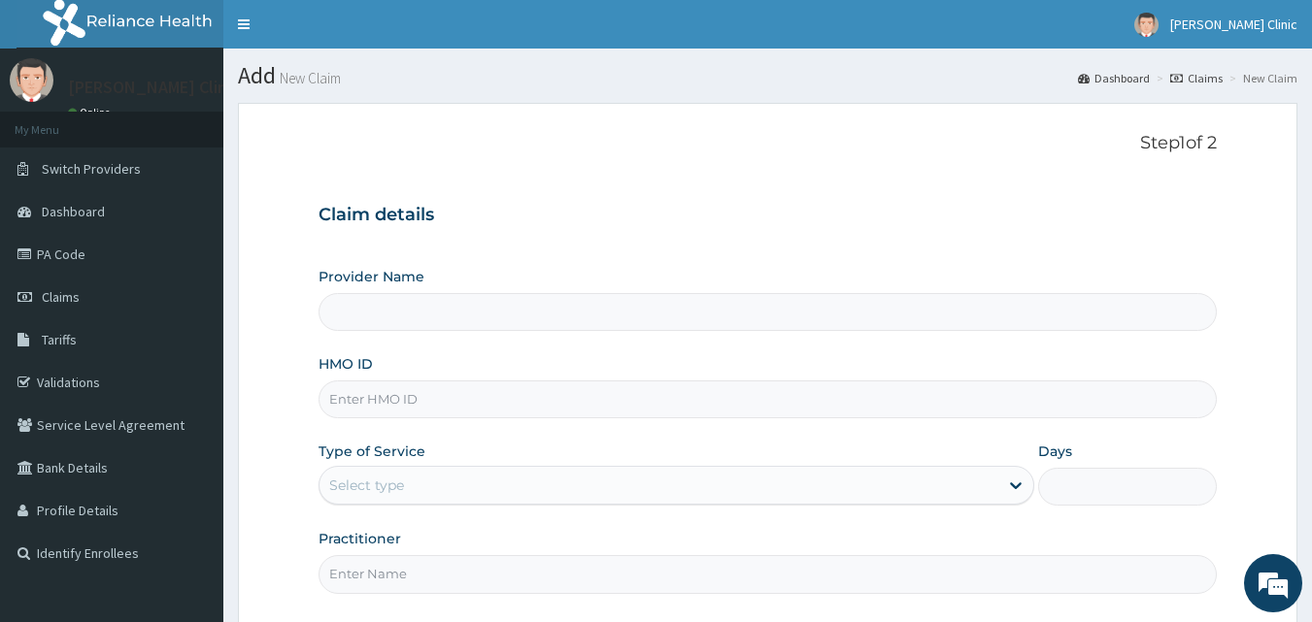
scroll to position [182, 0]
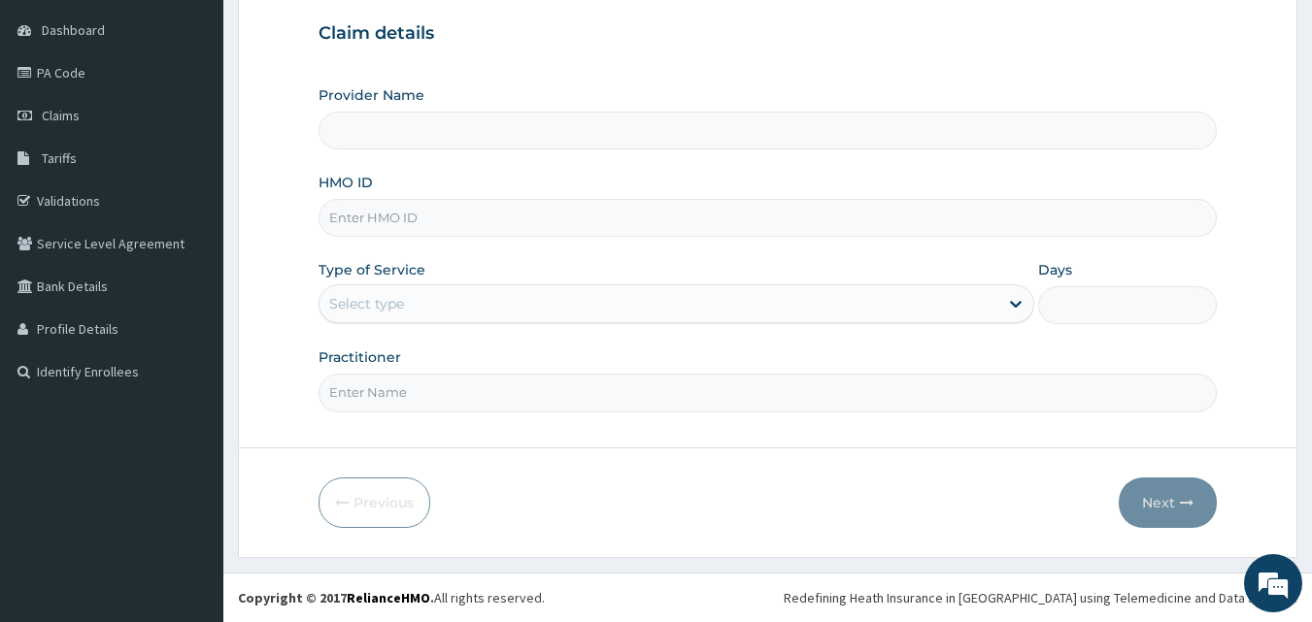
type input "[PERSON_NAME] Clinic"
click at [735, 348] on div "Practitioner" at bounding box center [768, 380] width 899 height 64
click at [585, 192] on div "HMO ID" at bounding box center [768, 205] width 899 height 64
click at [572, 215] on input "HMO ID" at bounding box center [768, 218] width 899 height 38
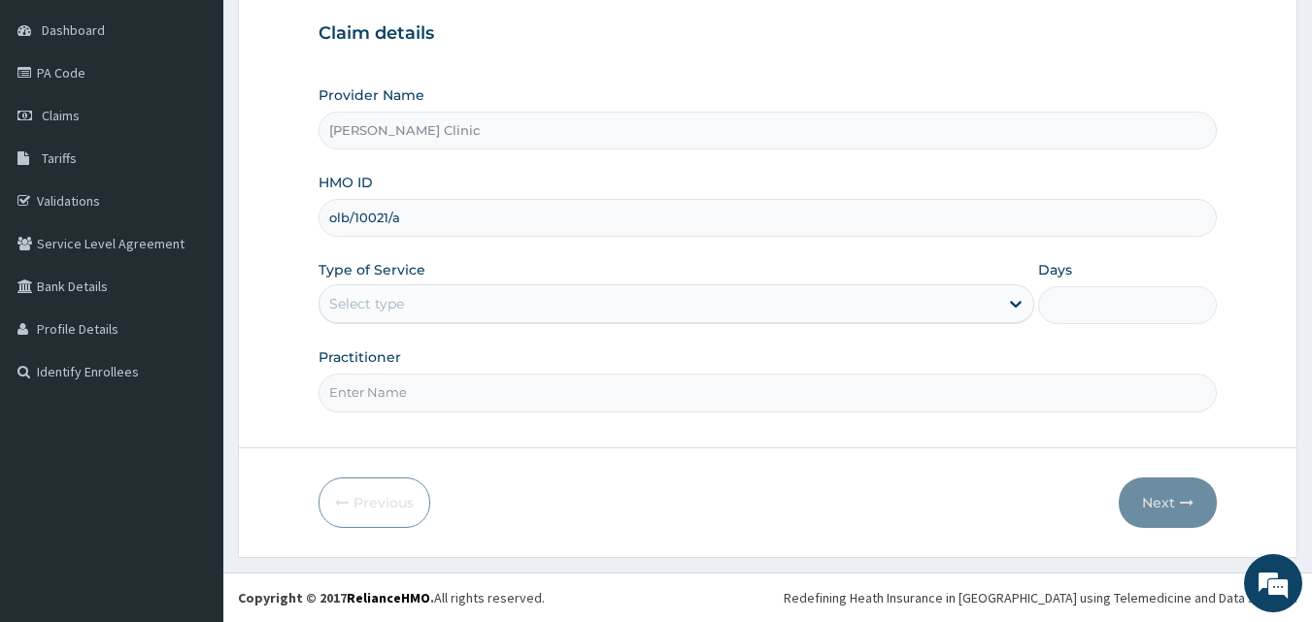
type input "olb/10021/a"
click at [621, 296] on div "Select type" at bounding box center [658, 303] width 679 height 31
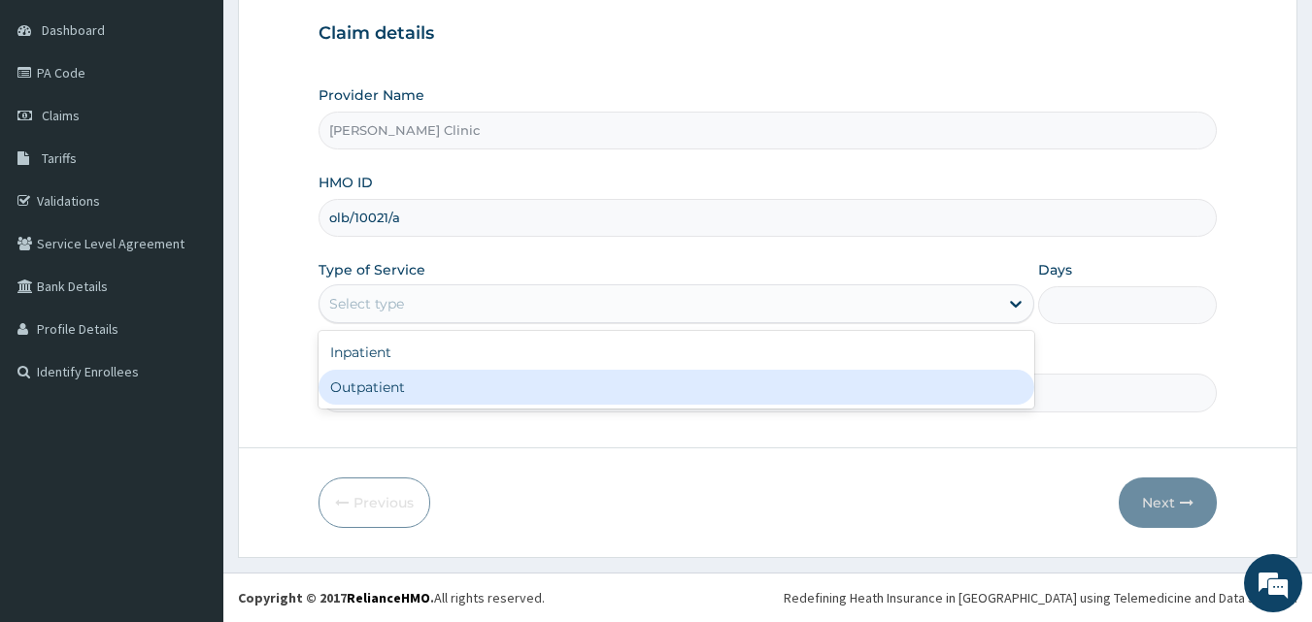
click at [461, 394] on div "Outpatient" at bounding box center [677, 387] width 716 height 35
type input "1"
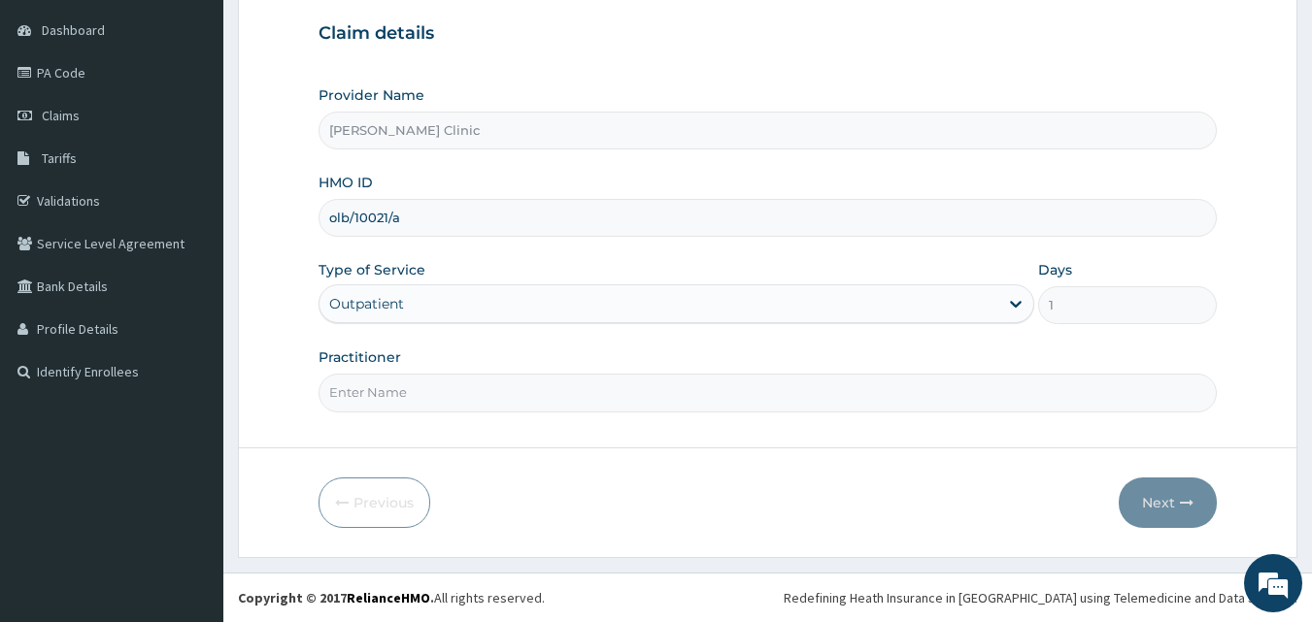
click at [458, 391] on input "Practitioner" at bounding box center [768, 393] width 899 height 38
type input "DR [PERSON_NAME]"
click at [1152, 508] on button "Next" at bounding box center [1168, 503] width 98 height 50
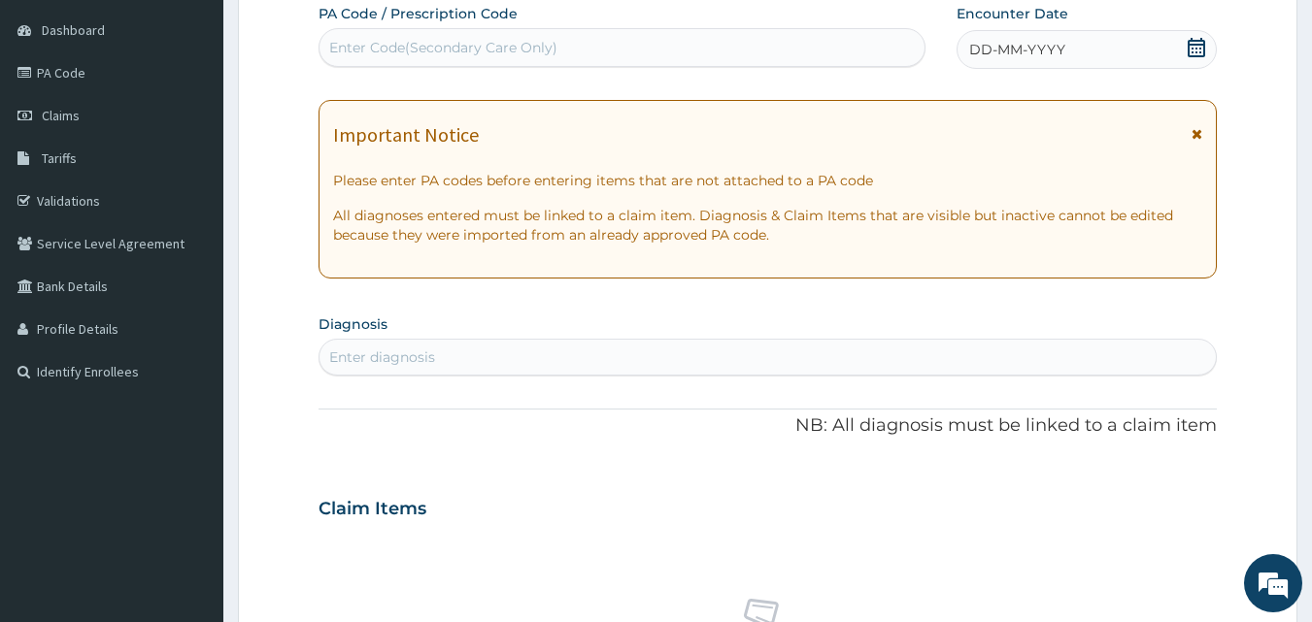
click at [1195, 49] on icon at bounding box center [1196, 47] width 19 height 19
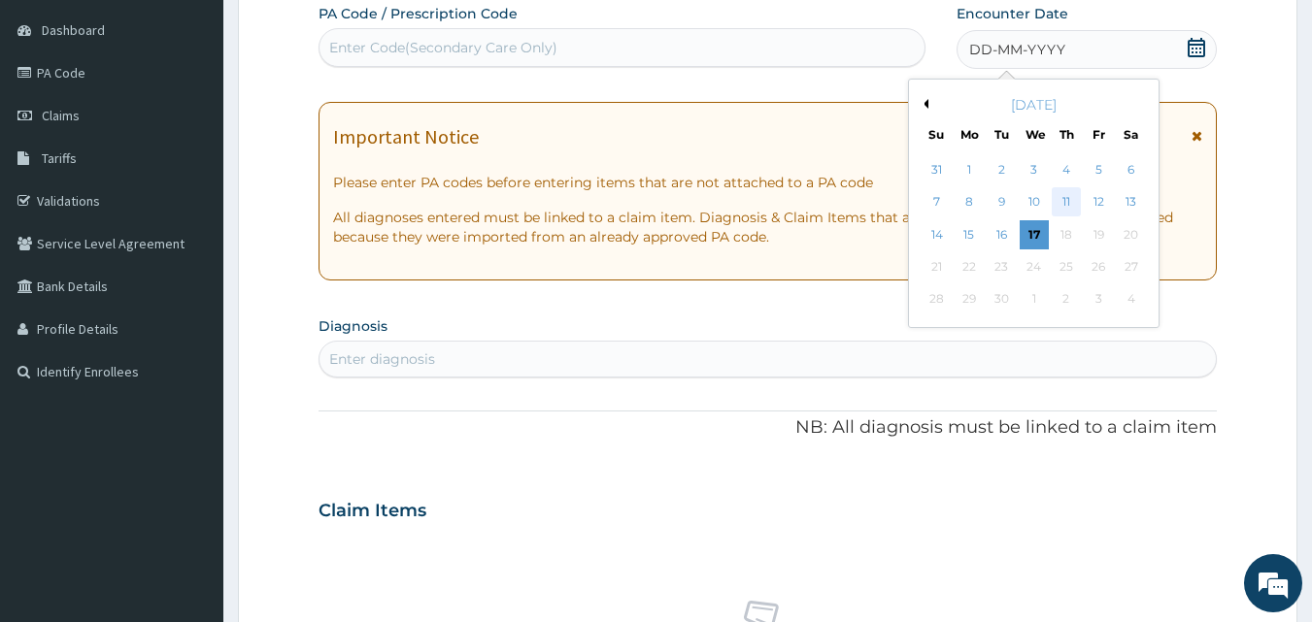
click at [1058, 192] on div "11" at bounding box center [1066, 202] width 29 height 29
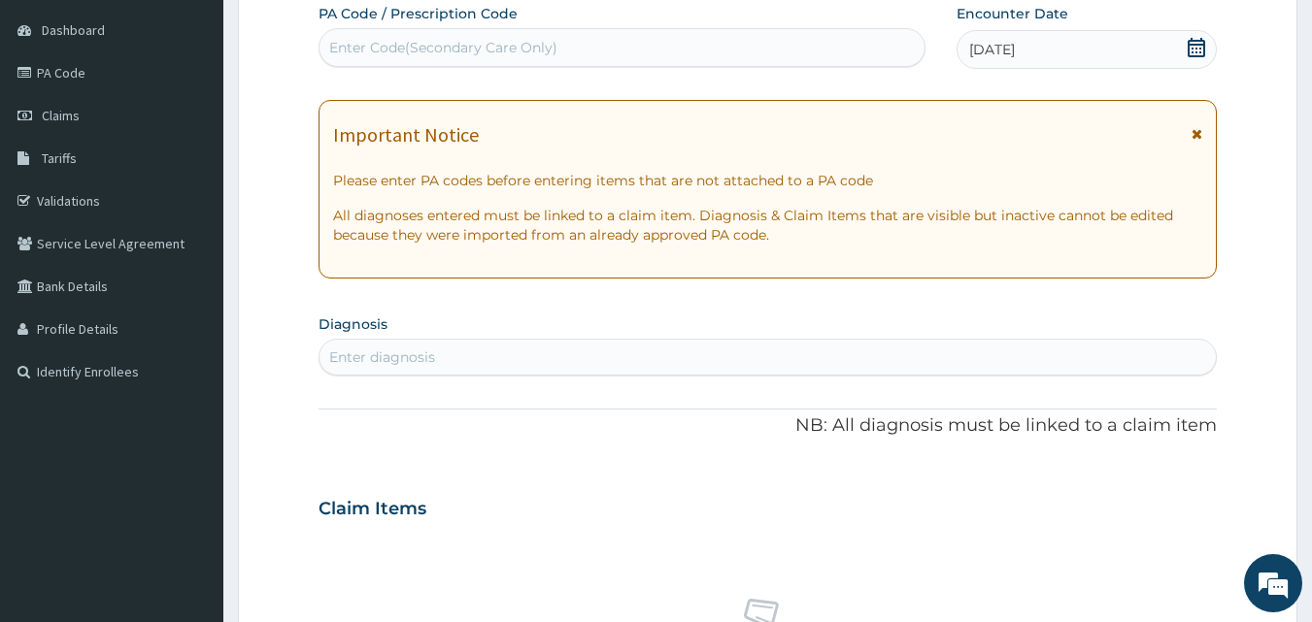
click at [630, 421] on p "NB: All diagnosis must be linked to a claim item" at bounding box center [768, 426] width 899 height 25
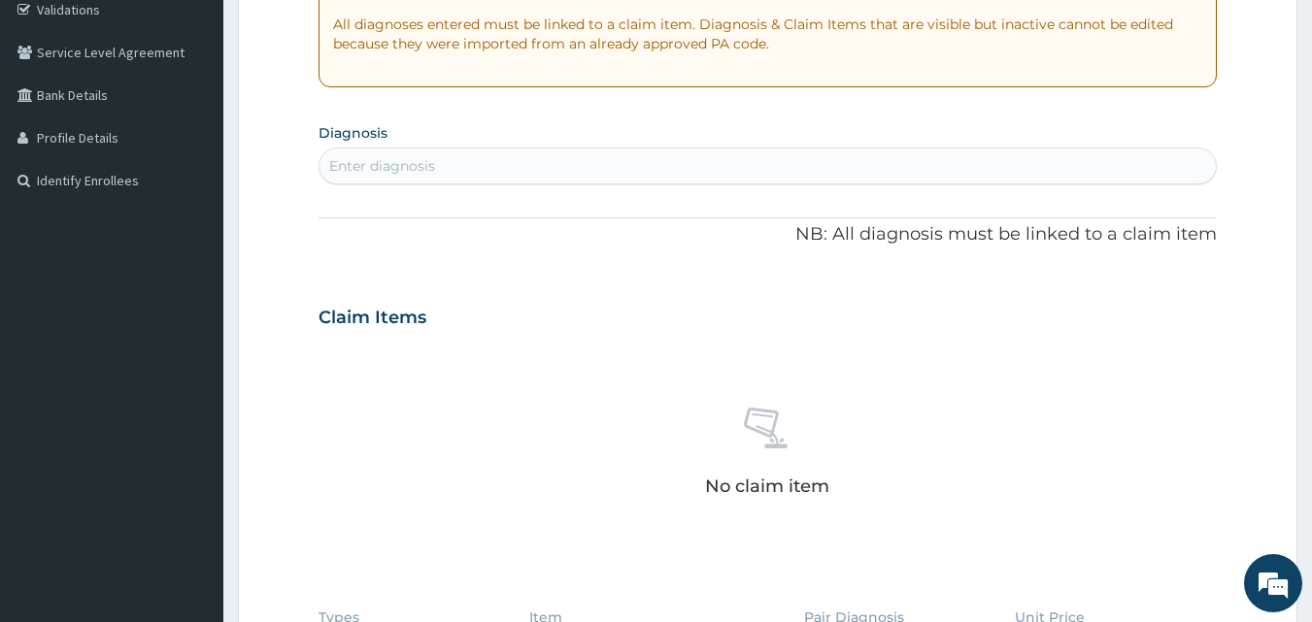
scroll to position [376, 0]
click at [456, 155] on div "Enter diagnosis" at bounding box center [767, 163] width 897 height 31
type input "b"
type input "malar"
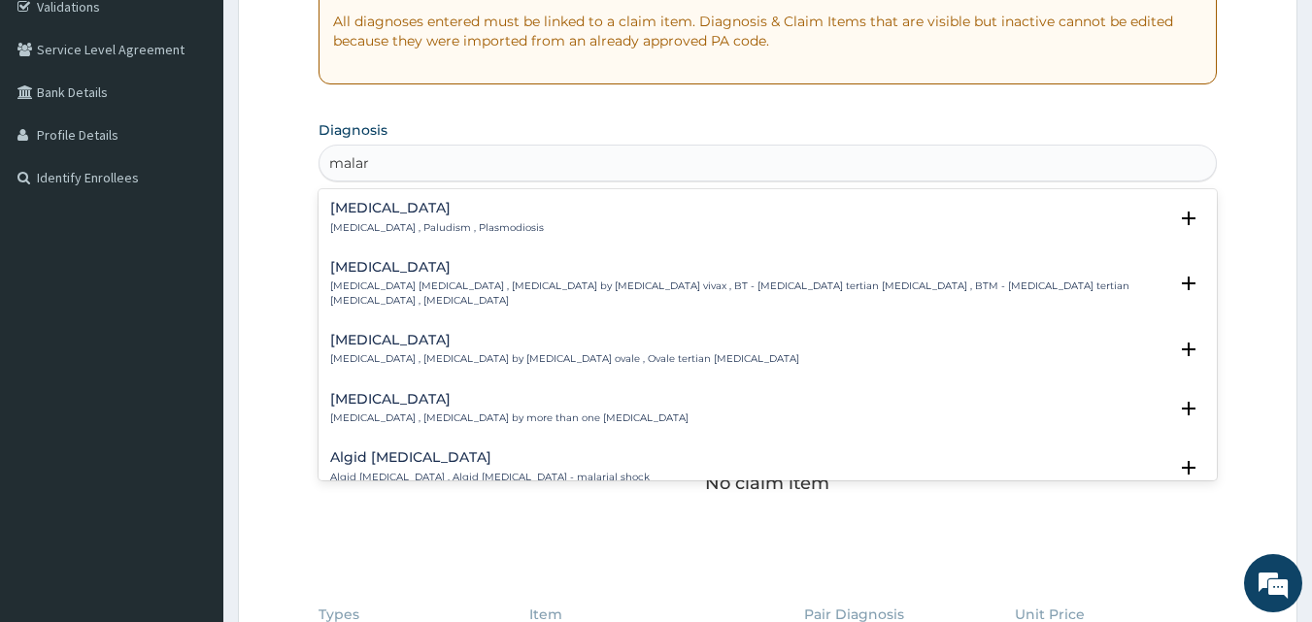
click at [444, 205] on h4 "[MEDICAL_DATA]" at bounding box center [437, 208] width 214 height 15
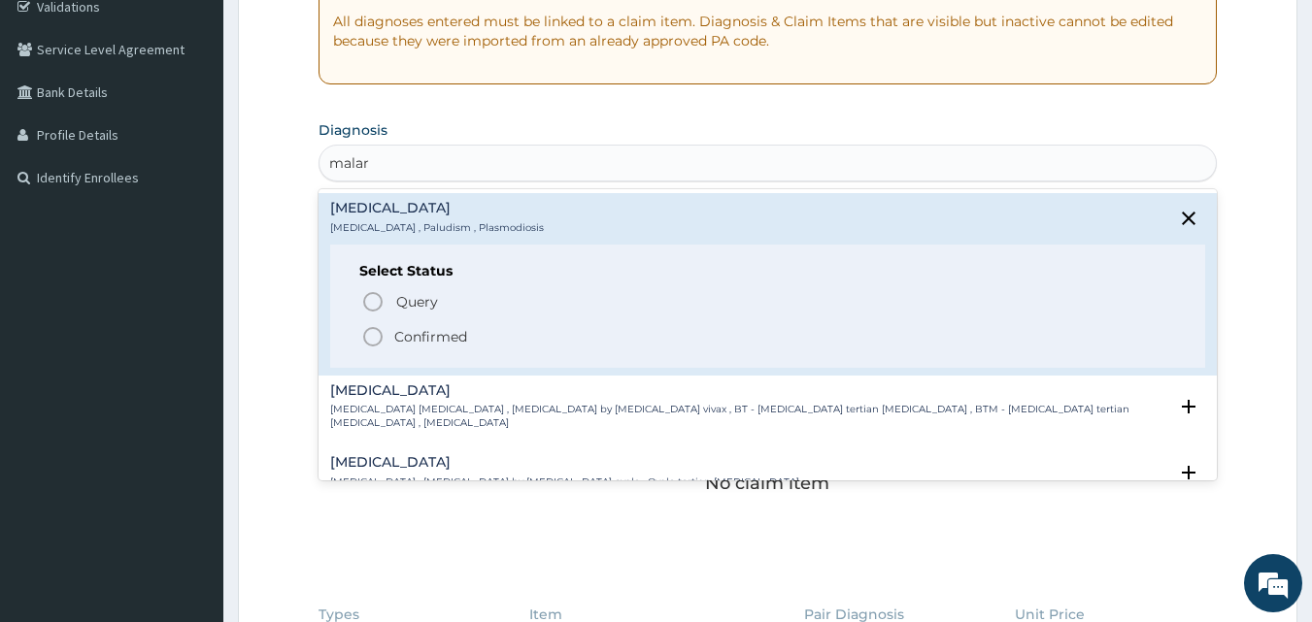
click at [370, 331] on icon "status option filled" at bounding box center [372, 336] width 23 height 23
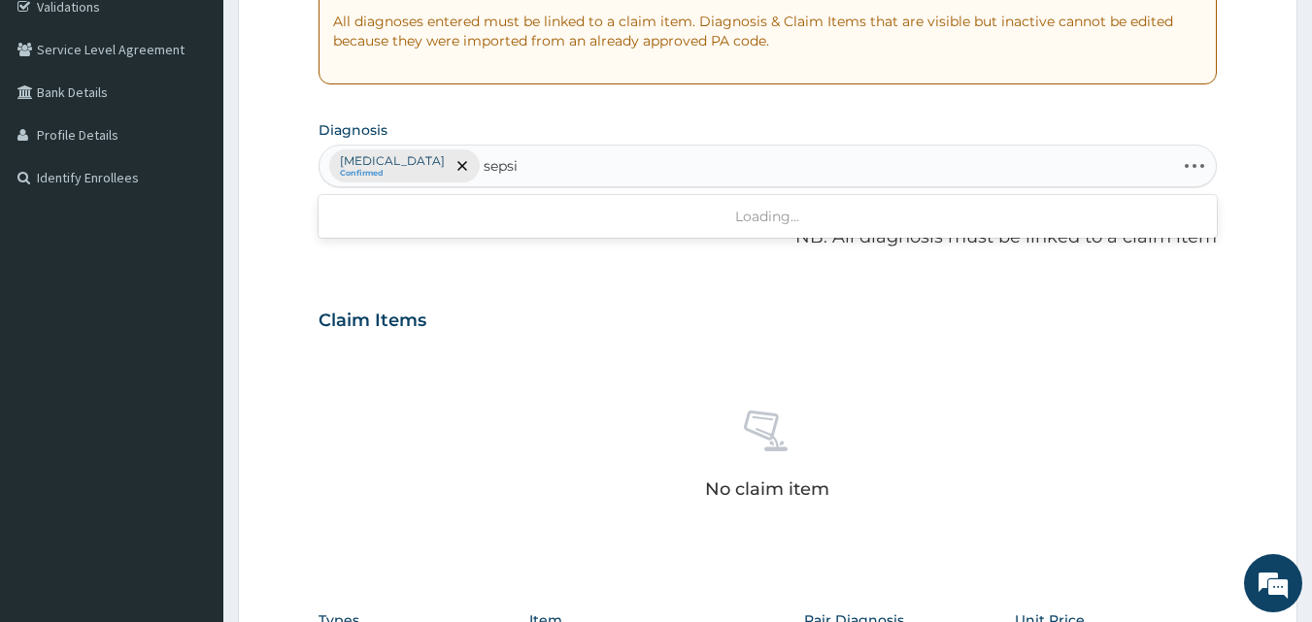
type input "[MEDICAL_DATA]"
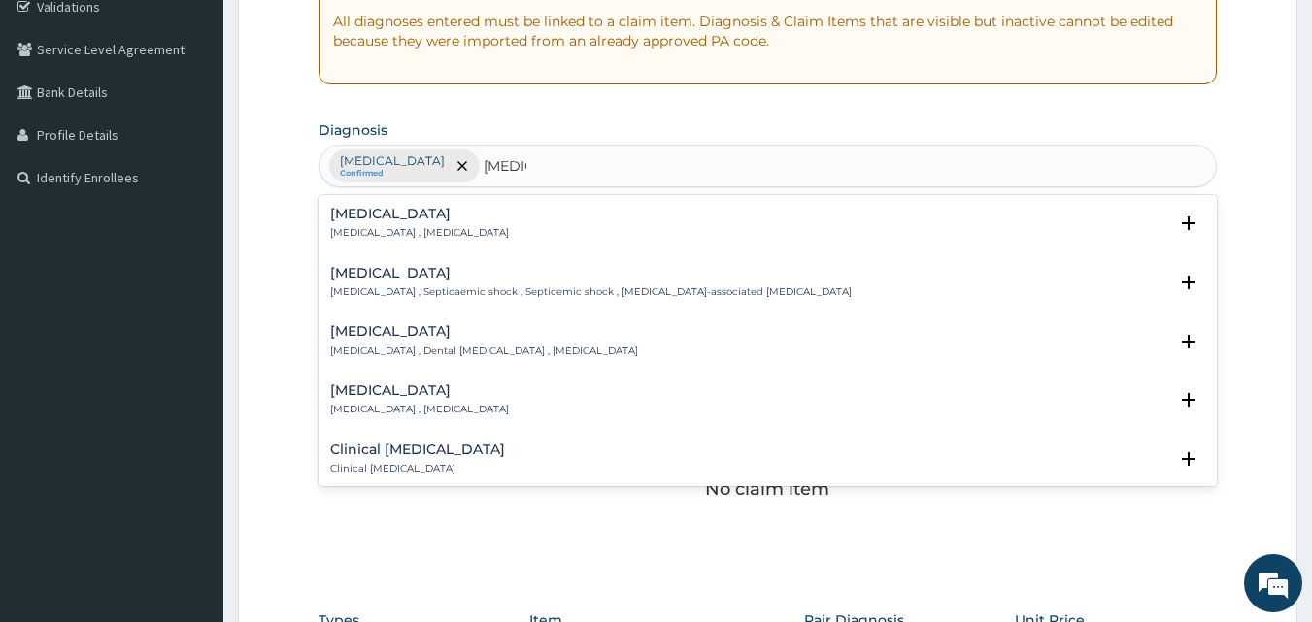
click at [427, 224] on div "[MEDICAL_DATA] [MEDICAL_DATA] , [MEDICAL_DATA]" at bounding box center [419, 224] width 179 height 34
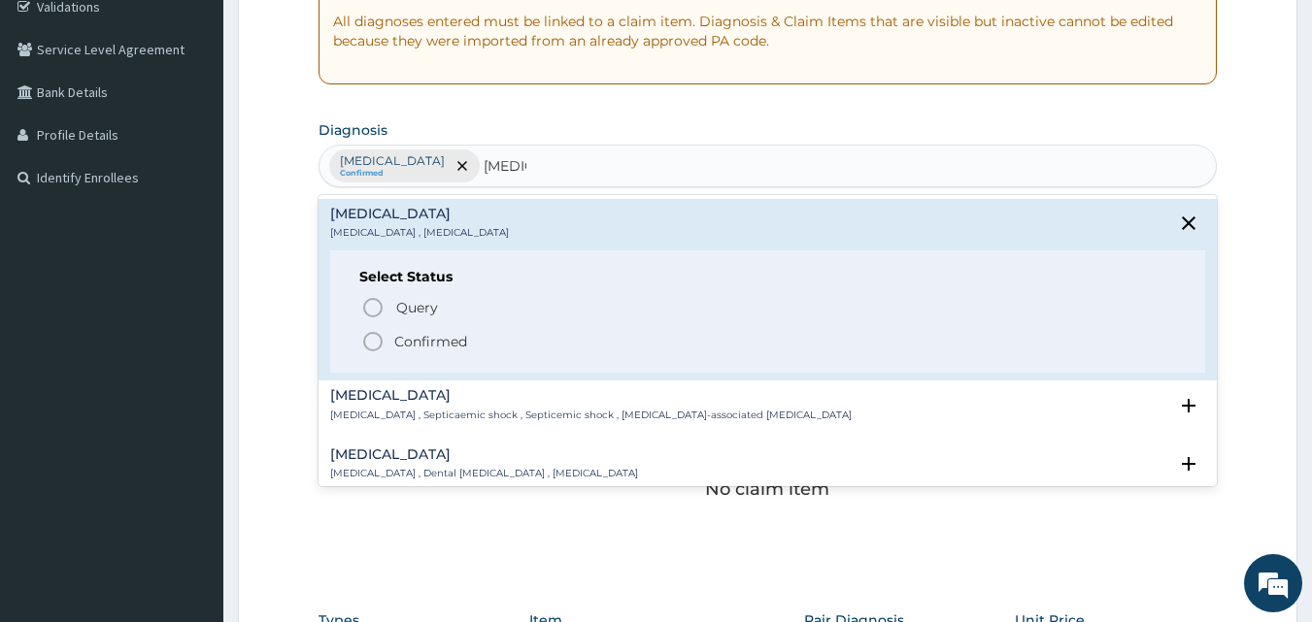
click at [377, 343] on icon "status option filled" at bounding box center [372, 341] width 23 height 23
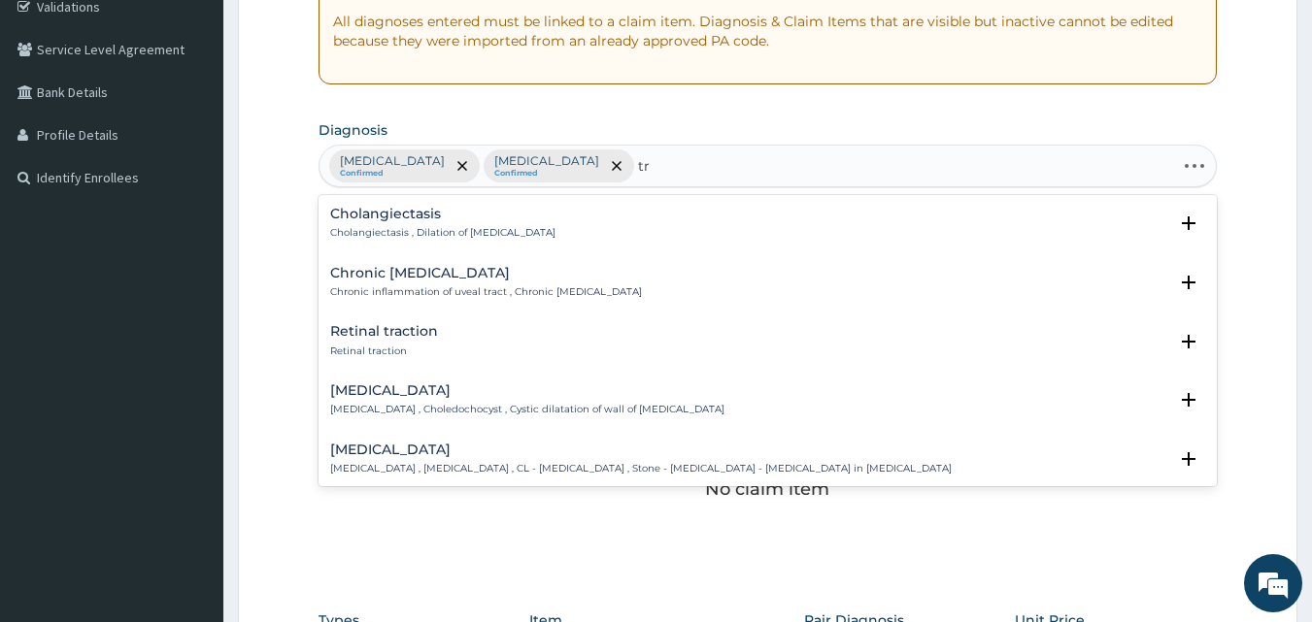
type input "t"
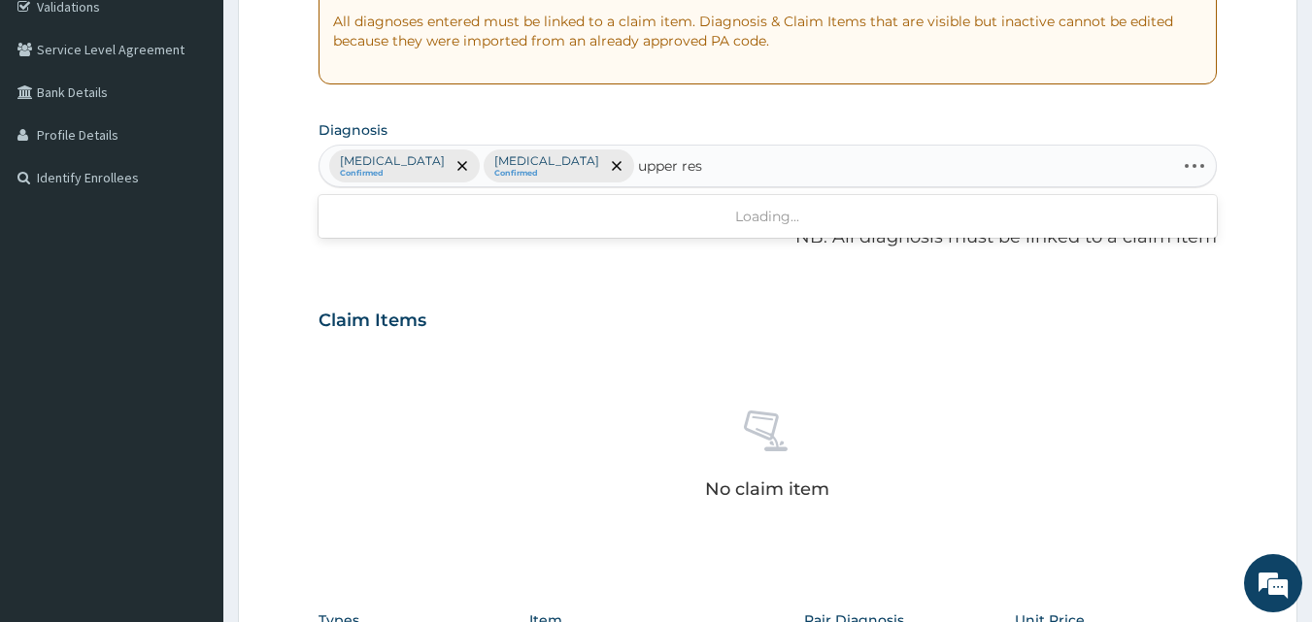
type input "upper resp"
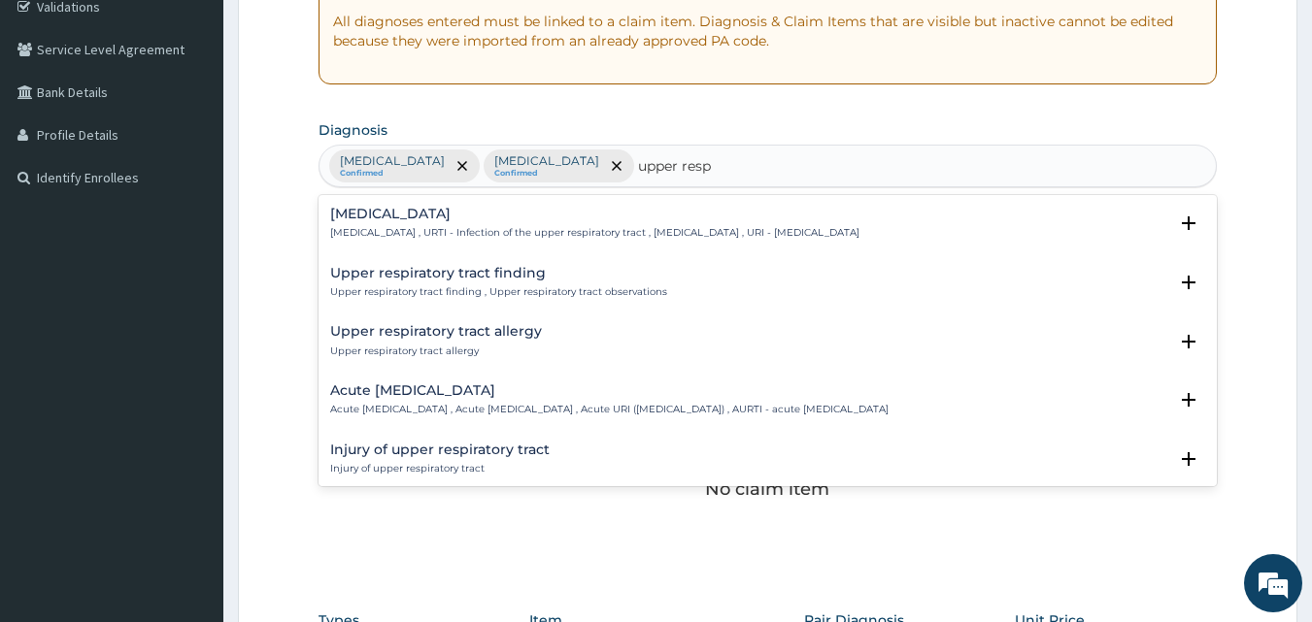
click at [510, 234] on p "[MEDICAL_DATA] , URTI - Infection of the upper respiratory tract , [MEDICAL_DAT…" at bounding box center [594, 233] width 529 height 14
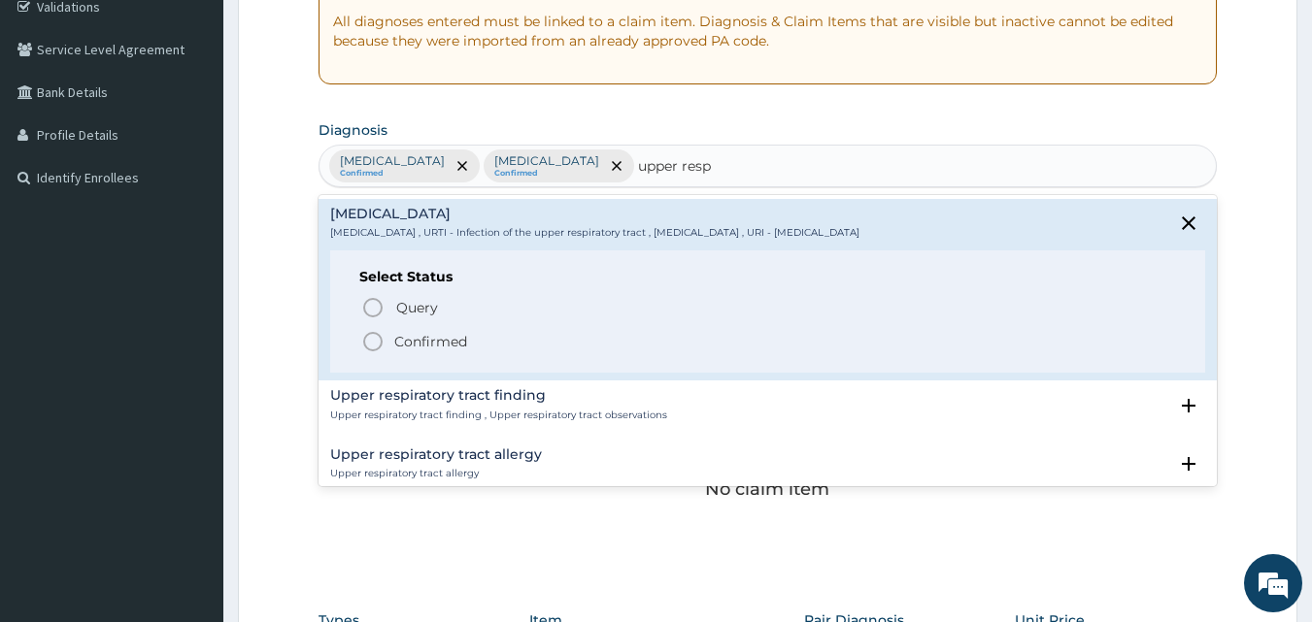
click at [377, 349] on icon "status option filled" at bounding box center [372, 341] width 23 height 23
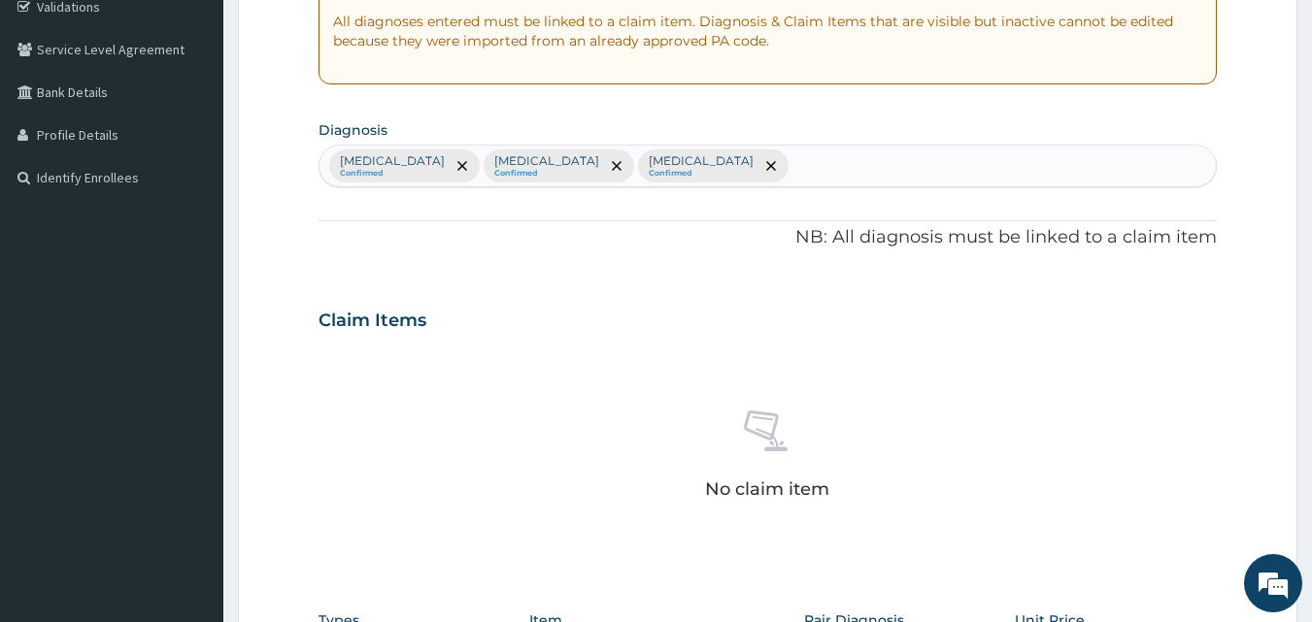
click at [1064, 484] on div "No claim item" at bounding box center [768, 458] width 899 height 223
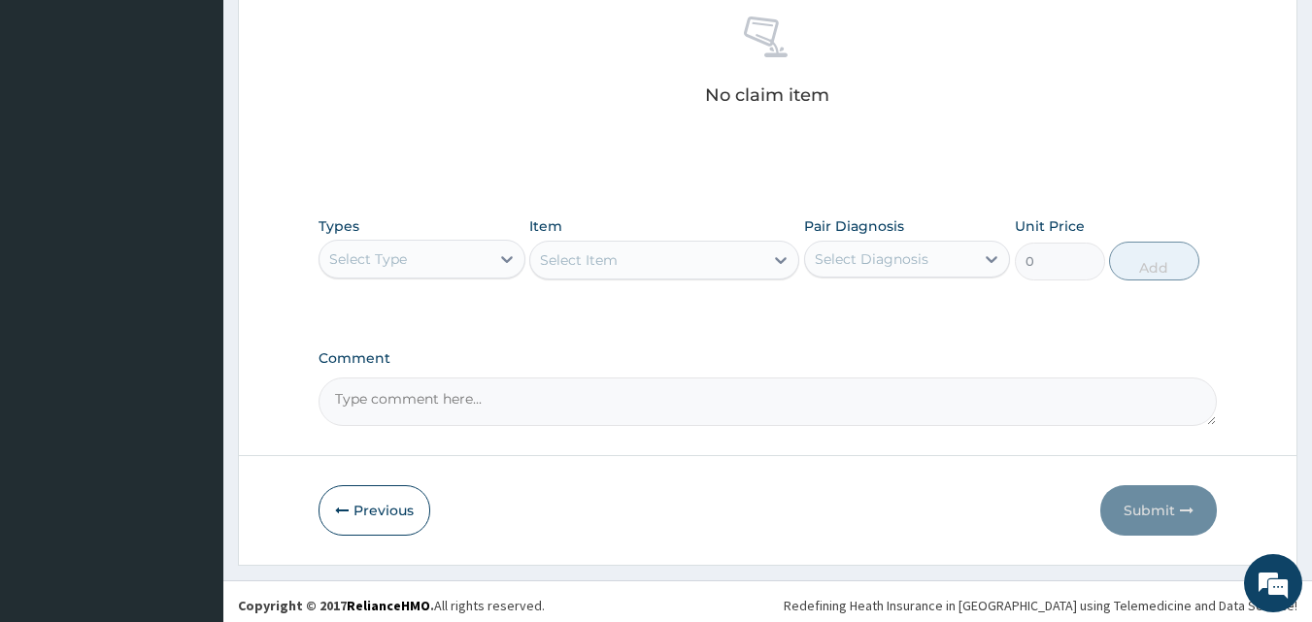
scroll to position [778, 0]
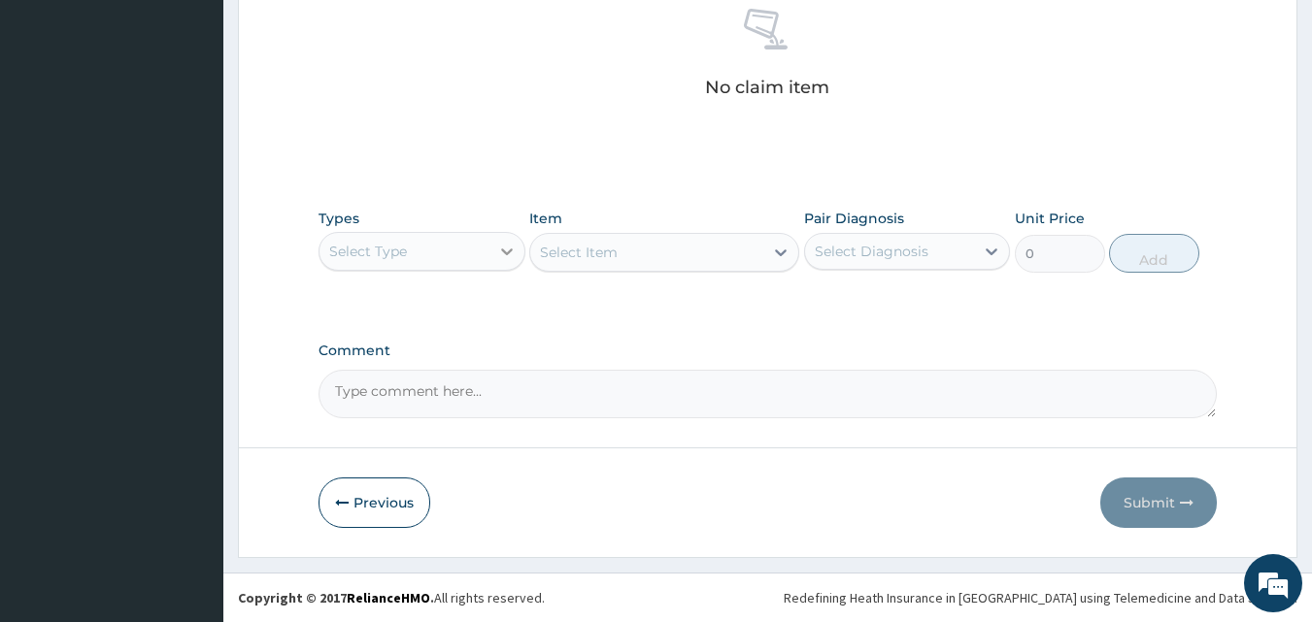
click at [503, 245] on icon at bounding box center [506, 251] width 19 height 19
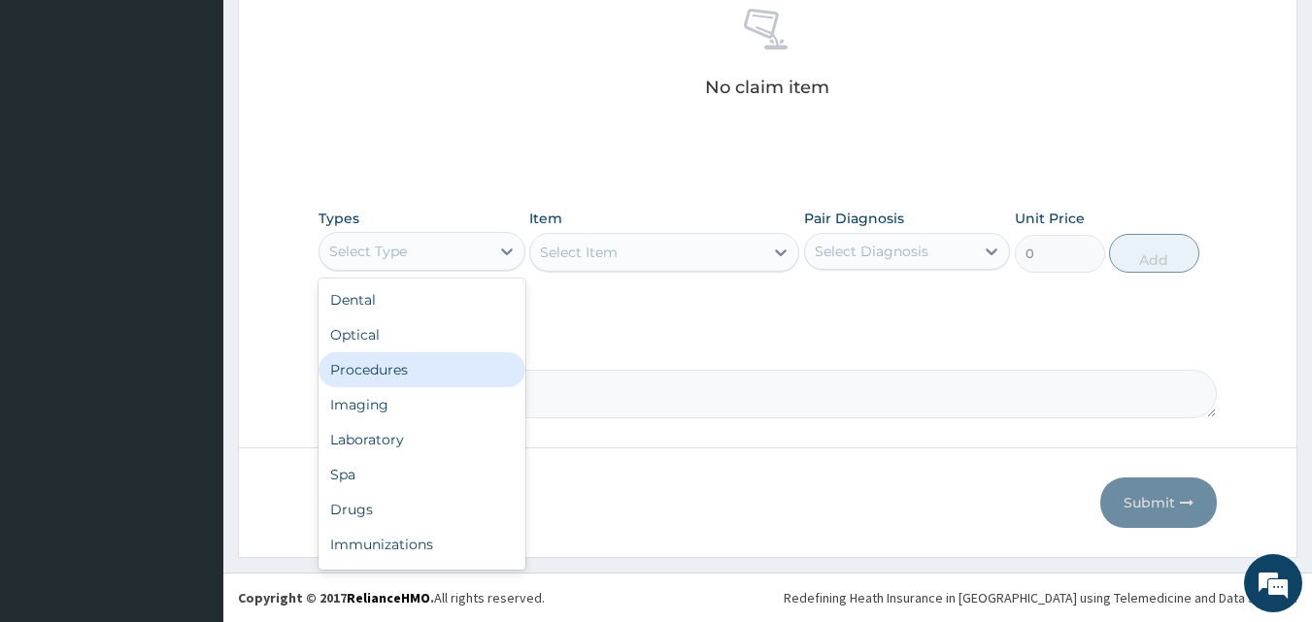
click at [394, 385] on div "Procedures" at bounding box center [422, 370] width 207 height 35
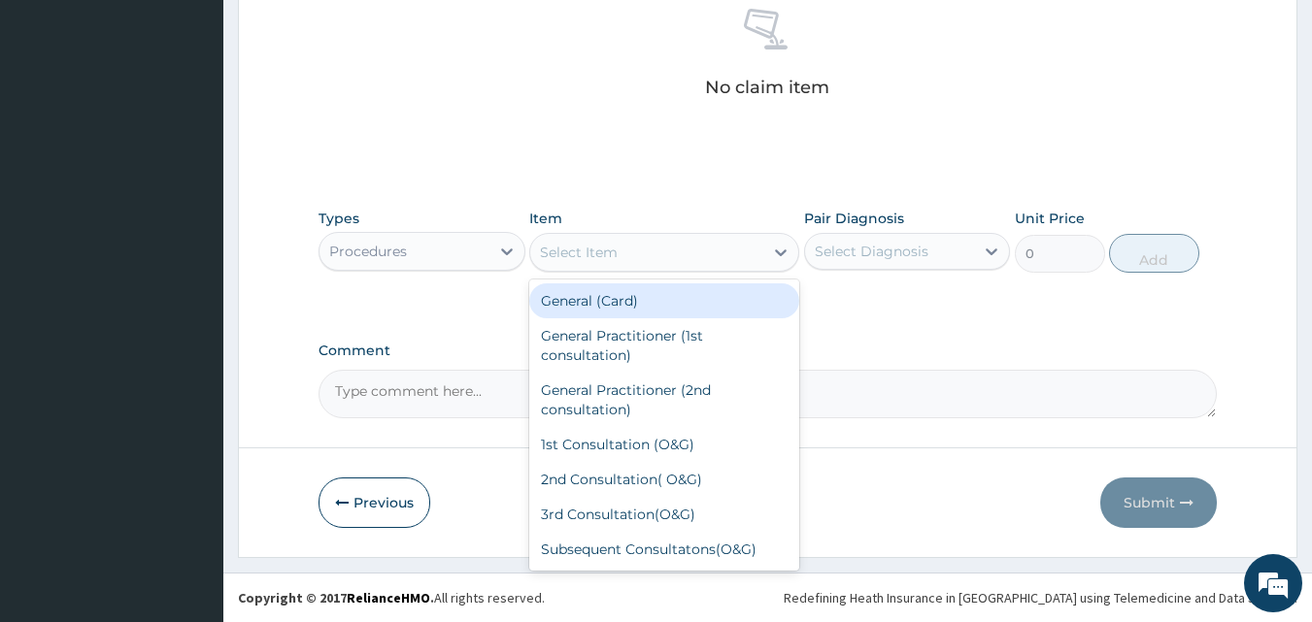
click at [595, 257] on div "Select Item" at bounding box center [579, 252] width 78 height 19
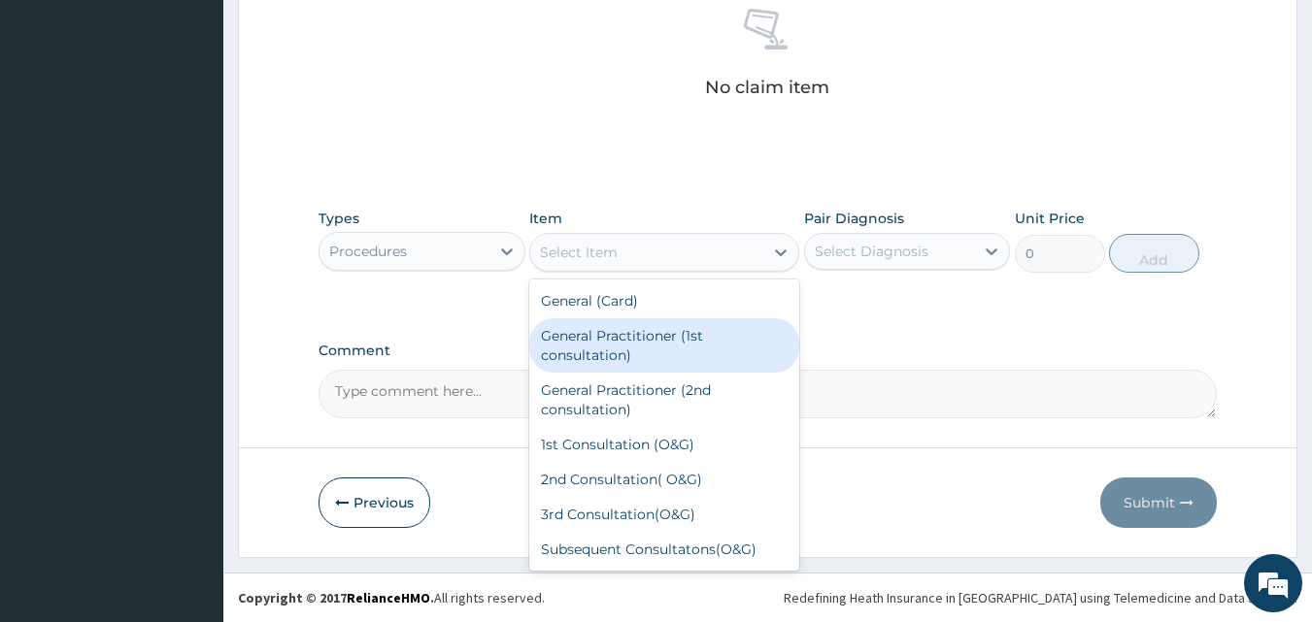
click at [605, 340] on div "General Practitioner (1st consultation)" at bounding box center [664, 346] width 270 height 54
type input "1500"
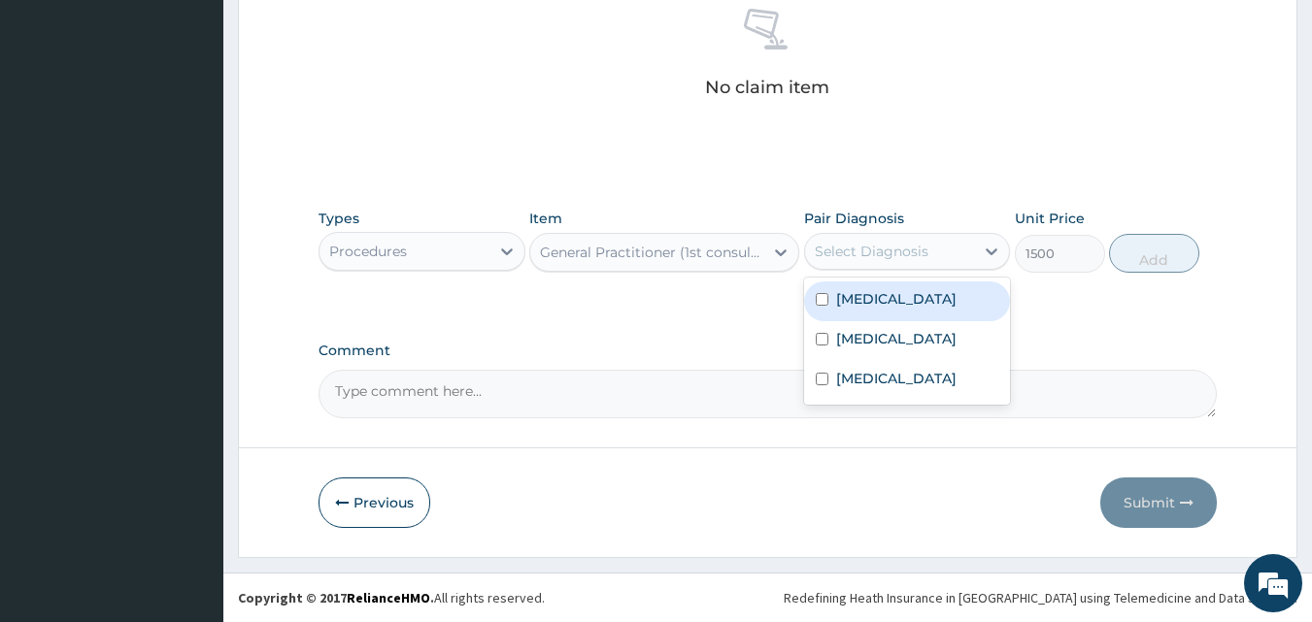
click at [974, 256] on div "Select Diagnosis" at bounding box center [890, 251] width 170 height 31
click at [825, 300] on input "checkbox" at bounding box center [822, 299] width 13 height 13
checkbox input "true"
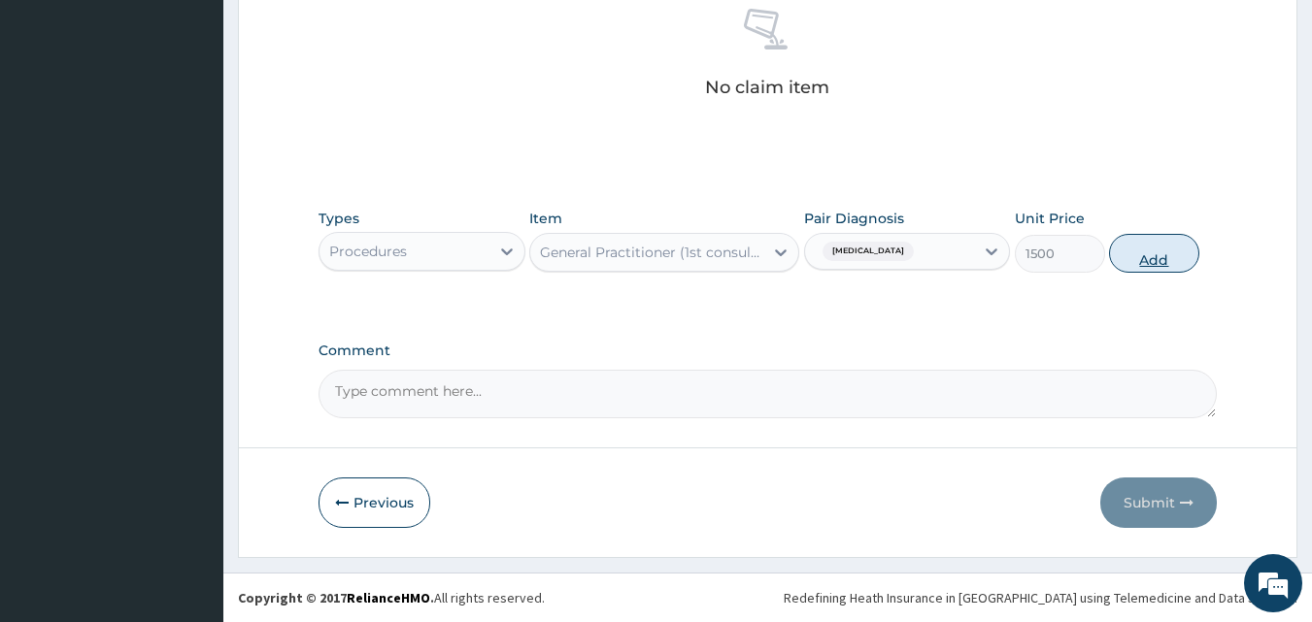
click at [1148, 262] on button "Add" at bounding box center [1154, 253] width 90 height 39
type input "0"
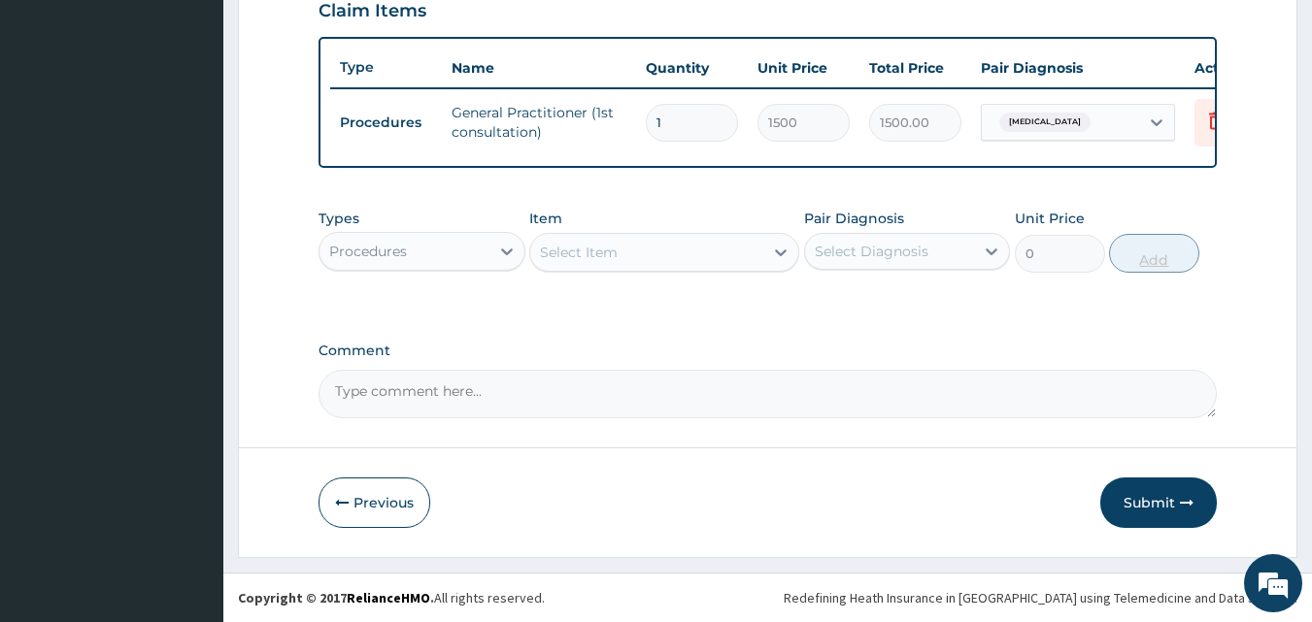
scroll to position [700, 0]
click at [382, 257] on div "Procedures" at bounding box center [368, 251] width 78 height 19
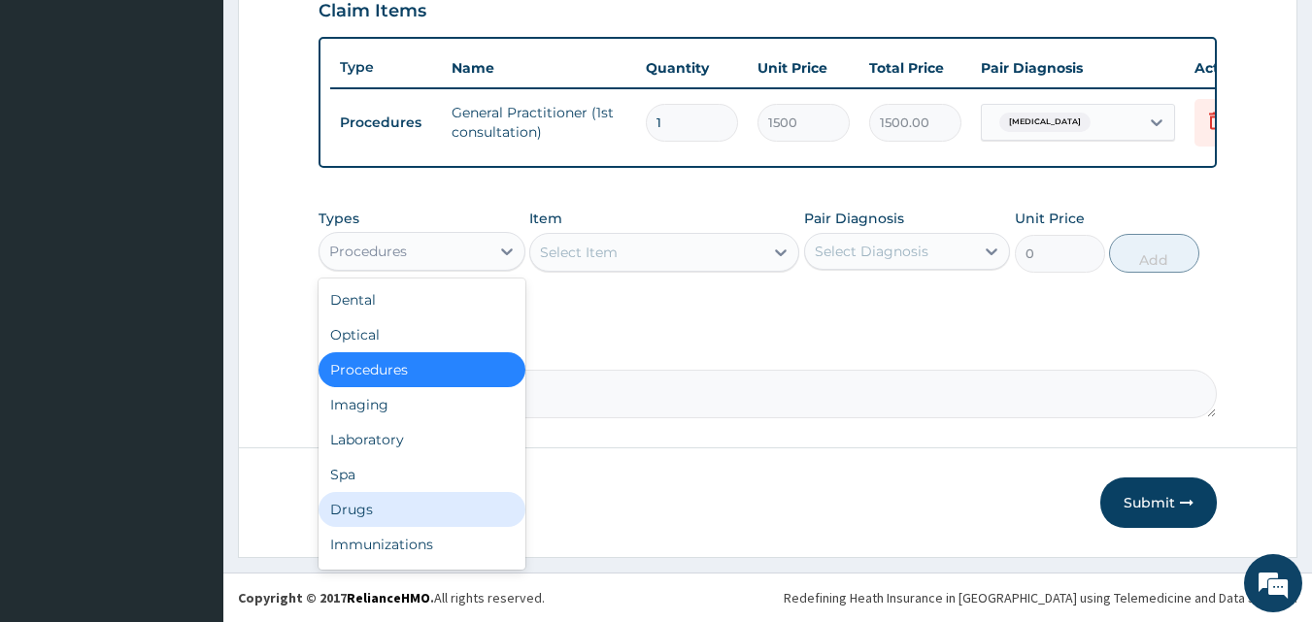
click at [362, 514] on div "Drugs" at bounding box center [422, 509] width 207 height 35
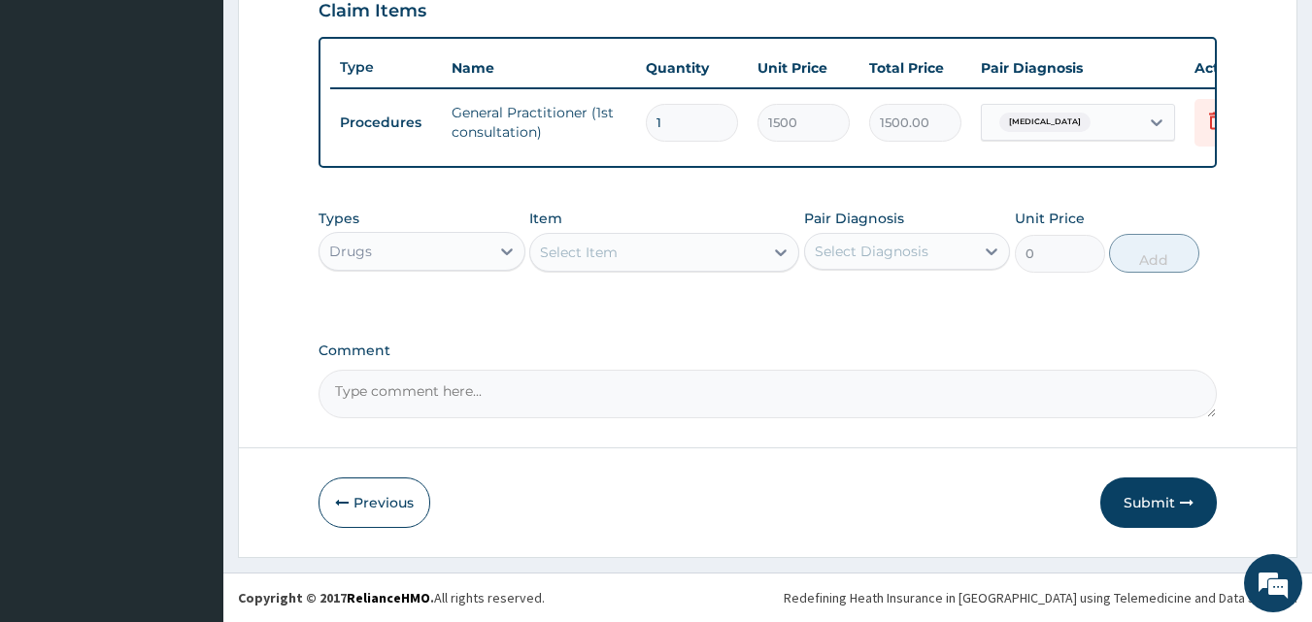
click at [610, 268] on div "Select Item" at bounding box center [664, 252] width 270 height 39
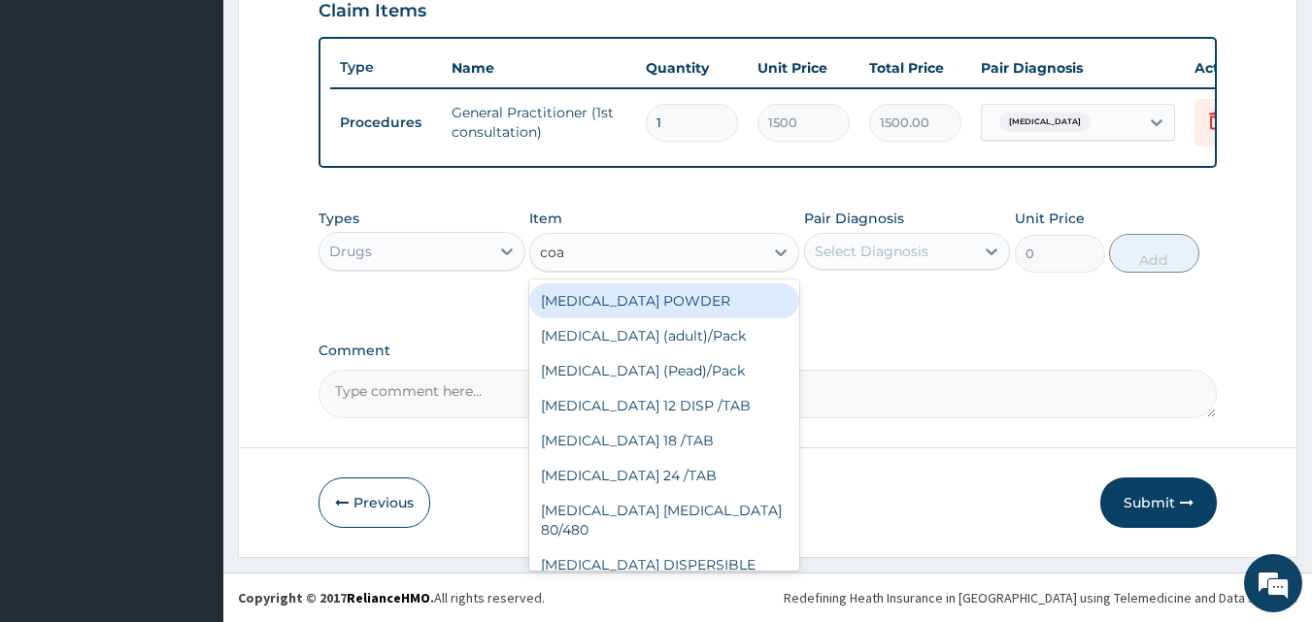
type input "[PERSON_NAME]"
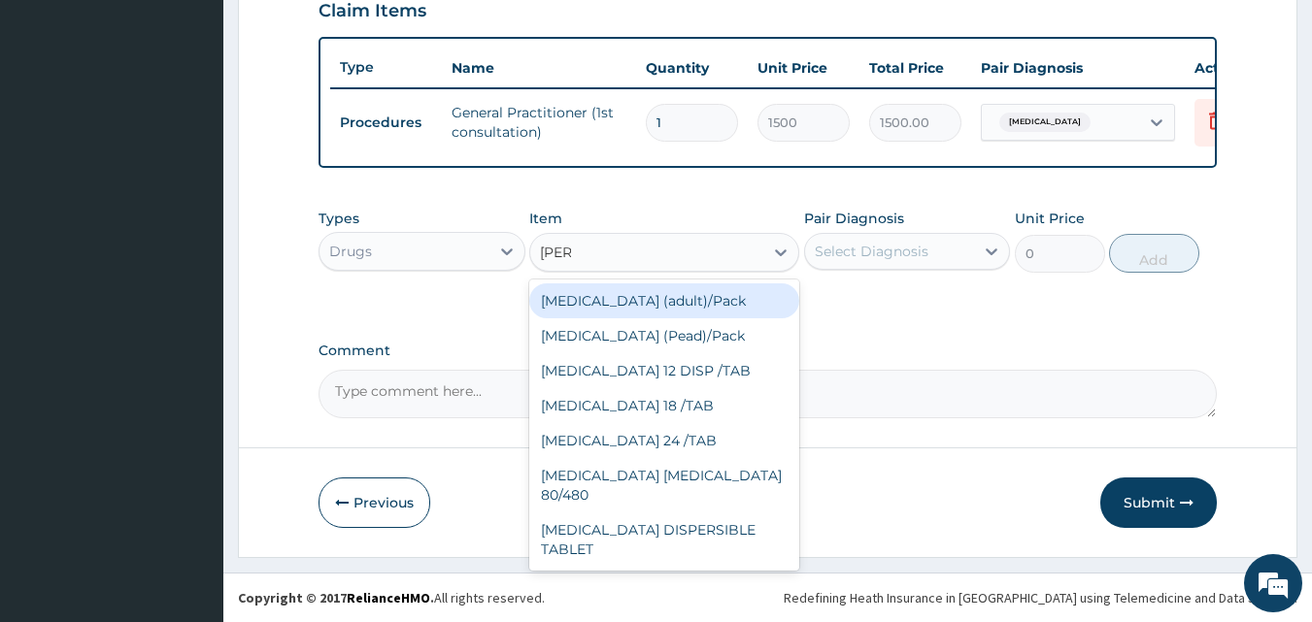
click at [624, 312] on div "[MEDICAL_DATA] (adult)/Pack" at bounding box center [664, 301] width 270 height 35
type input "682.5"
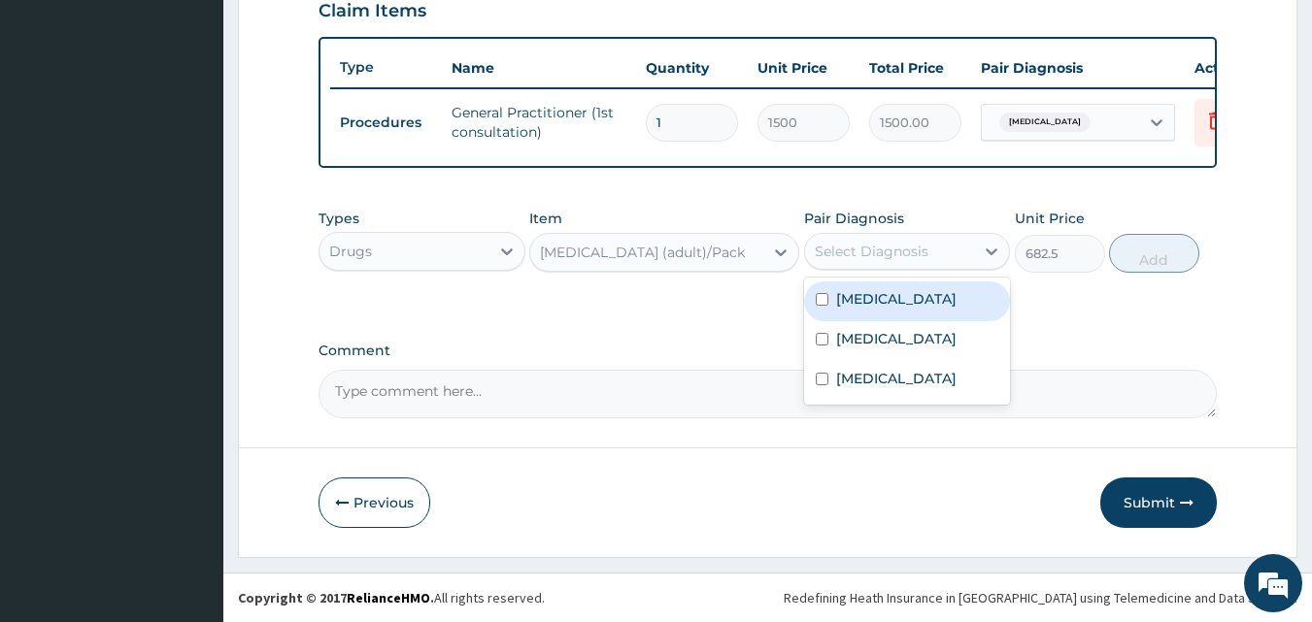
click at [910, 256] on div "Select Diagnosis" at bounding box center [872, 251] width 114 height 19
click at [823, 300] on input "checkbox" at bounding box center [822, 299] width 13 height 13
checkbox input "true"
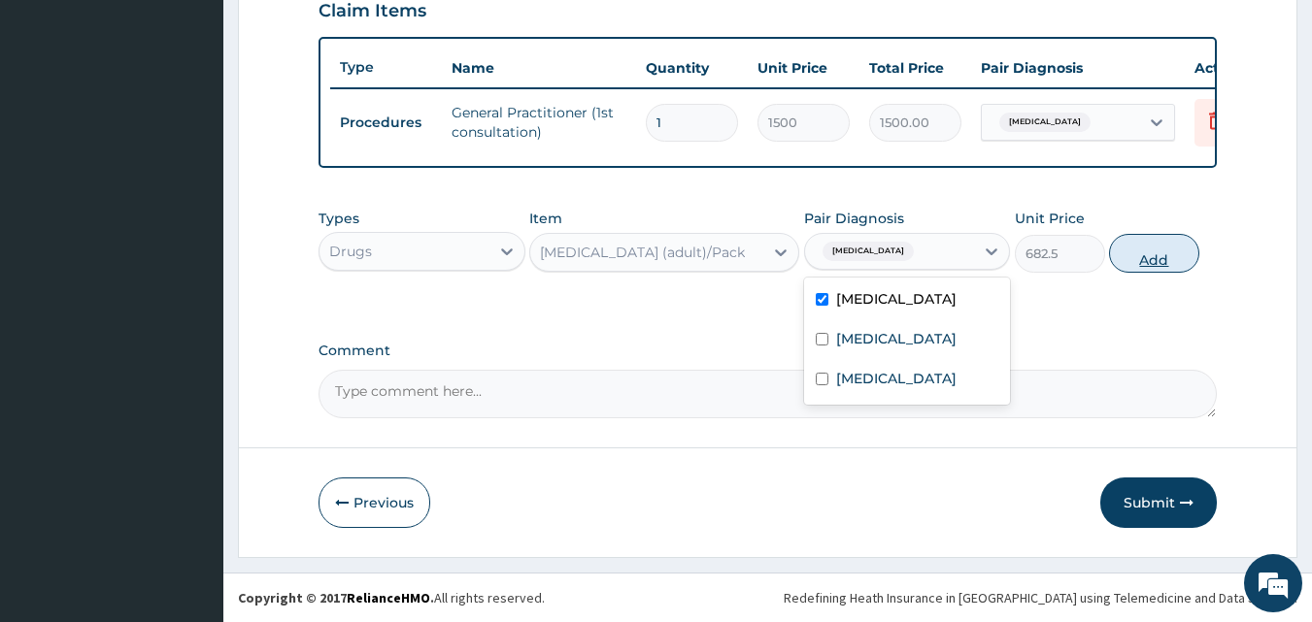
click at [1161, 250] on button "Add" at bounding box center [1154, 253] width 90 height 39
type input "0"
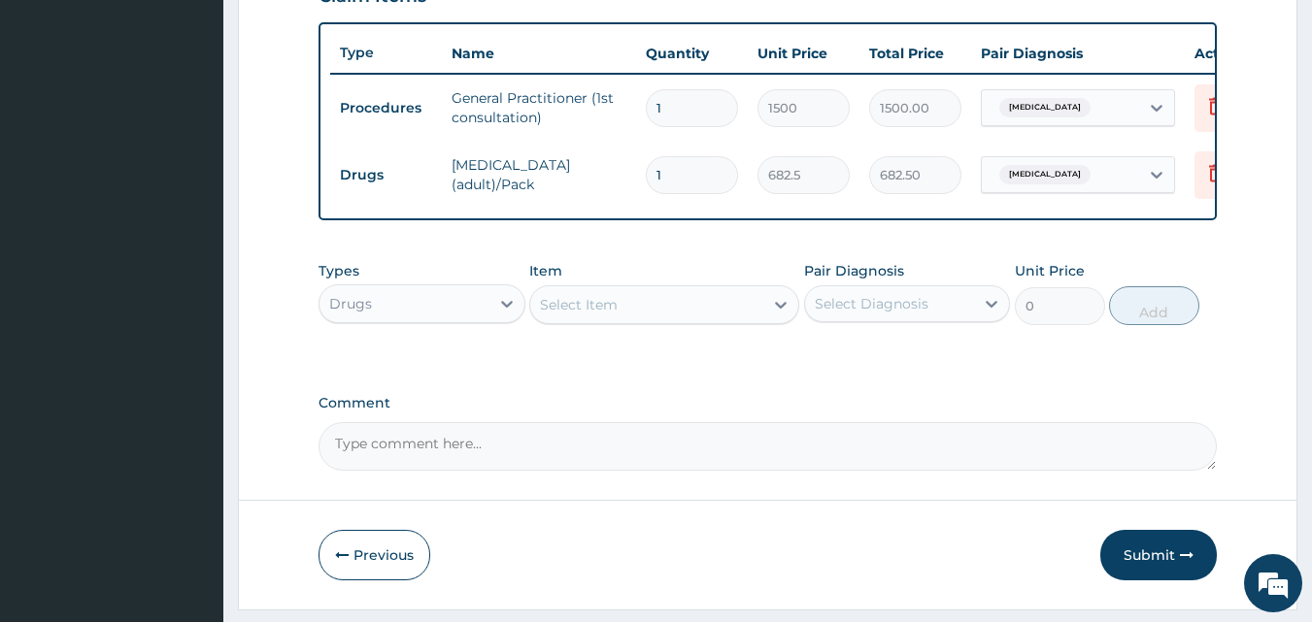
click at [565, 315] on div "Select Item" at bounding box center [579, 304] width 78 height 19
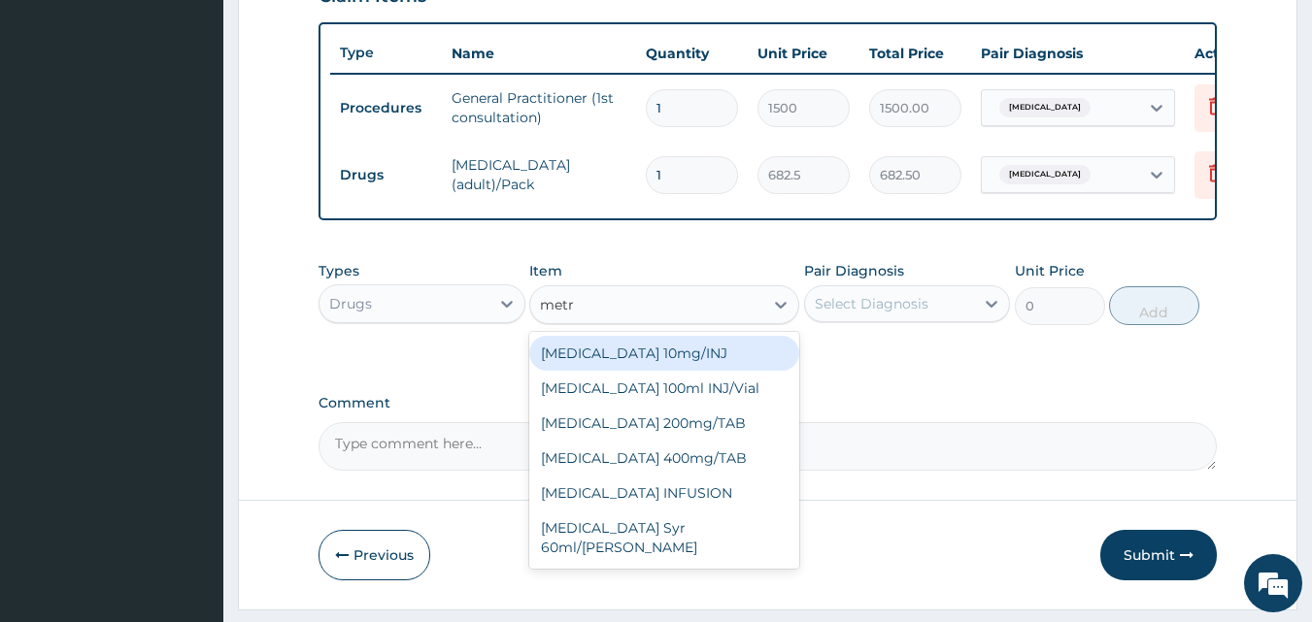
type input "metro"
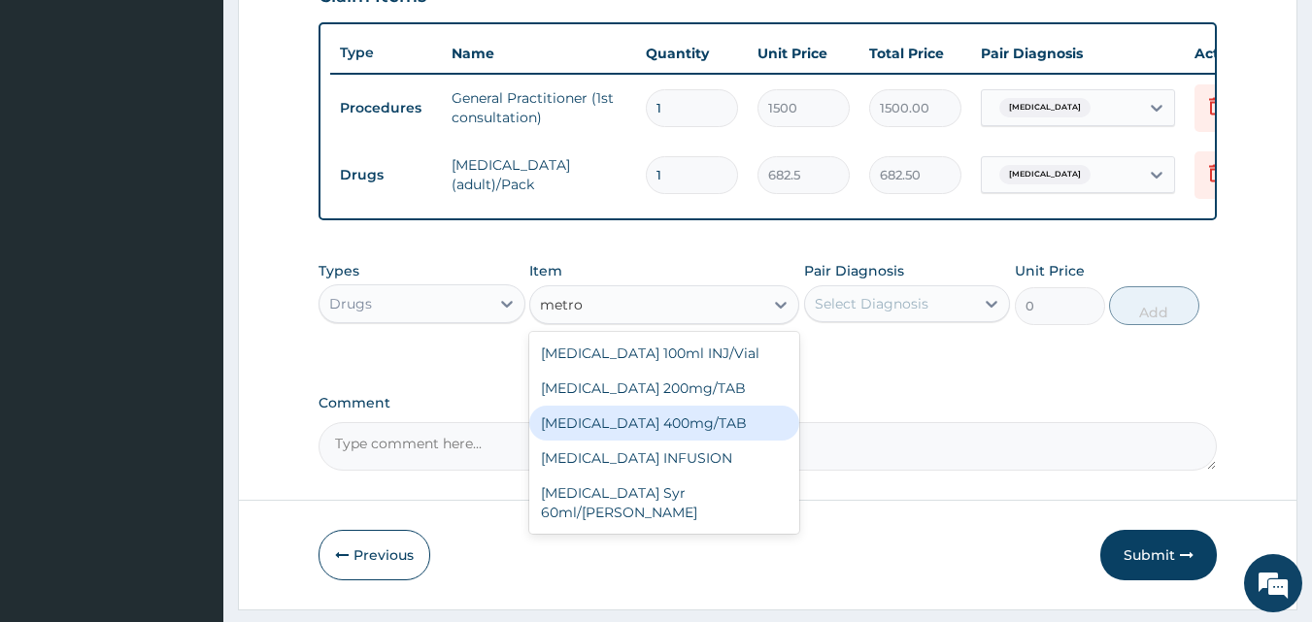
click at [595, 441] on div "[MEDICAL_DATA] 400mg/TAB" at bounding box center [664, 423] width 270 height 35
type input "55"
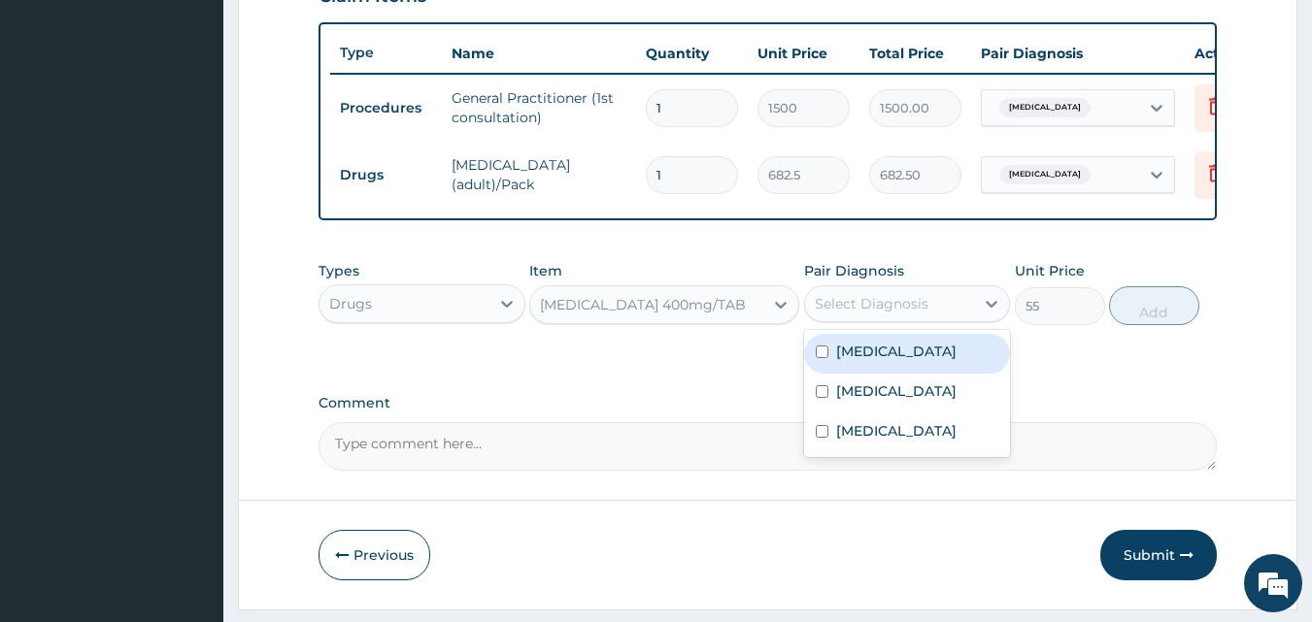
click at [910, 314] on div "Select Diagnosis" at bounding box center [872, 303] width 114 height 19
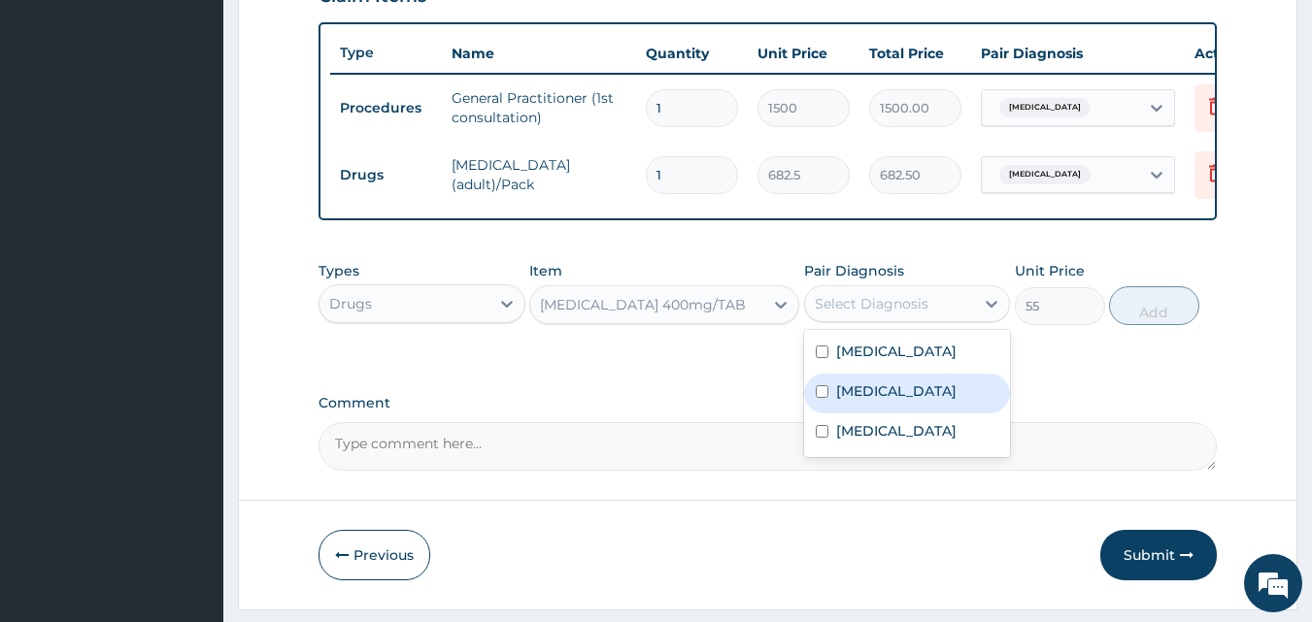
click at [825, 398] on input "checkbox" at bounding box center [822, 392] width 13 height 13
checkbox input "true"
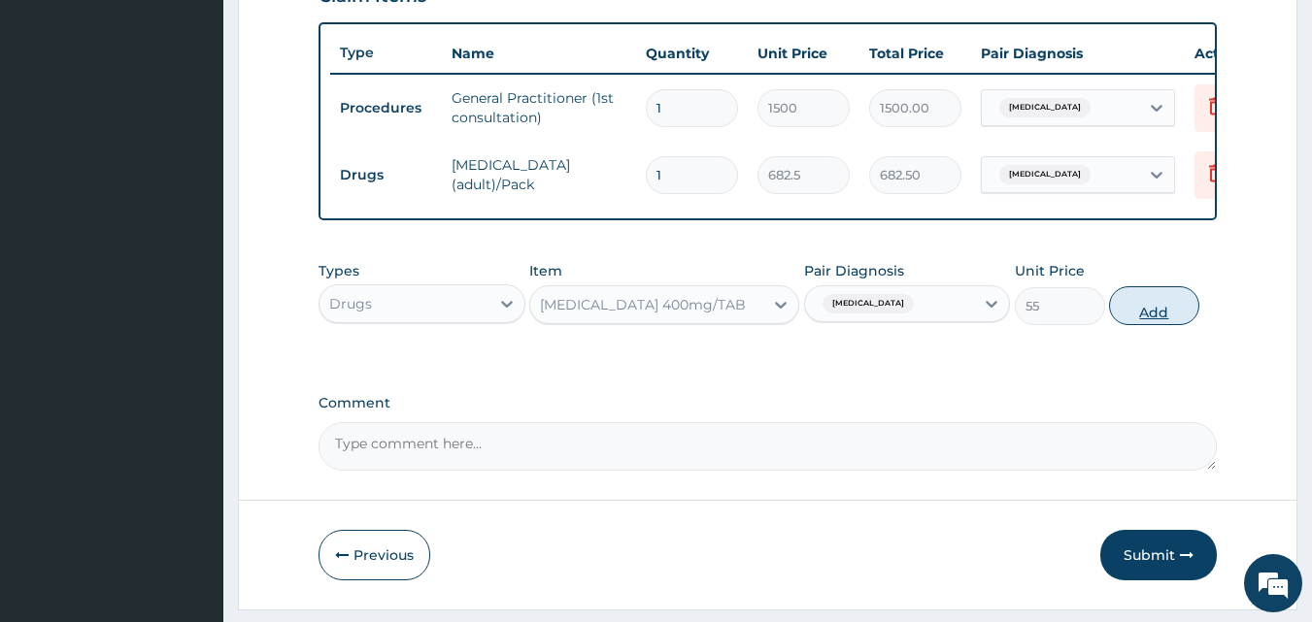
click at [1134, 325] on button "Add" at bounding box center [1154, 305] width 90 height 39
type input "0"
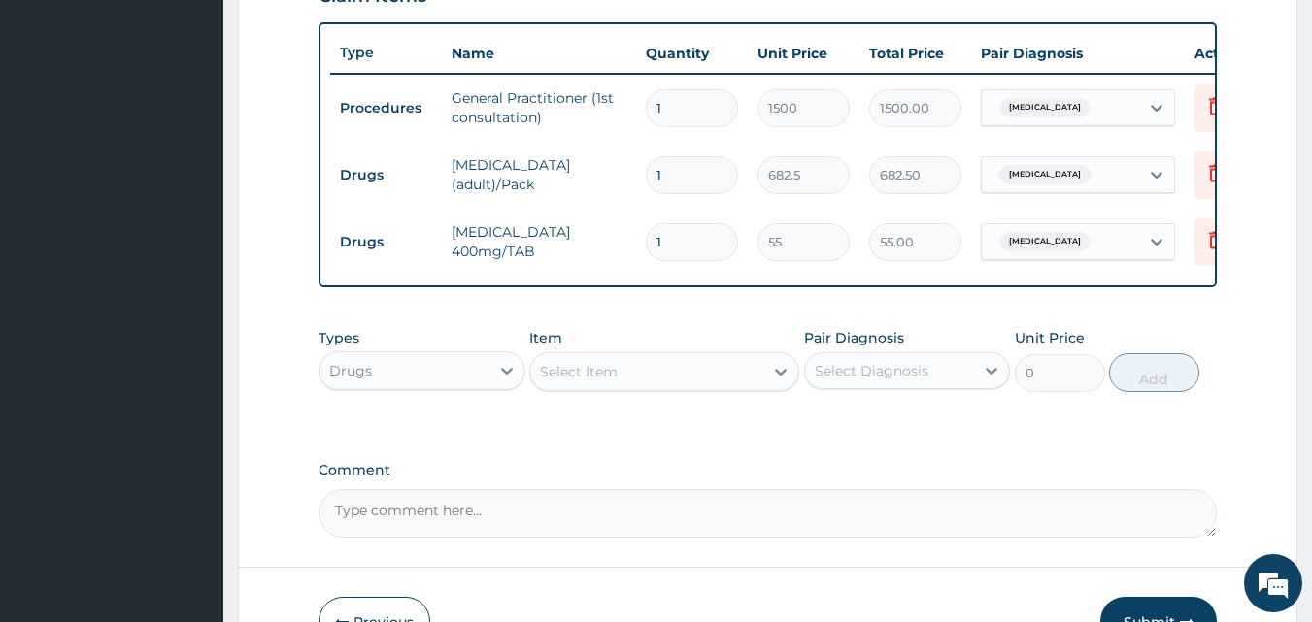
click at [656, 386] on div "Select Item" at bounding box center [646, 371] width 233 height 31
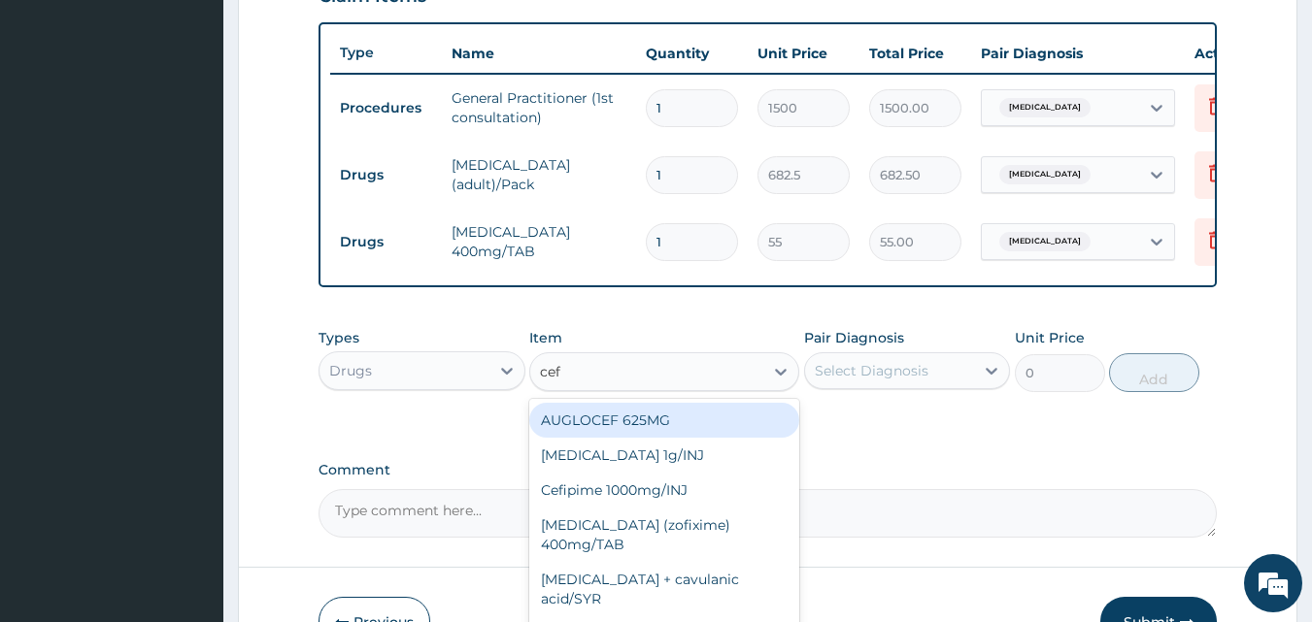
type input "cefu"
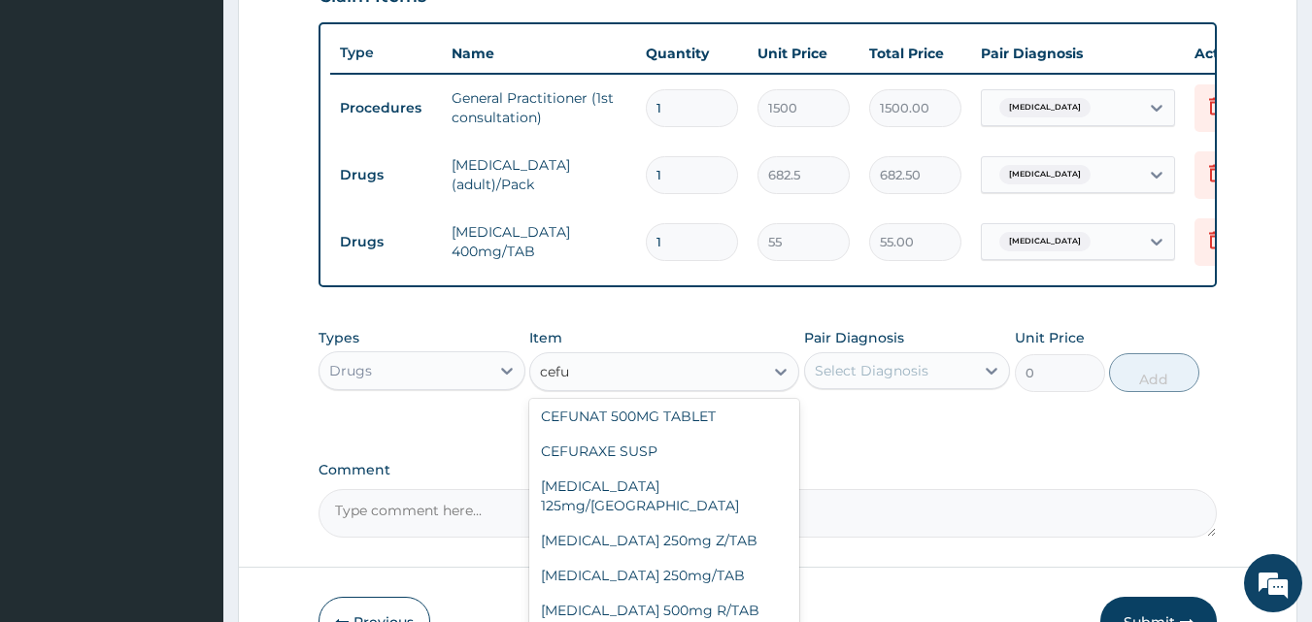
scroll to position [74, 0]
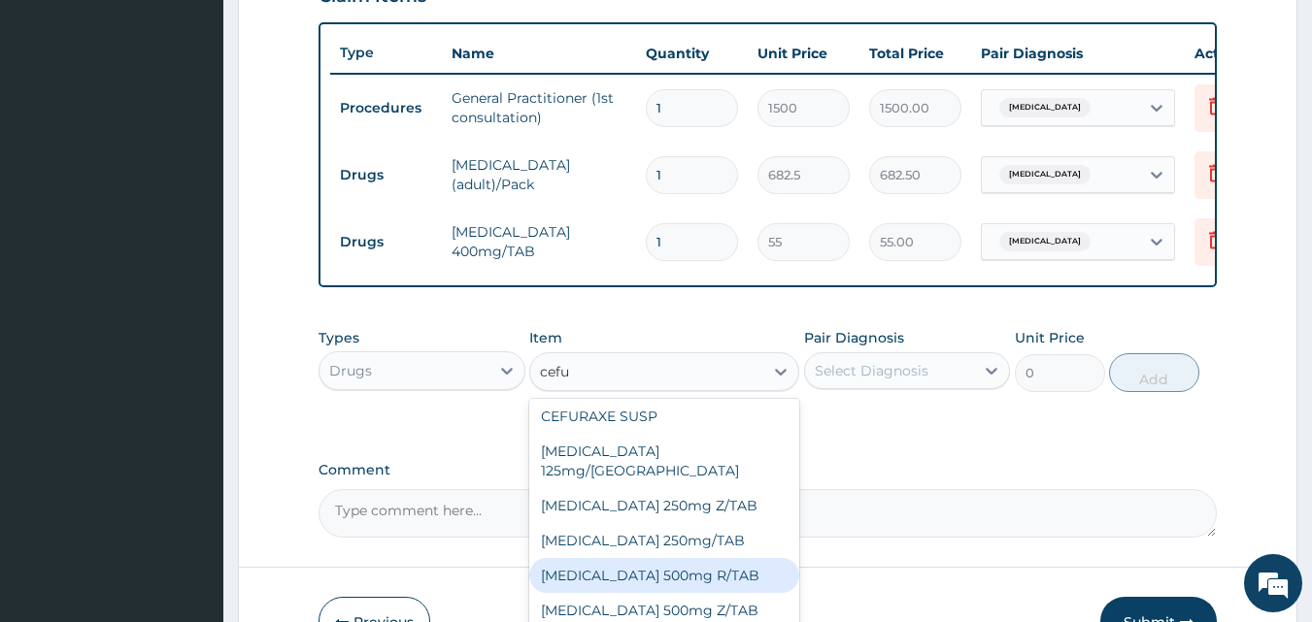
click at [707, 571] on div "[MEDICAL_DATA] 500mg R/TAB" at bounding box center [664, 575] width 270 height 35
type input "131.25"
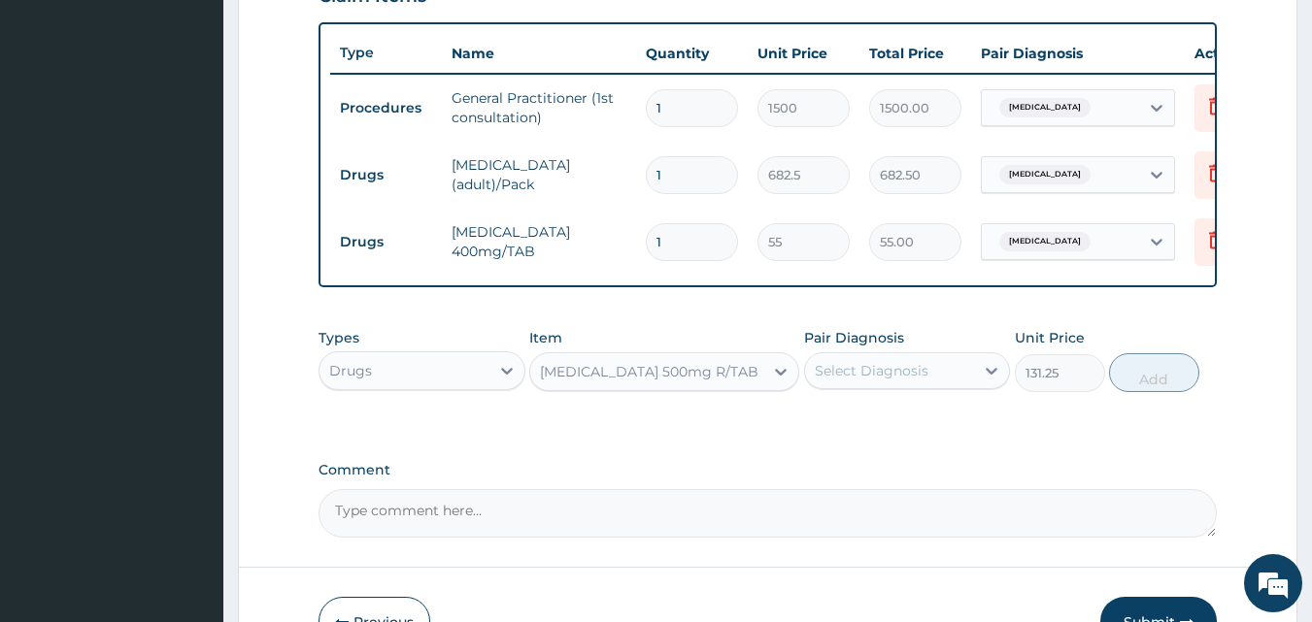
click at [848, 377] on div "Select Diagnosis" at bounding box center [872, 370] width 114 height 19
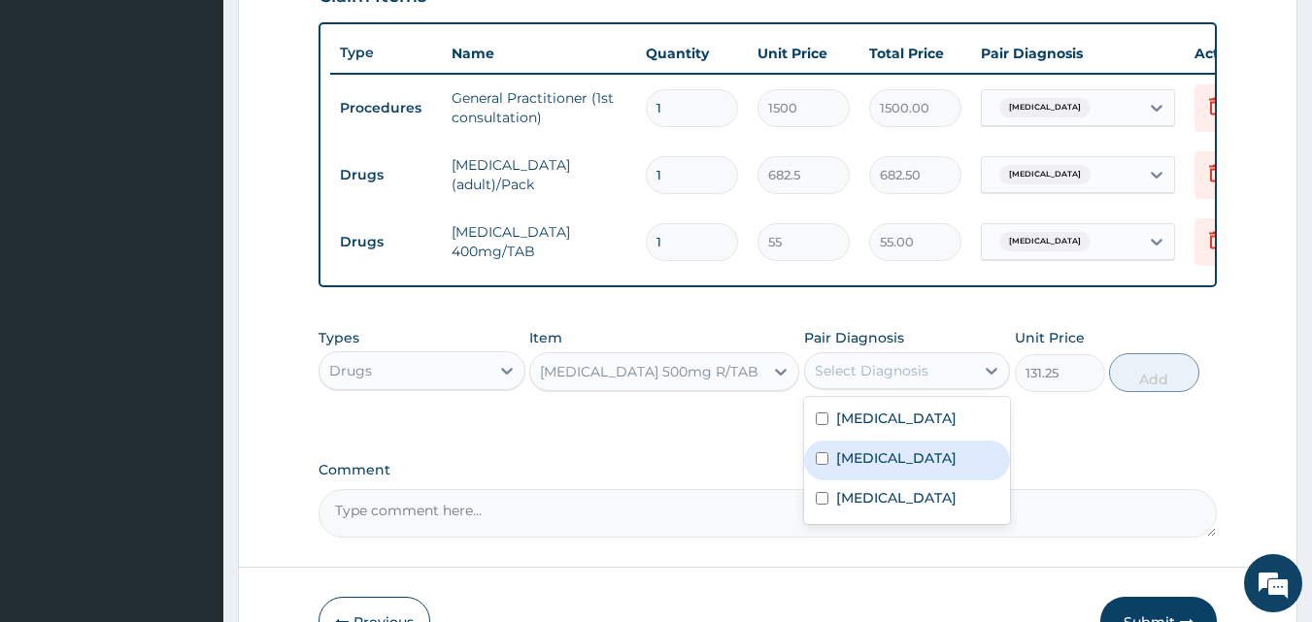
click at [821, 465] on input "checkbox" at bounding box center [822, 459] width 13 height 13
checkbox input "true"
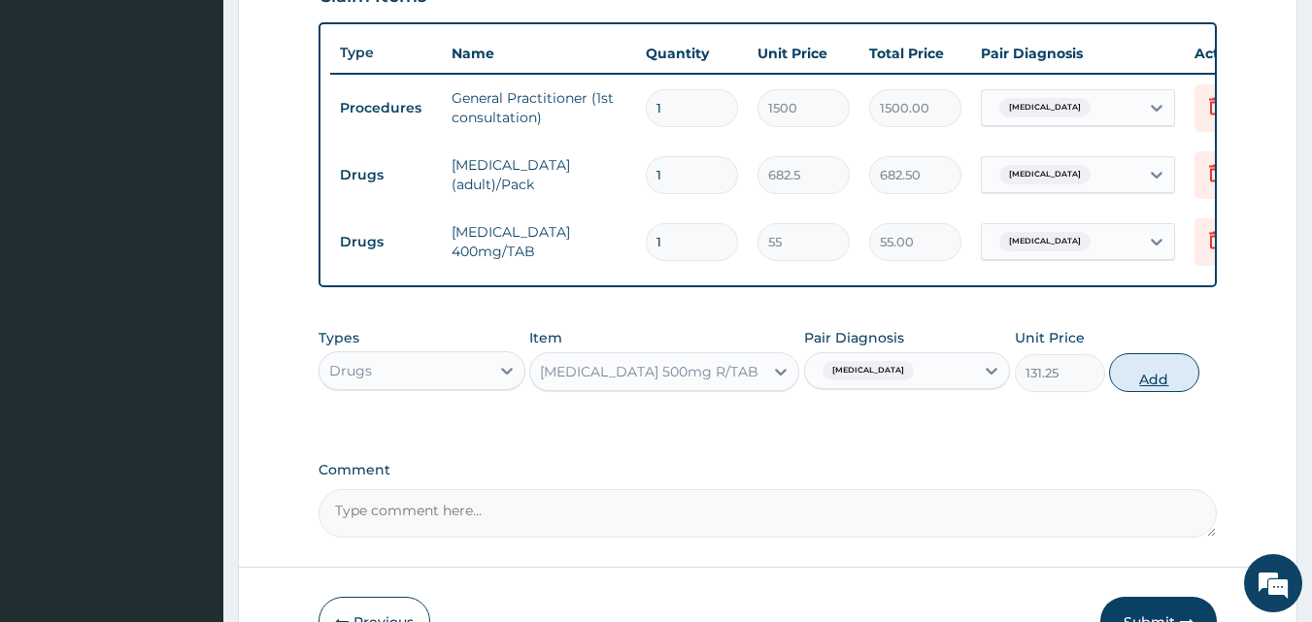
click at [1155, 378] on button "Add" at bounding box center [1154, 372] width 90 height 39
type input "0"
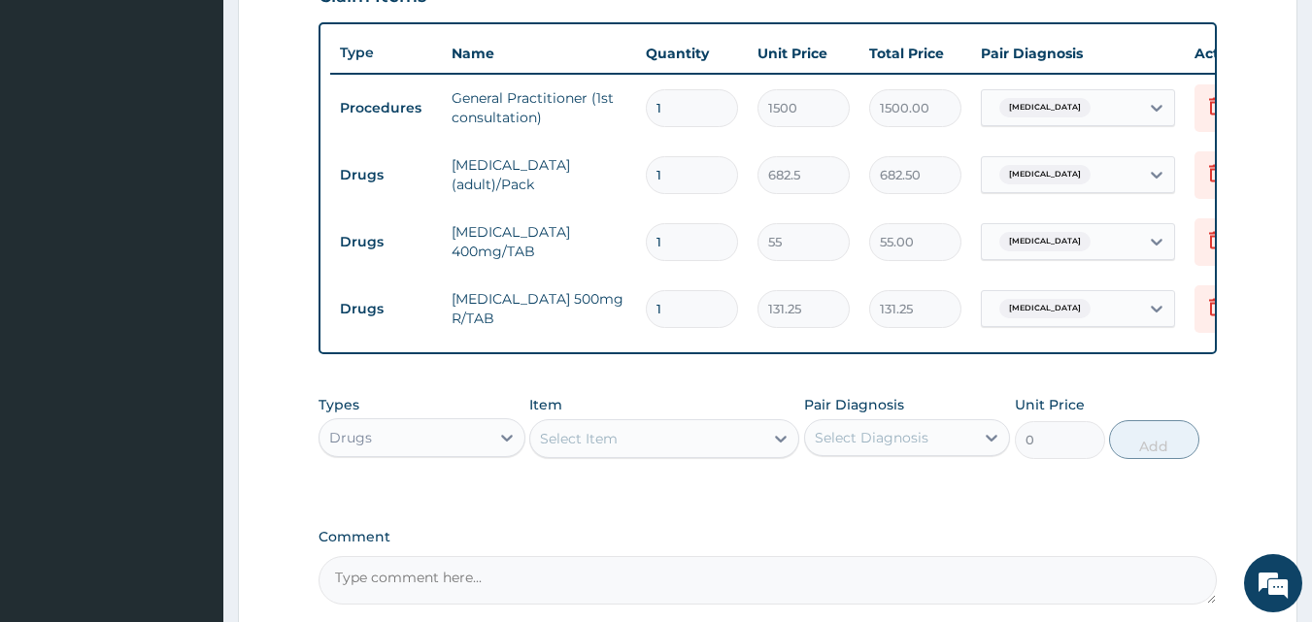
type input "10"
type input "1312.50"
type input "10"
click at [638, 454] on div "Select Item" at bounding box center [646, 438] width 233 height 31
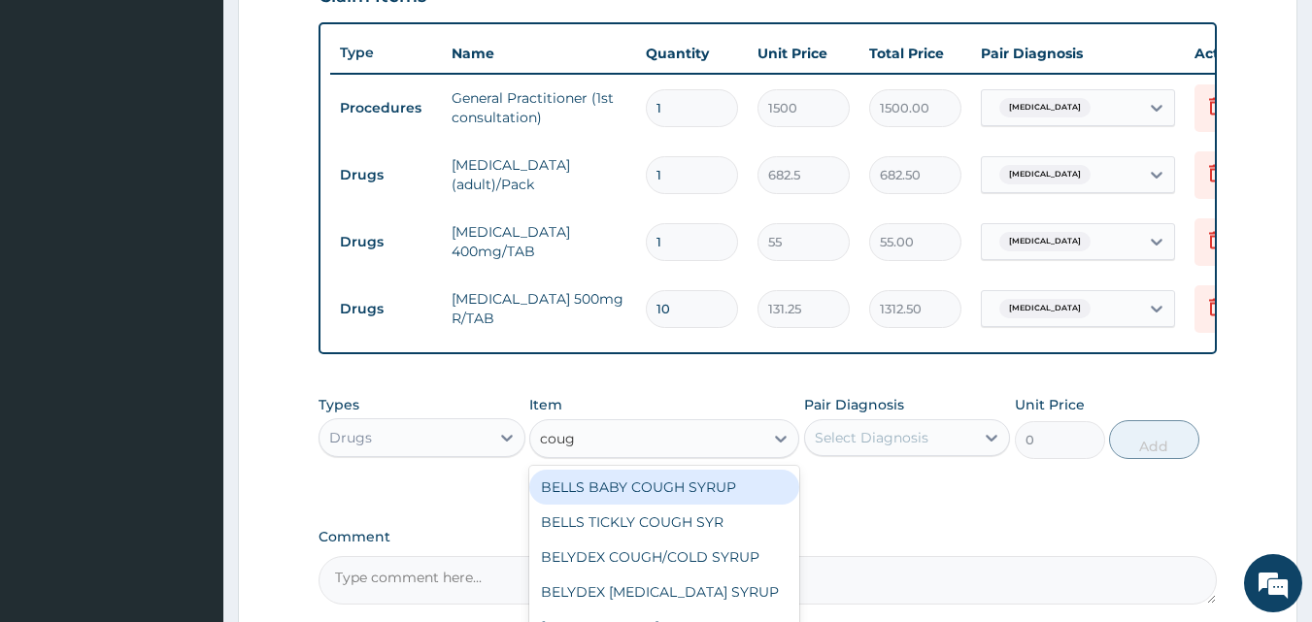
type input "cough"
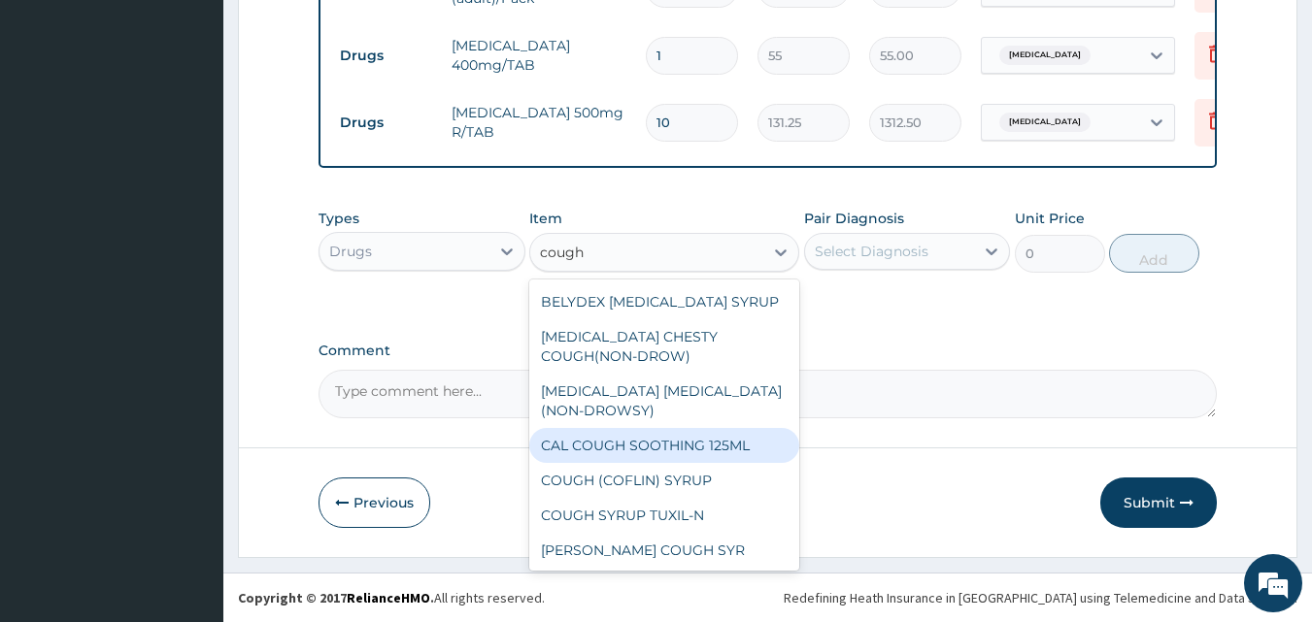
scroll to position [105, 0]
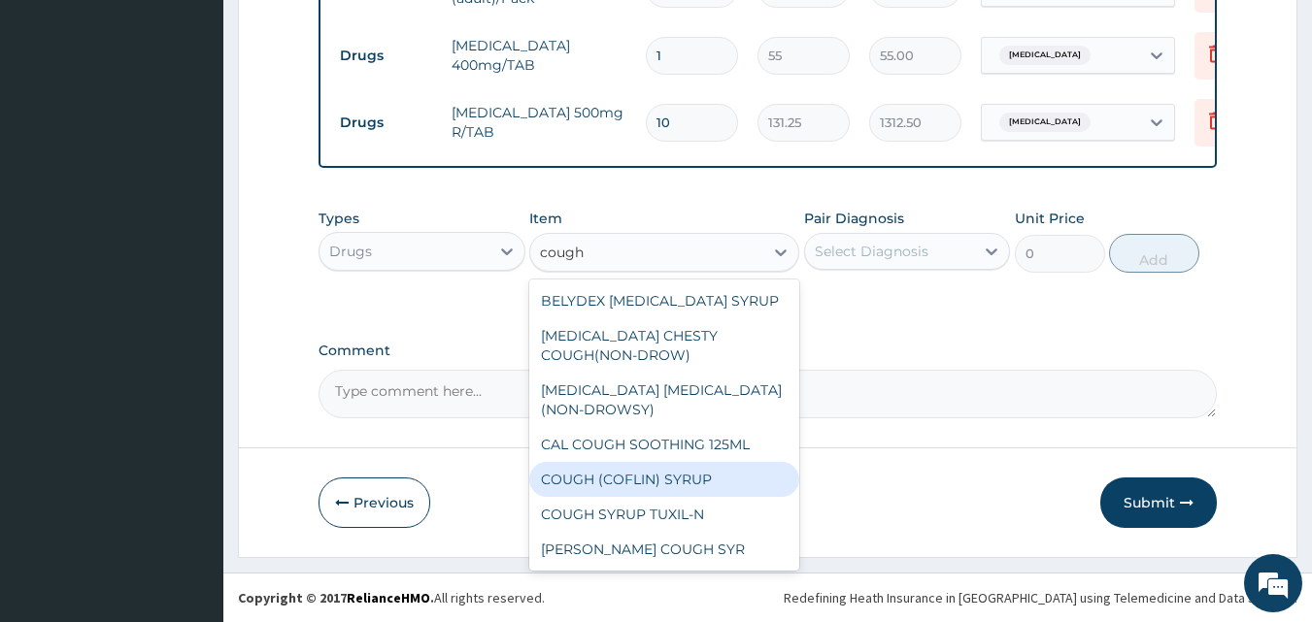
click at [740, 482] on div "COUGH (COFLIN) SYRUP" at bounding box center [664, 479] width 270 height 35
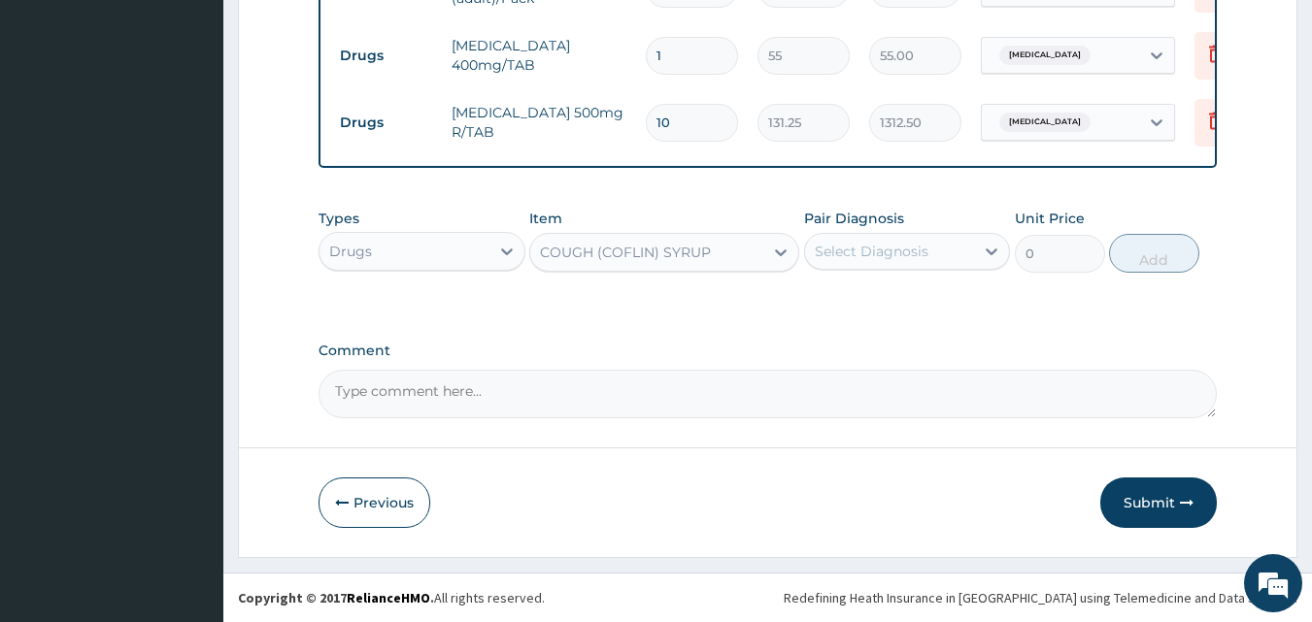
type input "300"
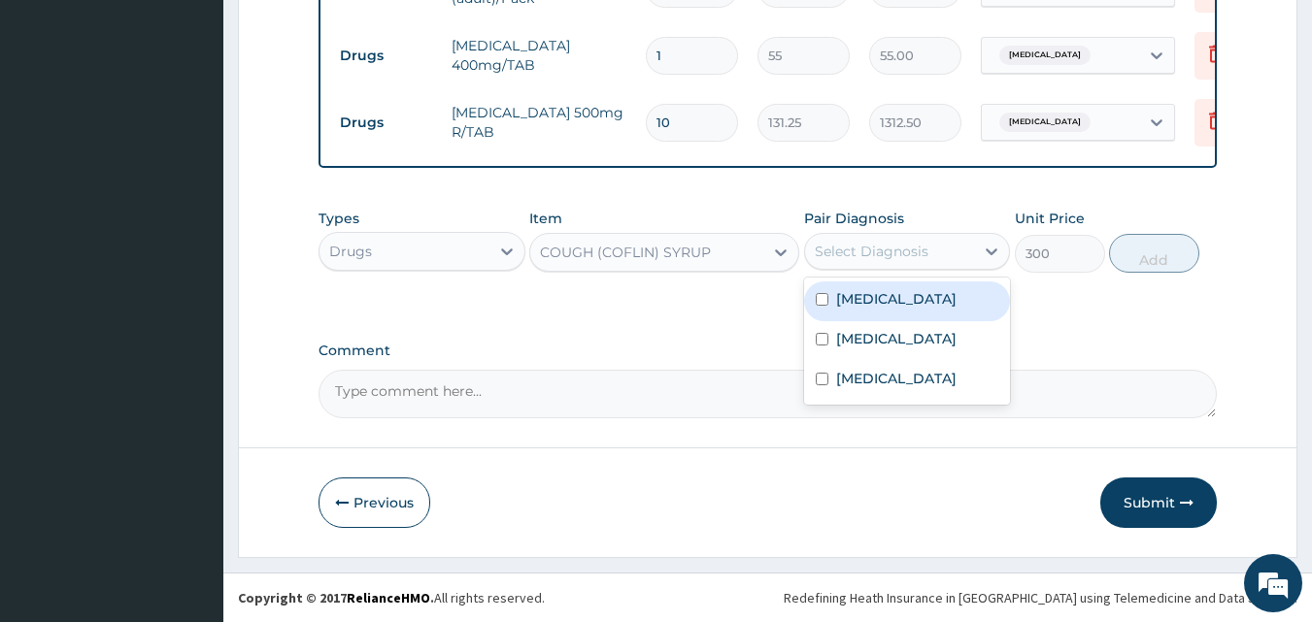
click at [952, 250] on div "Select Diagnosis" at bounding box center [890, 251] width 170 height 31
click at [823, 299] on input "checkbox" at bounding box center [822, 299] width 13 height 13
checkbox input "true"
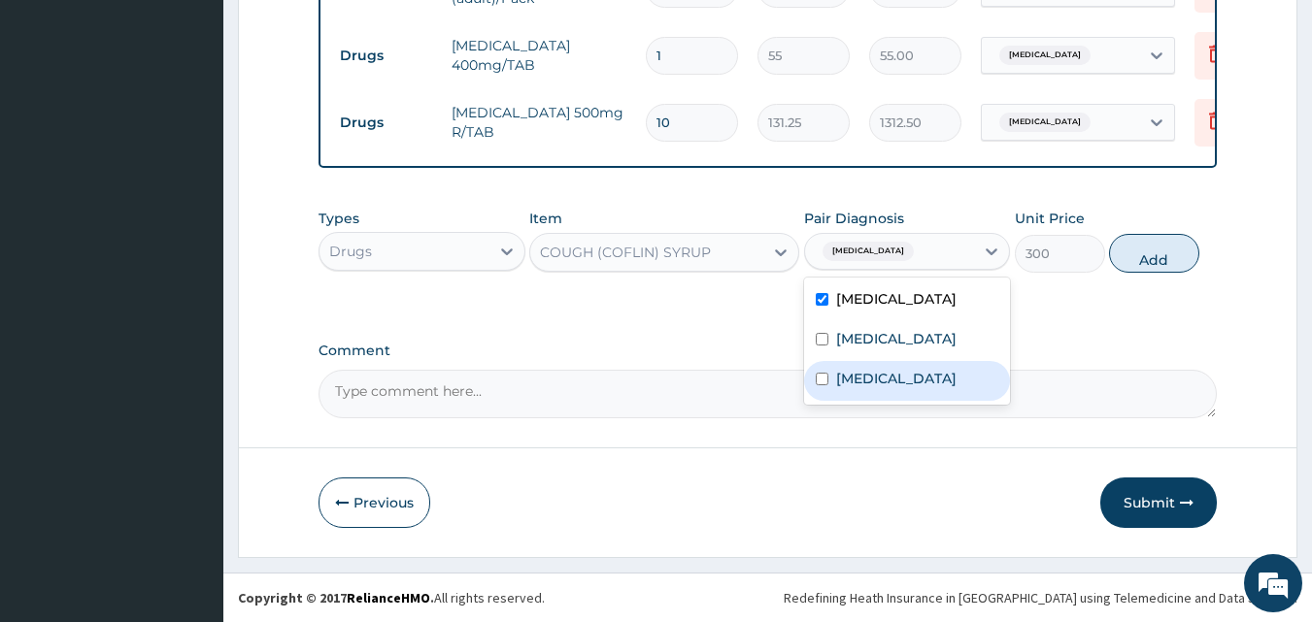
click at [826, 386] on input "checkbox" at bounding box center [822, 379] width 13 height 13
checkbox input "true"
click at [1162, 255] on button "Add" at bounding box center [1154, 253] width 90 height 39
type input "0"
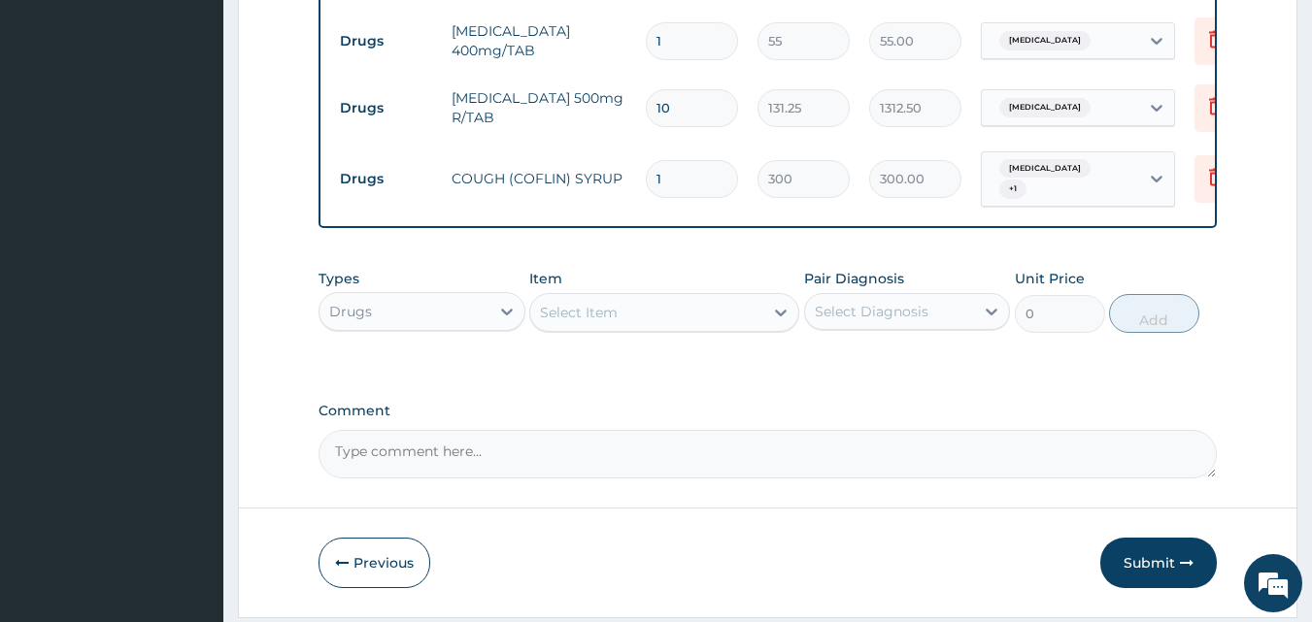
click at [713, 327] on div "Select Item" at bounding box center [646, 312] width 233 height 31
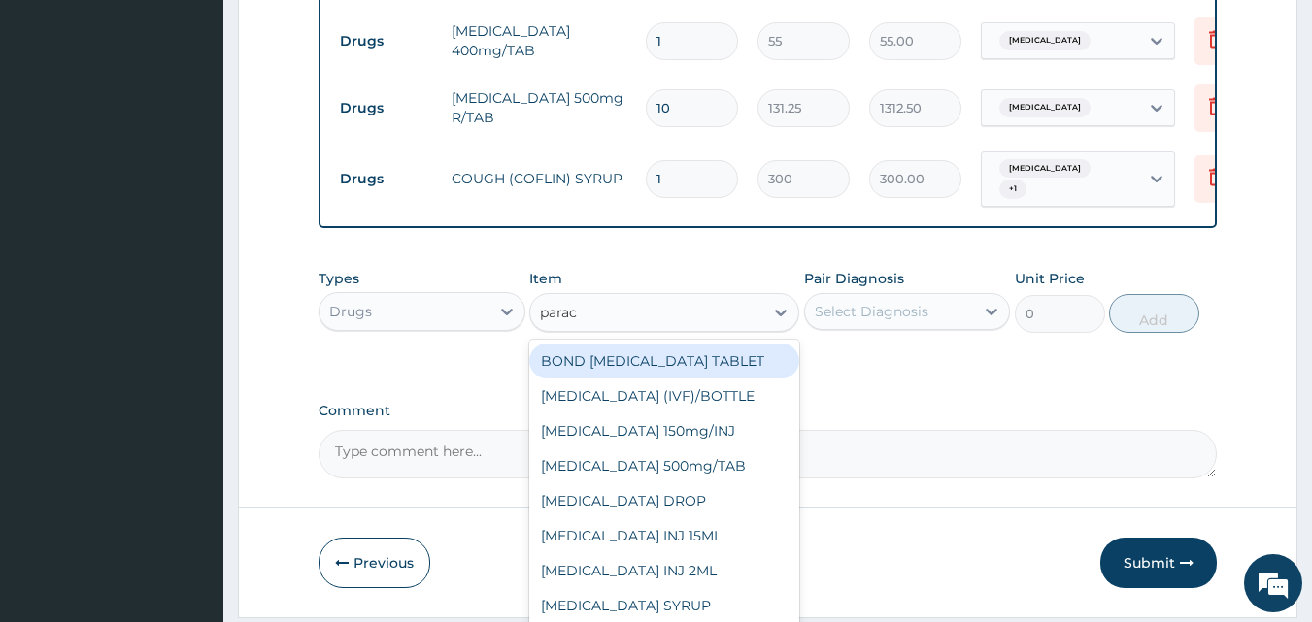
type input "parace"
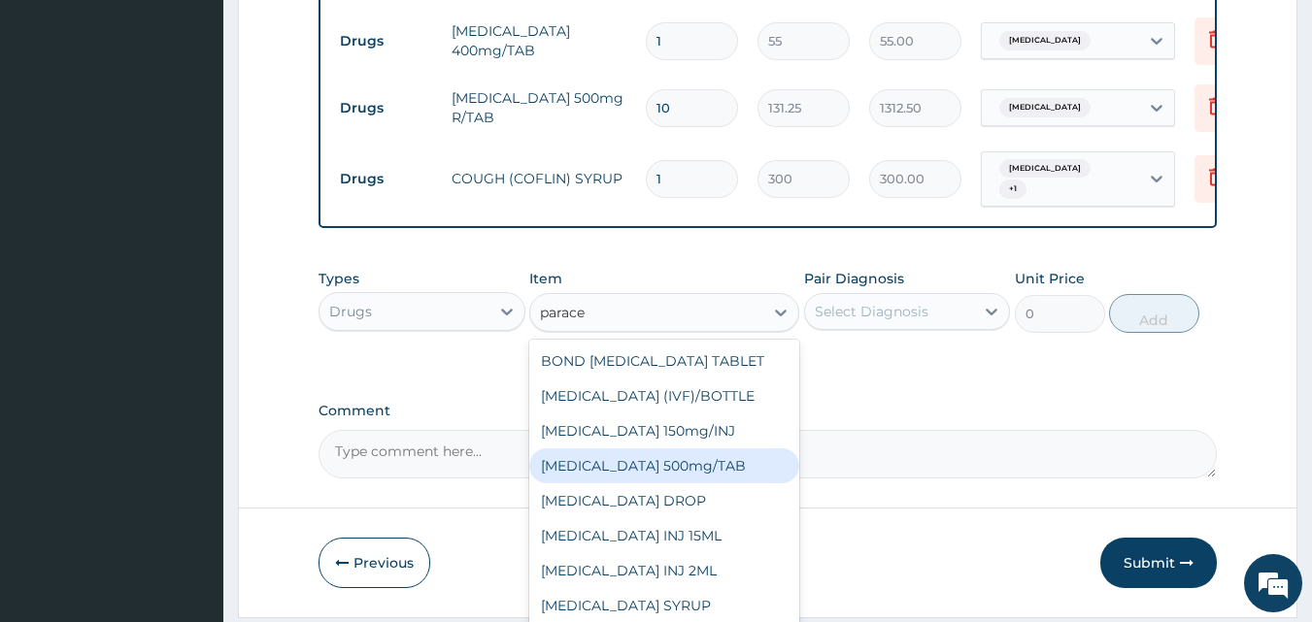
click at [691, 469] on div "[MEDICAL_DATA] 500mg/TAB" at bounding box center [664, 466] width 270 height 35
type input "15"
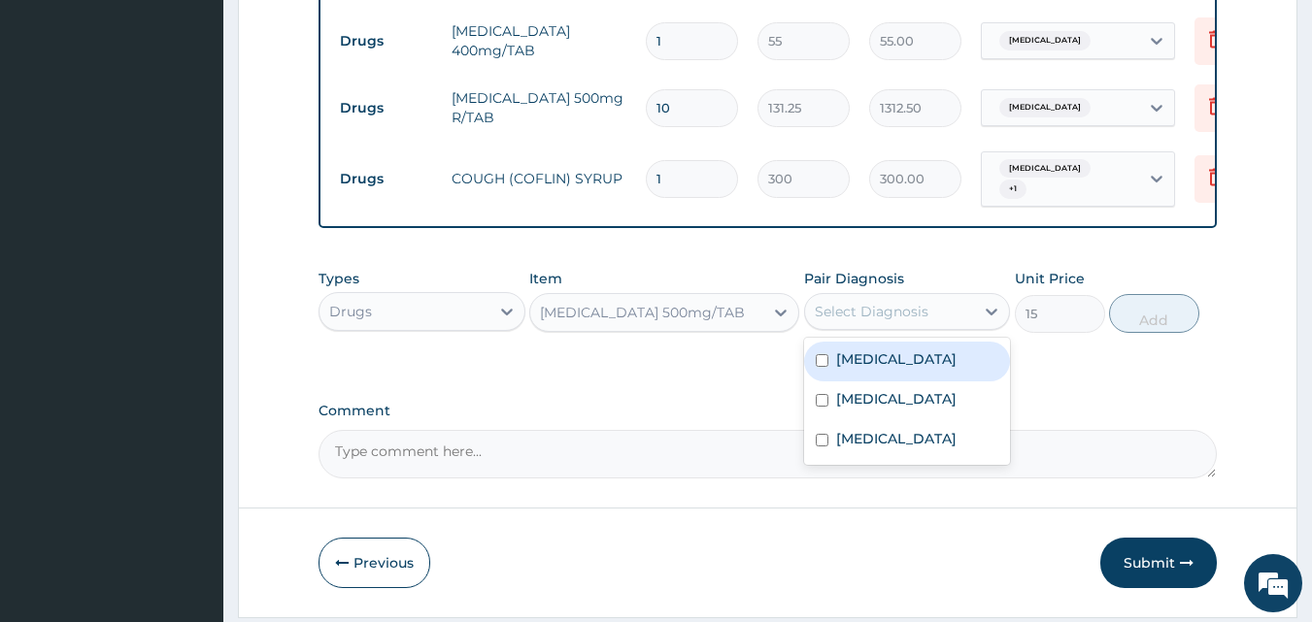
click at [872, 321] on div "Select Diagnosis" at bounding box center [872, 311] width 114 height 19
click at [823, 367] on input "checkbox" at bounding box center [822, 360] width 13 height 13
checkbox input "true"
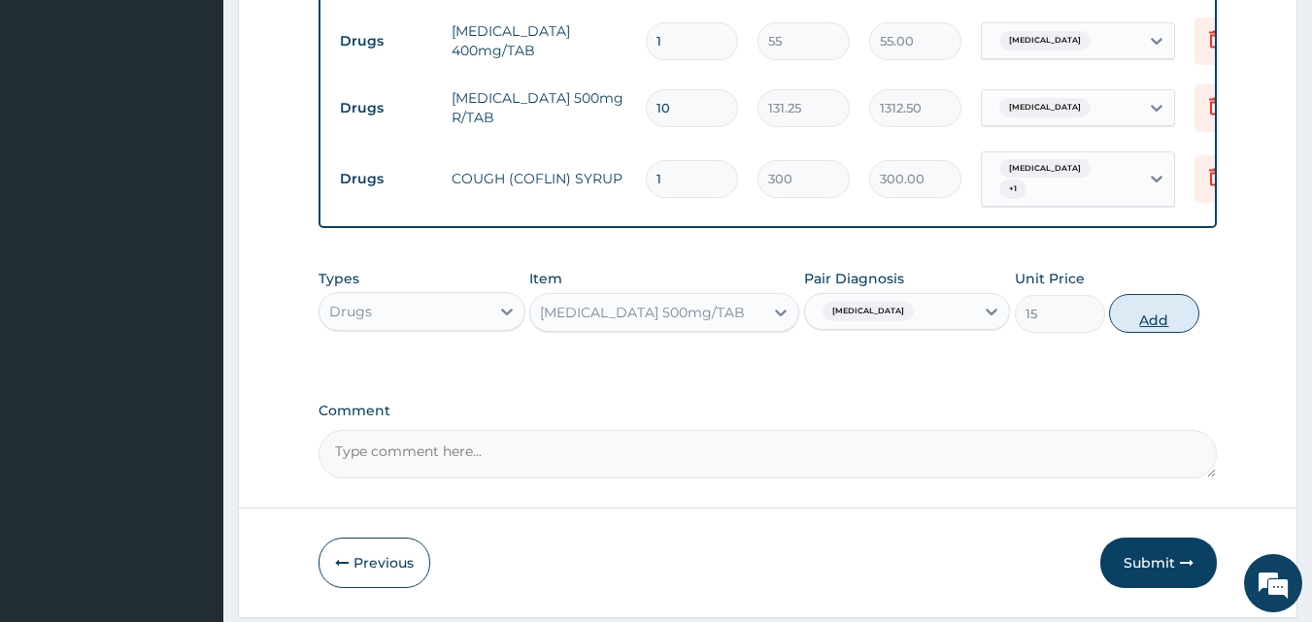
click at [1153, 332] on button "Add" at bounding box center [1154, 313] width 90 height 39
type input "0"
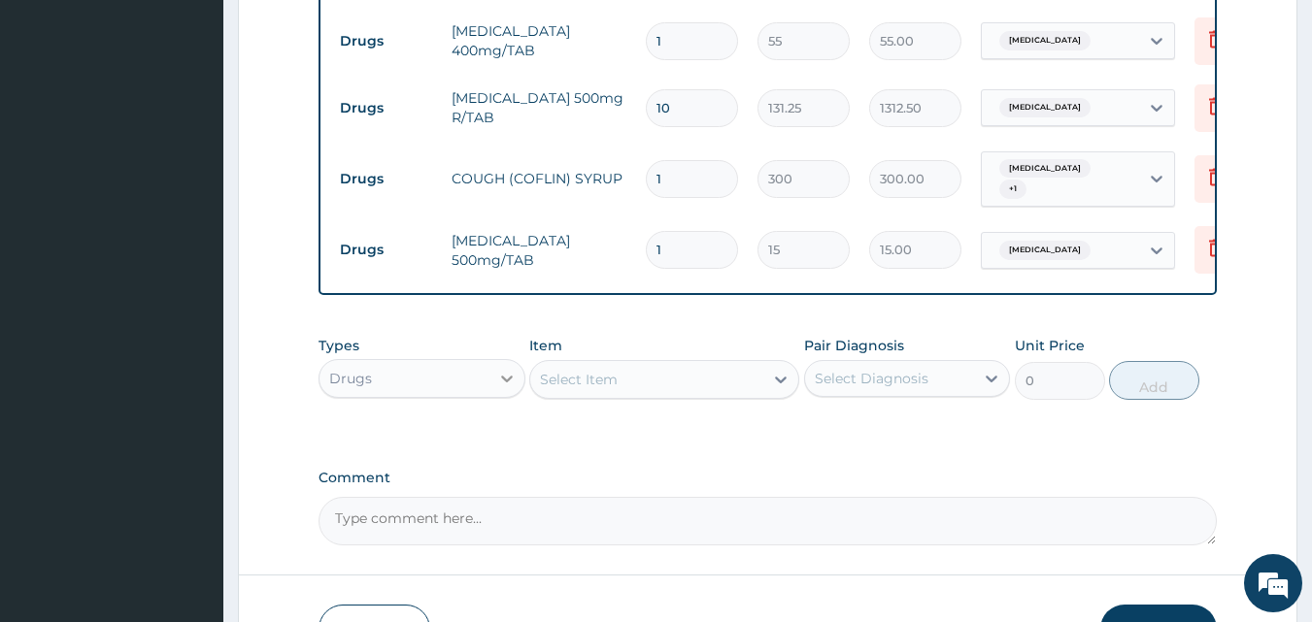
click at [494, 394] on div at bounding box center [506, 378] width 35 height 35
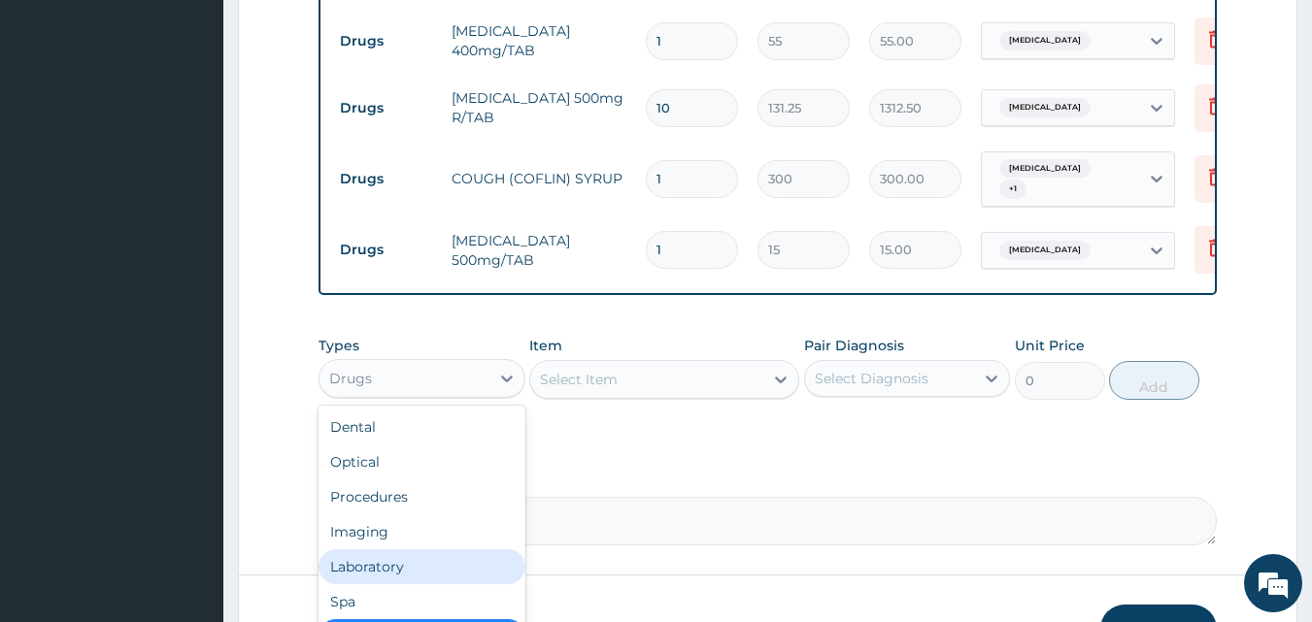
click at [384, 563] on div "Laboratory" at bounding box center [422, 567] width 207 height 35
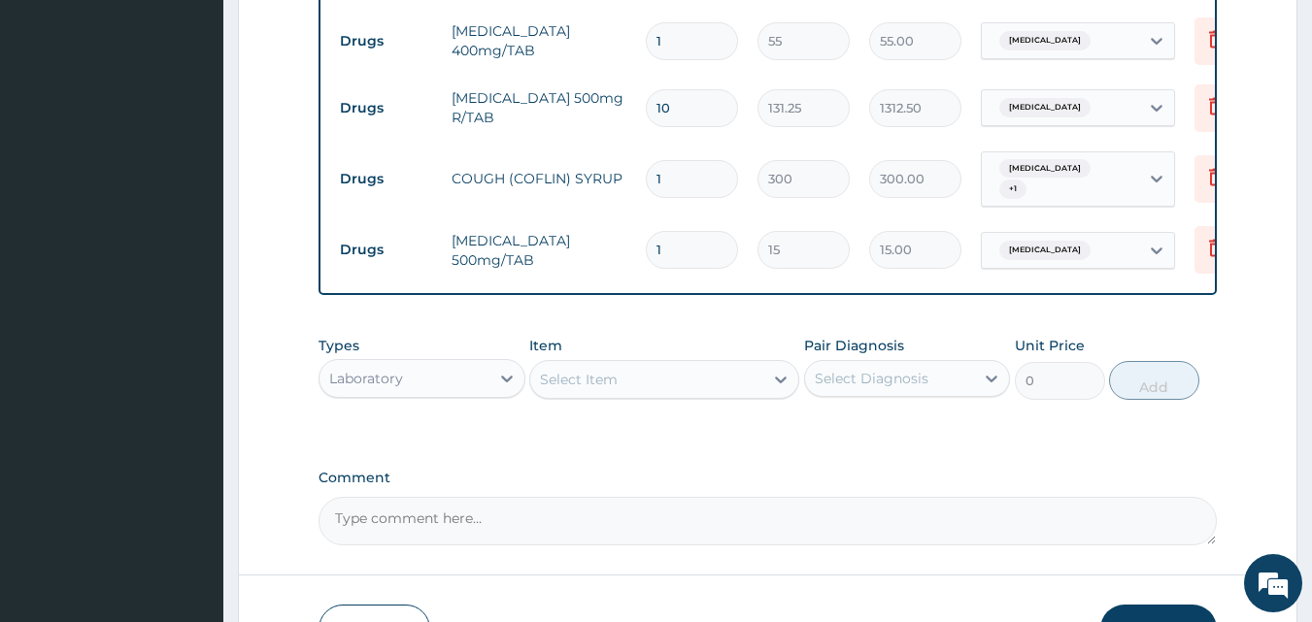
click at [647, 390] on div "Select Item" at bounding box center [646, 379] width 233 height 31
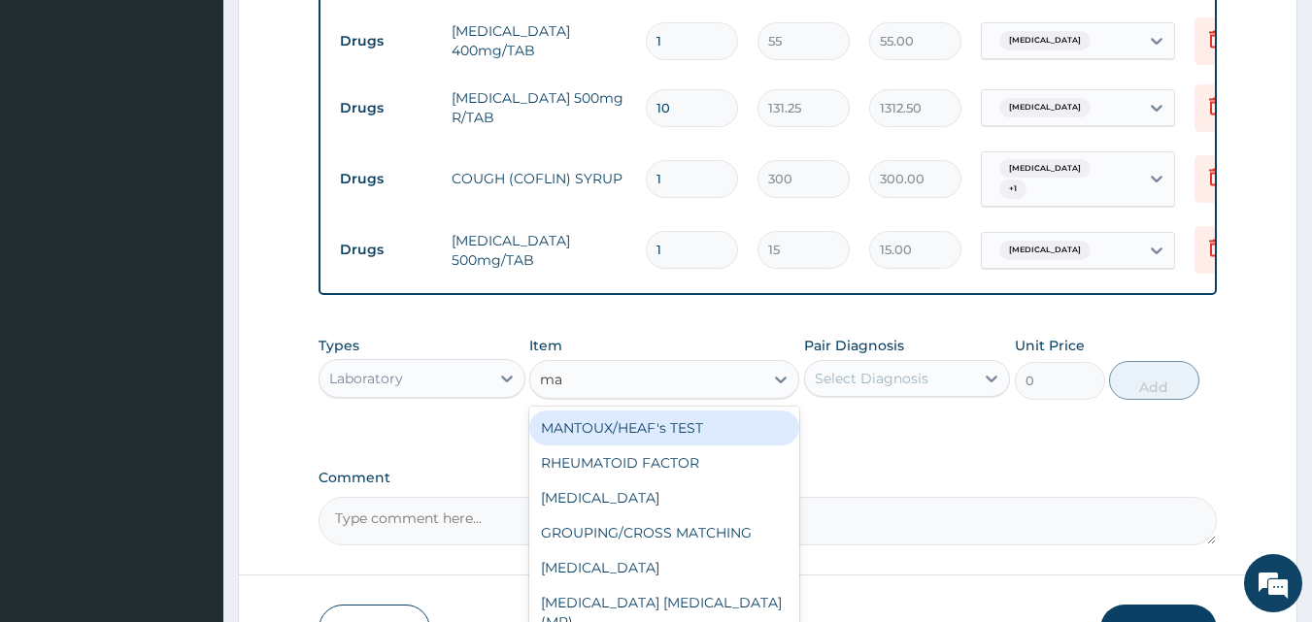
type input "mal"
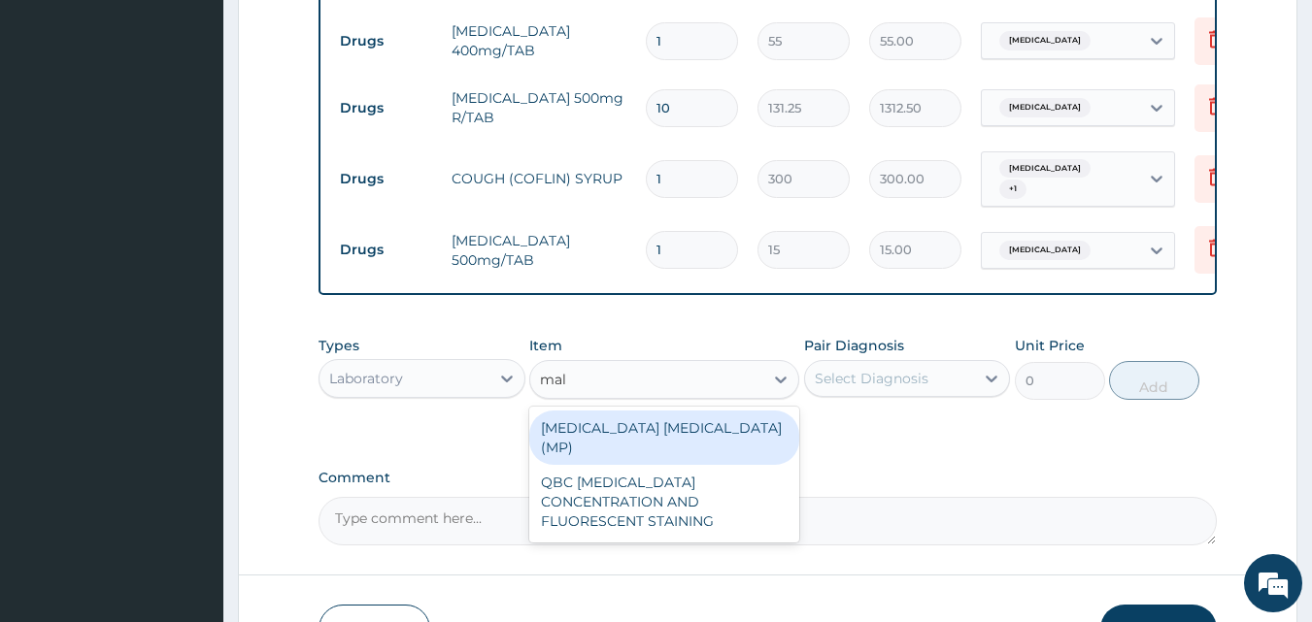
click at [648, 423] on div "[MEDICAL_DATA] [MEDICAL_DATA] (MP)" at bounding box center [664, 438] width 270 height 54
type input "1000"
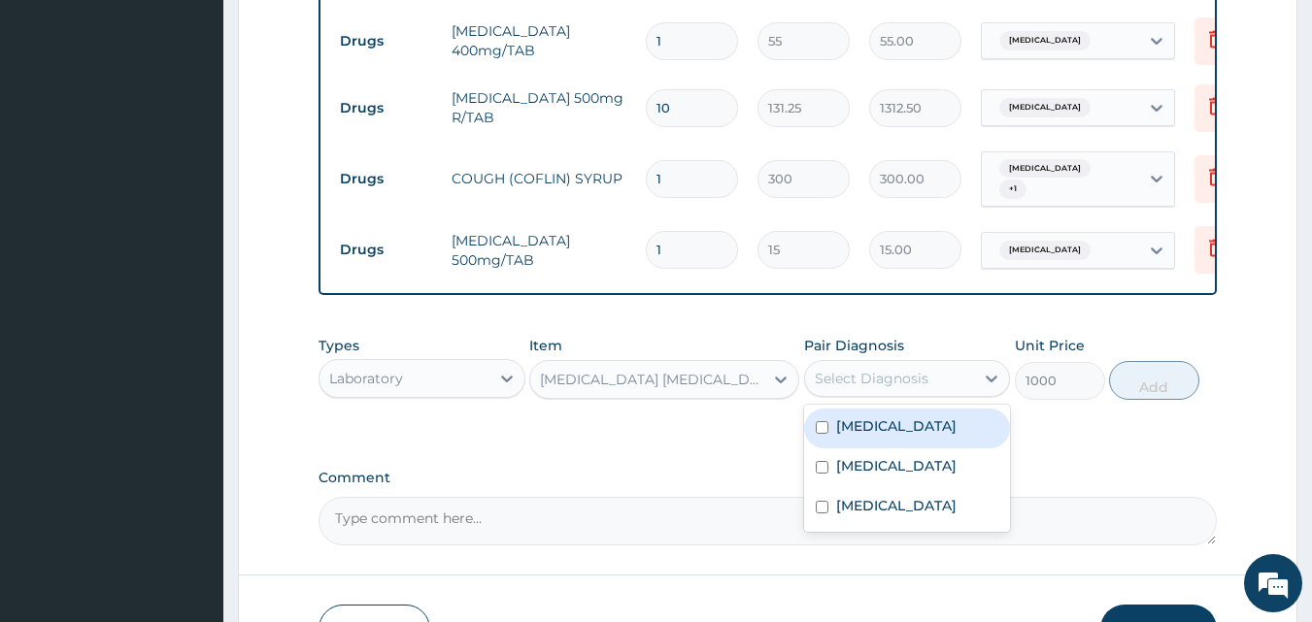
click at [900, 385] on div "Select Diagnosis" at bounding box center [872, 378] width 114 height 19
click at [825, 431] on input "checkbox" at bounding box center [822, 427] width 13 height 13
checkbox input "true"
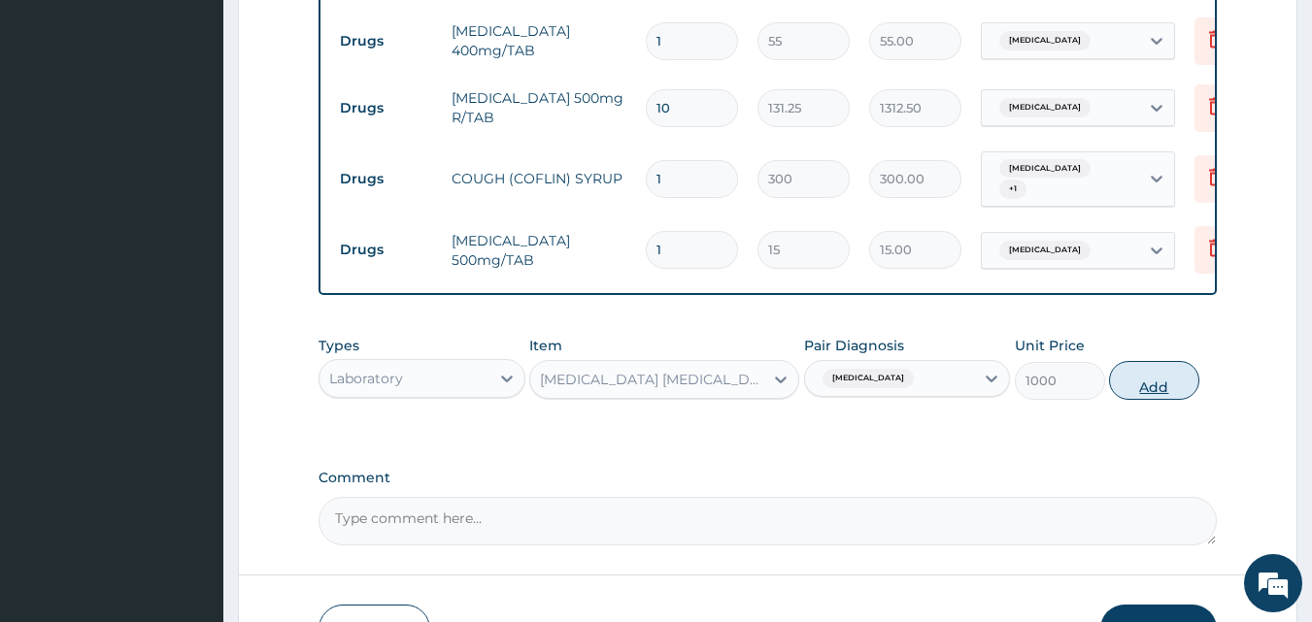
click at [1171, 393] on button "Add" at bounding box center [1154, 380] width 90 height 39
type input "0"
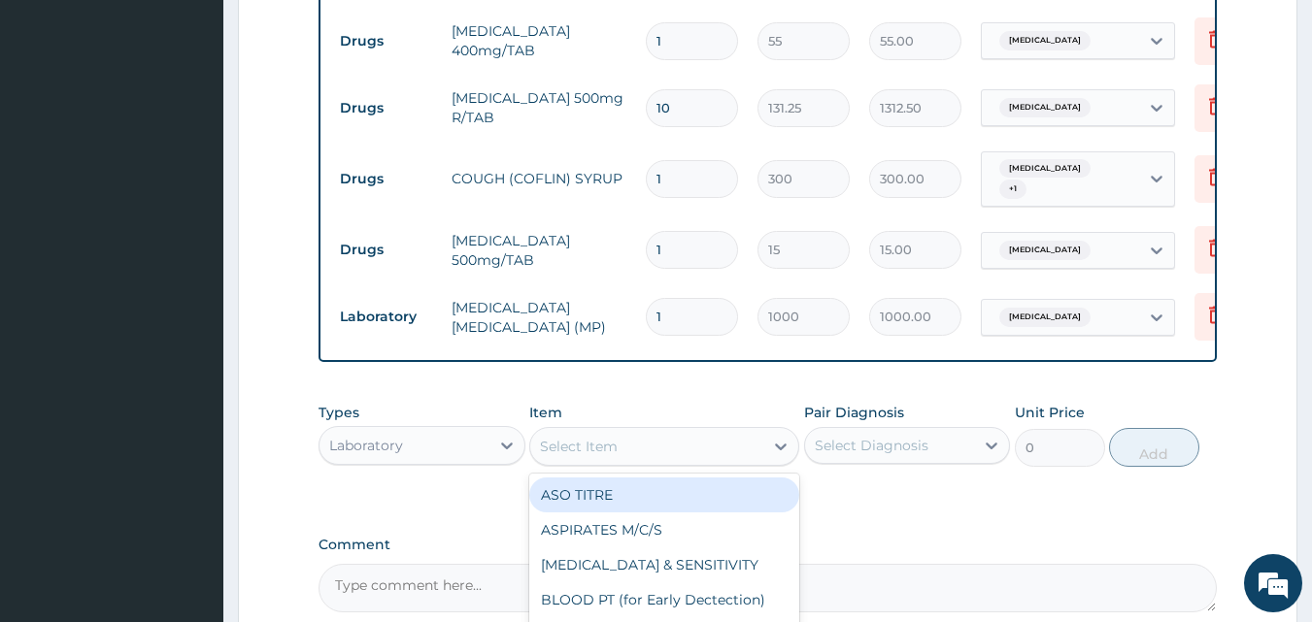
click at [559, 453] on div "Select Item" at bounding box center [579, 446] width 78 height 19
type input "fbc"
click at [582, 503] on div "FBC" at bounding box center [664, 495] width 270 height 35
type input "2000"
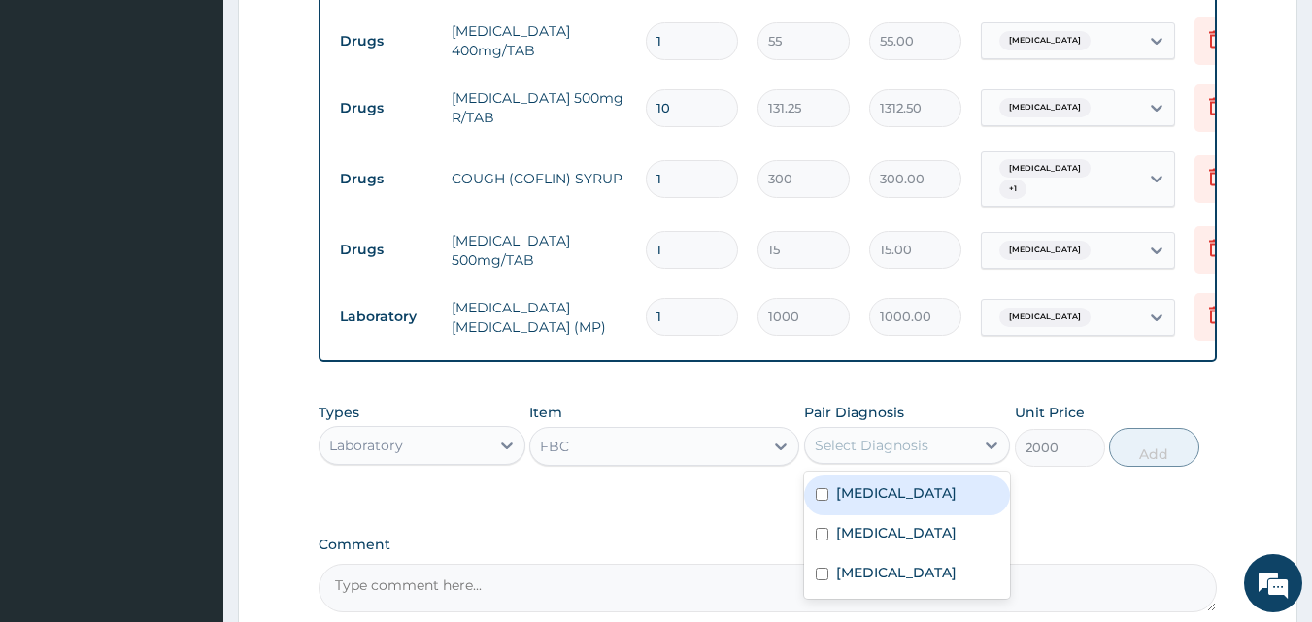
click at [842, 442] on div "Select Diagnosis" at bounding box center [872, 445] width 114 height 19
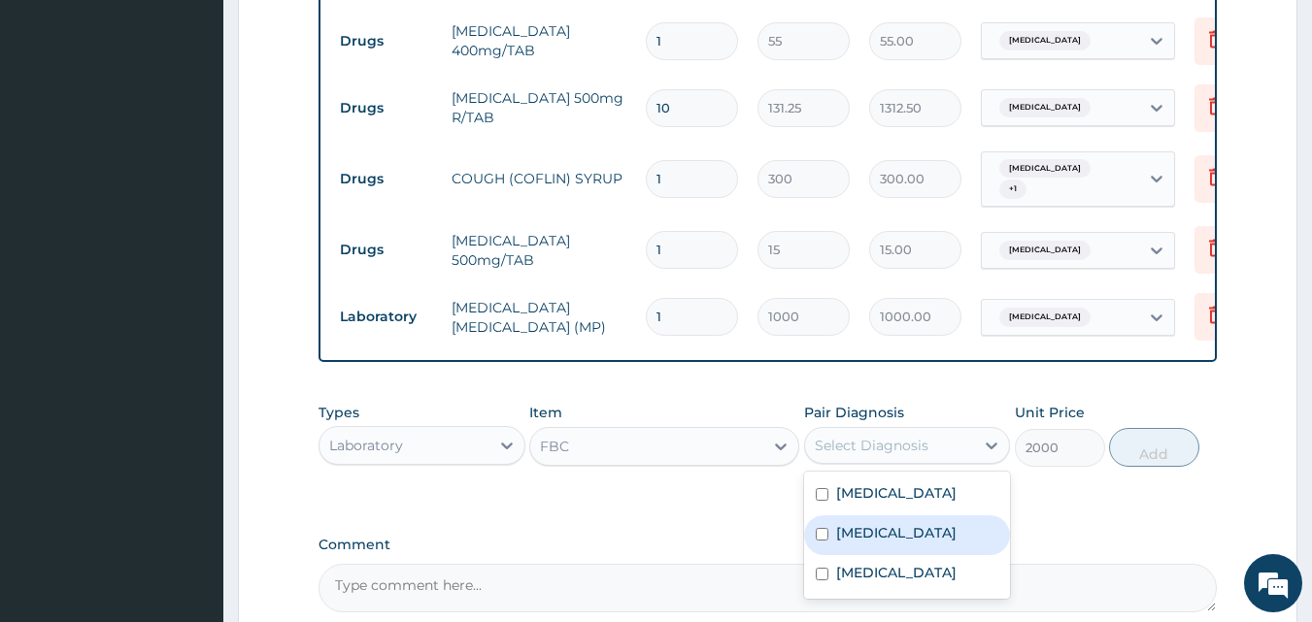
click at [822, 541] on input "checkbox" at bounding box center [822, 534] width 13 height 13
checkbox input "true"
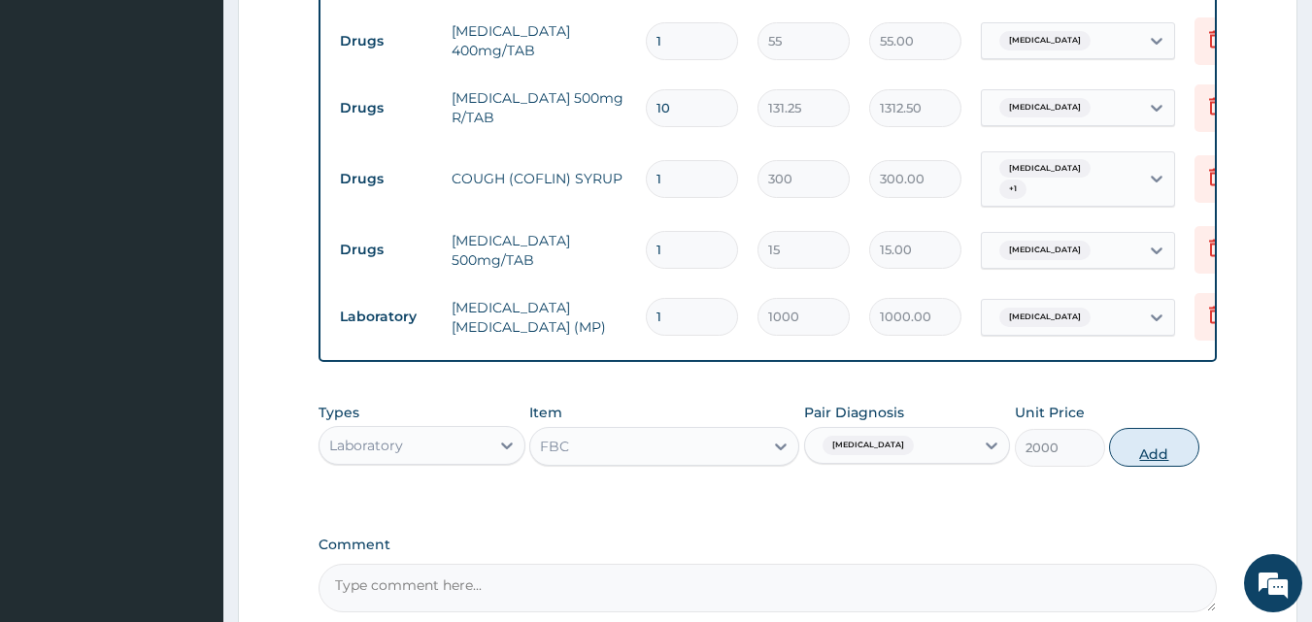
click at [1172, 457] on button "Add" at bounding box center [1154, 447] width 90 height 39
type input "0"
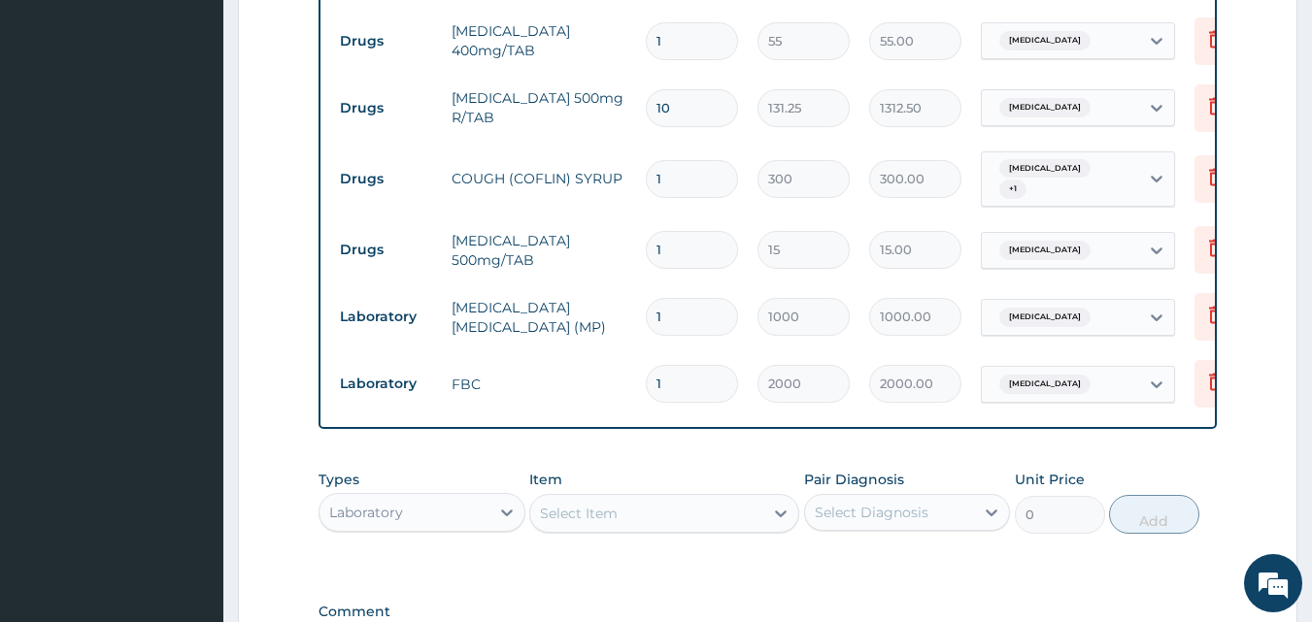
type input "2"
type input "4000.00"
type input "7"
type input "14000.00"
type input "0.00"
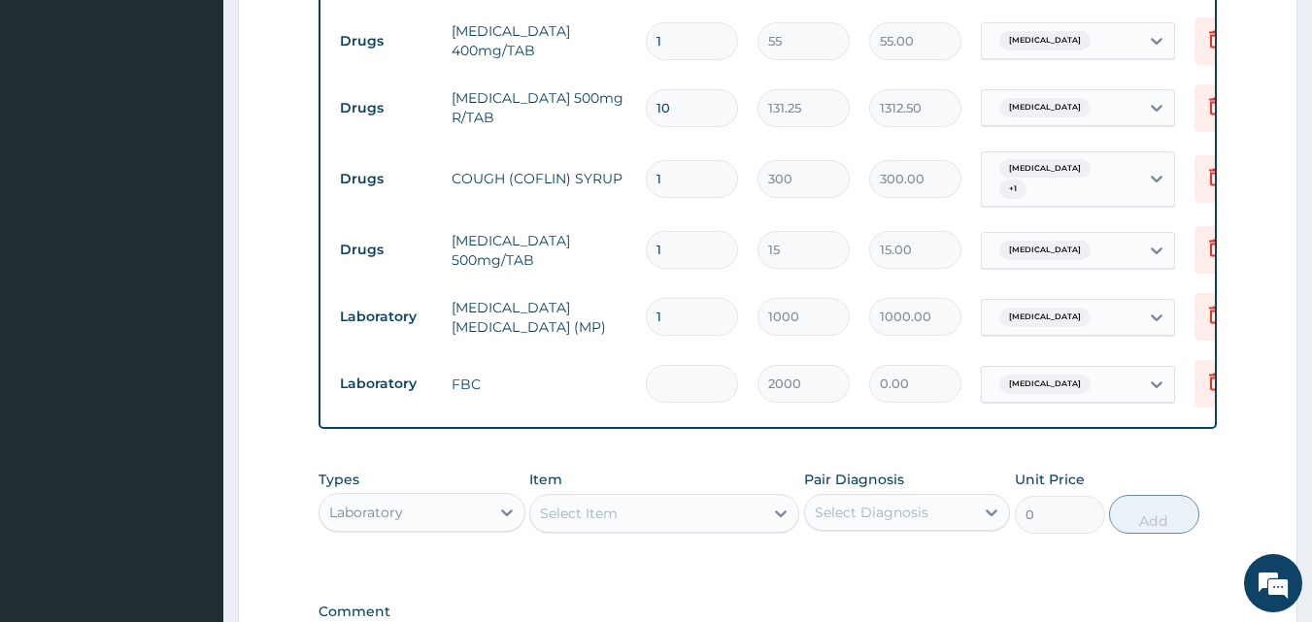
type input "1"
type input "2000.00"
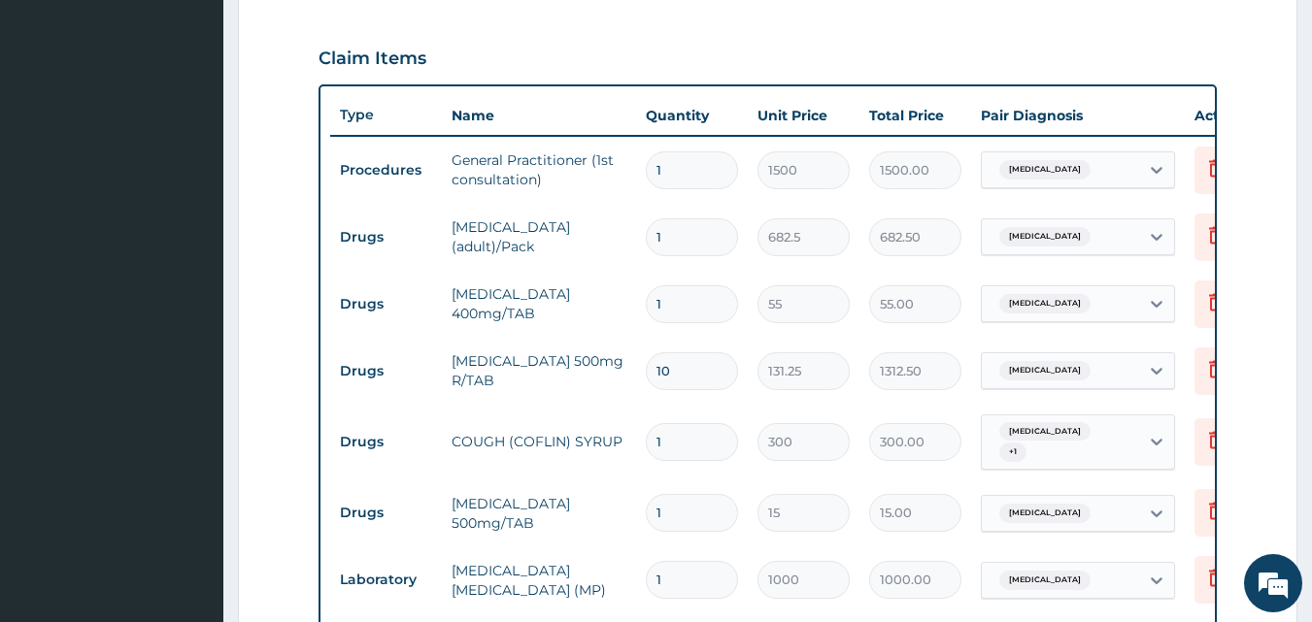
scroll to position [629, 0]
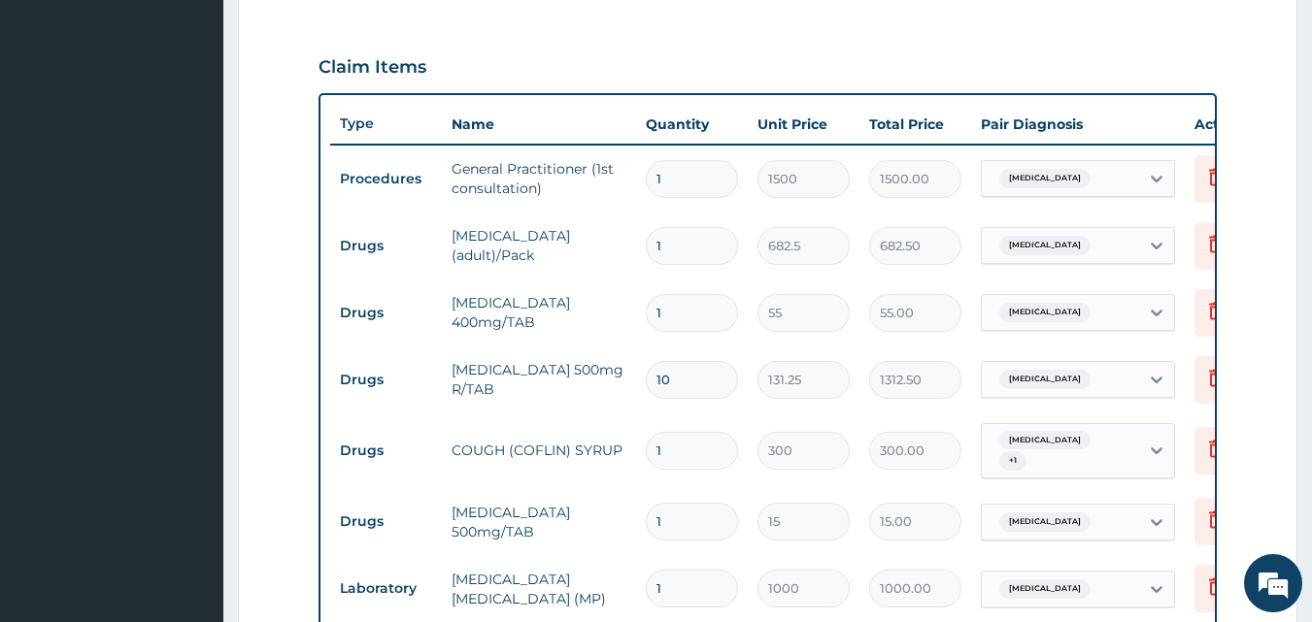
type input "0"
type input "0.00"
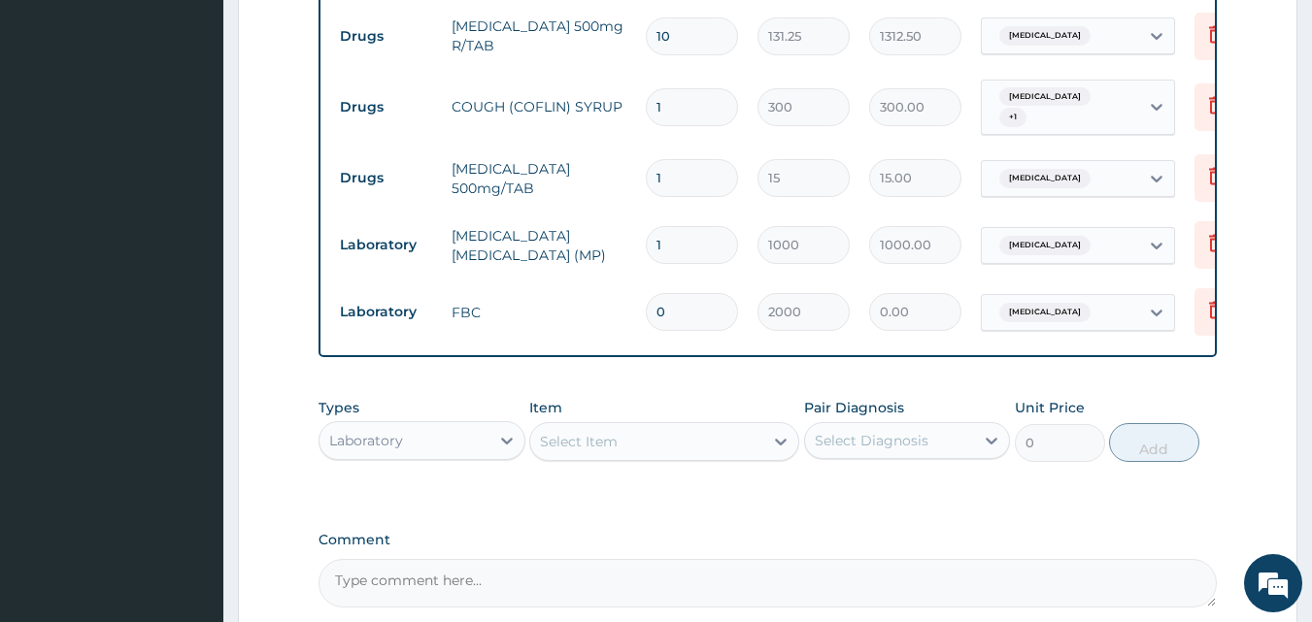
scroll to position [979, 0]
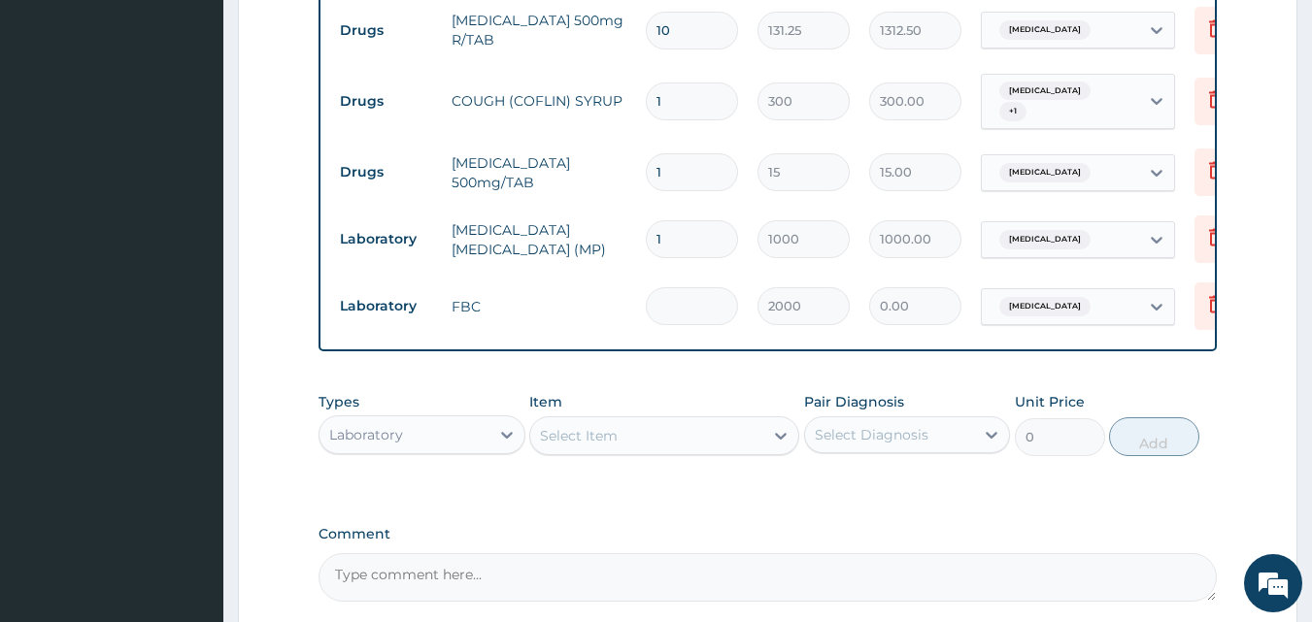
type input "1"
type input "2000.00"
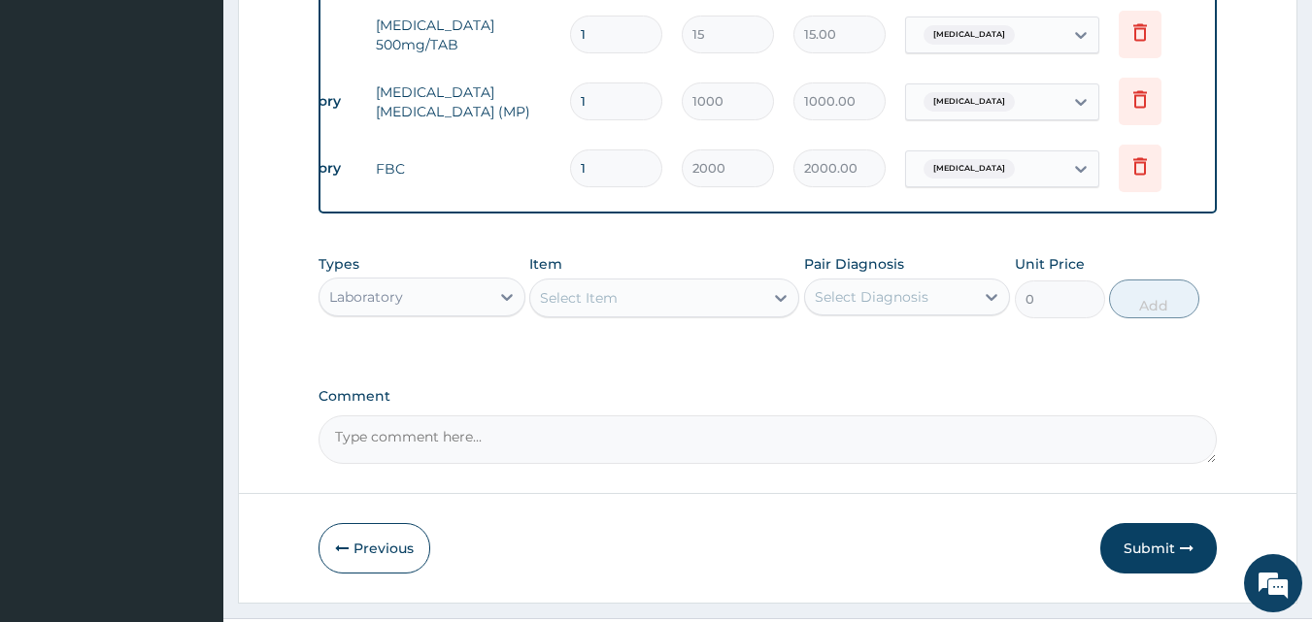
scroll to position [1134, 0]
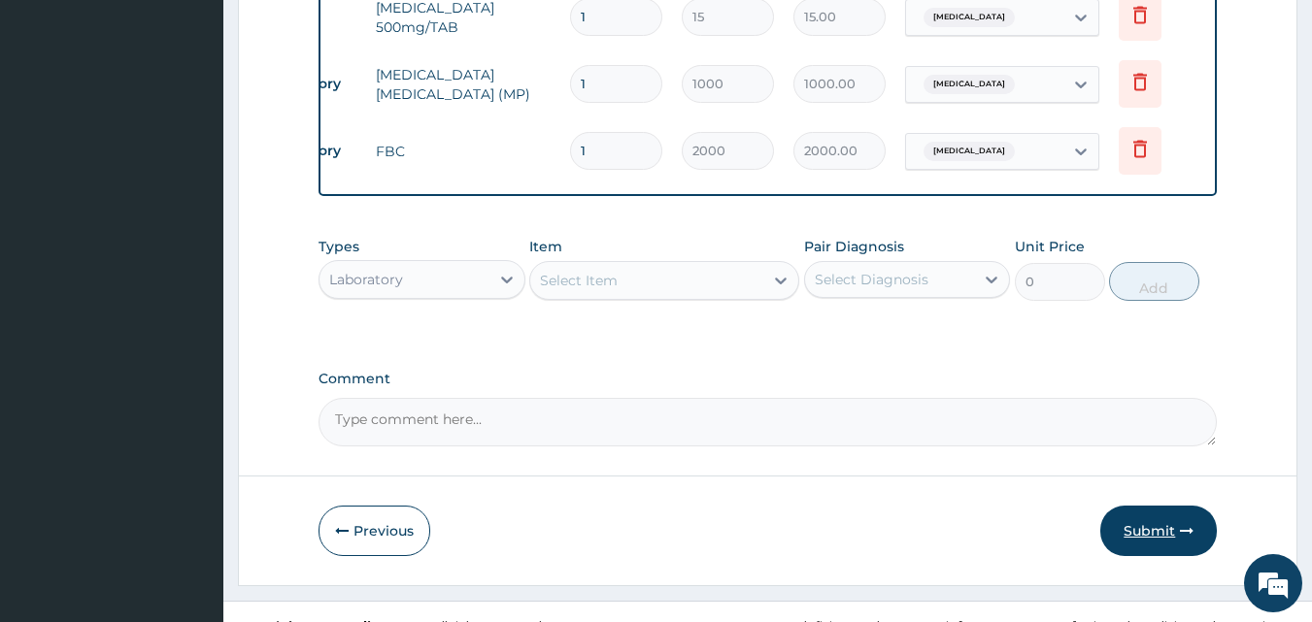
type input "1"
click at [1154, 545] on button "Submit" at bounding box center [1158, 531] width 117 height 50
